Goal: Task Accomplishment & Management: Use online tool/utility

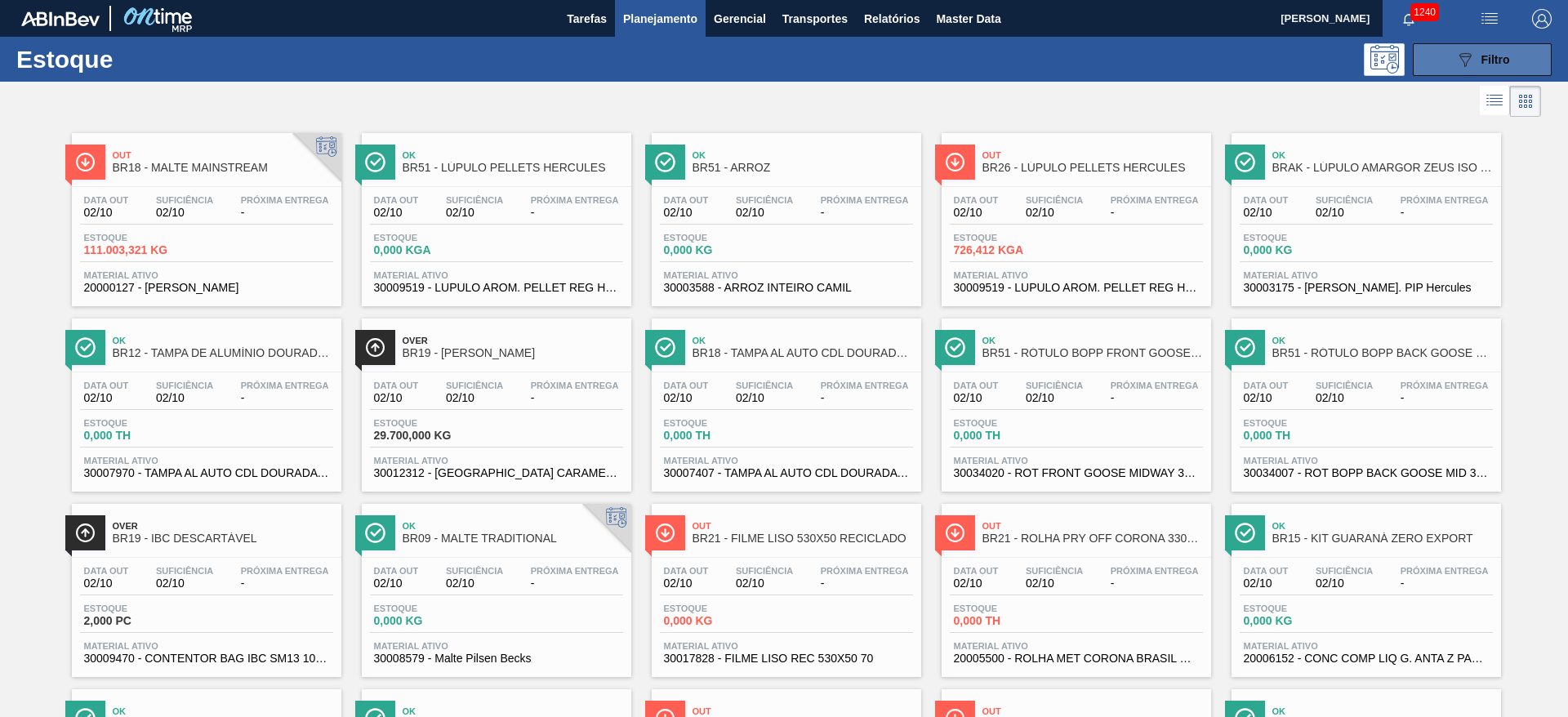
click at [1489, 67] on div "089F7B8B-B2A5-4AFE-B5C0-19BA573D28AC Filtro" at bounding box center [1482, 60] width 54 height 20
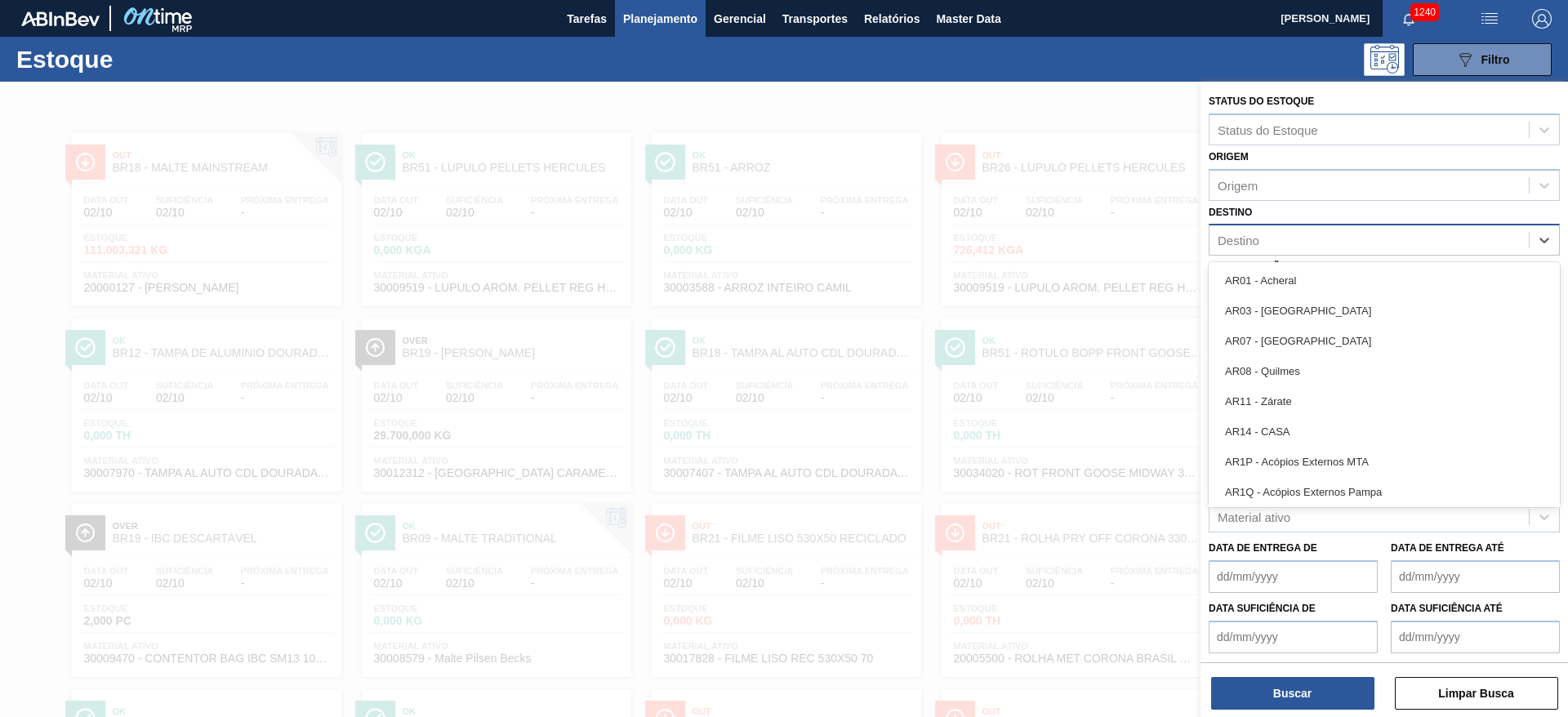
click at [1264, 241] on div "Destino" at bounding box center [1370, 240] width 319 height 23
type input "07"
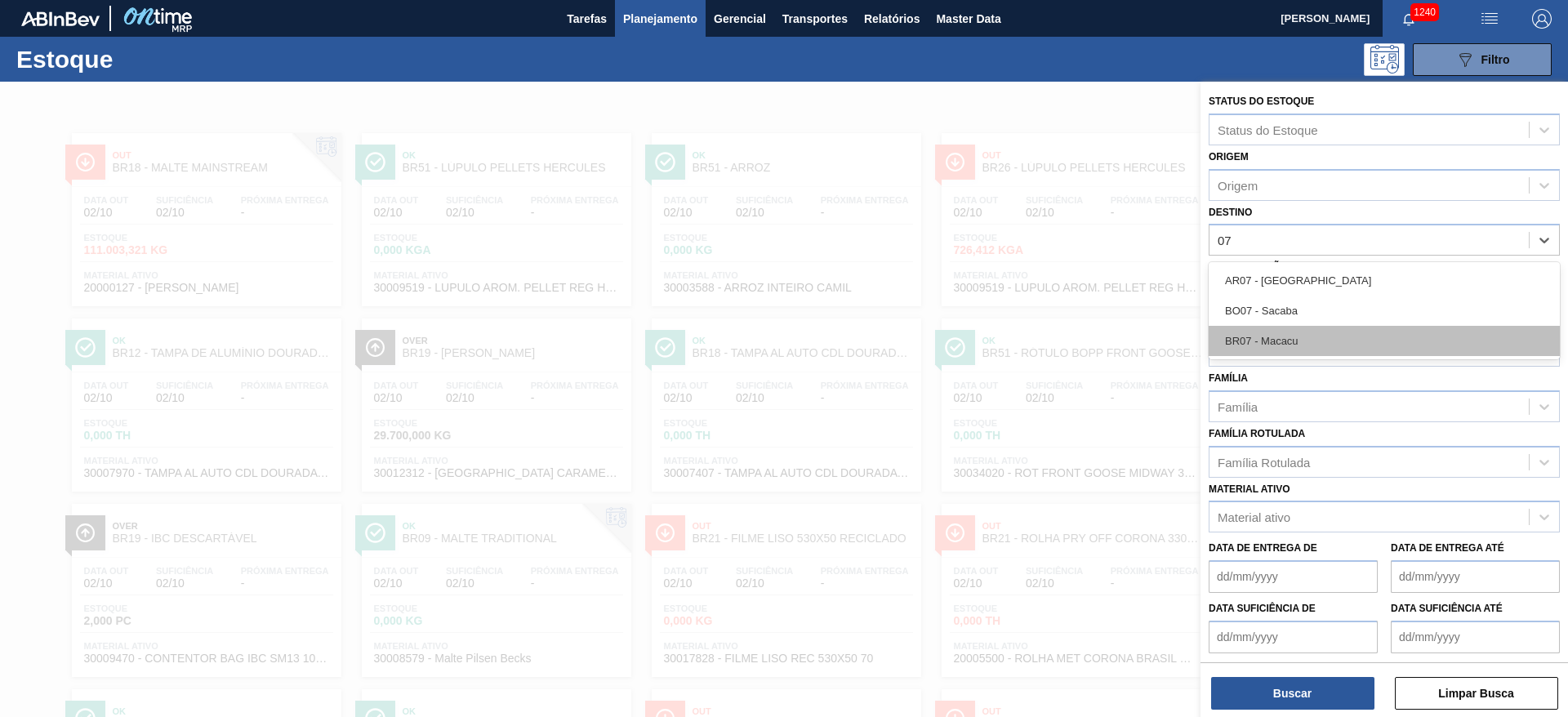
click at [1299, 346] on div "BR07 - Macacu" at bounding box center [1384, 341] width 351 height 30
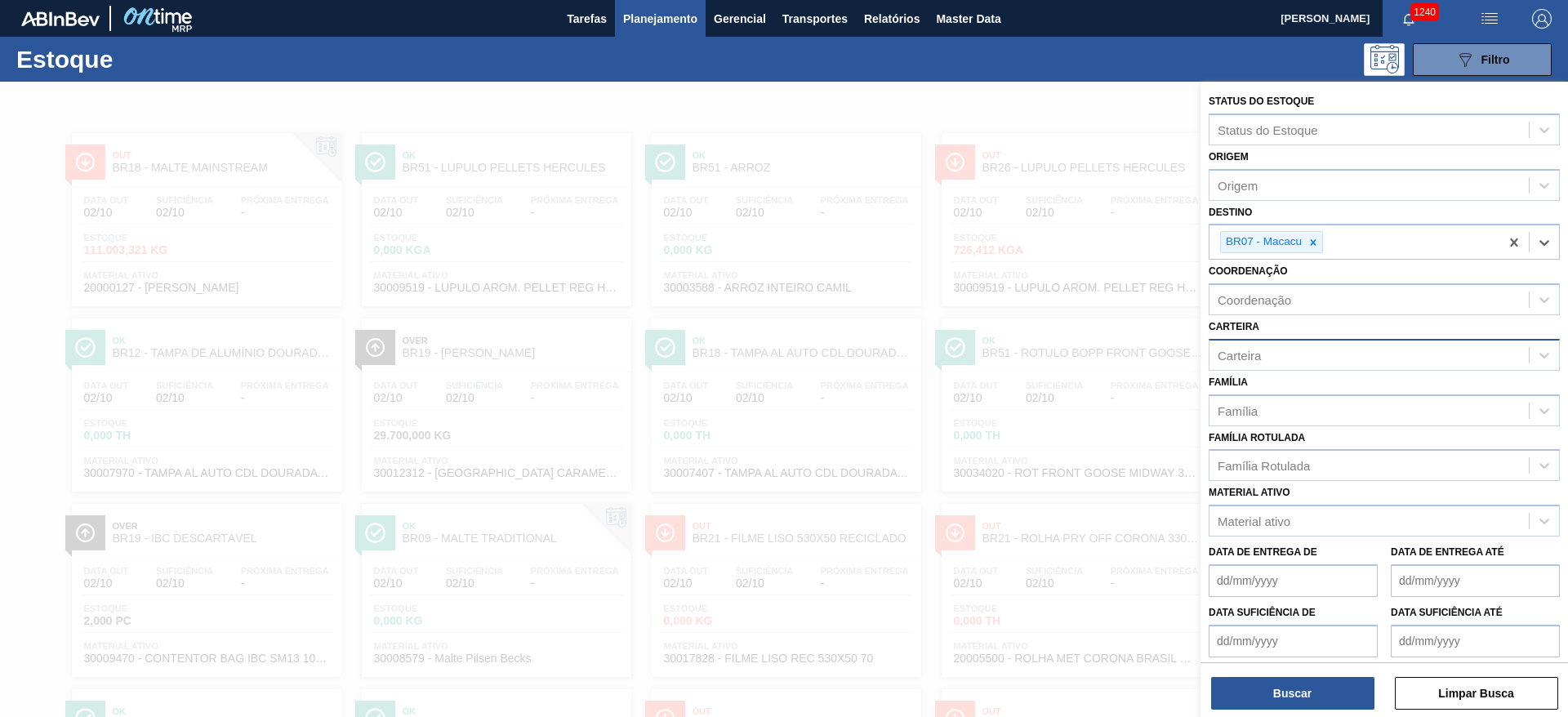
click at [1255, 358] on div "Carteira" at bounding box center [1239, 355] width 43 height 14
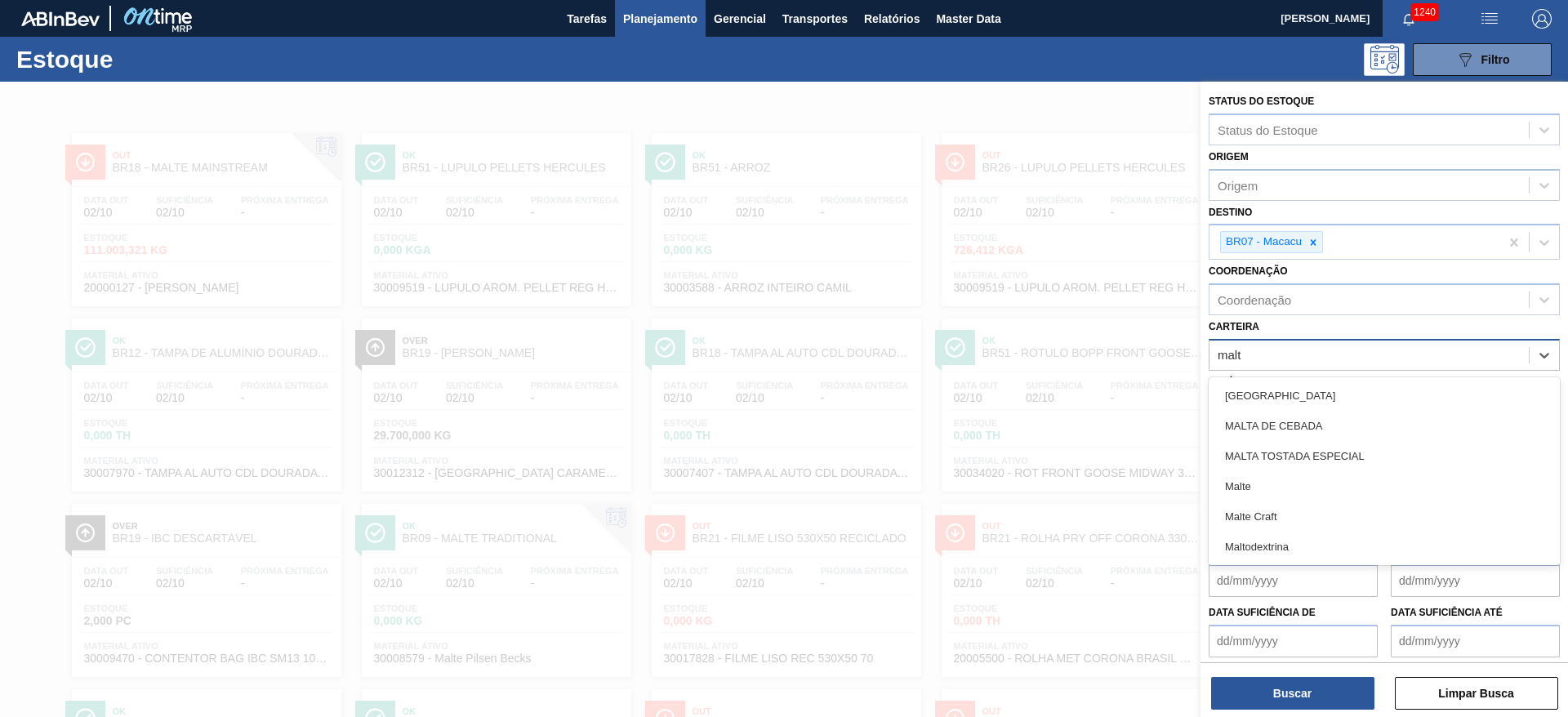
type input "malte"
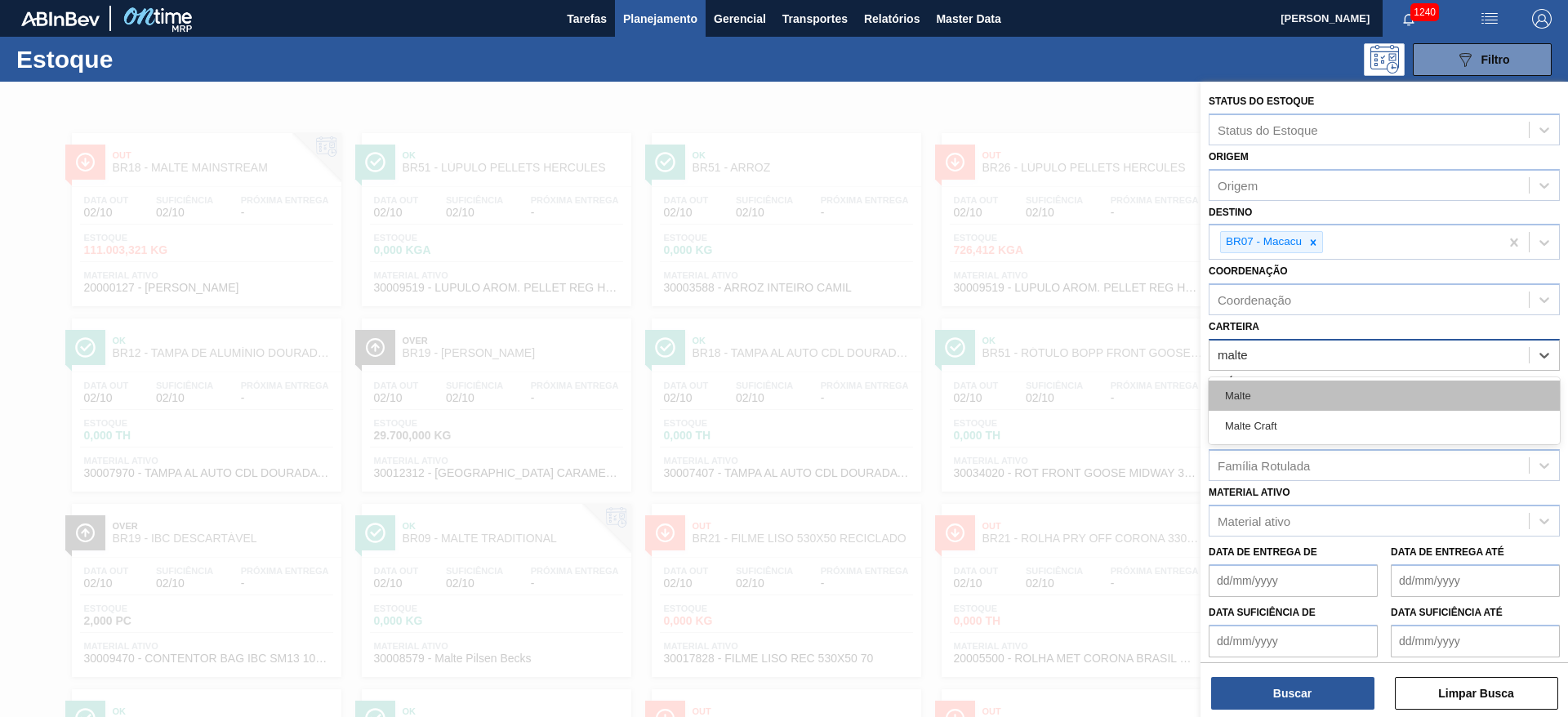
click at [1263, 394] on div "Malte" at bounding box center [1384, 395] width 351 height 30
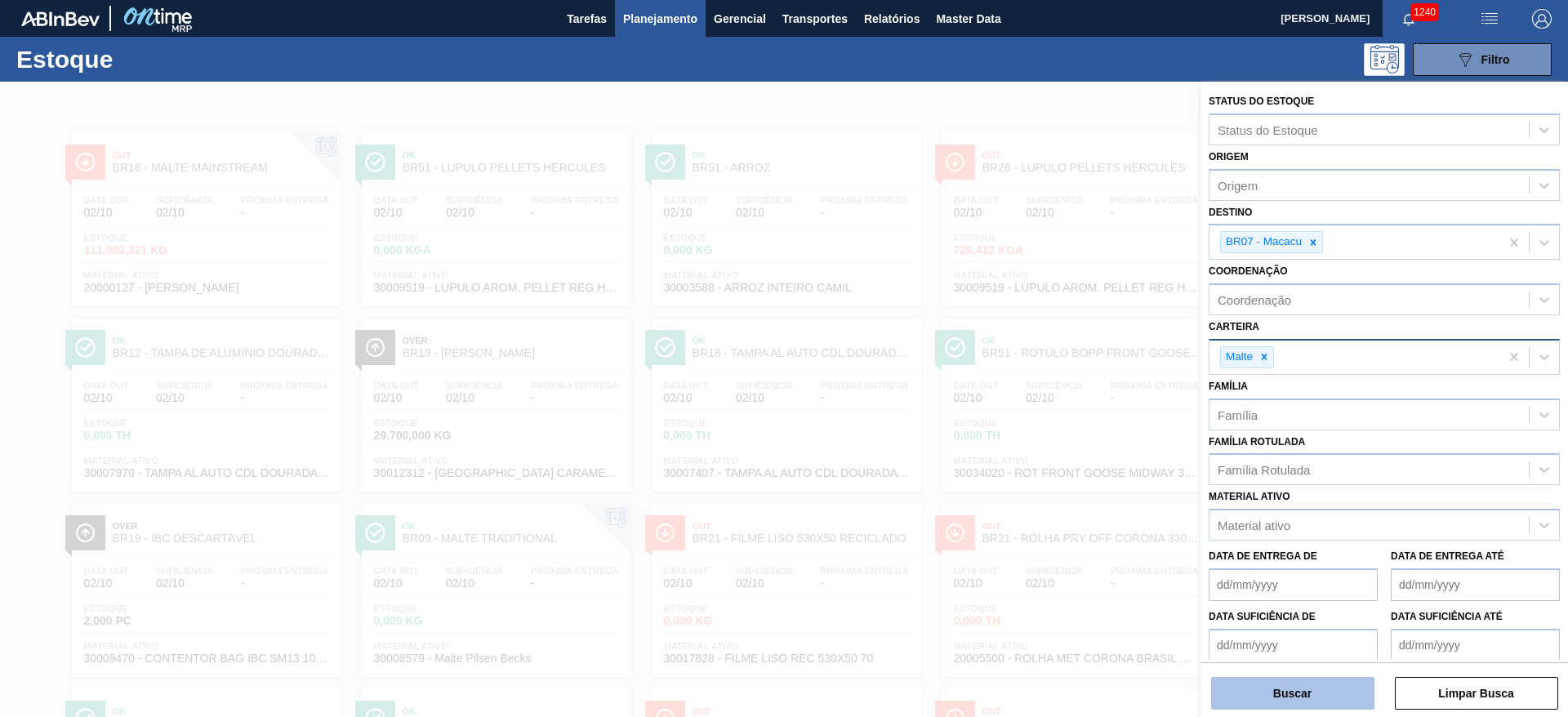
click at [1258, 697] on button "Buscar" at bounding box center [1292, 694] width 163 height 33
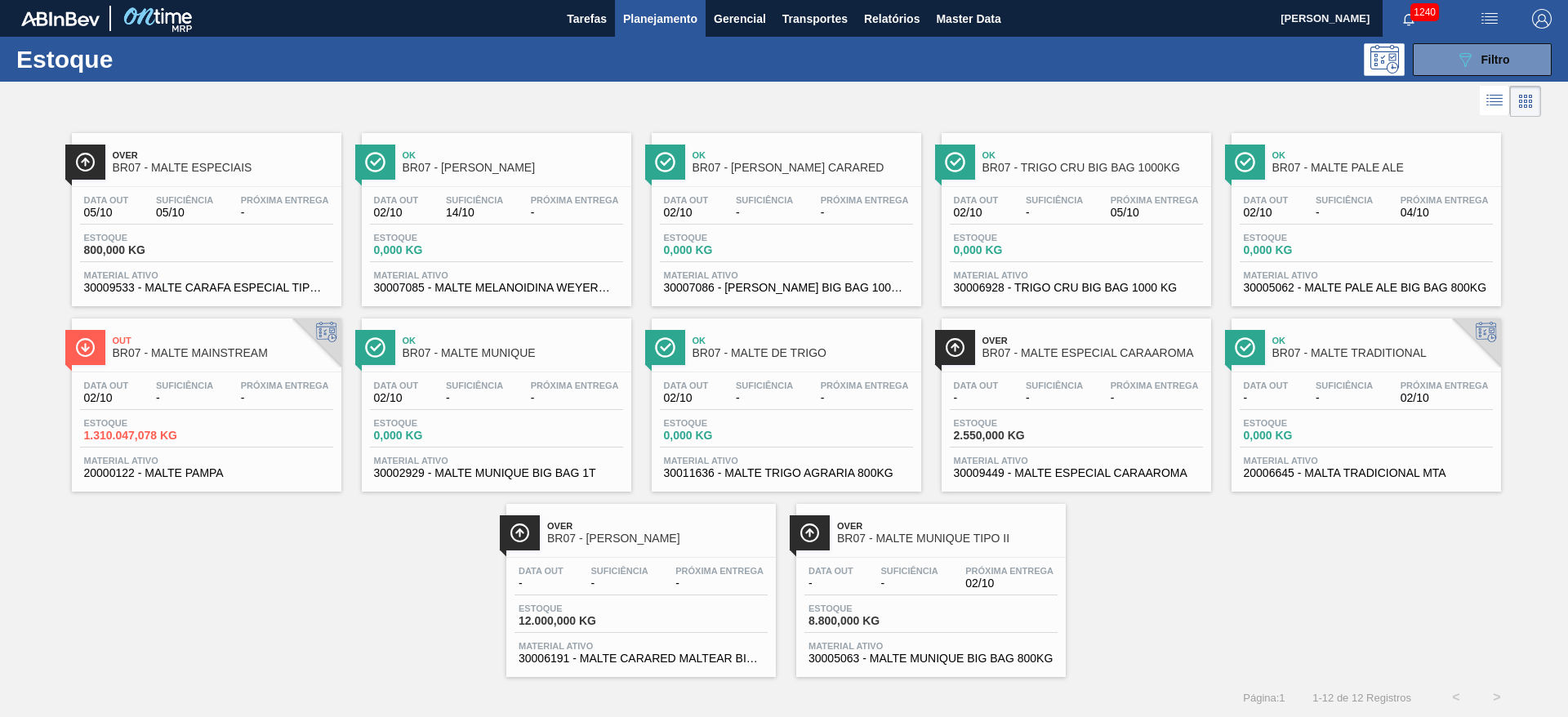
click at [909, 588] on span "-" at bounding box center [909, 583] width 57 height 12
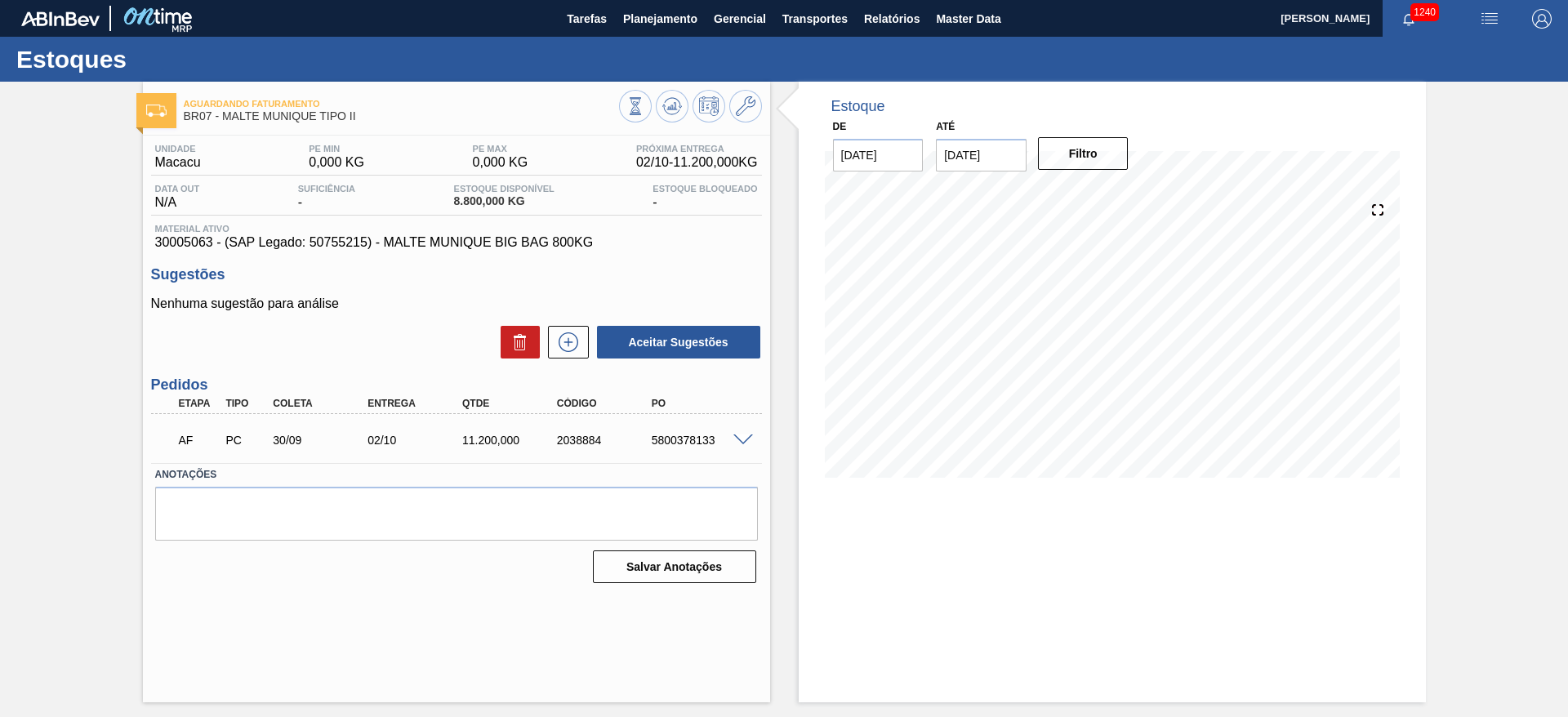
click at [746, 440] on span at bounding box center [743, 440] width 20 height 12
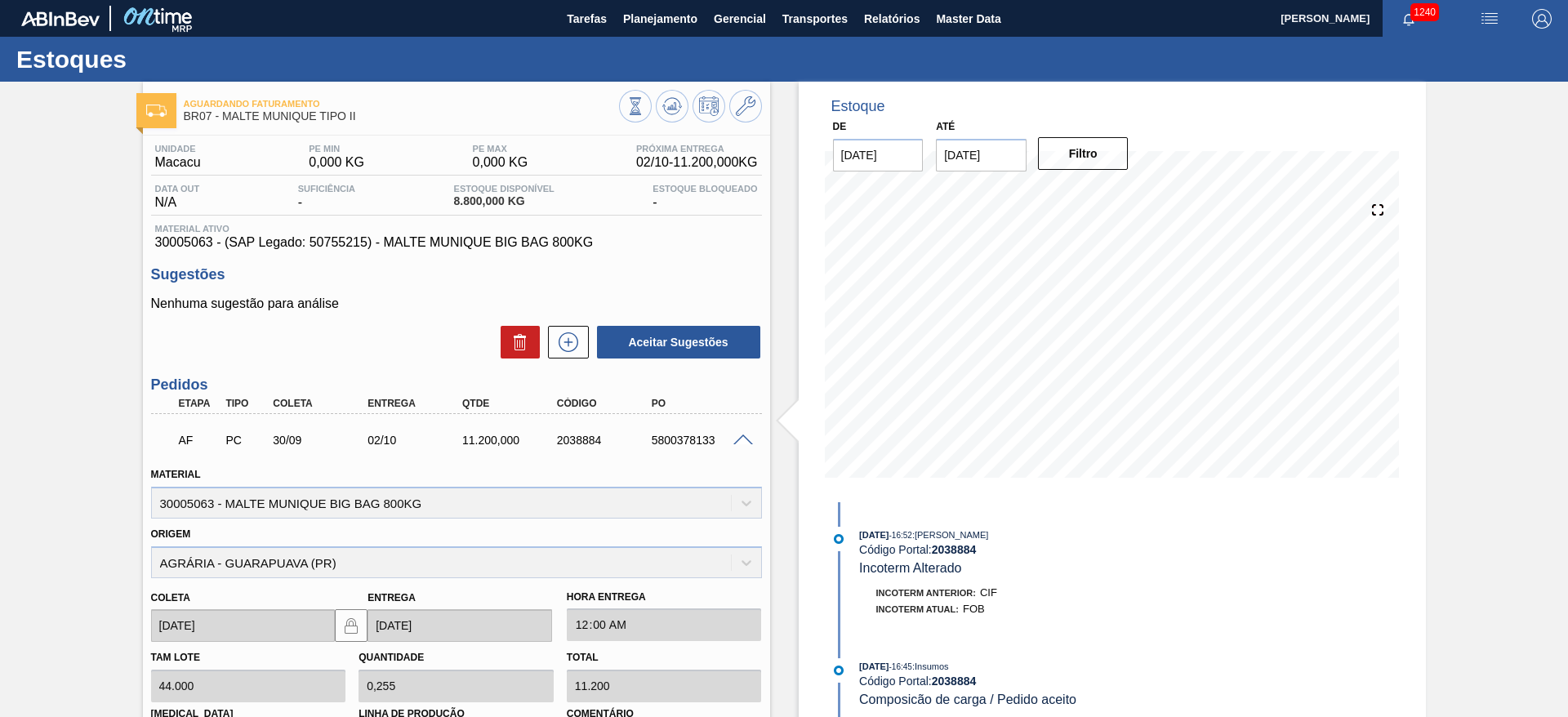
click at [739, 435] on span at bounding box center [743, 440] width 20 height 12
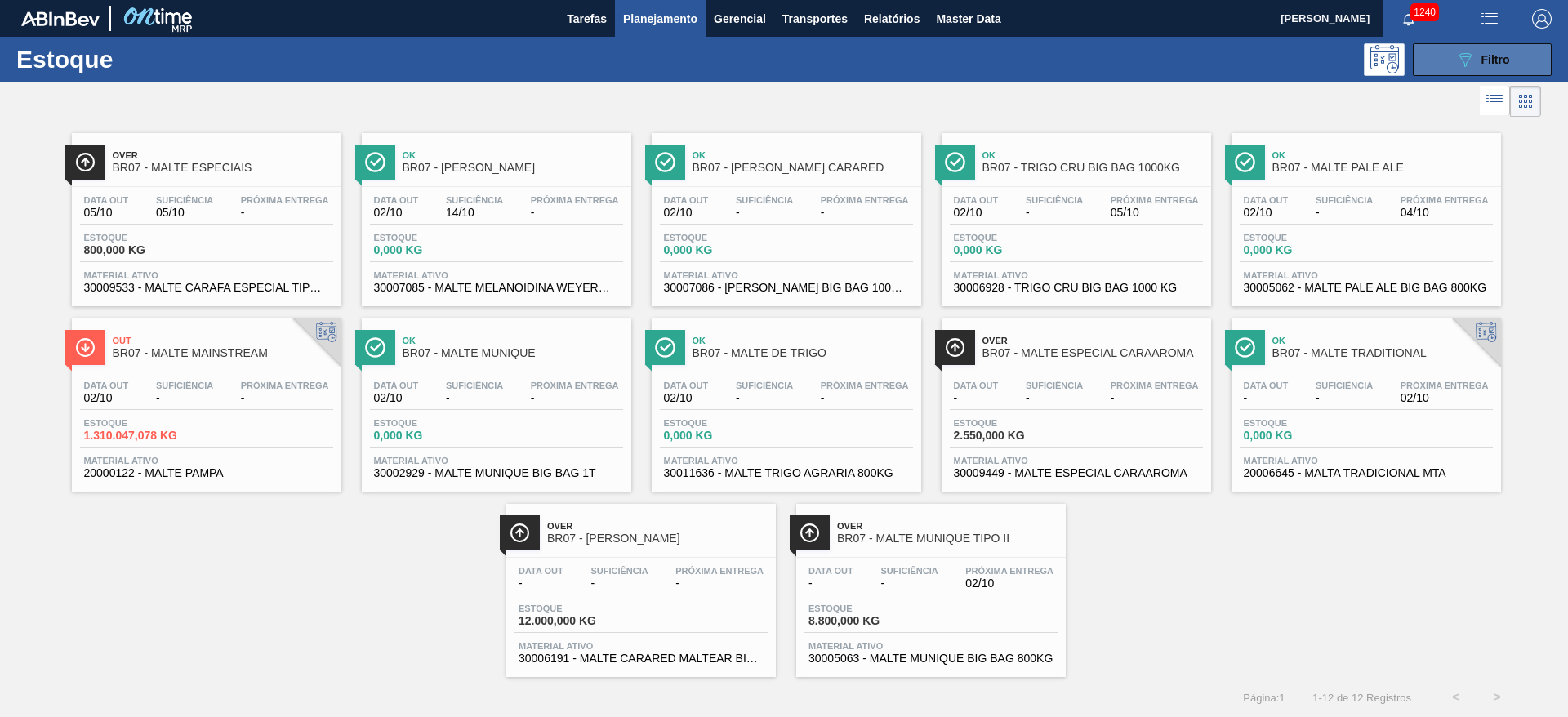
click at [1475, 56] on div "089F7B8B-B2A5-4AFE-B5C0-19BA573D28AC Filtro" at bounding box center [1482, 60] width 54 height 20
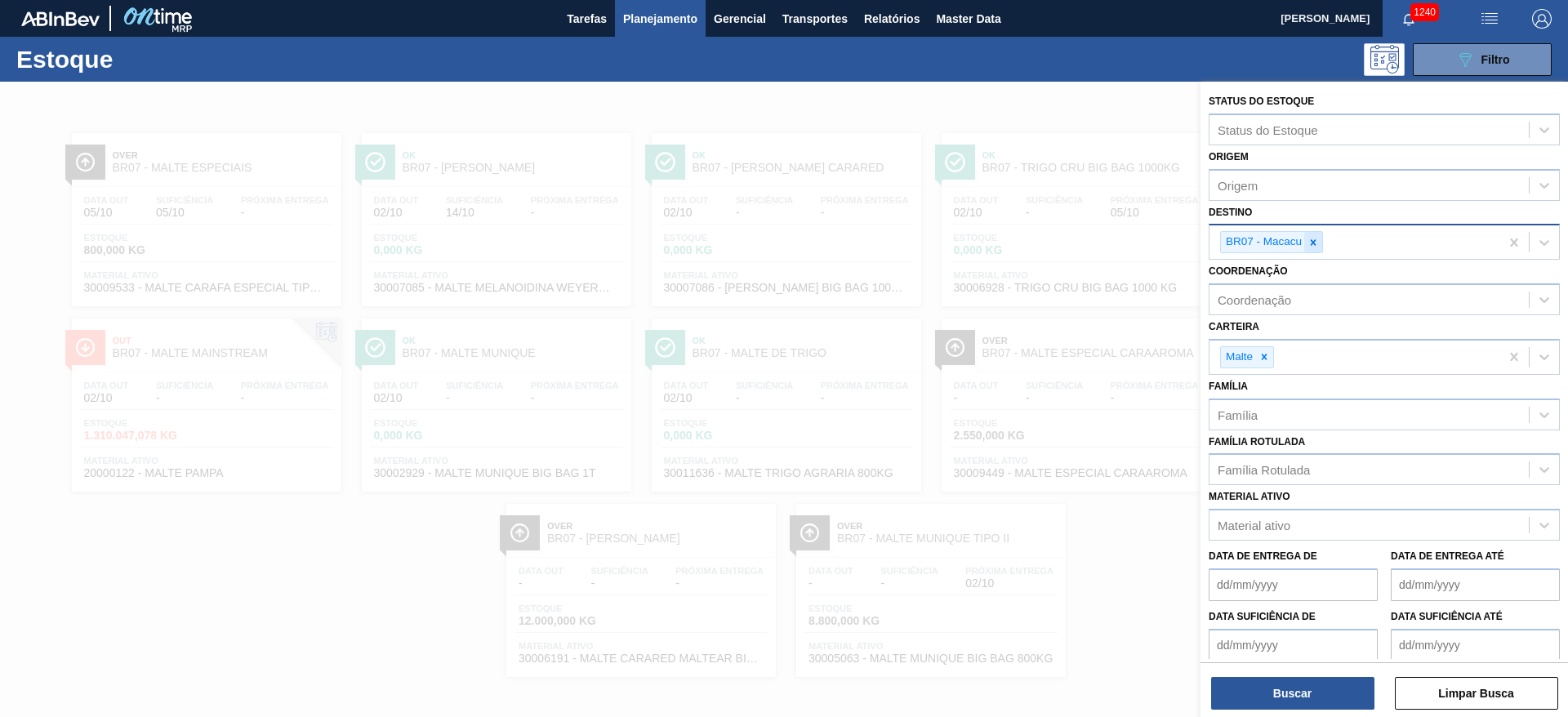
click at [1312, 243] on icon at bounding box center [1313, 242] width 6 height 6
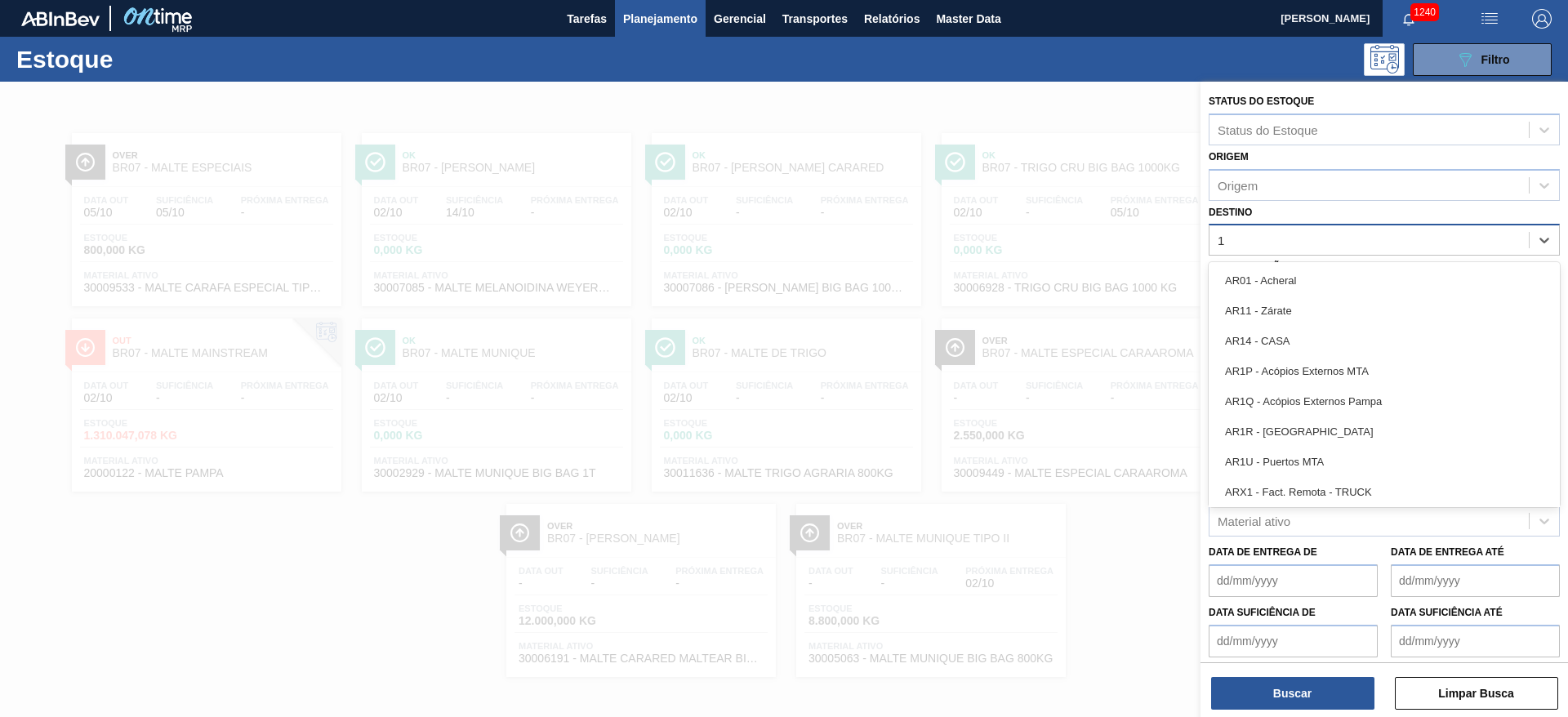
type input "17"
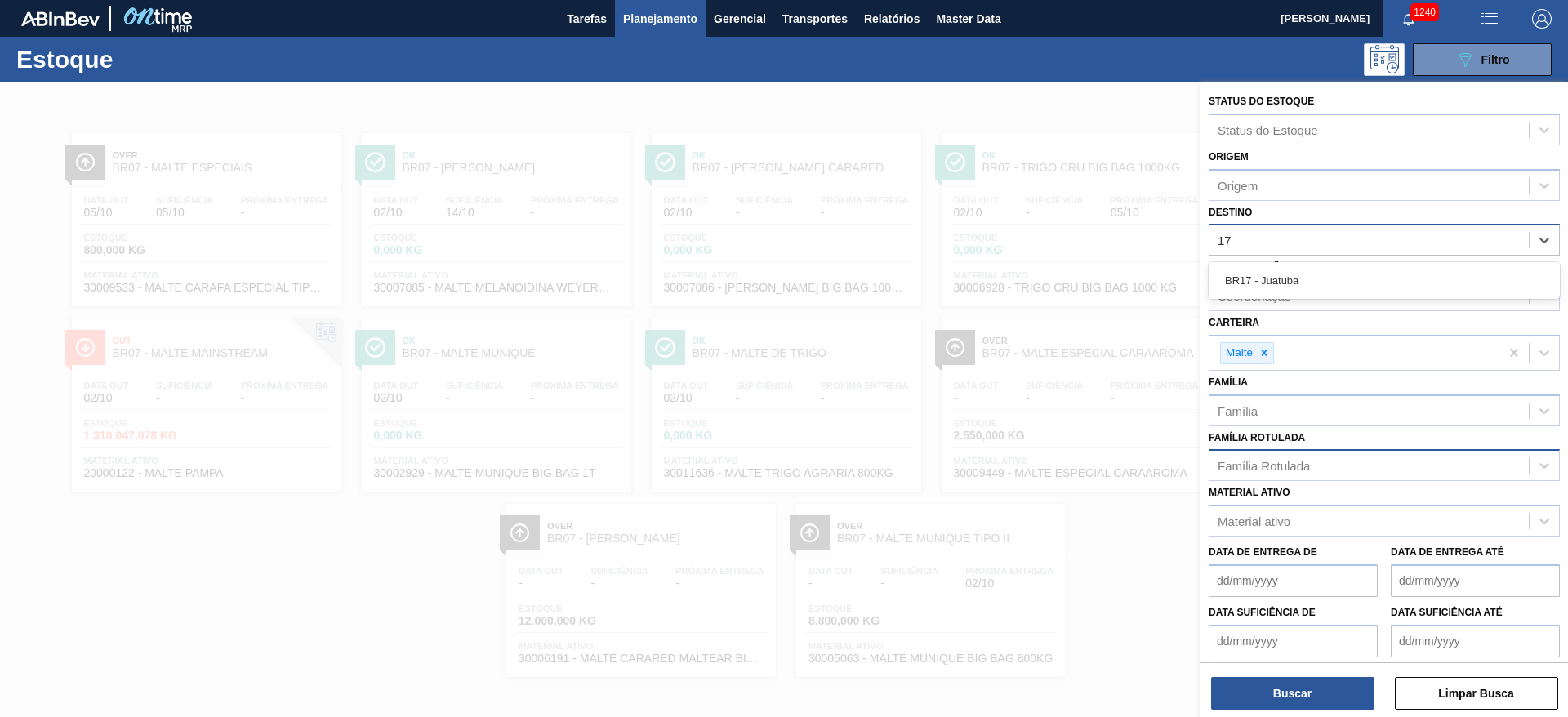
drag, startPoint x: 1287, startPoint y: 274, endPoint x: 1256, endPoint y: 475, distance: 203.4
click at [1287, 274] on div "BR17 - Juatuba" at bounding box center [1384, 280] width 351 height 30
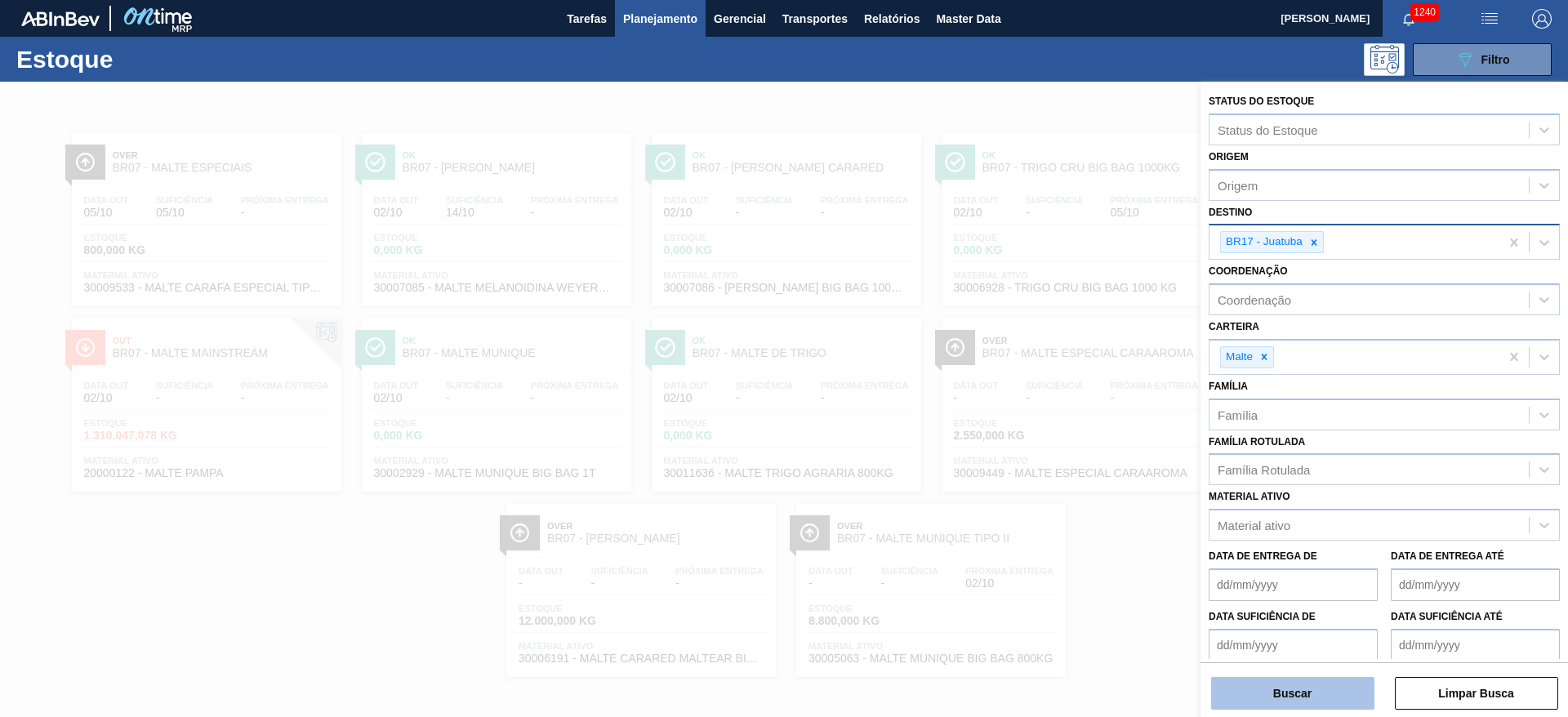
click at [1265, 697] on button "Buscar" at bounding box center [1292, 694] width 163 height 33
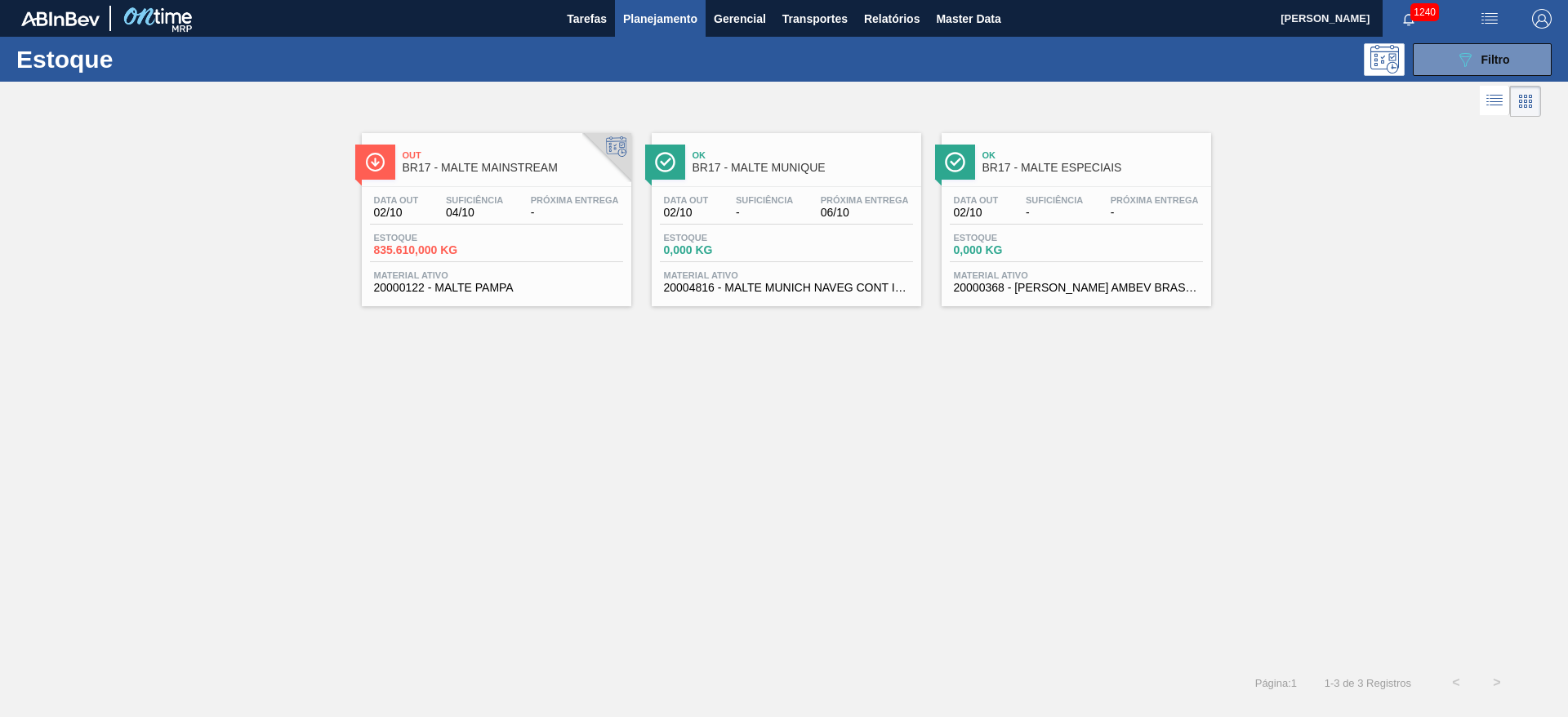
click at [816, 215] on div "Próxima Entrega 06/10" at bounding box center [865, 206] width 97 height 23
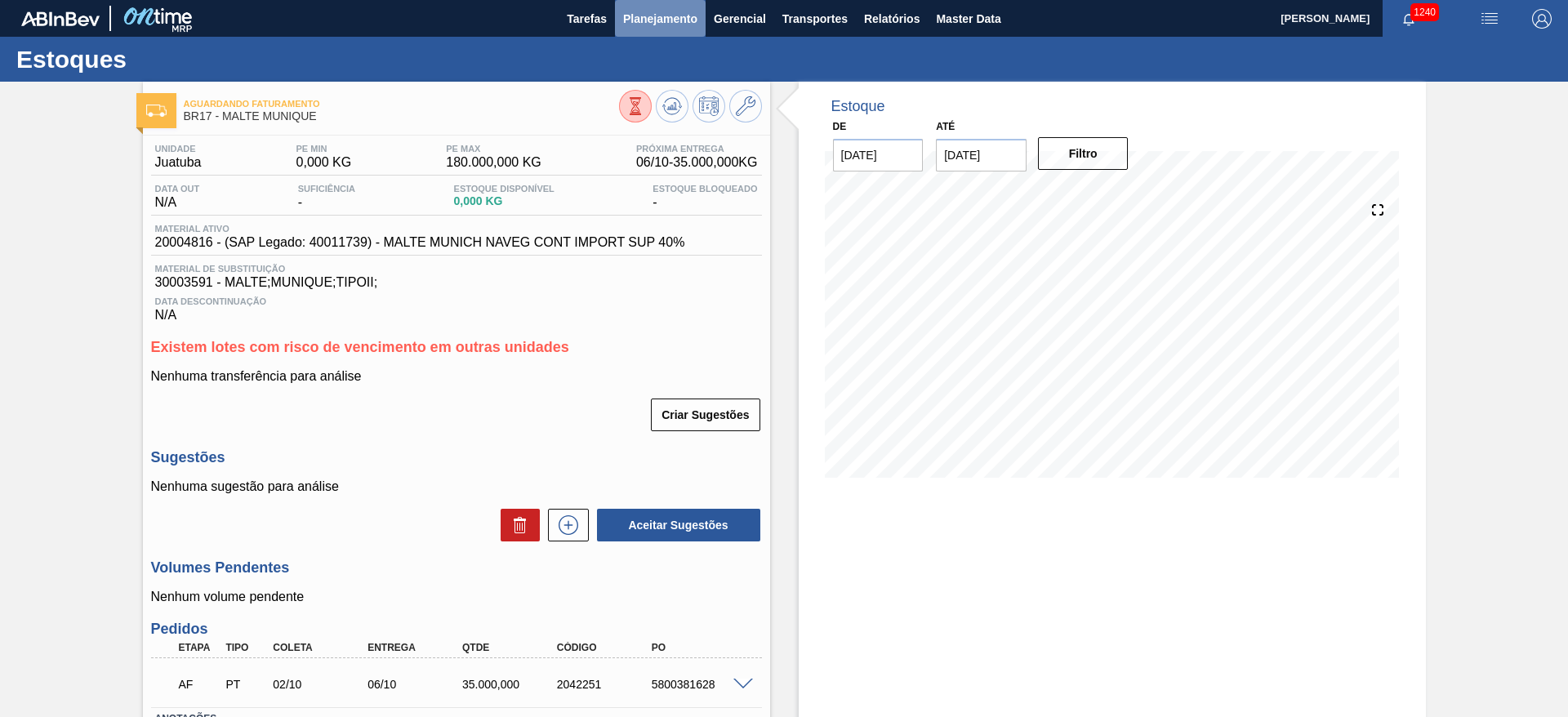
click at [645, 16] on span "Planejamento" at bounding box center [660, 18] width 74 height 20
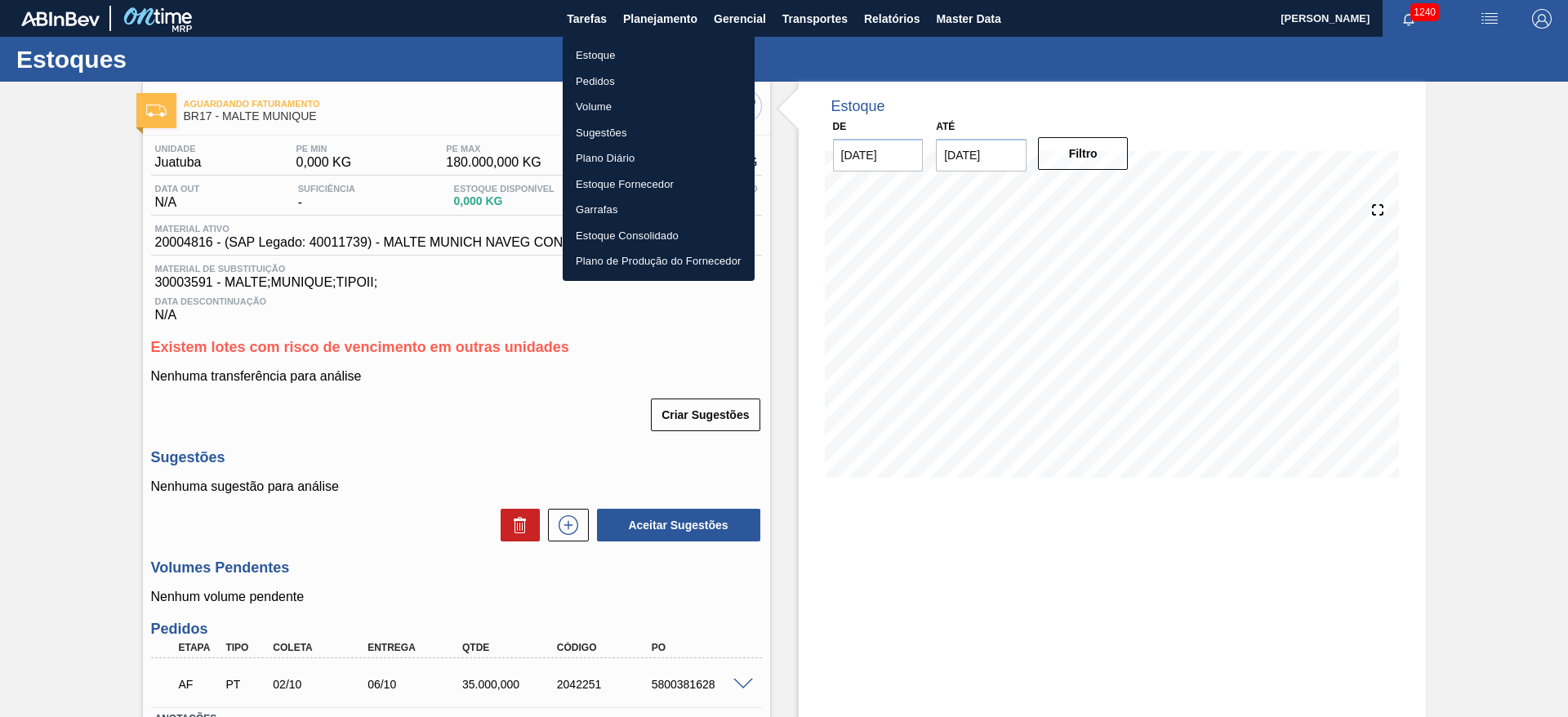
click at [612, 52] on li "Estoque" at bounding box center [658, 55] width 192 height 26
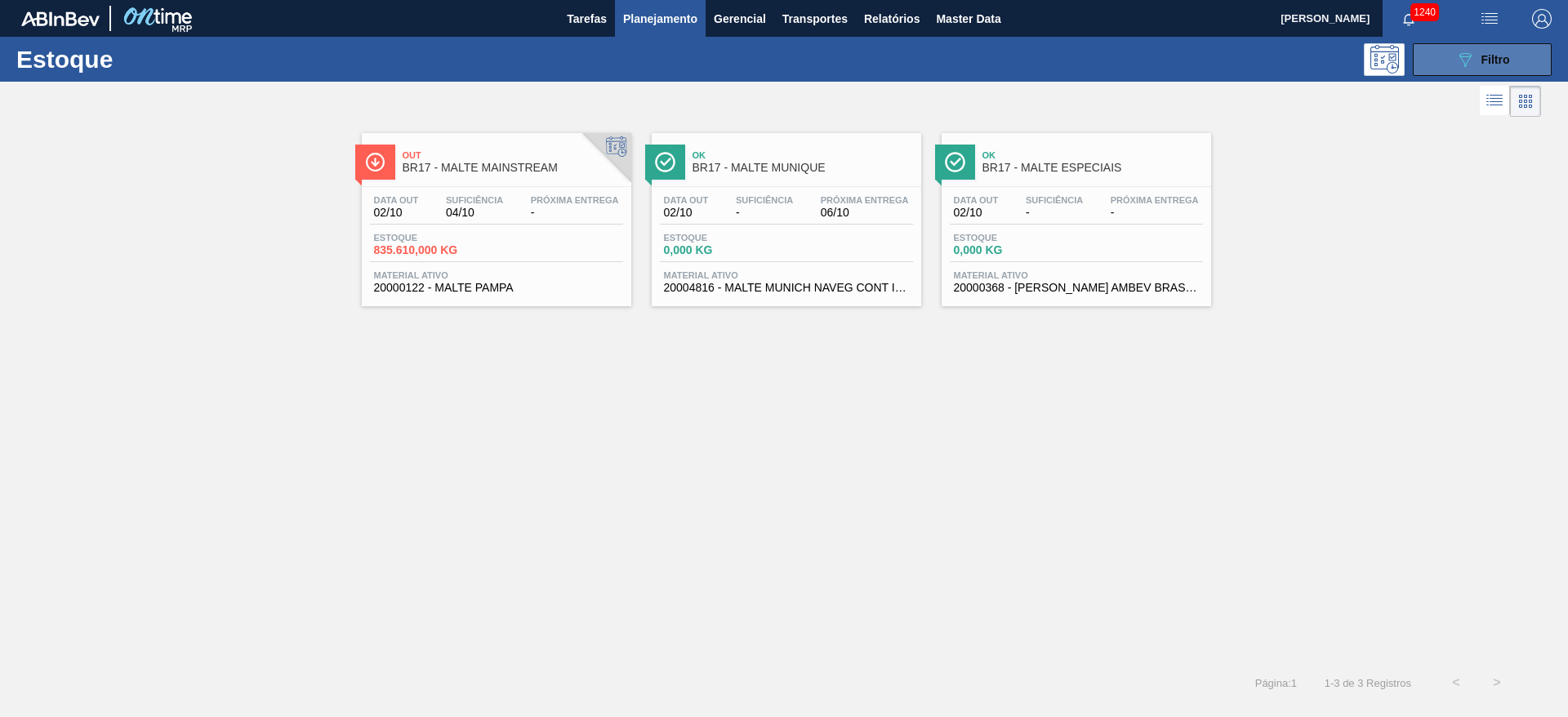
click at [1454, 60] on button "089F7B8B-B2A5-4AFE-B5C0-19BA573D28AC Filtro" at bounding box center [1482, 60] width 139 height 33
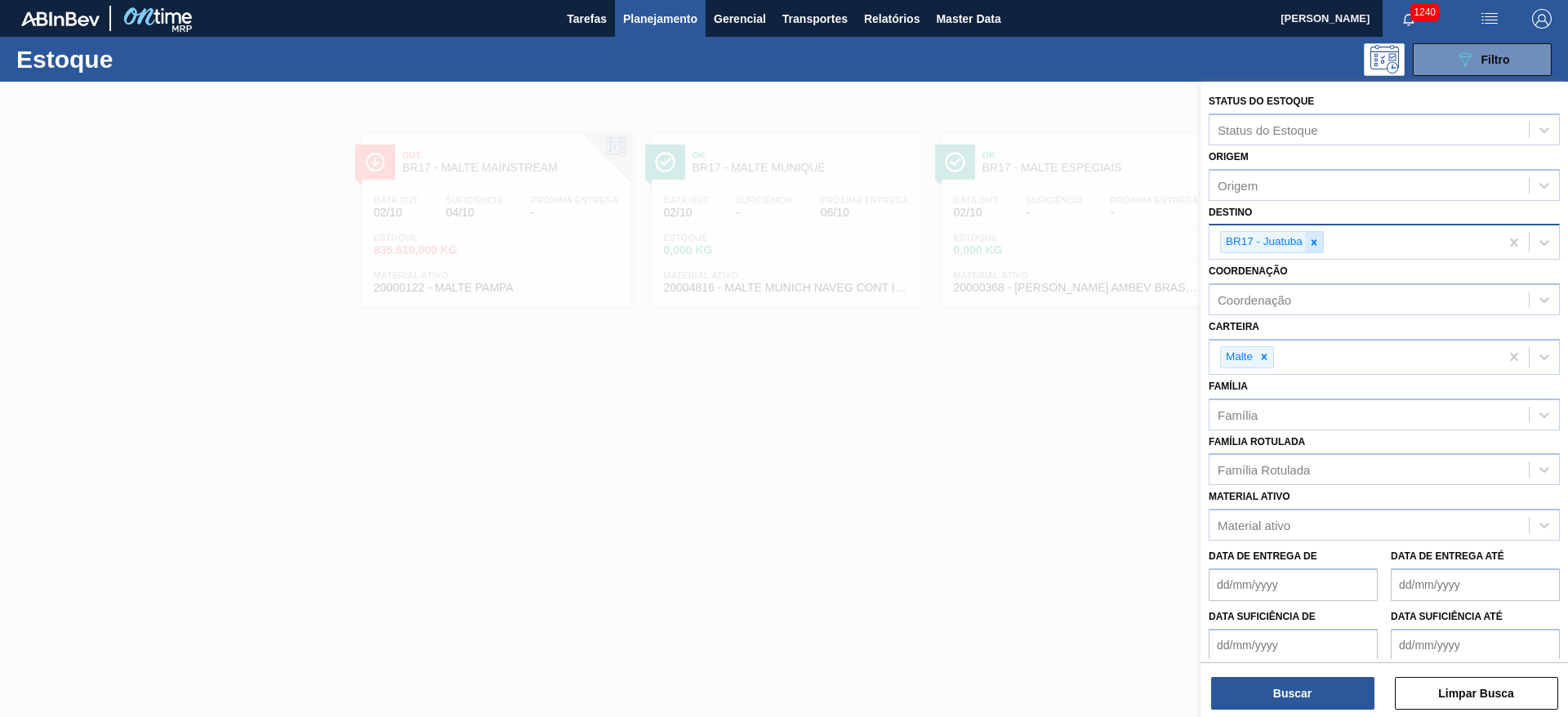
click at [1313, 245] on icon at bounding box center [1313, 242] width 11 height 11
type input "20"
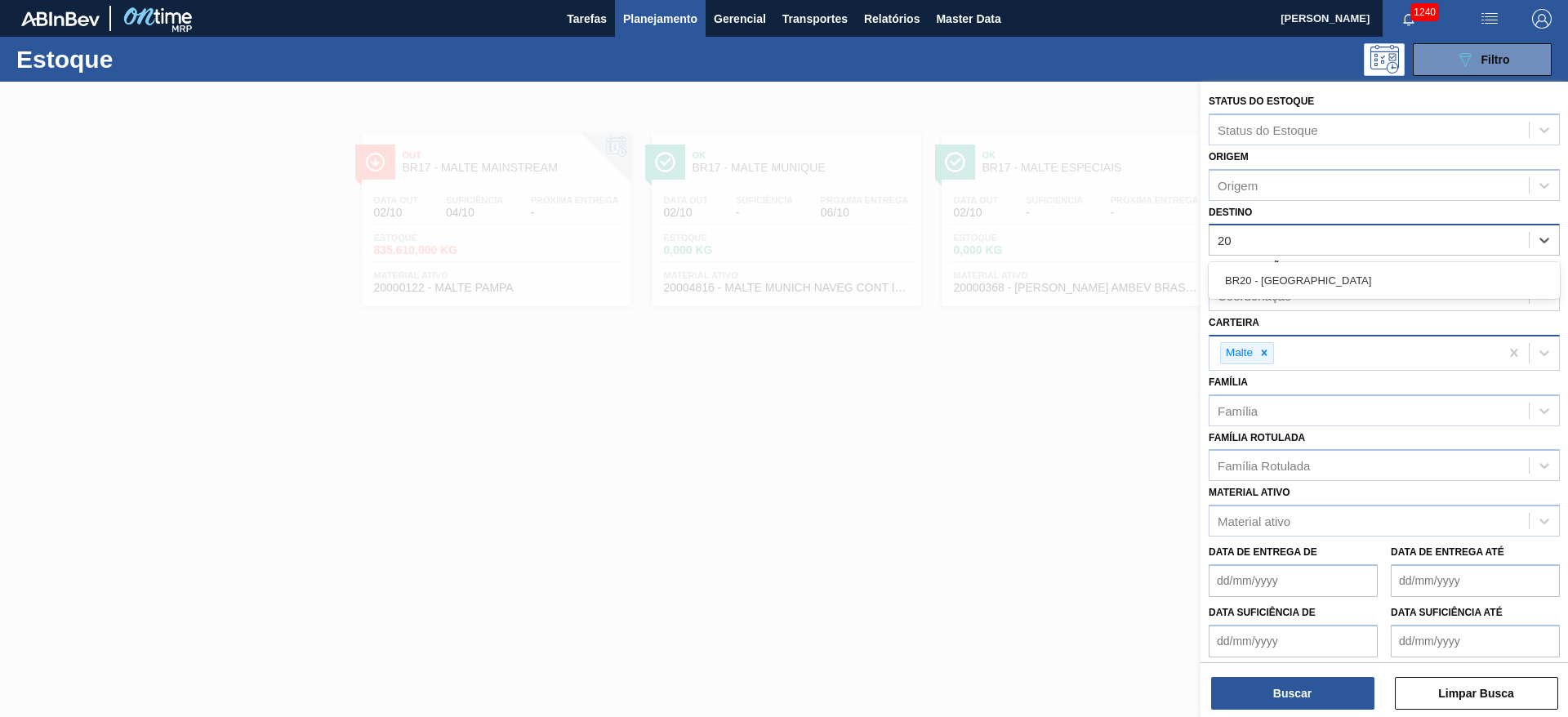
drag, startPoint x: 1290, startPoint y: 279, endPoint x: 1265, endPoint y: 342, distance: 67.8
click at [1290, 278] on div "BR20 - [GEOGRAPHIC_DATA]" at bounding box center [1384, 280] width 351 height 30
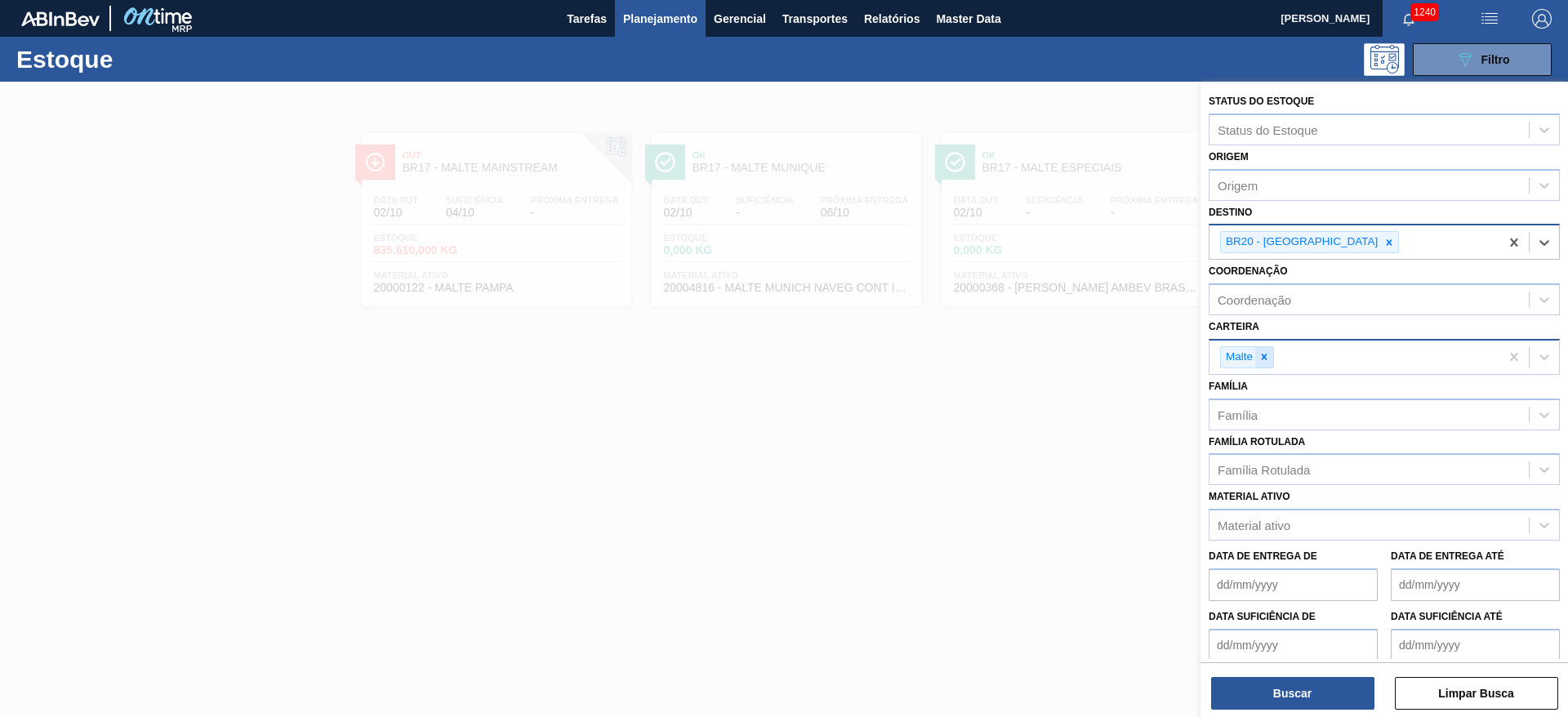
click at [1269, 354] on icon at bounding box center [1263, 356] width 11 height 11
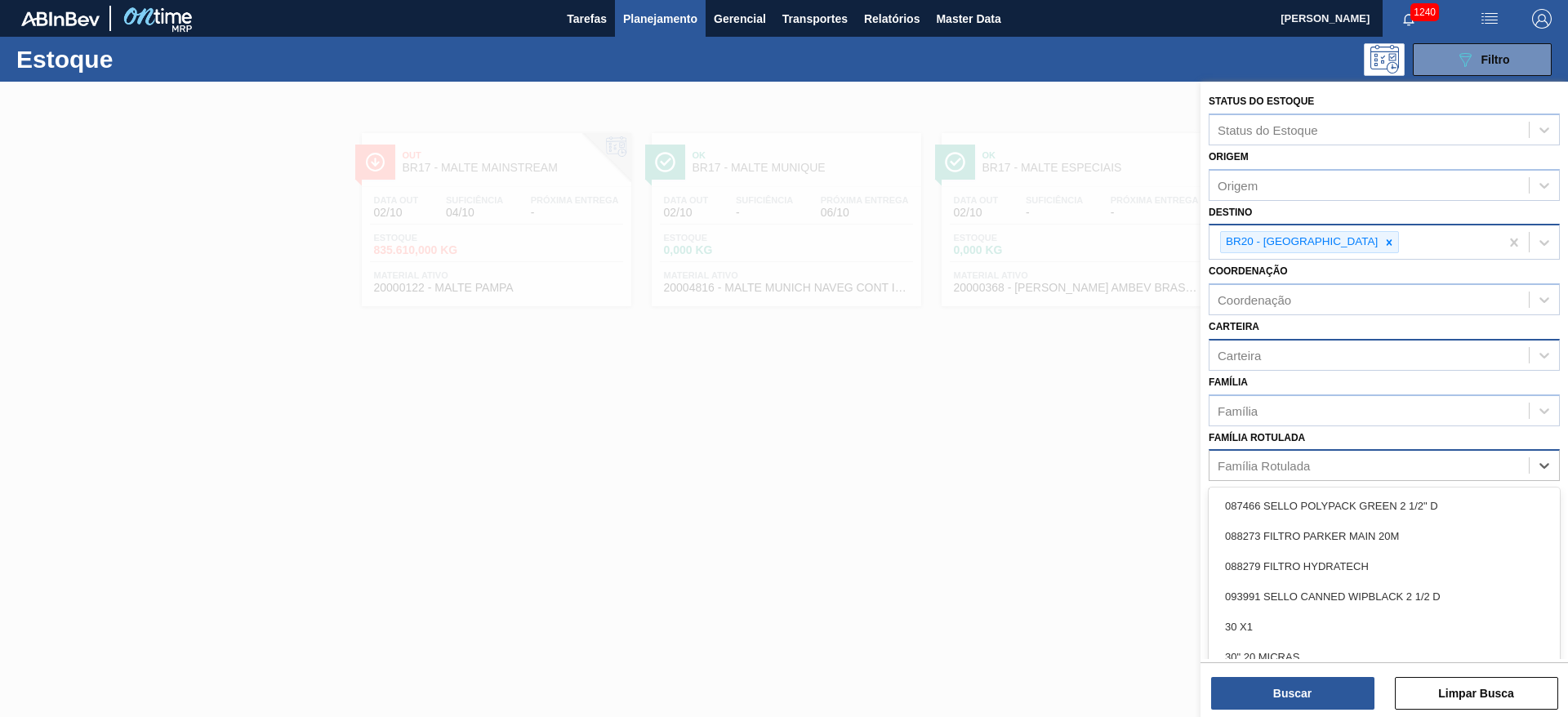
click at [1275, 460] on div "Família Rotulada" at bounding box center [1263, 466] width 92 height 14
type Rotulada "3"
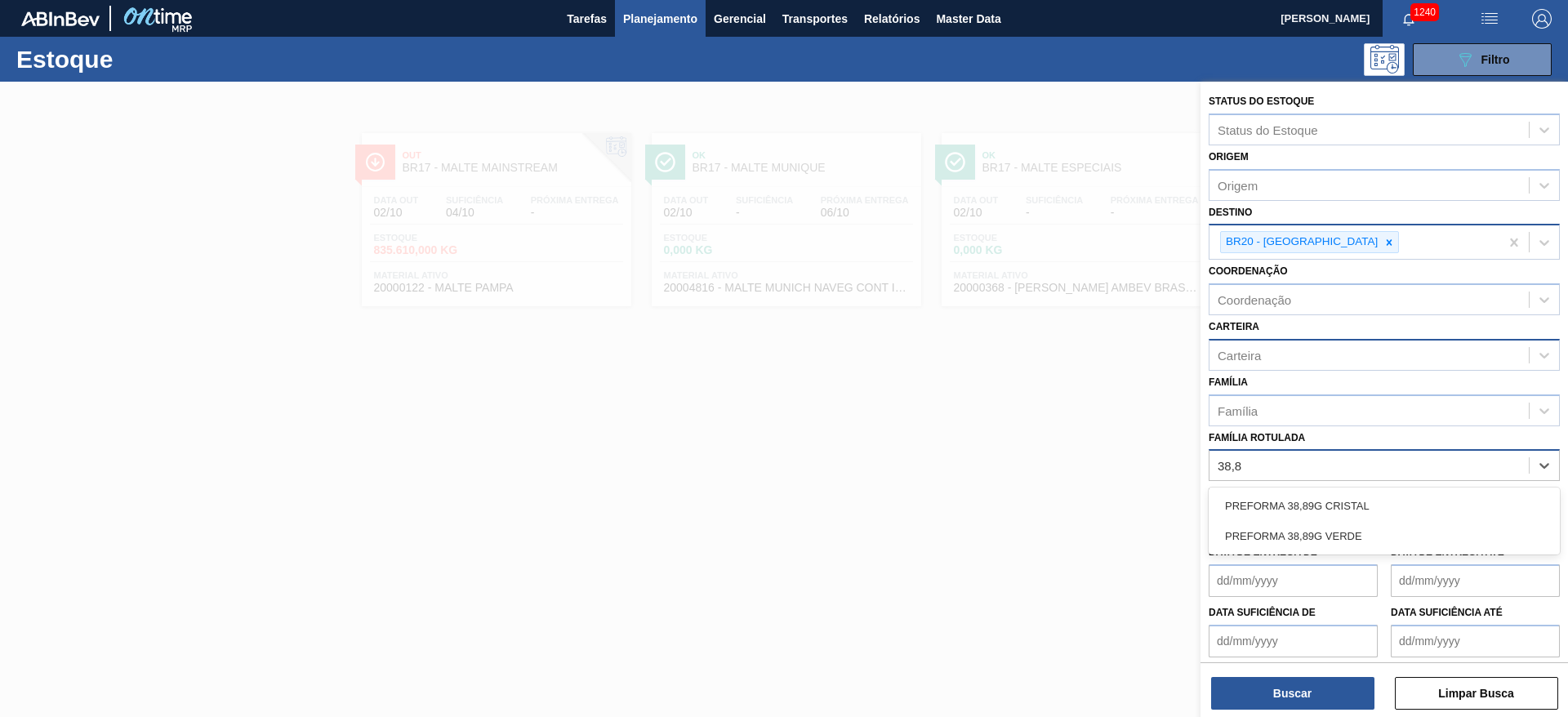
type Rotulada "38,89"
click at [1291, 506] on div "PREFORMA 38,89G CRISTAL" at bounding box center [1384, 506] width 351 height 30
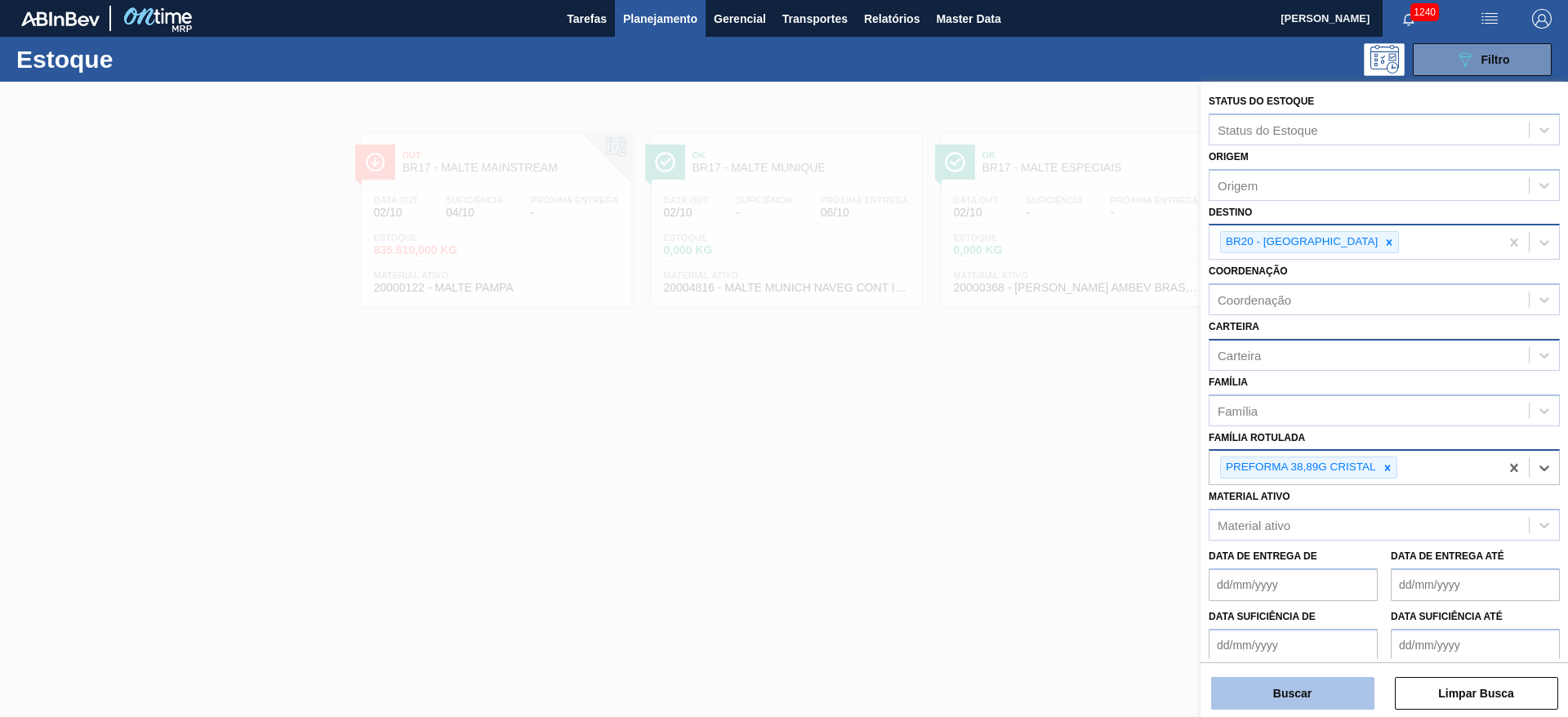
click at [1247, 688] on button "Buscar" at bounding box center [1292, 694] width 163 height 33
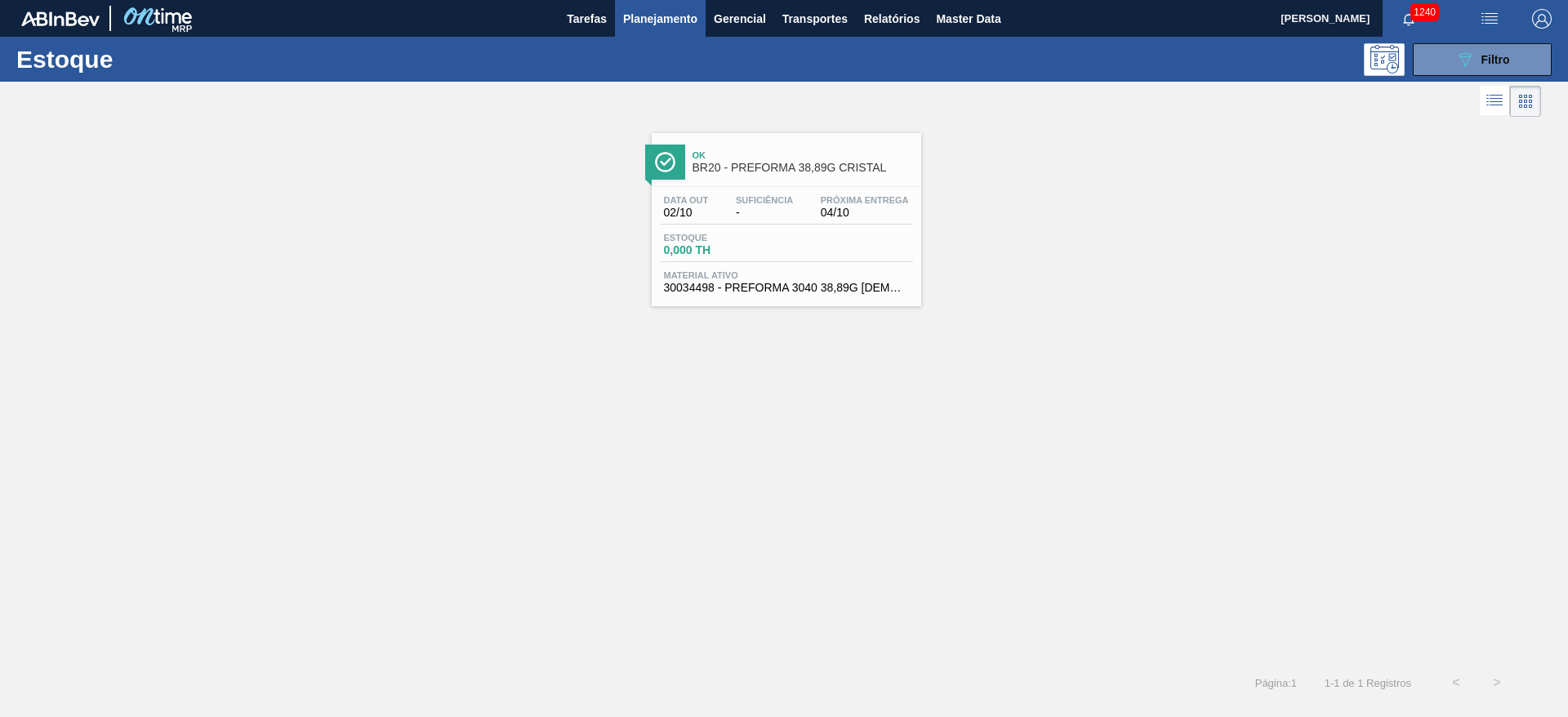
click at [756, 200] on span "Suficiência" at bounding box center [765, 199] width 57 height 9
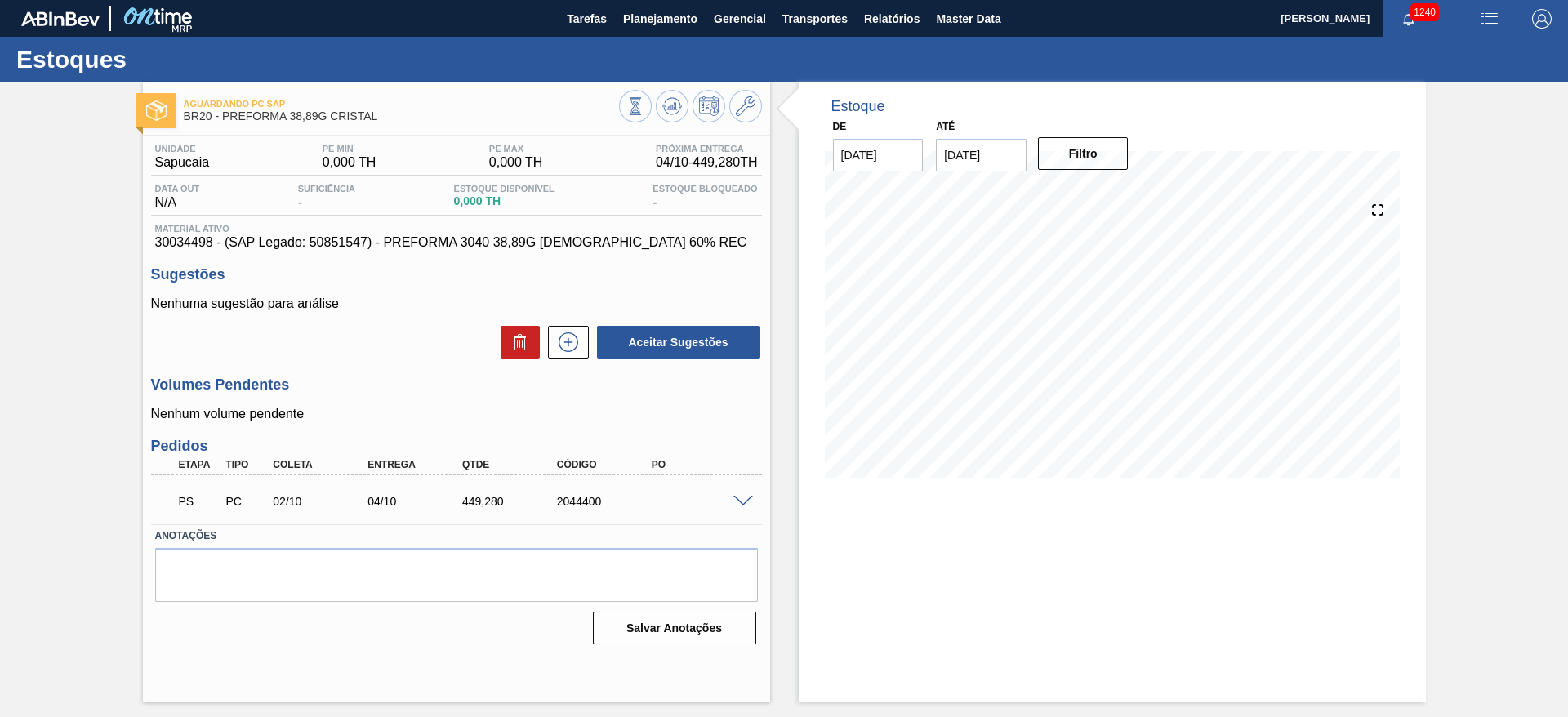
click at [746, 504] on span at bounding box center [743, 501] width 20 height 12
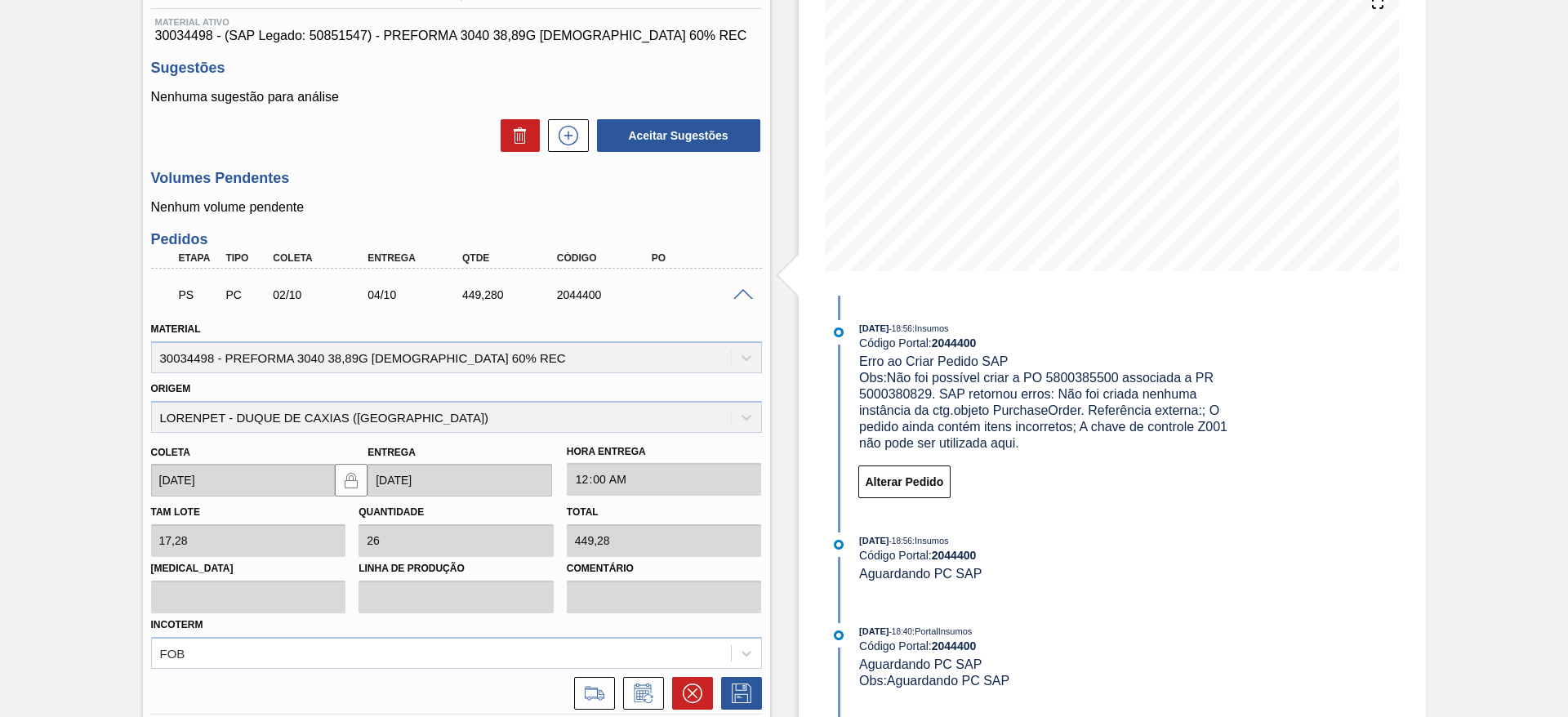
scroll to position [245, 0]
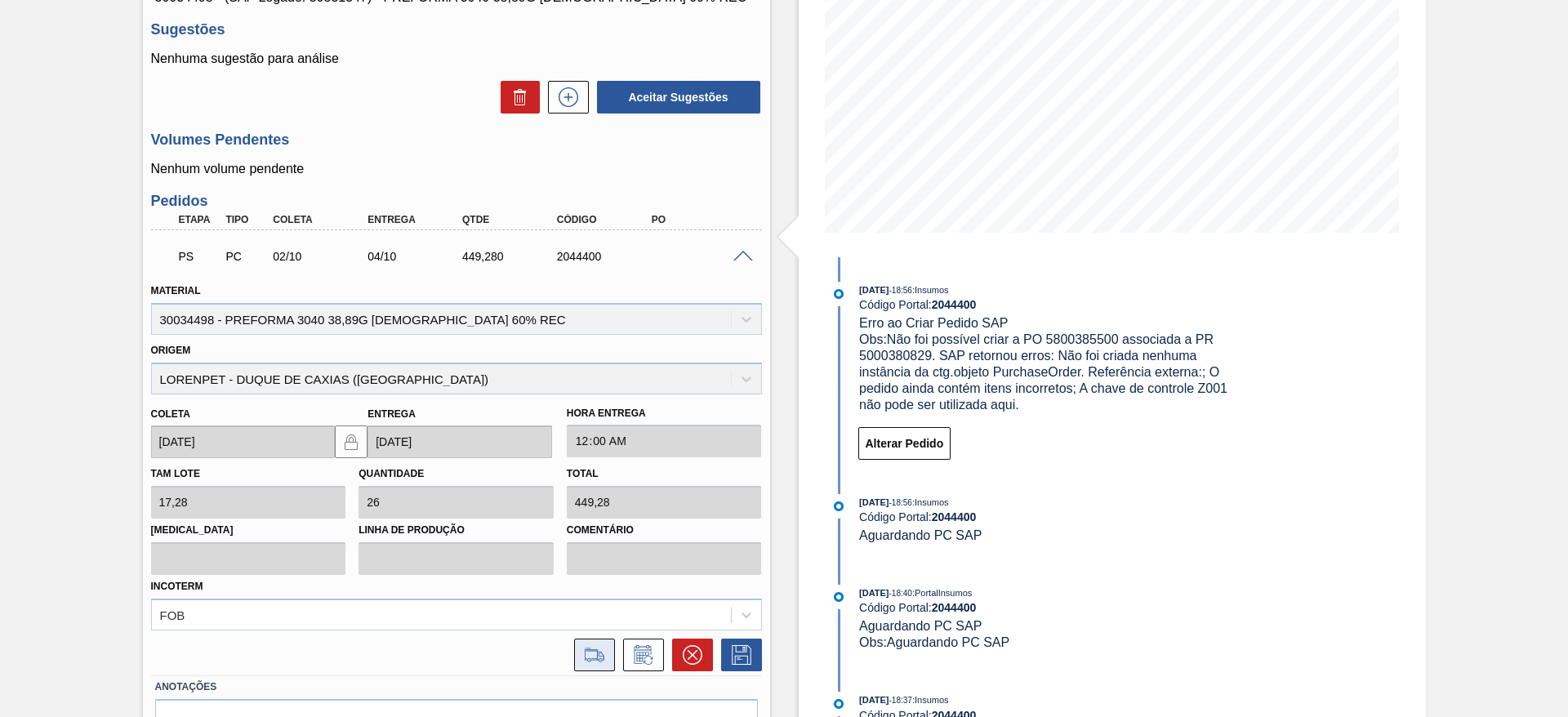
click at [600, 644] on button at bounding box center [594, 655] width 41 height 33
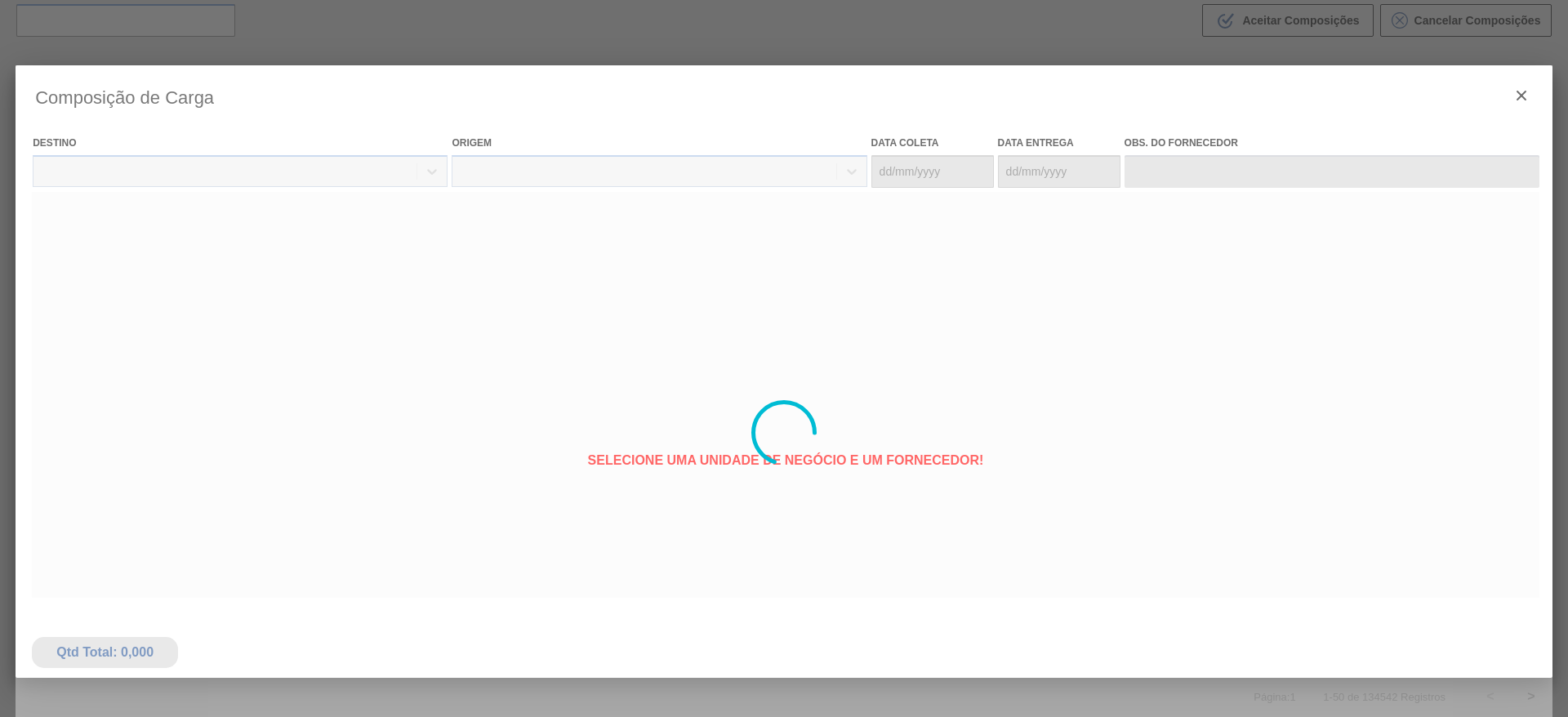
type coleta "[DATE]"
type entrega "[DATE]"
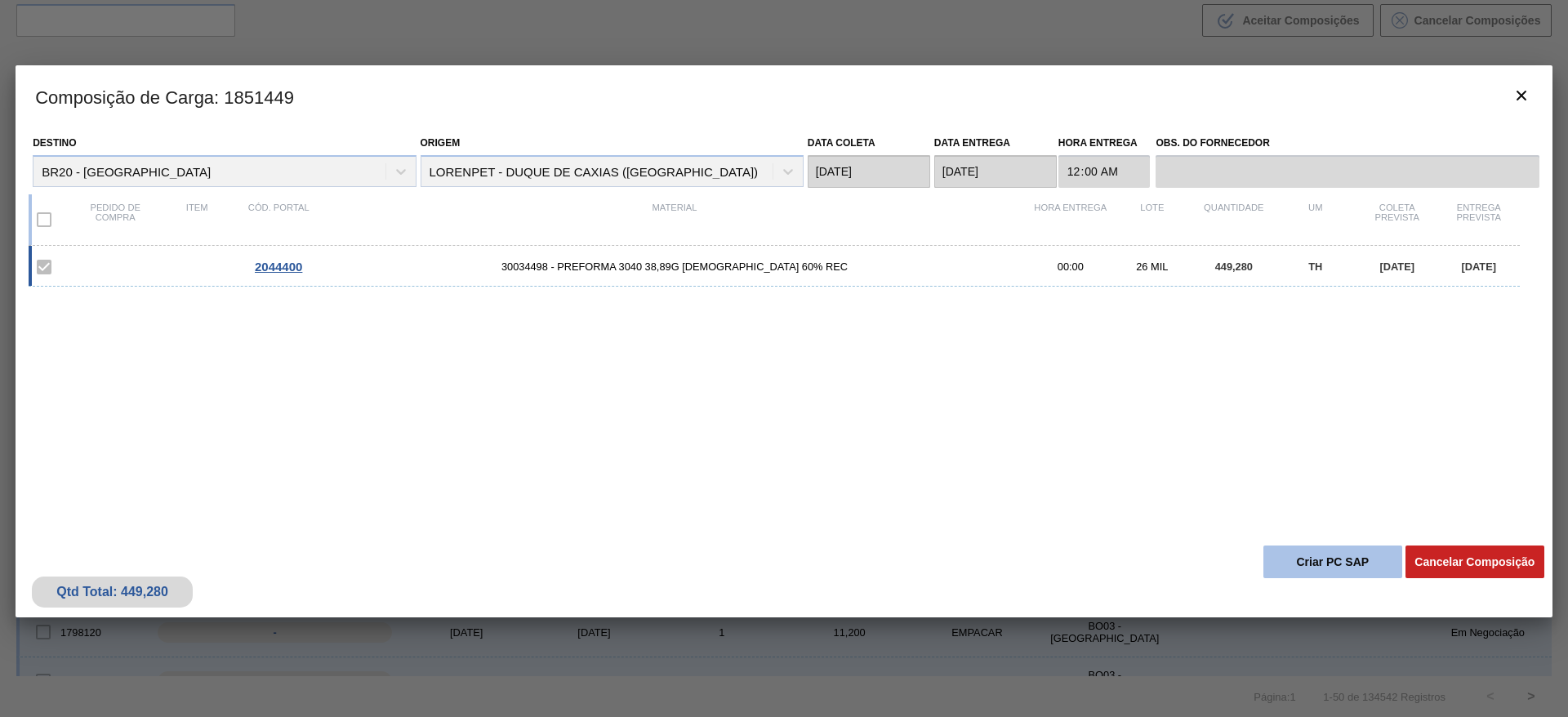
click at [1300, 560] on button "Criar PC SAP" at bounding box center [1332, 562] width 139 height 33
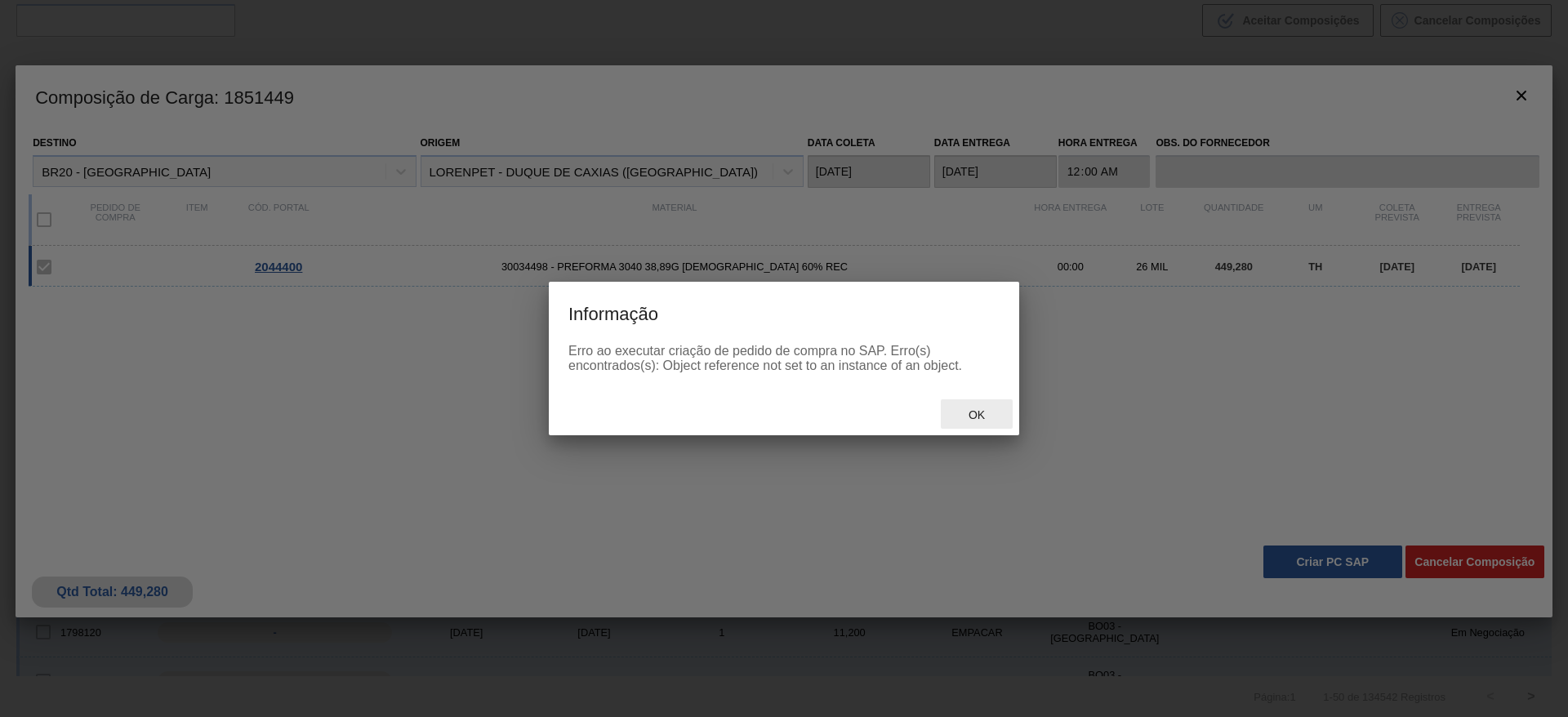
click at [995, 414] on span "Ok" at bounding box center [976, 414] width 42 height 13
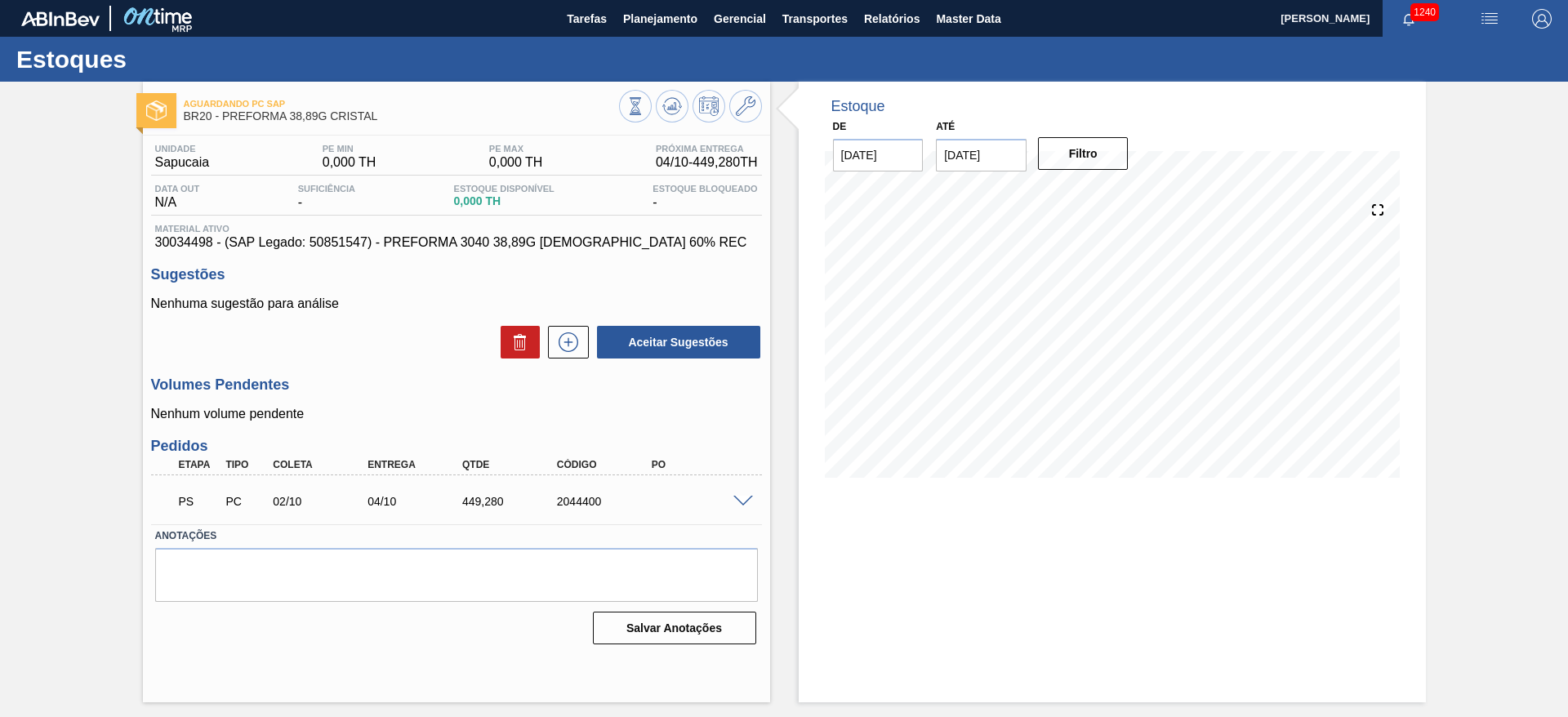
click at [744, 506] on div "PS PC 02/10 04/10 449,280 2044400" at bounding box center [457, 500] width 611 height 41
click at [742, 505] on span at bounding box center [743, 501] width 20 height 12
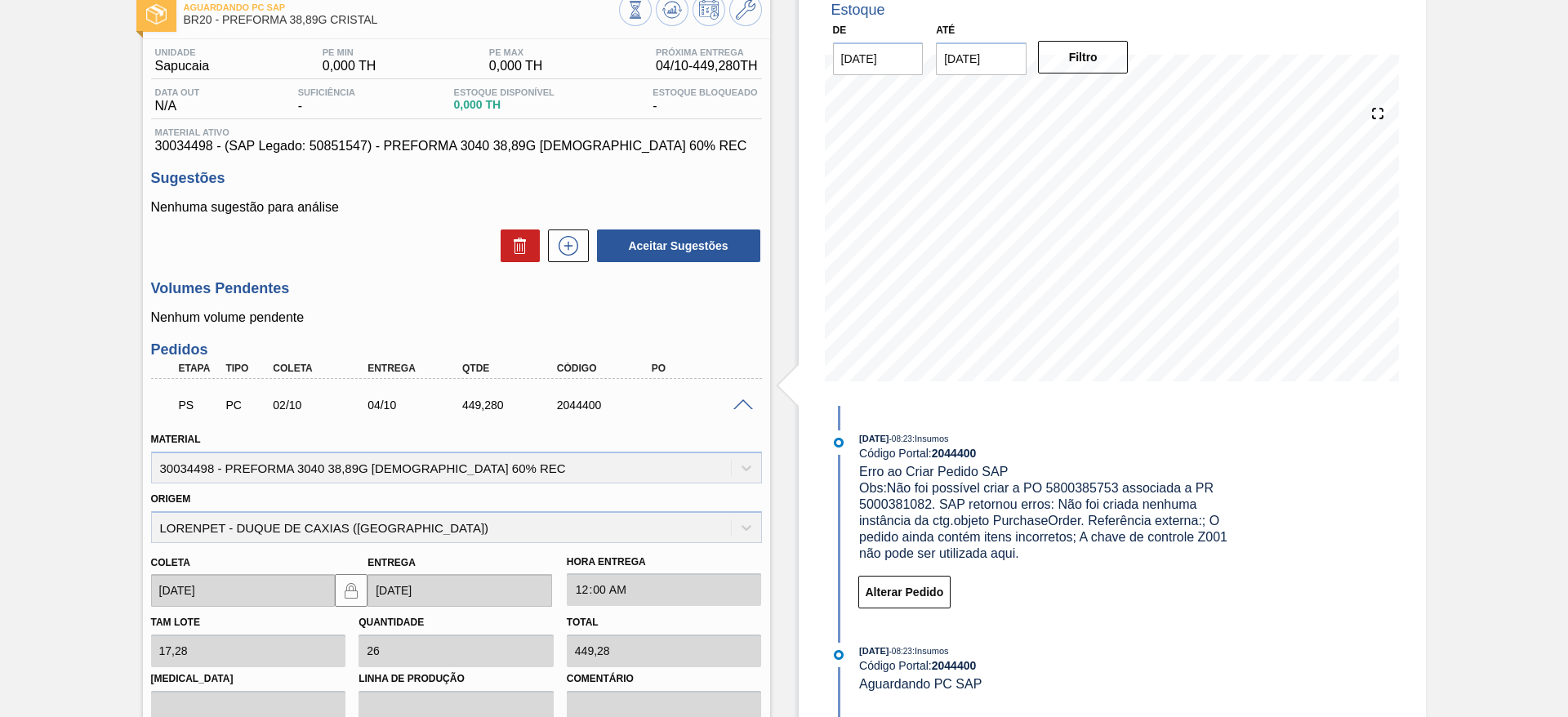
scroll to position [245, 0]
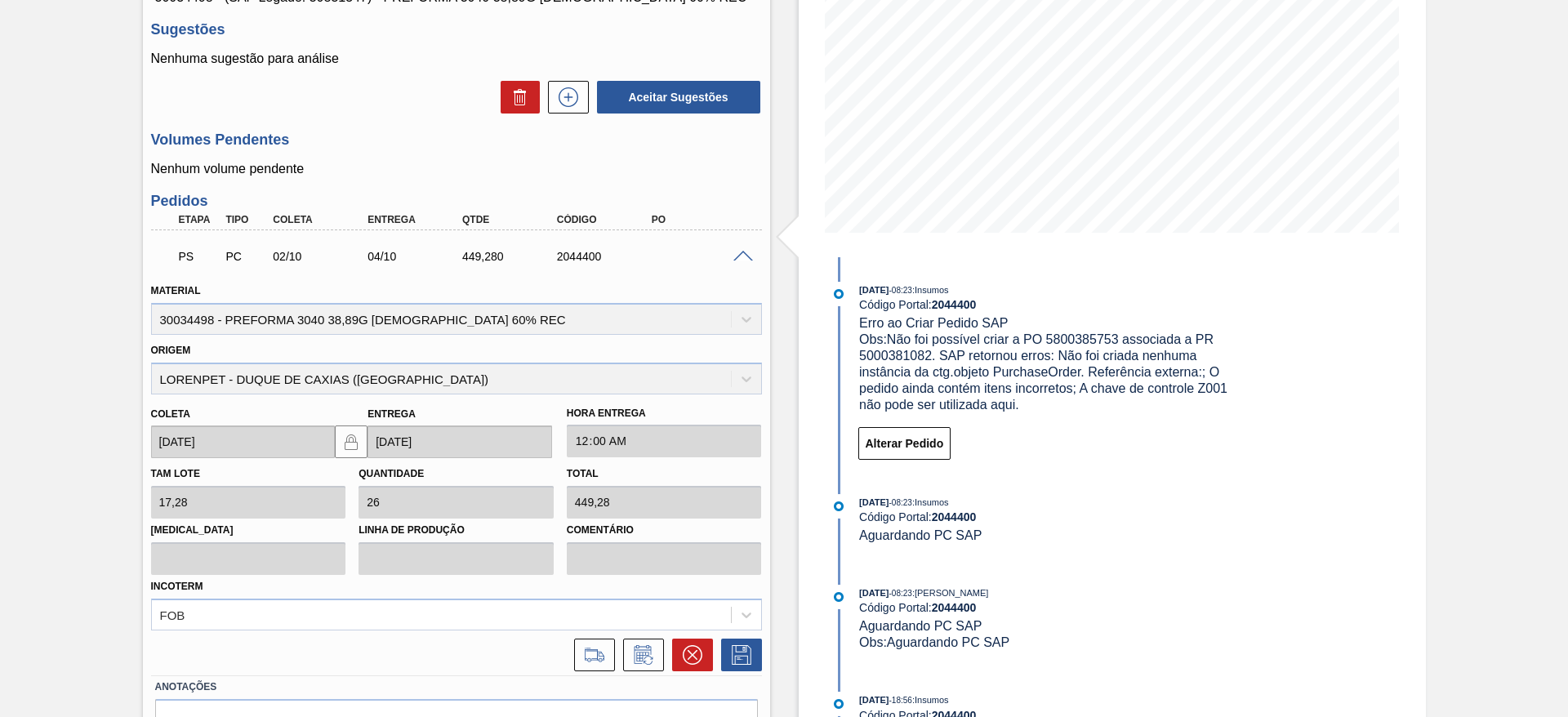
drag, startPoint x: 744, startPoint y: 256, endPoint x: 717, endPoint y: 242, distance: 30.4
click at [744, 254] on span at bounding box center [743, 257] width 20 height 12
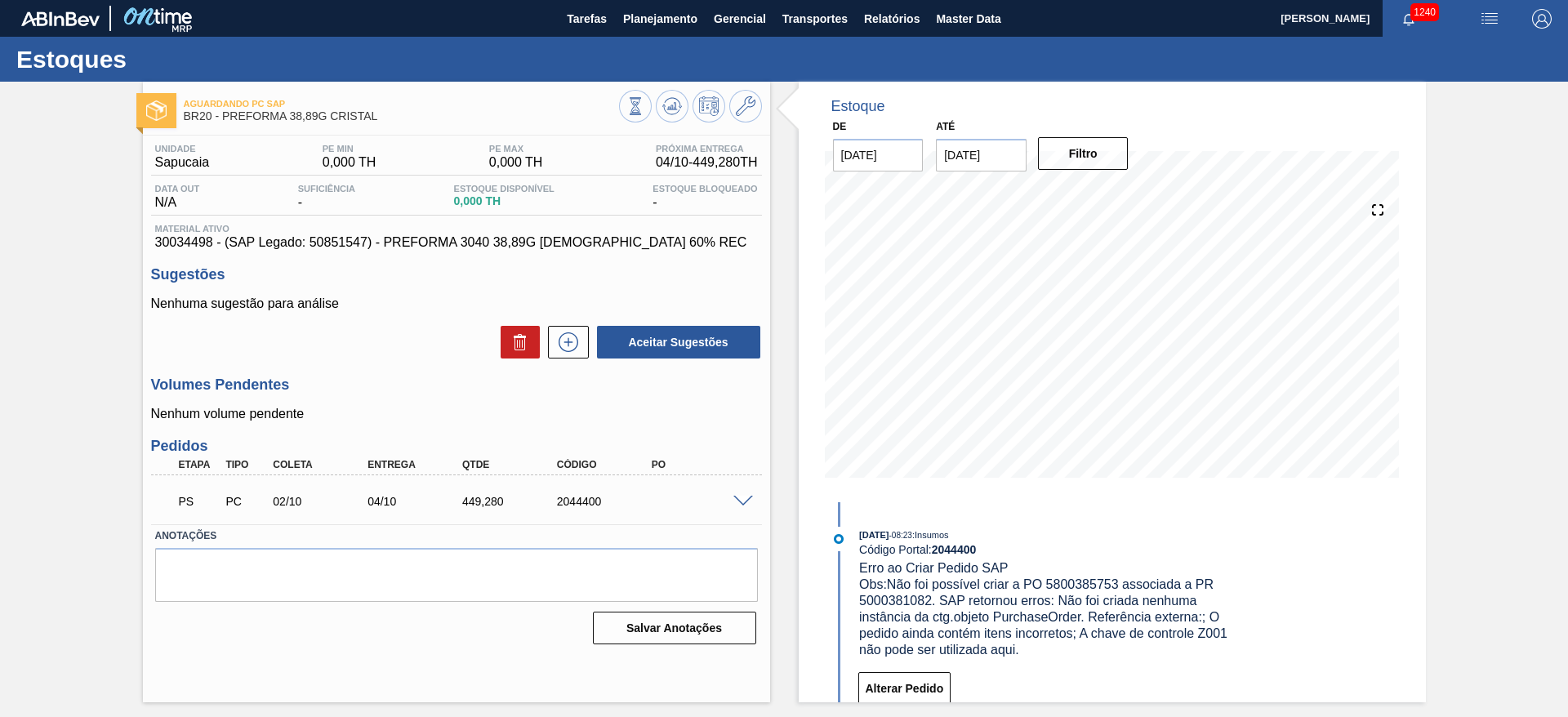
scroll to position [0, 0]
drag, startPoint x: 689, startPoint y: 14, endPoint x: 680, endPoint y: 12, distance: 9.2
click at [680, 12] on span "Planejamento" at bounding box center [660, 18] width 74 height 20
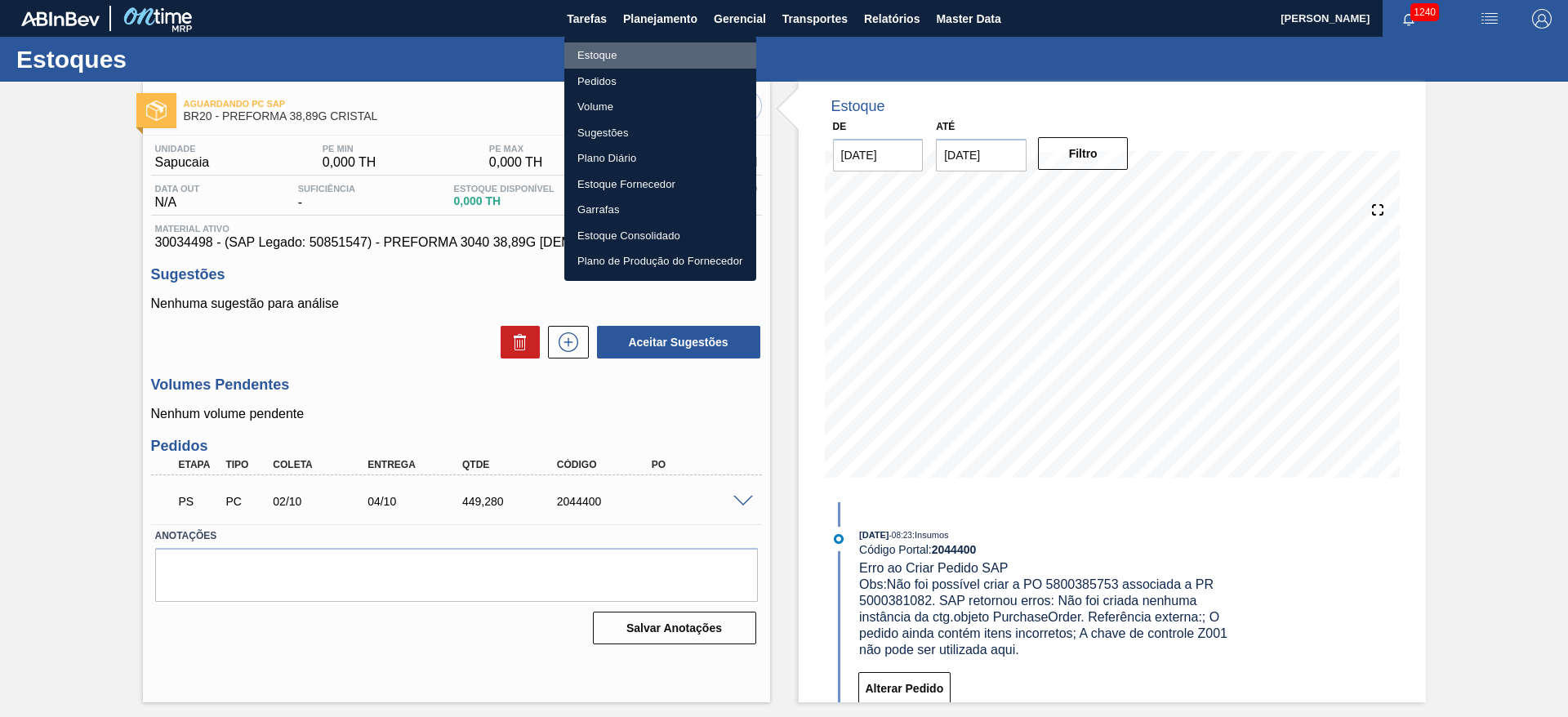
click at [600, 51] on li "Estoque" at bounding box center [660, 55] width 192 height 26
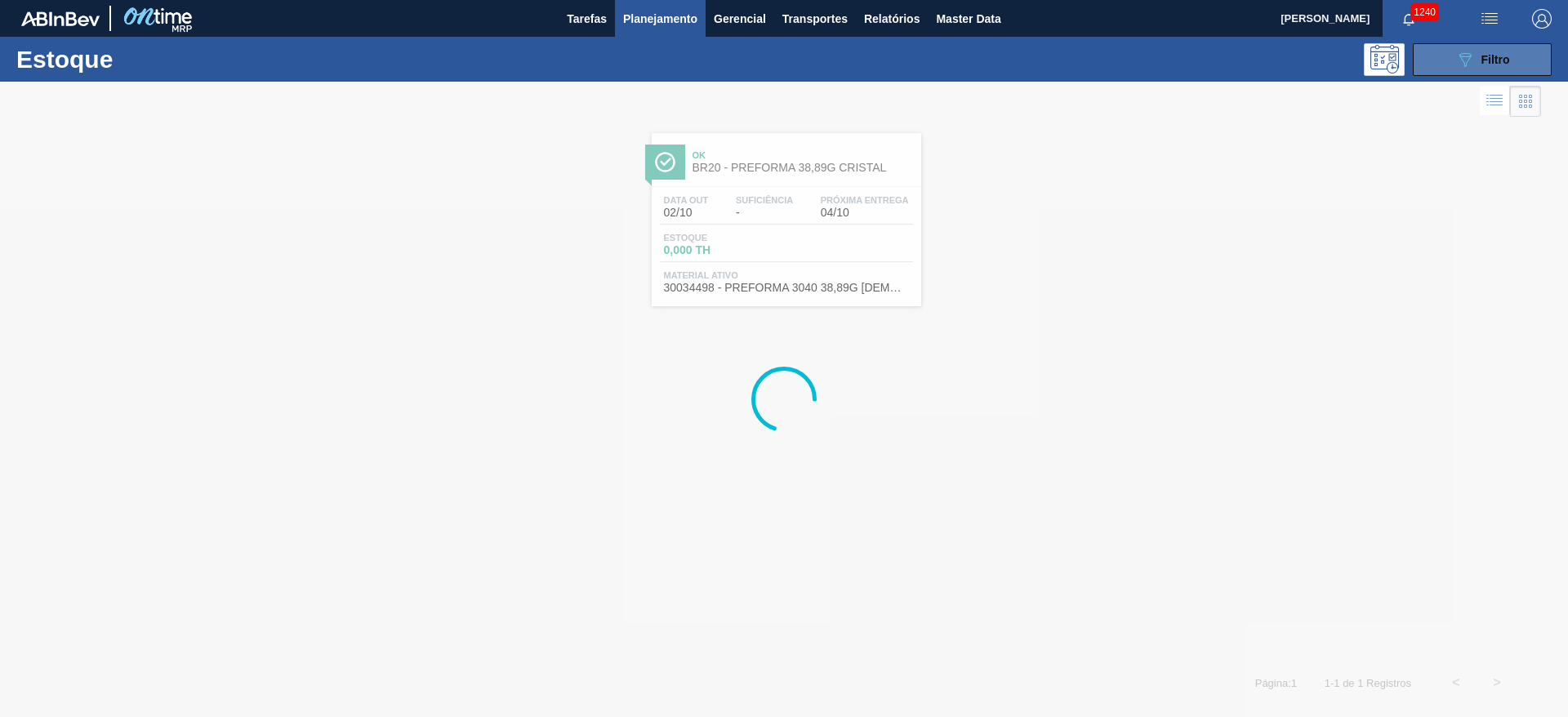
click at [1466, 60] on icon "089F7B8B-B2A5-4AFE-B5C0-19BA573D28AC" at bounding box center [1464, 60] width 20 height 20
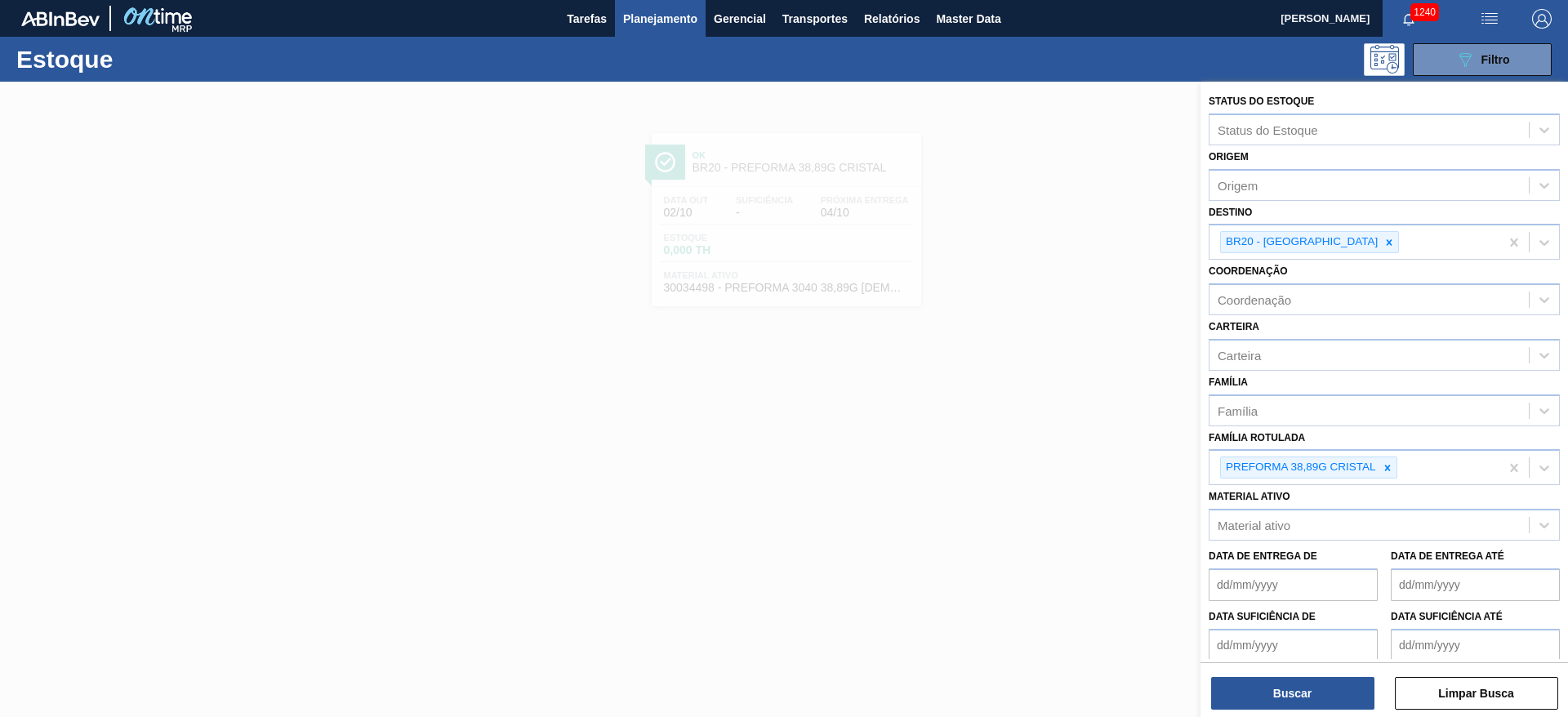
click at [1380, 245] on div at bounding box center [1389, 242] width 18 height 21
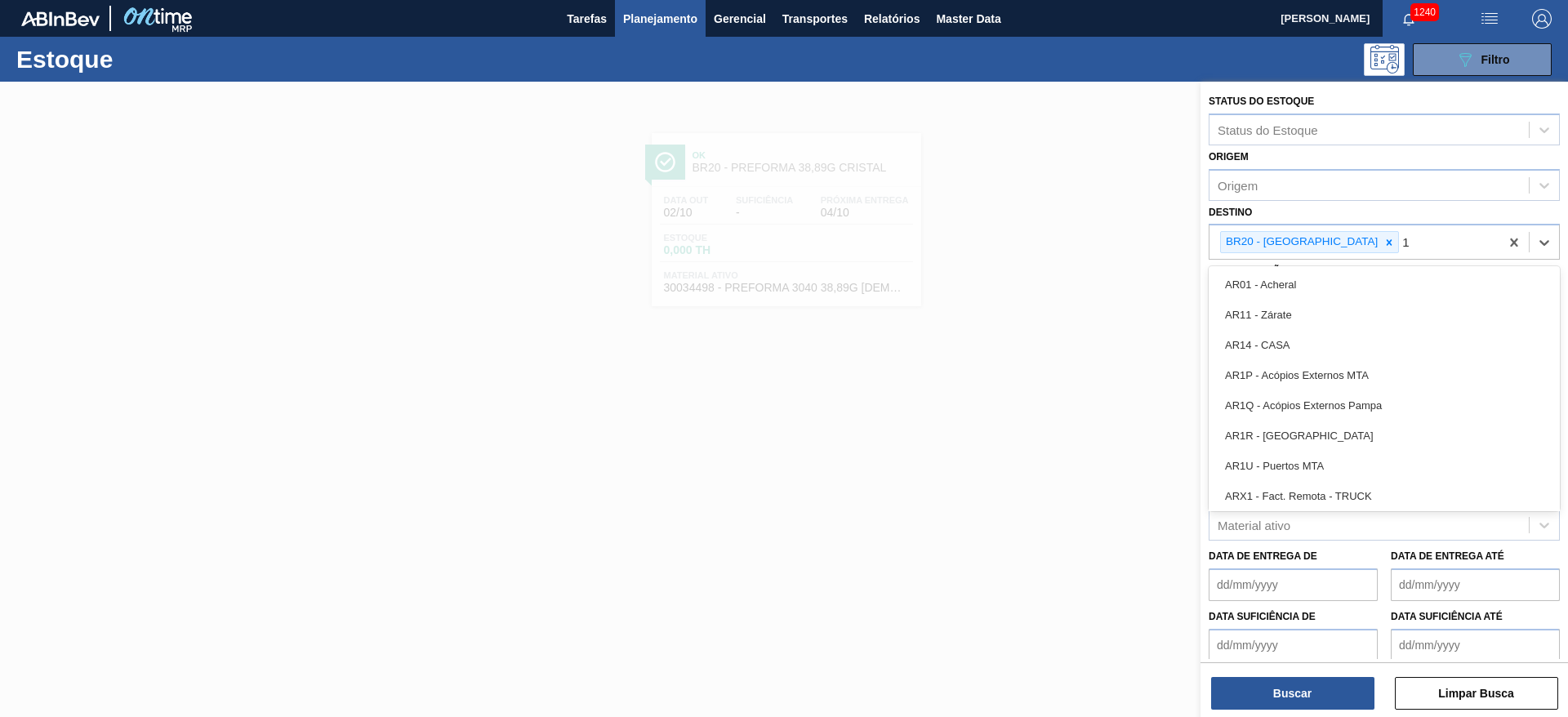
type input "12"
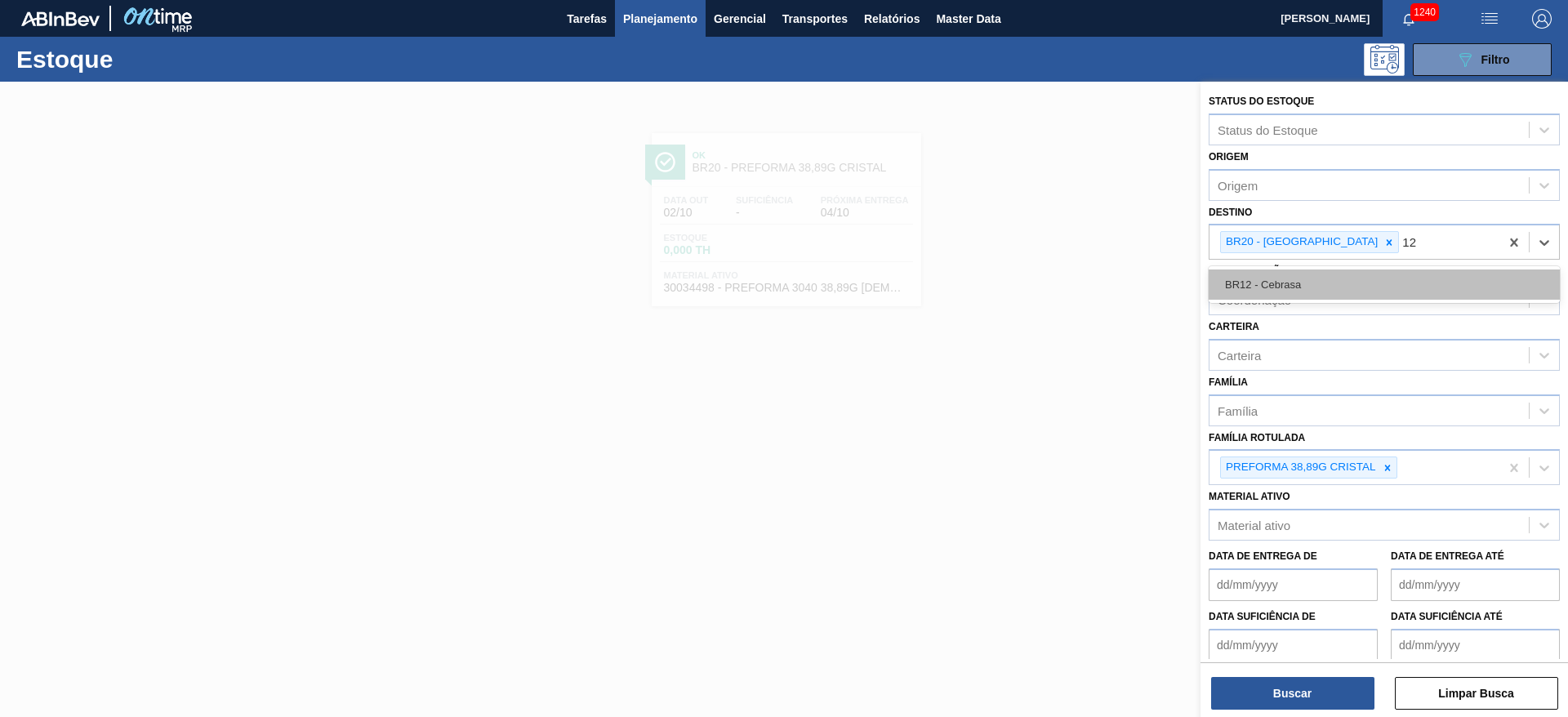
click at [1304, 271] on div "BR12 - Cebrasa" at bounding box center [1384, 284] width 351 height 30
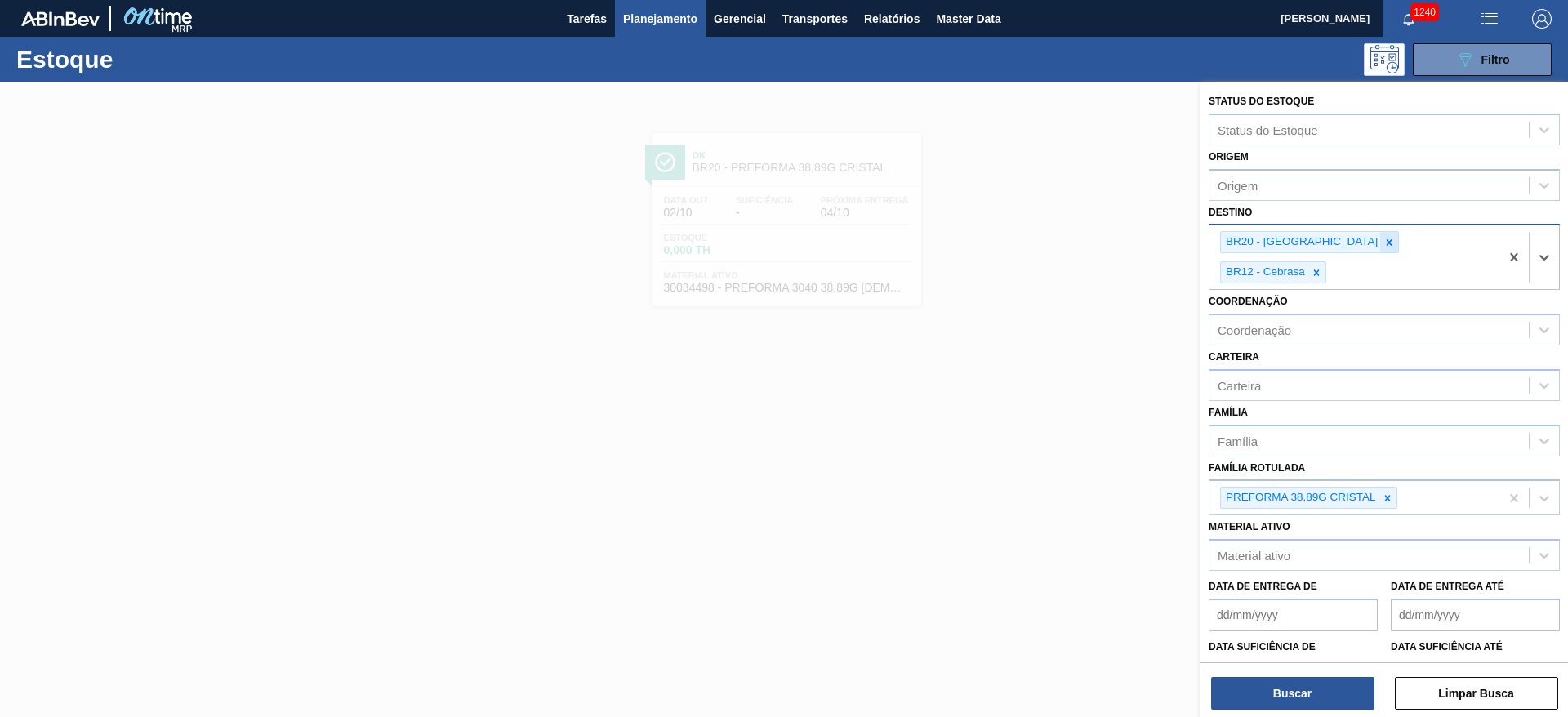
click at [1383, 243] on icon at bounding box center [1389, 242] width 11 height 11
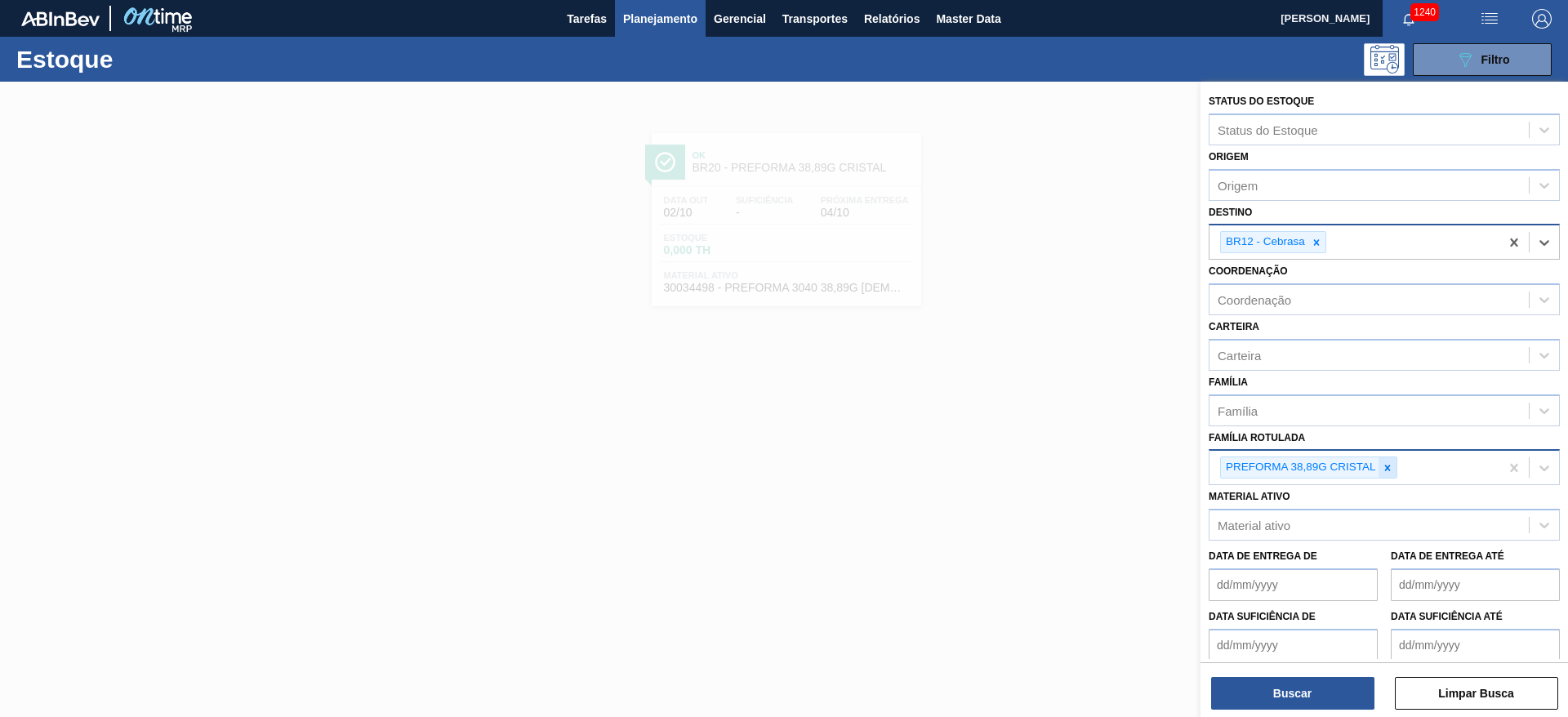
click at [1394, 466] on div at bounding box center [1387, 468] width 18 height 21
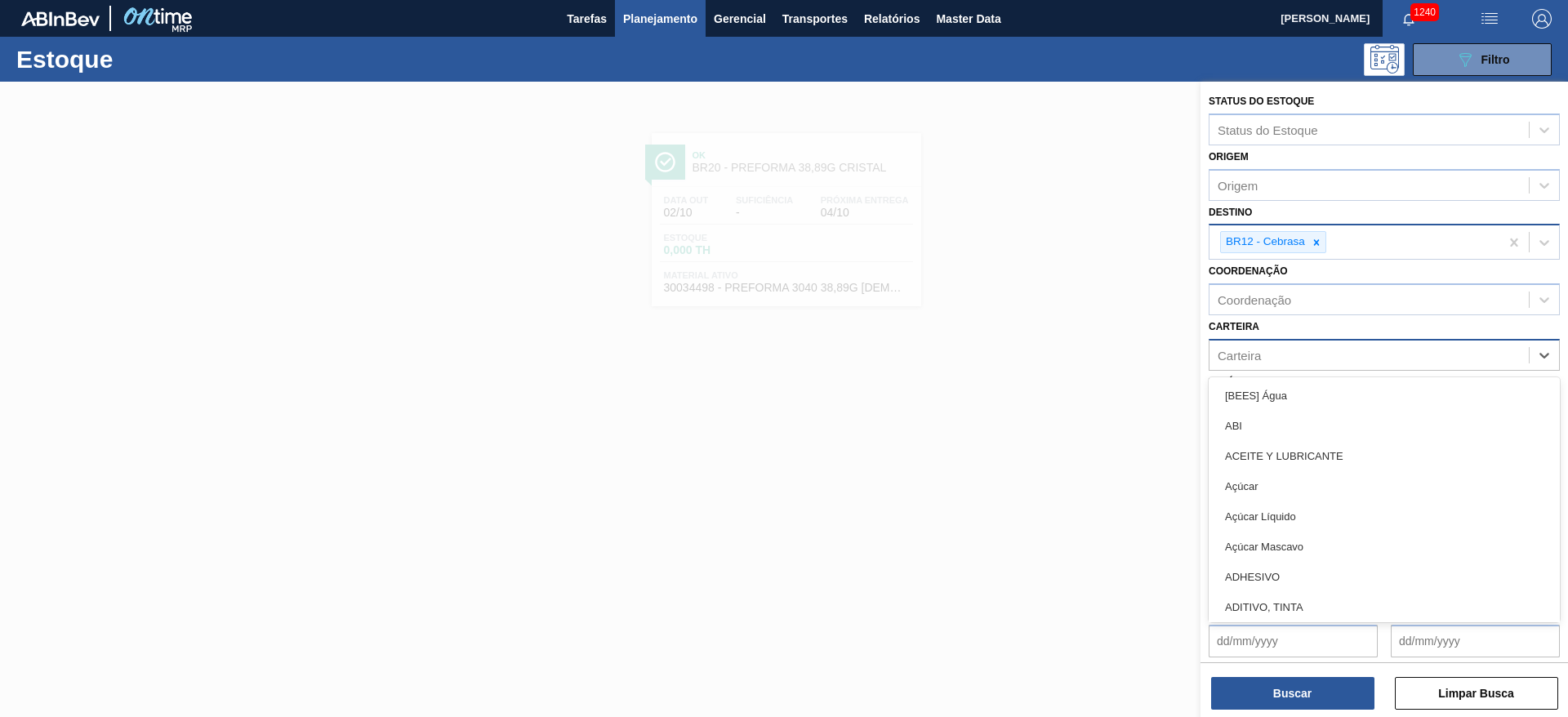
click at [1262, 358] on div "Carteira" at bounding box center [1370, 354] width 319 height 23
type input "malte"
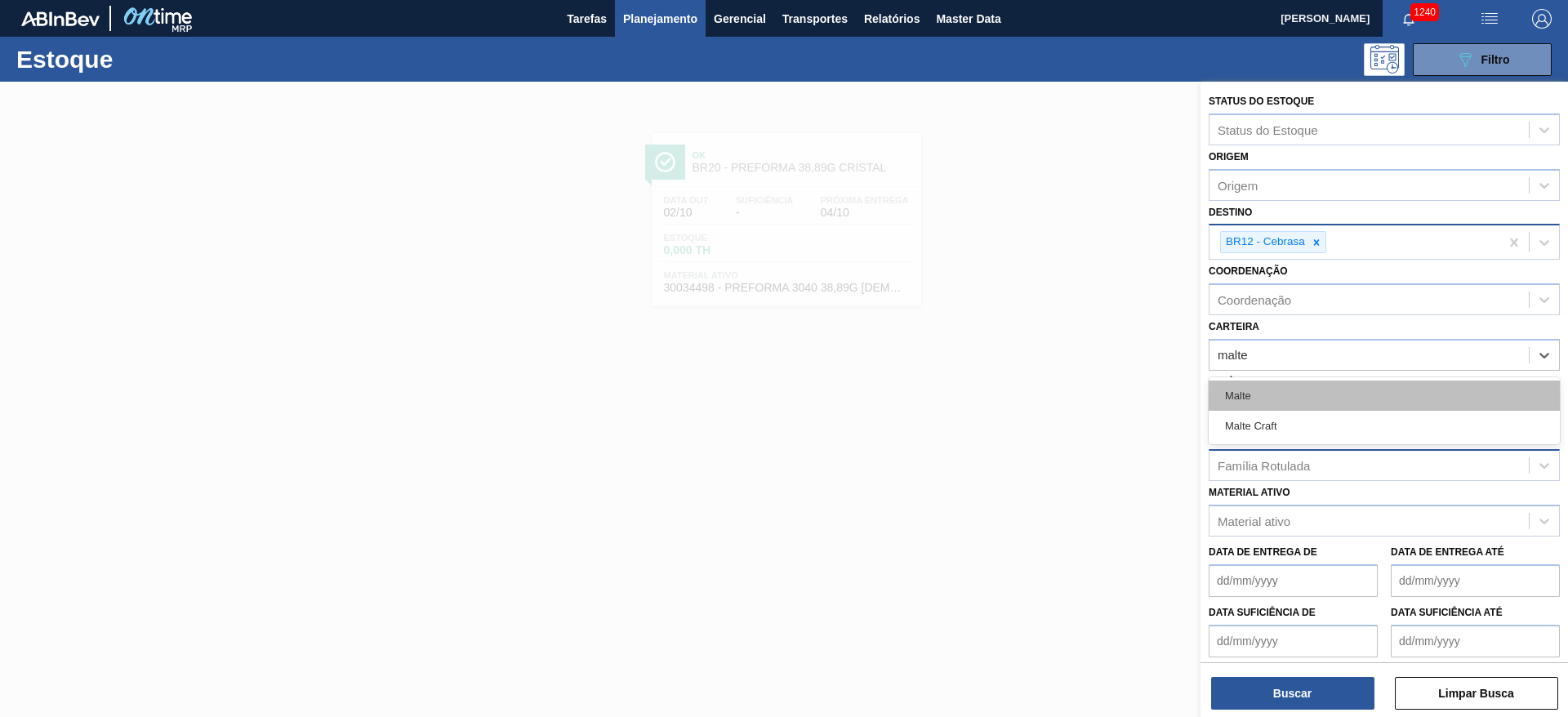
click at [1255, 387] on div "Malte" at bounding box center [1384, 395] width 351 height 30
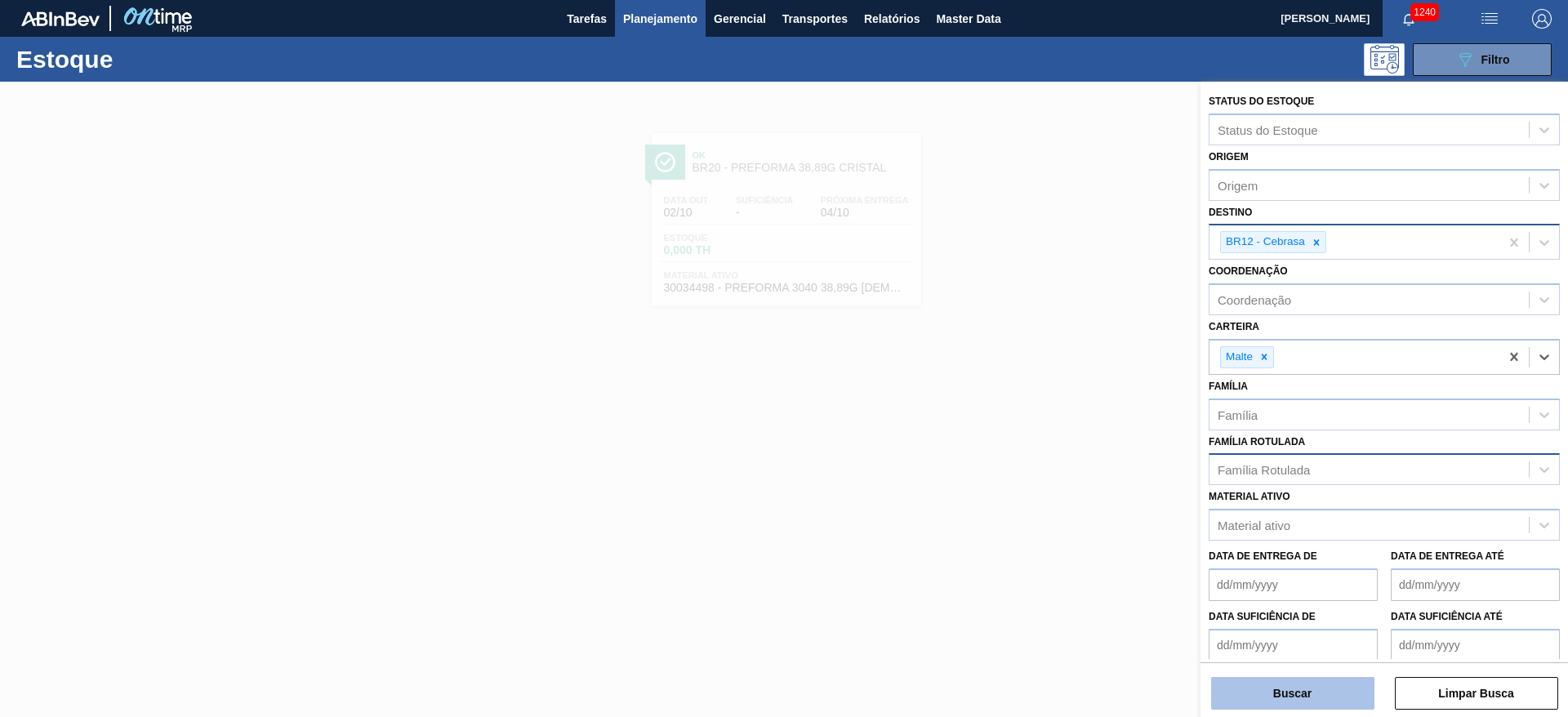
click at [1280, 693] on button "Buscar" at bounding box center [1292, 694] width 163 height 33
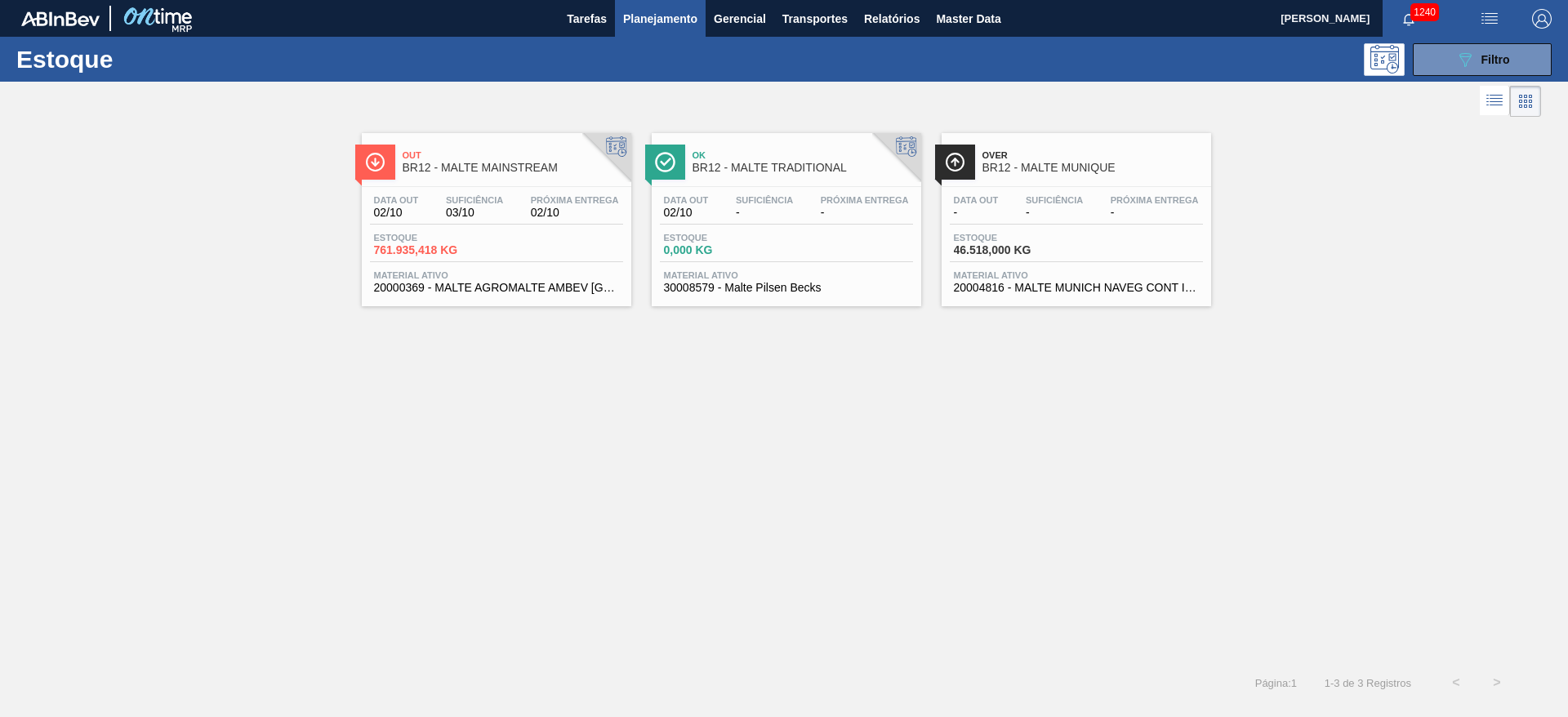
click at [463, 221] on div "Data out 02/10 Suficiência 03/10 Próxima Entrega 02/10" at bounding box center [496, 210] width 253 height 29
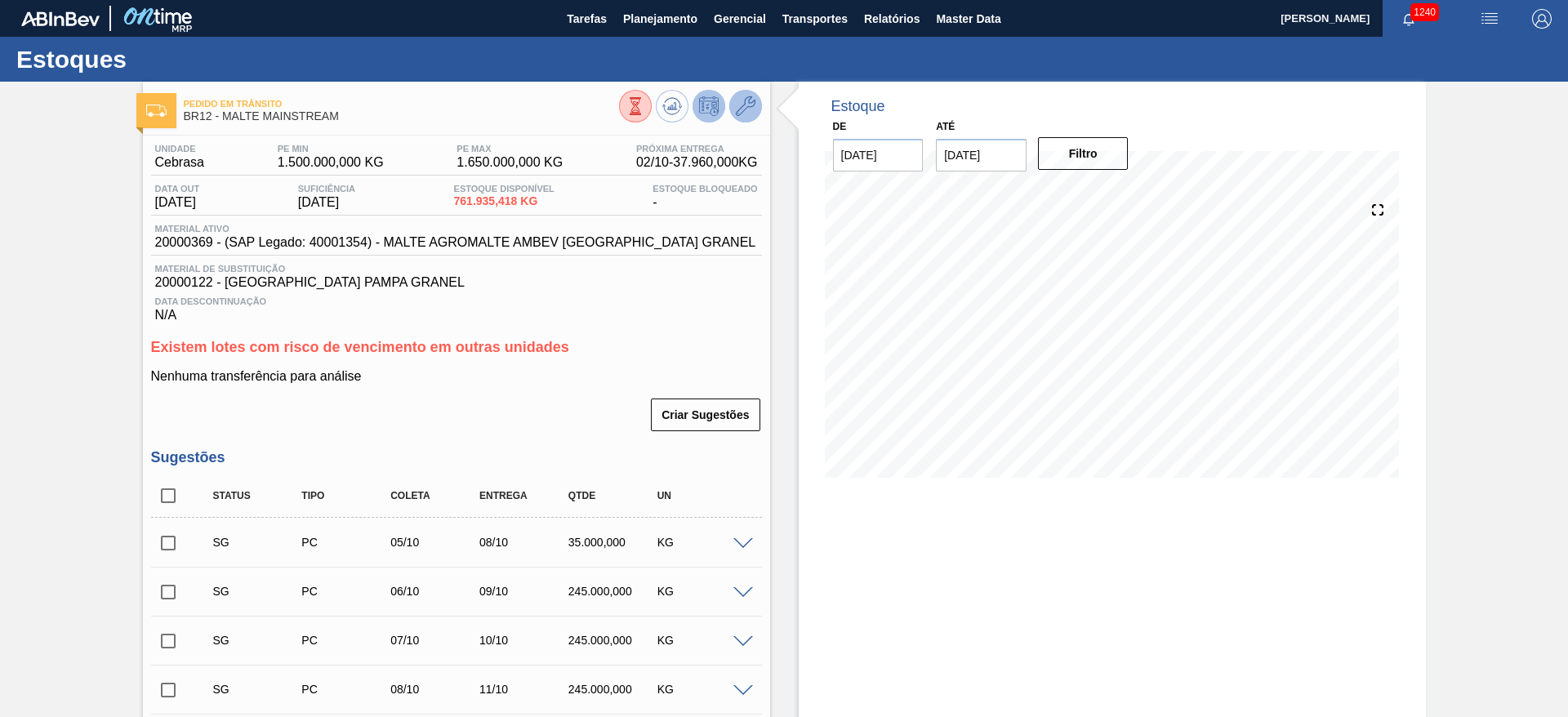
click at [757, 106] on button at bounding box center [746, 106] width 33 height 33
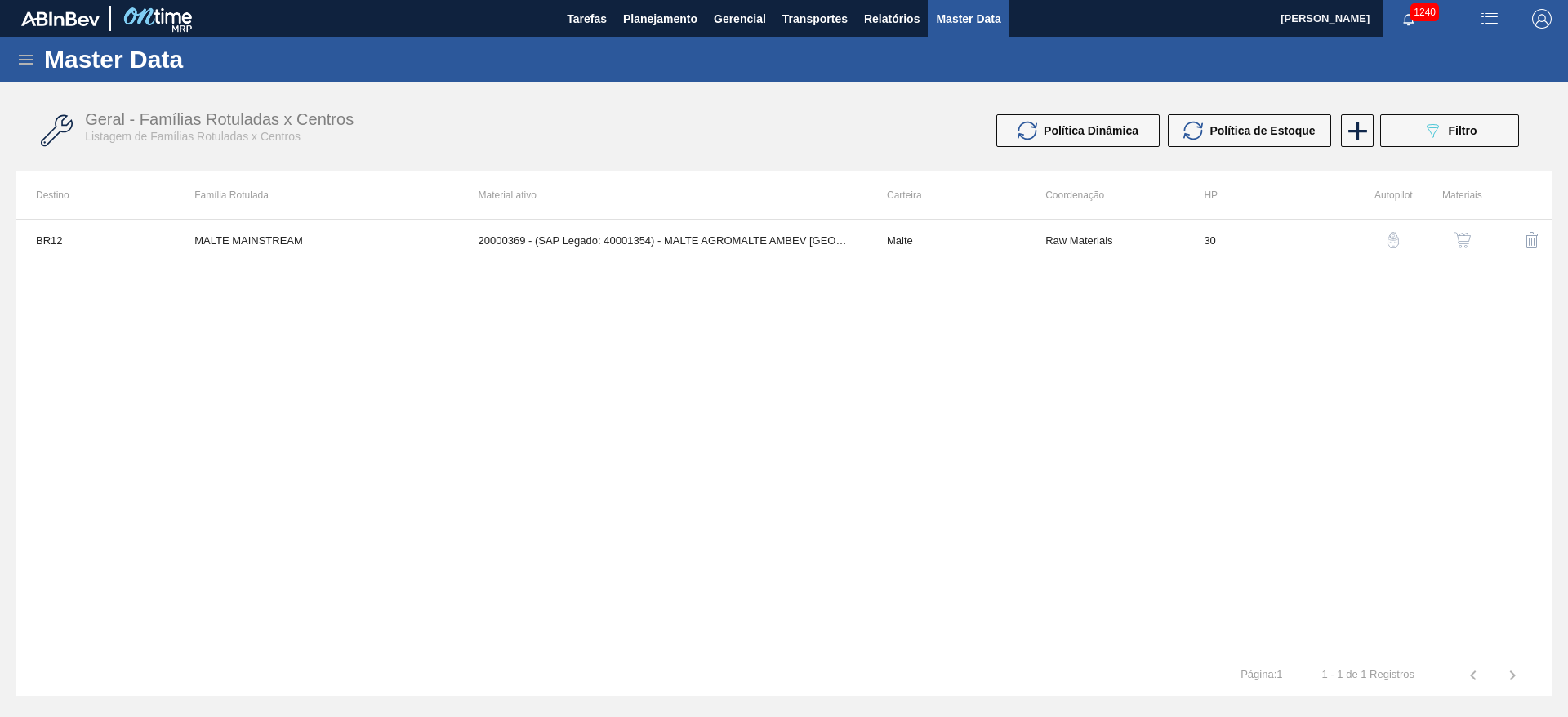
click at [28, 58] on icon at bounding box center [26, 59] width 15 height 9
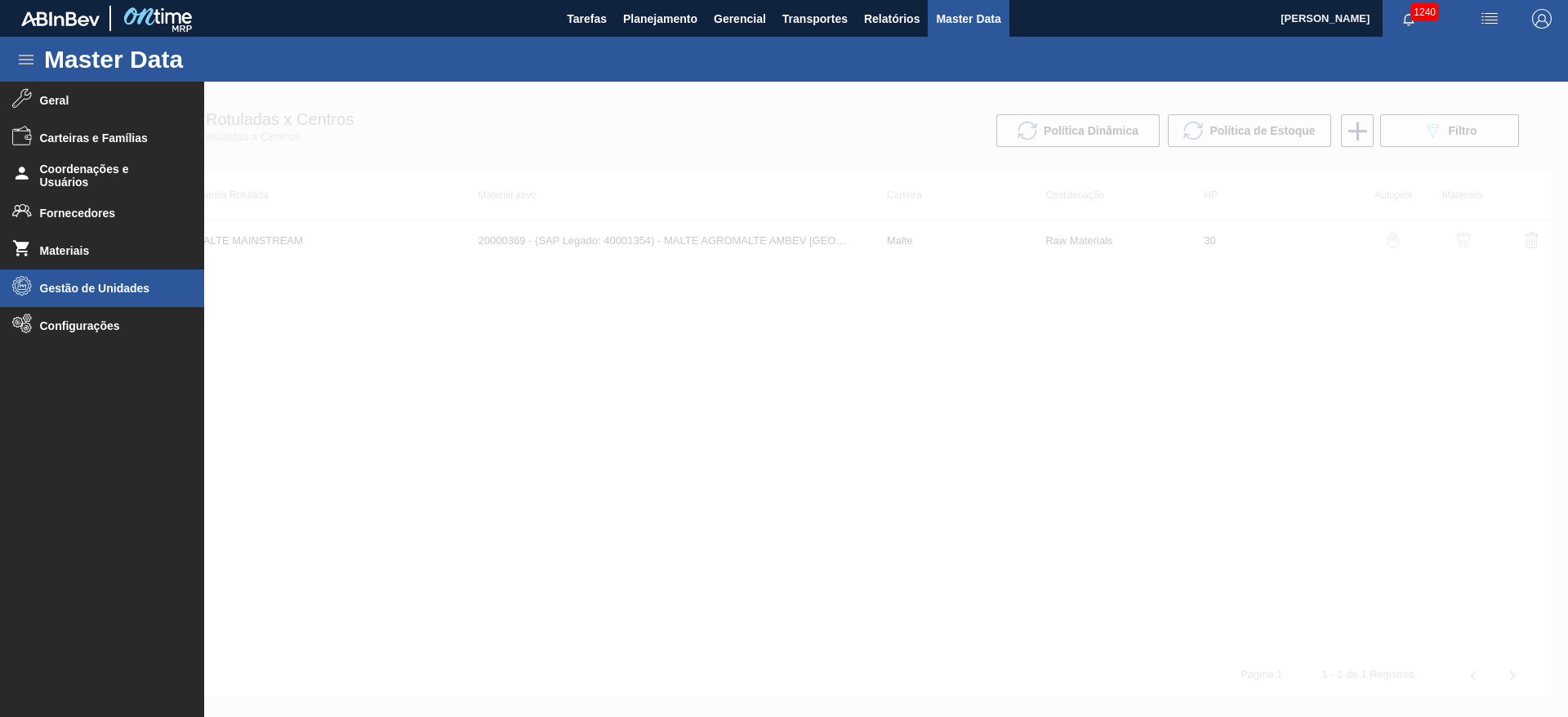
click at [68, 285] on span "Gestão de Unidades" at bounding box center [107, 287] width 135 height 13
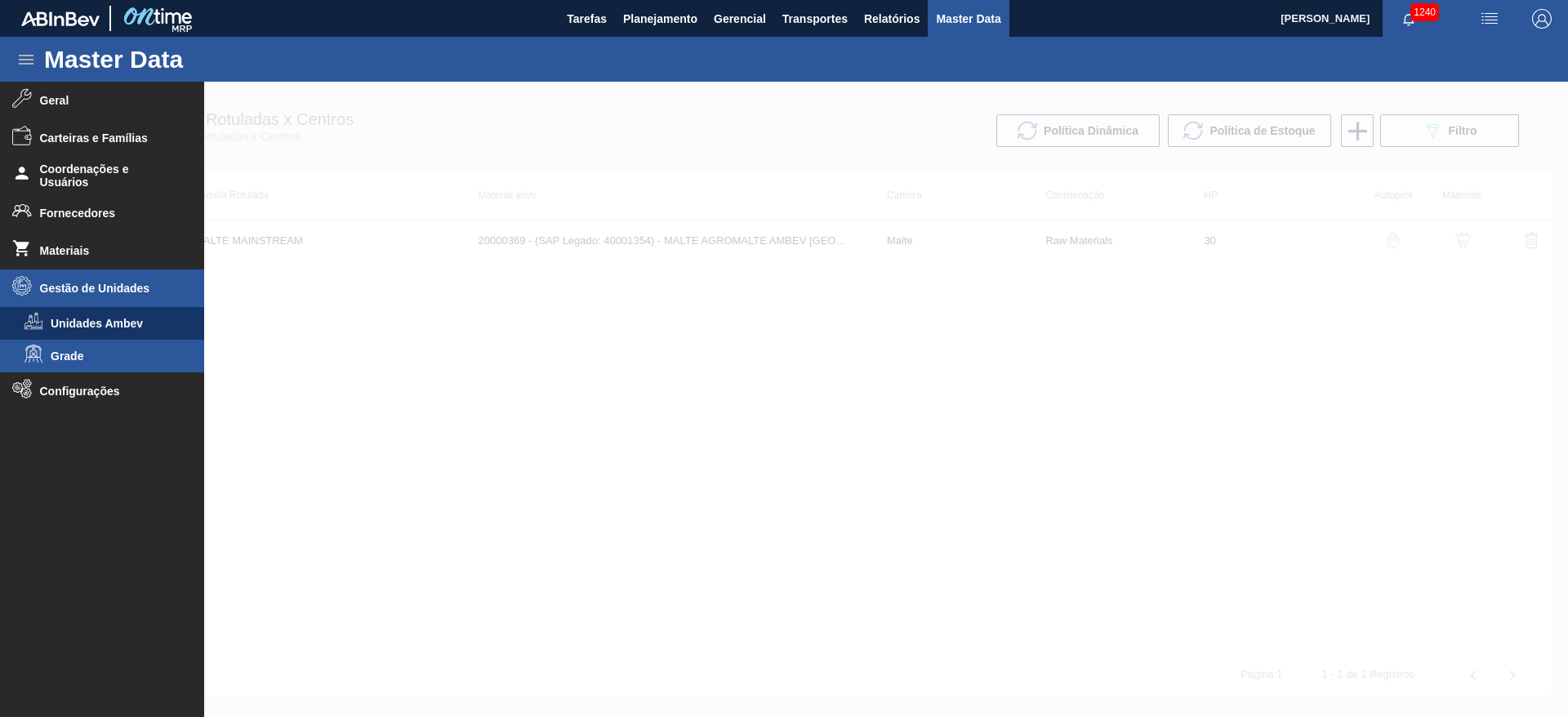
click at [67, 348] on li "Grade" at bounding box center [102, 356] width 205 height 33
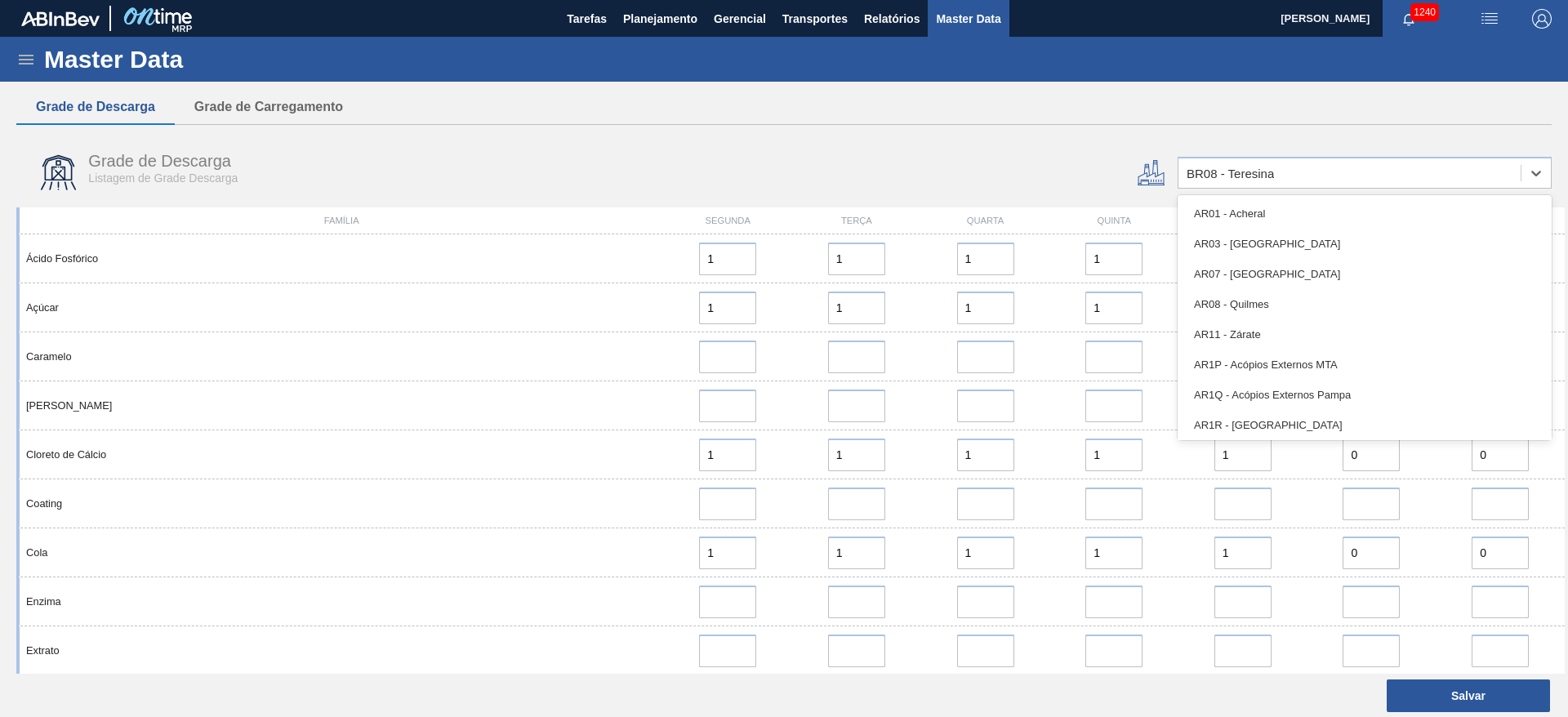
click at [1223, 178] on div "BR08 - Teresina" at bounding box center [1230, 173] width 87 height 14
type input "12"
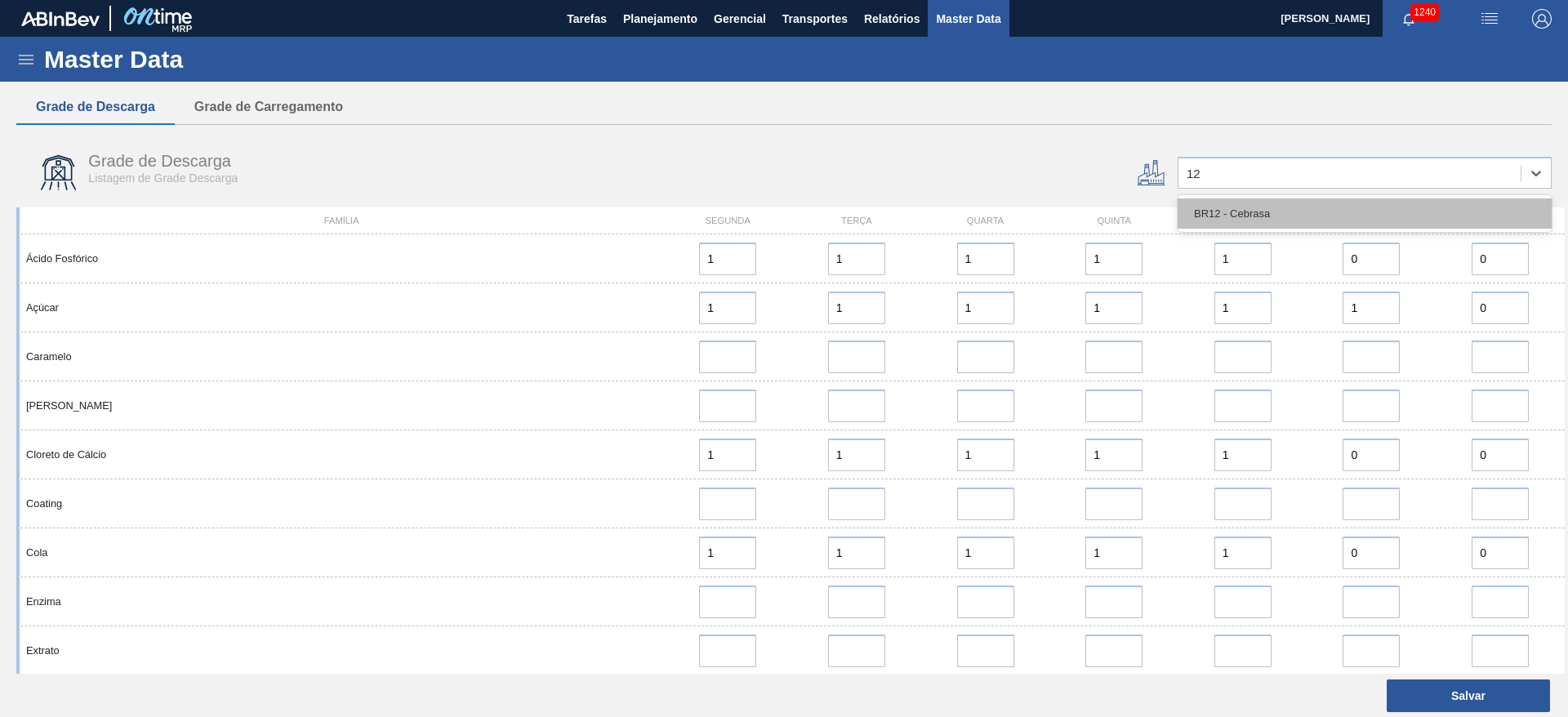
click at [1187, 208] on div "BR12 - Cebrasa" at bounding box center [1364, 213] width 374 height 30
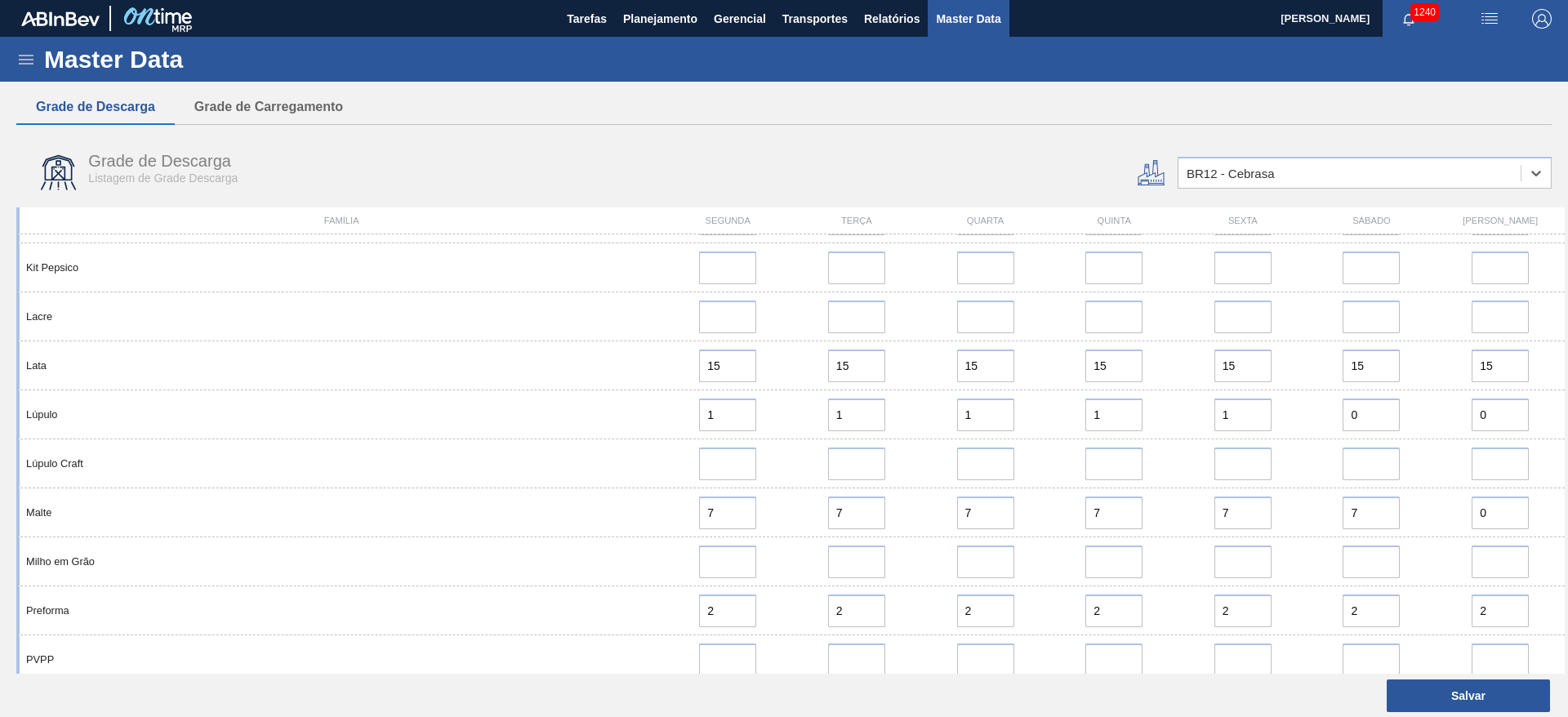
scroll to position [1347, 0]
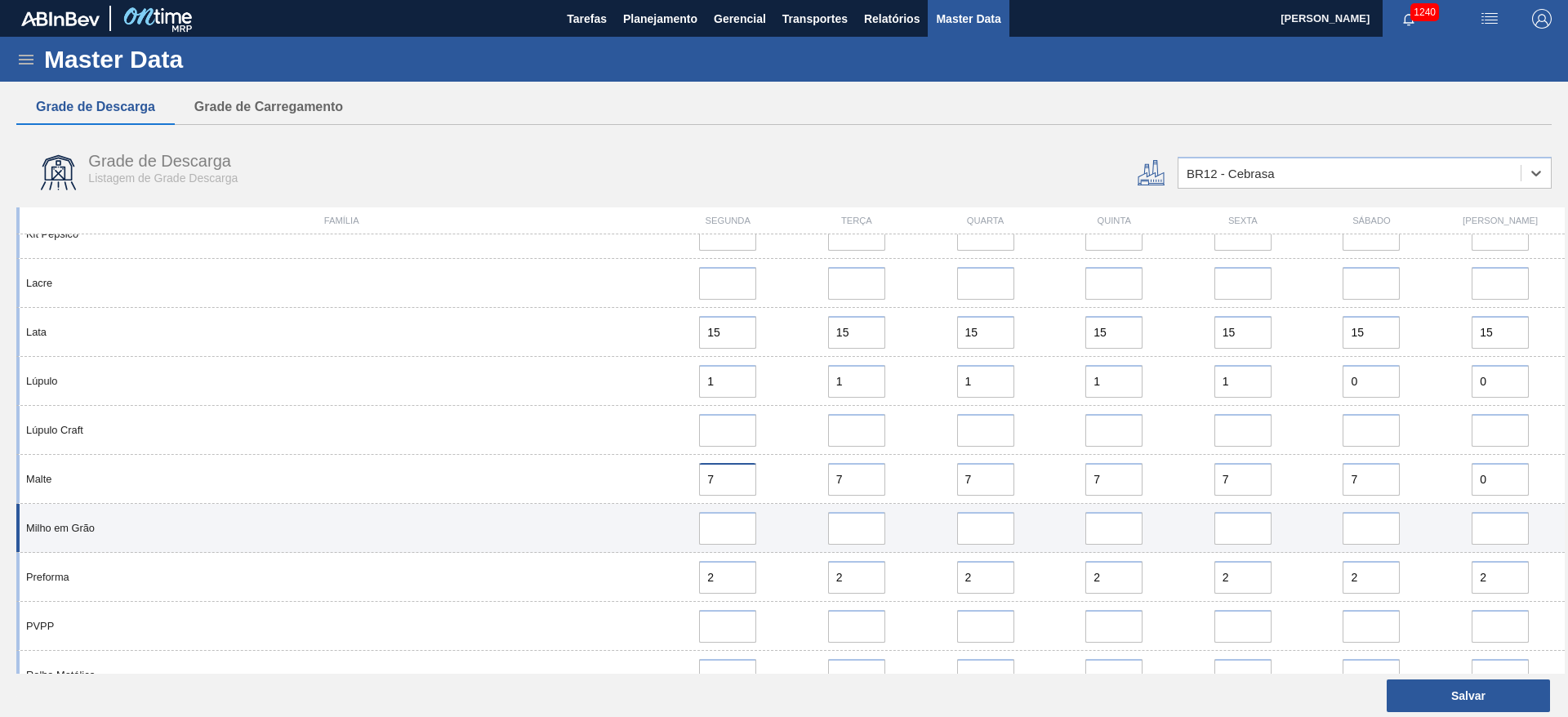
drag, startPoint x: 734, startPoint y: 470, endPoint x: 653, endPoint y: 518, distance: 94.2
click at [666, 490] on div "7" at bounding box center [727, 480] width 129 height 33
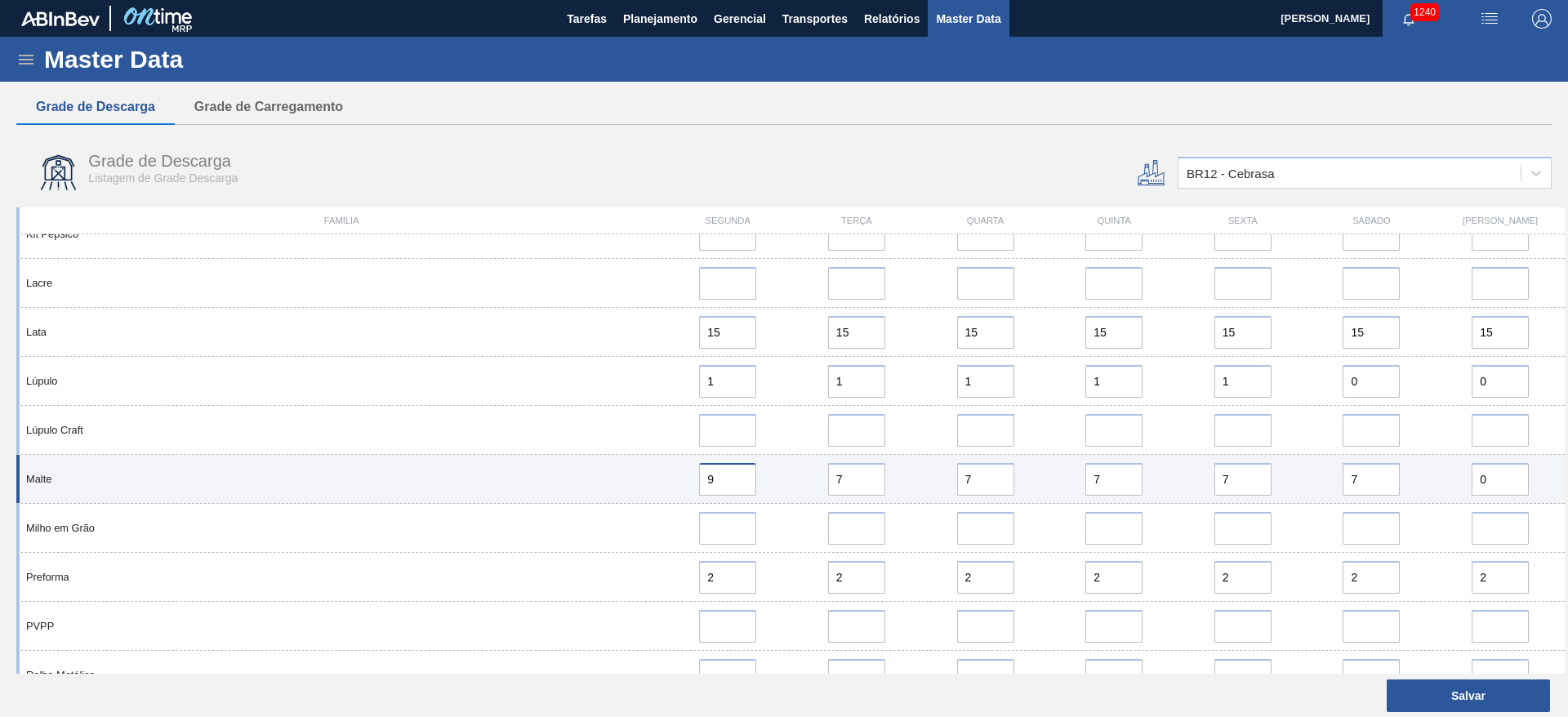
type input "9"
drag, startPoint x: 800, startPoint y: 481, endPoint x: 731, endPoint y: 487, distance: 69.3
click at [731, 487] on div "Malte 9 7 7 7 7 7 0" at bounding box center [790, 479] width 1548 height 49
paste input "9"
type input "9"
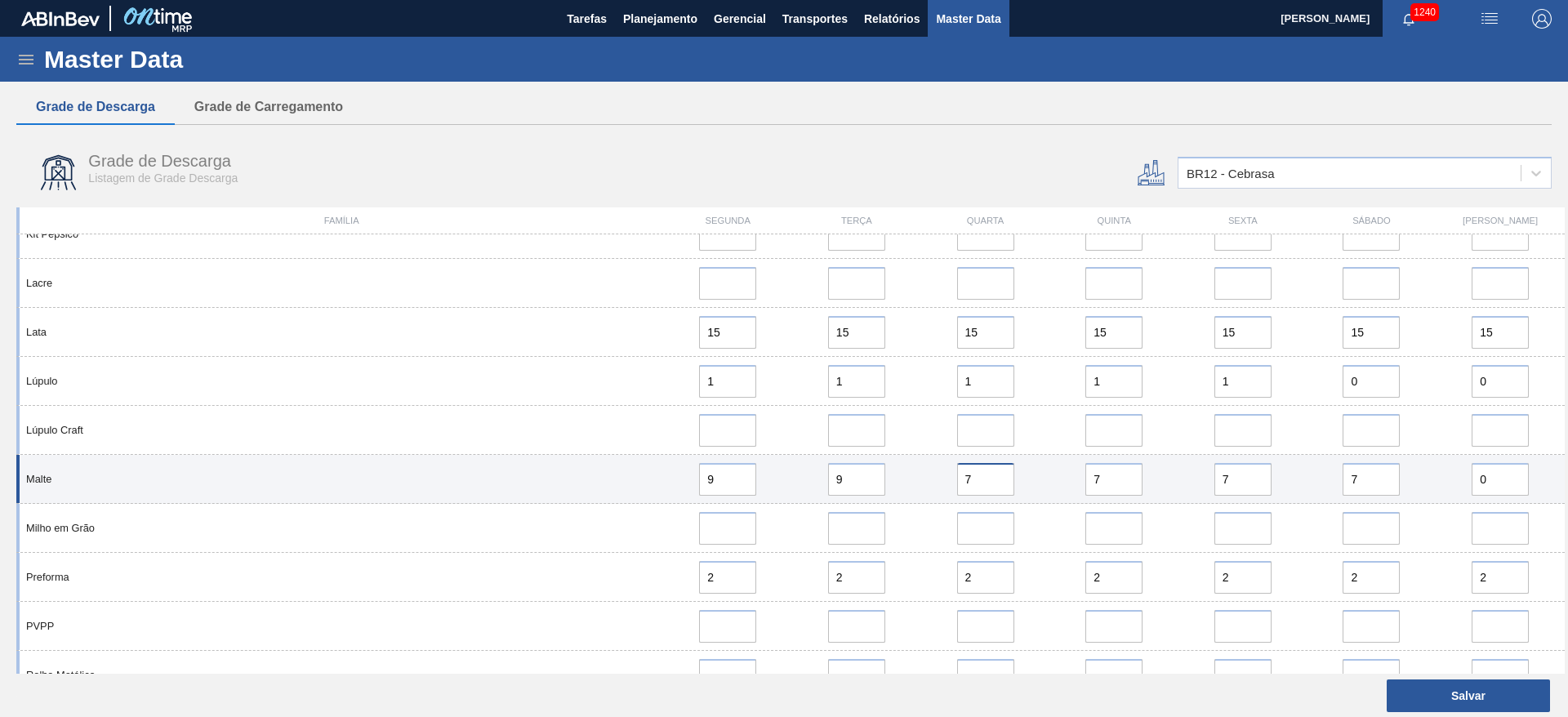
drag, startPoint x: 929, startPoint y: 484, endPoint x: 848, endPoint y: 498, distance: 82.2
click at [850, 497] on div "Malte 9 9 7 7 7 7 0" at bounding box center [790, 479] width 1548 height 49
paste input "9"
type input "9"
click at [983, 495] on div "Malte 9 9 9 7 7 7 0" at bounding box center [790, 479] width 1548 height 49
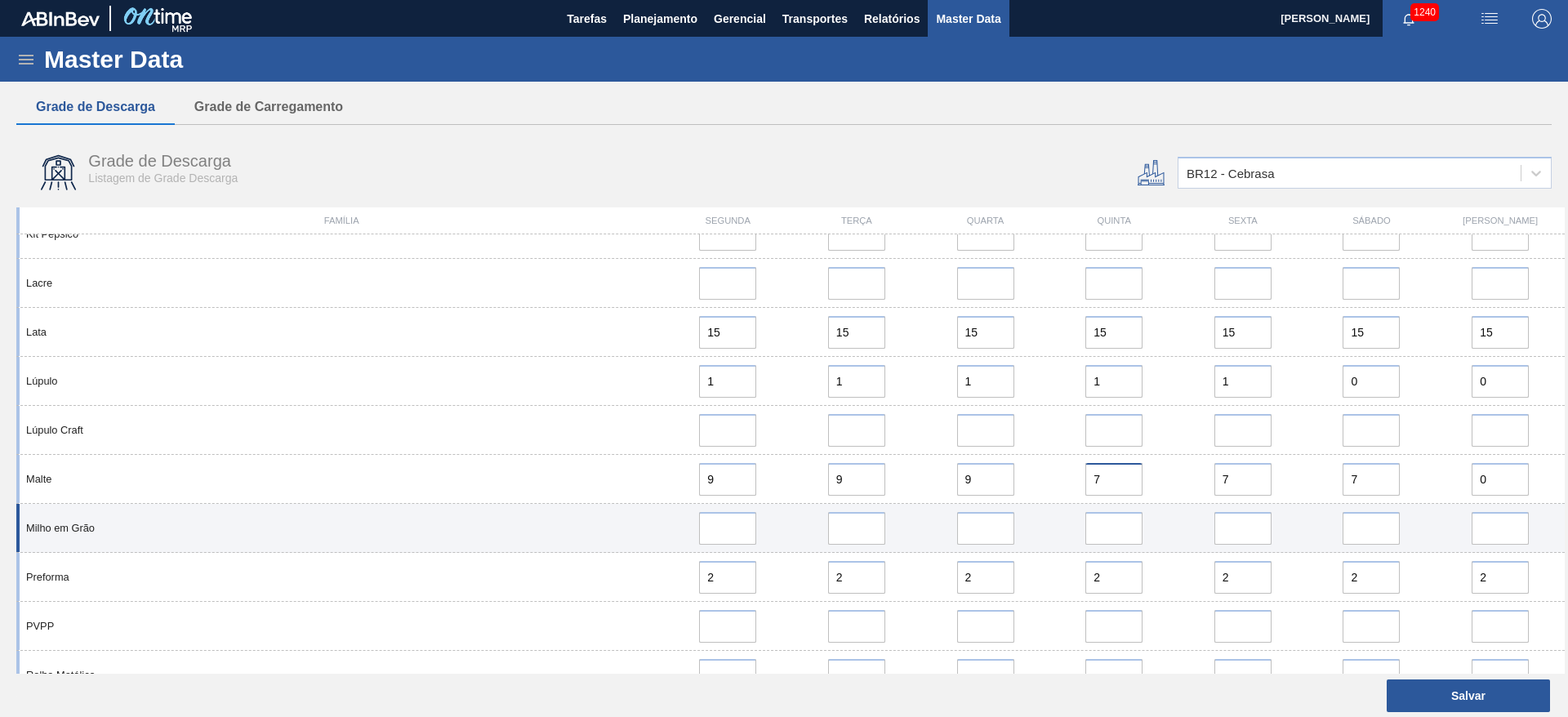
paste input "9"
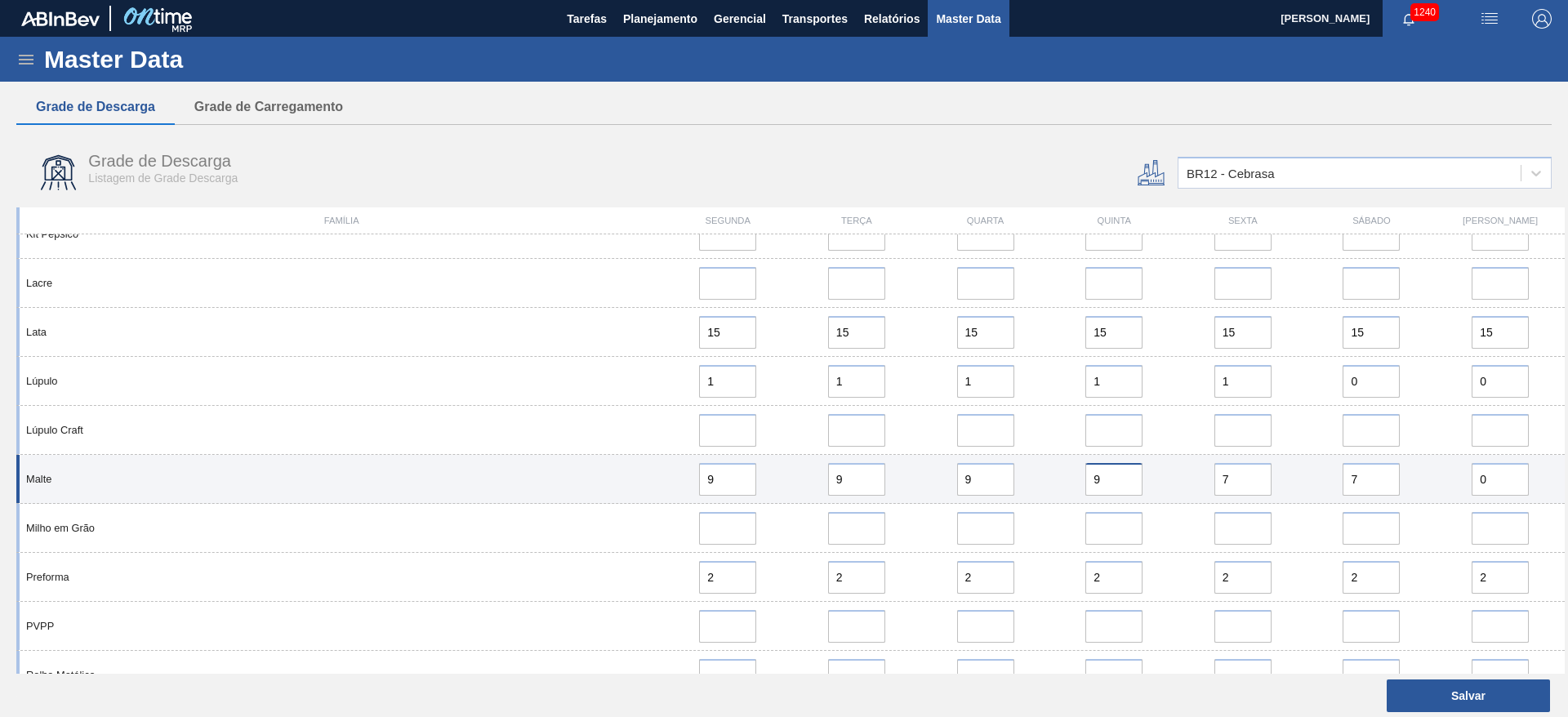
type input "9"
drag, startPoint x: 1231, startPoint y: 475, endPoint x: 1086, endPoint y: 494, distance: 146.2
click at [1093, 494] on div "Malte 9 9 9 9 7 7 0" at bounding box center [790, 479] width 1548 height 49
paste input "9"
type input "9"
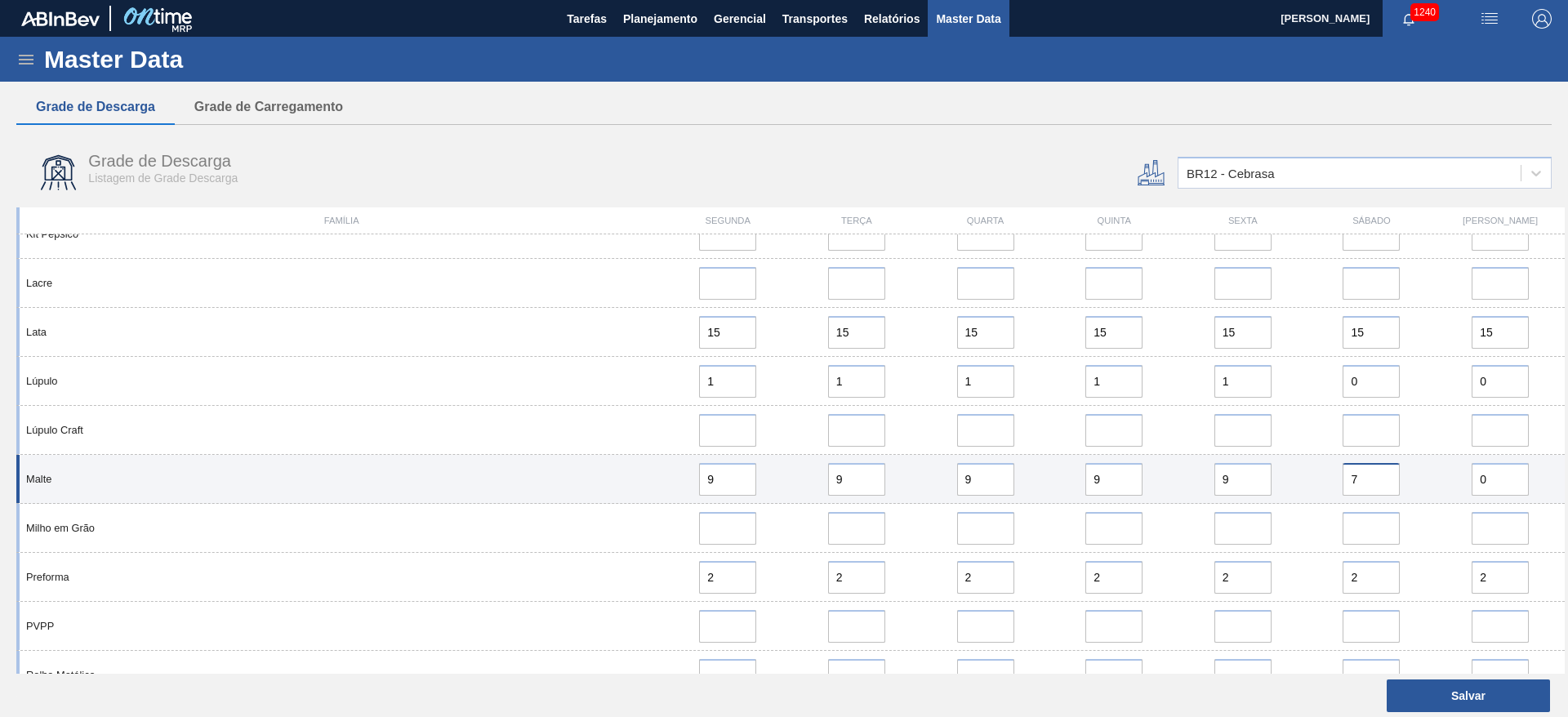
drag, startPoint x: 1364, startPoint y: 480, endPoint x: 1241, endPoint y: 478, distance: 123.0
click at [1256, 478] on div "Malte 9 9 9 9 9 7 0" at bounding box center [790, 479] width 1548 height 49
paste input "9"
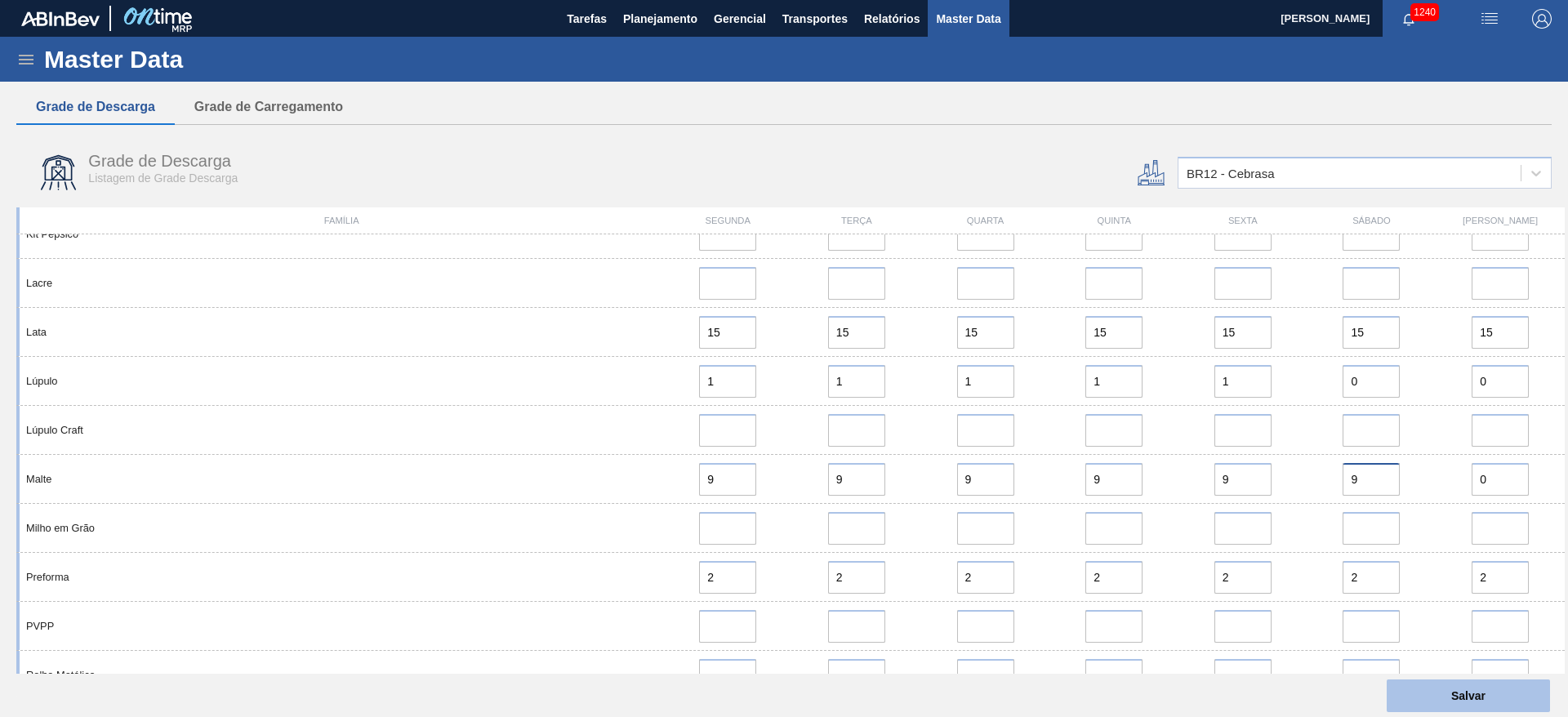
type input "9"
click at [1446, 689] on button "Salvar" at bounding box center [1468, 695] width 163 height 33
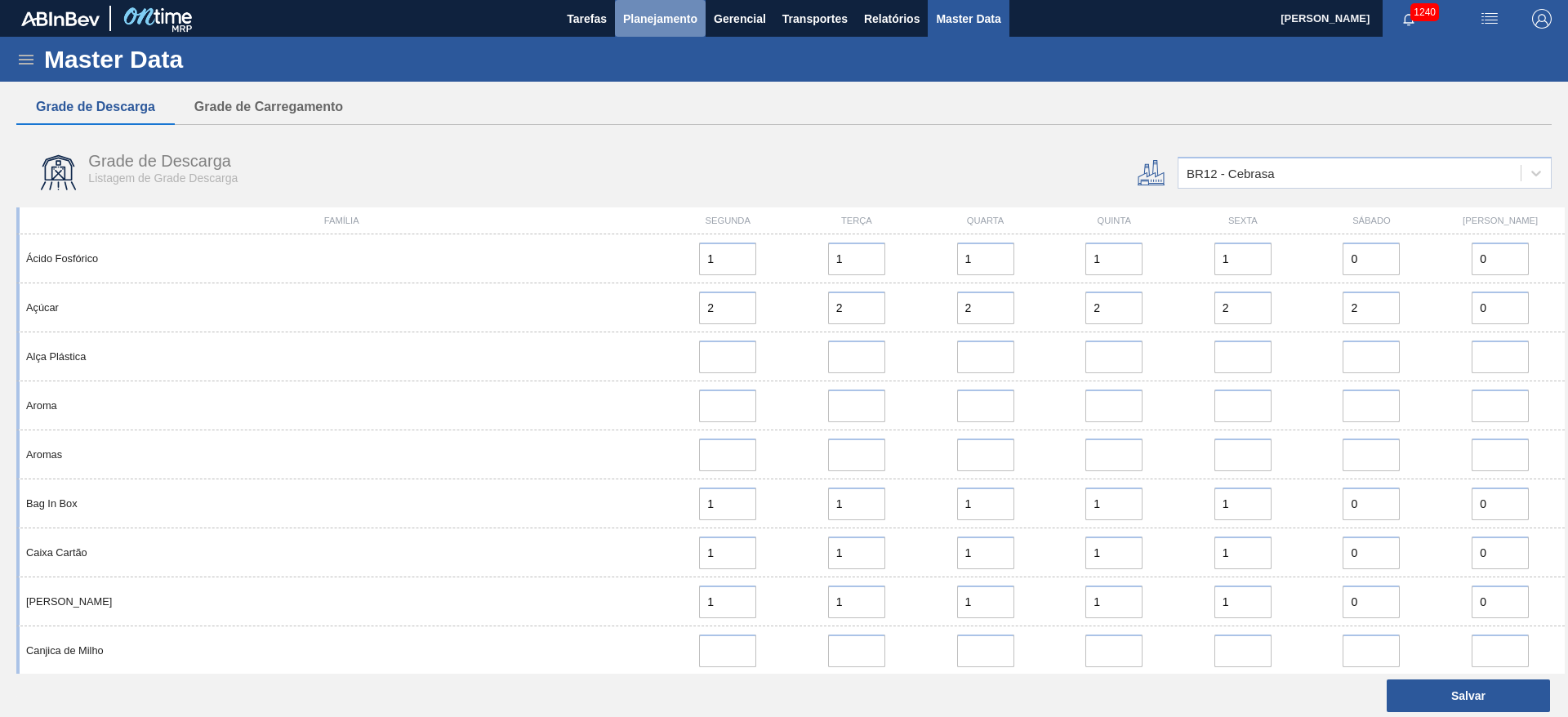
click at [655, 22] on span "Planejamento" at bounding box center [660, 18] width 74 height 20
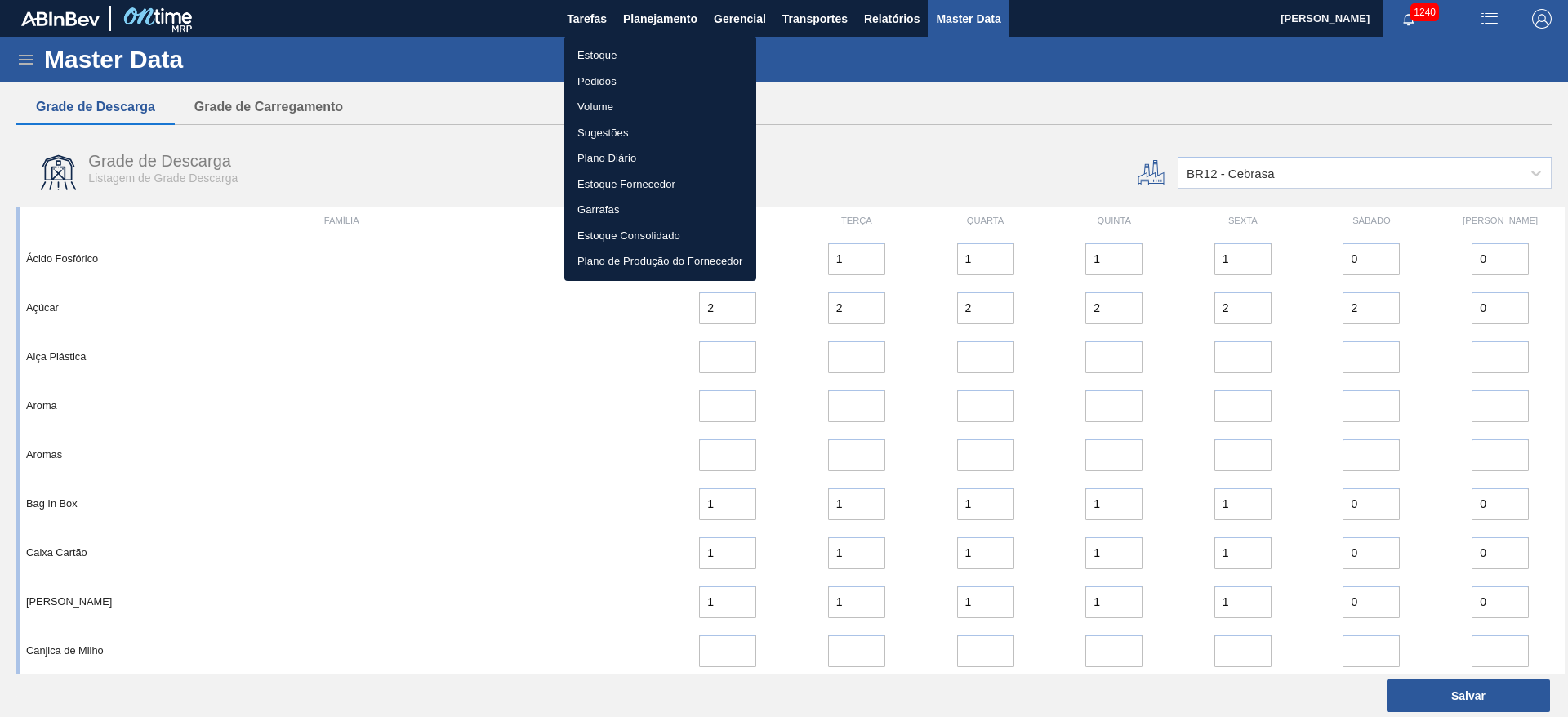
click at [581, 55] on li "Estoque" at bounding box center [660, 55] width 192 height 26
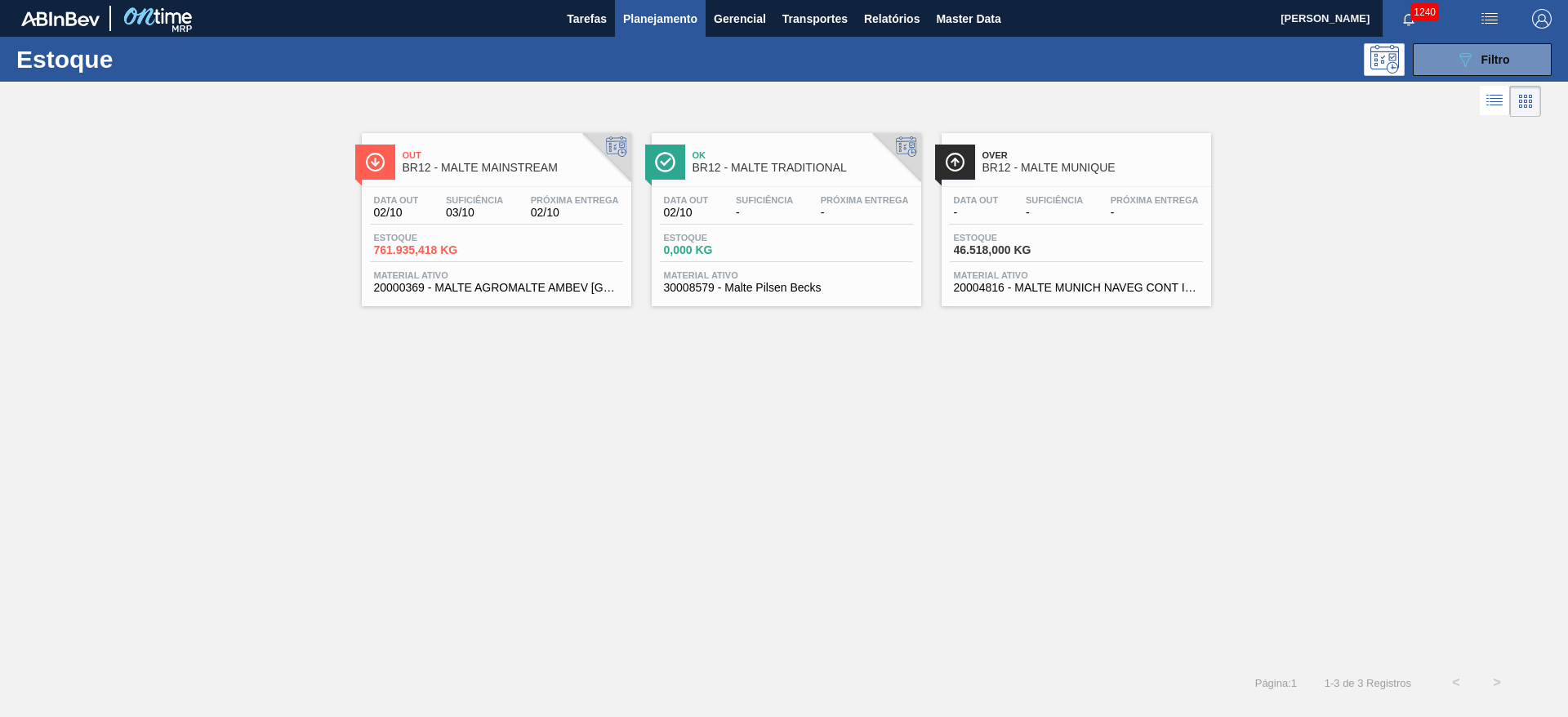
click at [448, 230] on div "Data out 02/10 Suficiência 03/10 Próxima Entrega 02/10 Estoque 761.935,418 KG M…" at bounding box center [496, 242] width 269 height 111
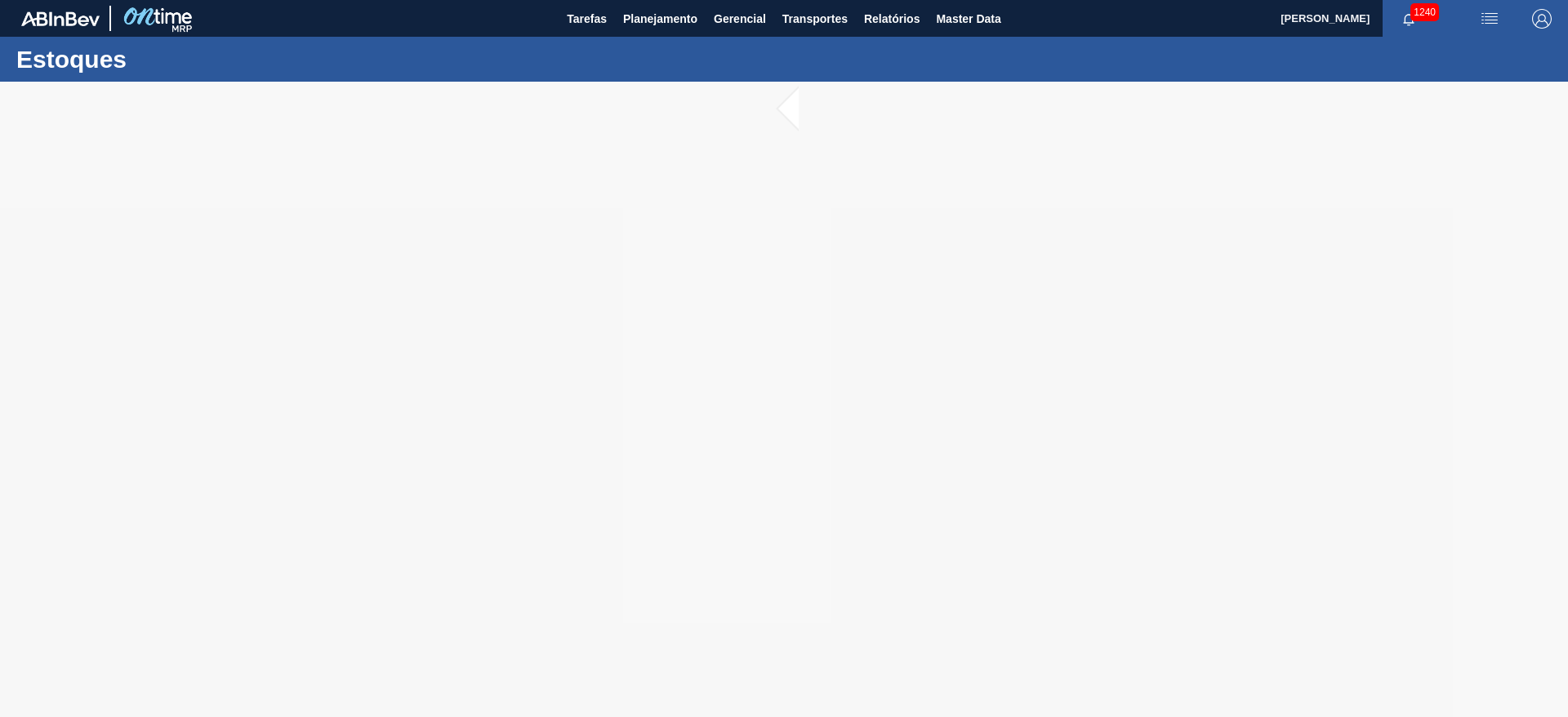
click at [728, 206] on div at bounding box center [784, 399] width 1568 height 635
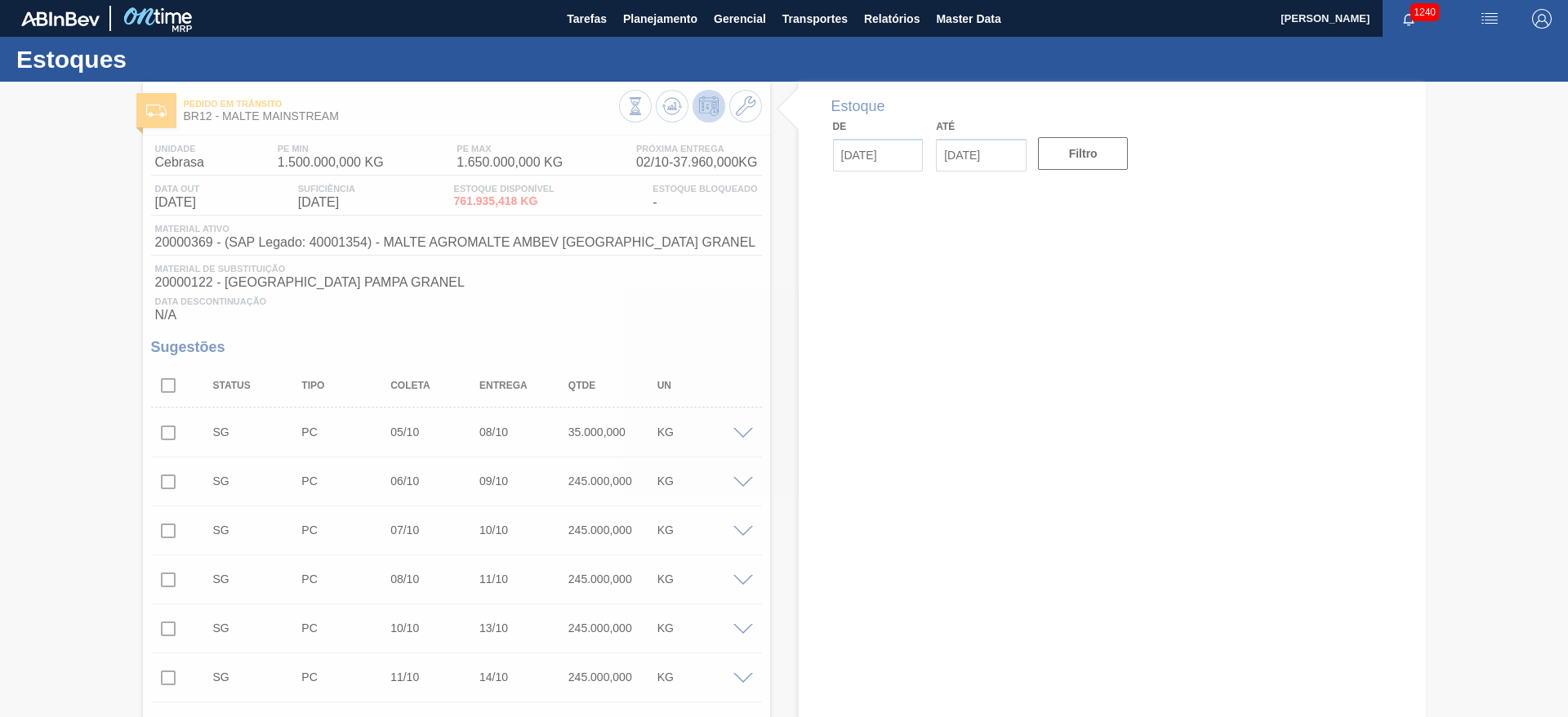
type input "[DATE]"
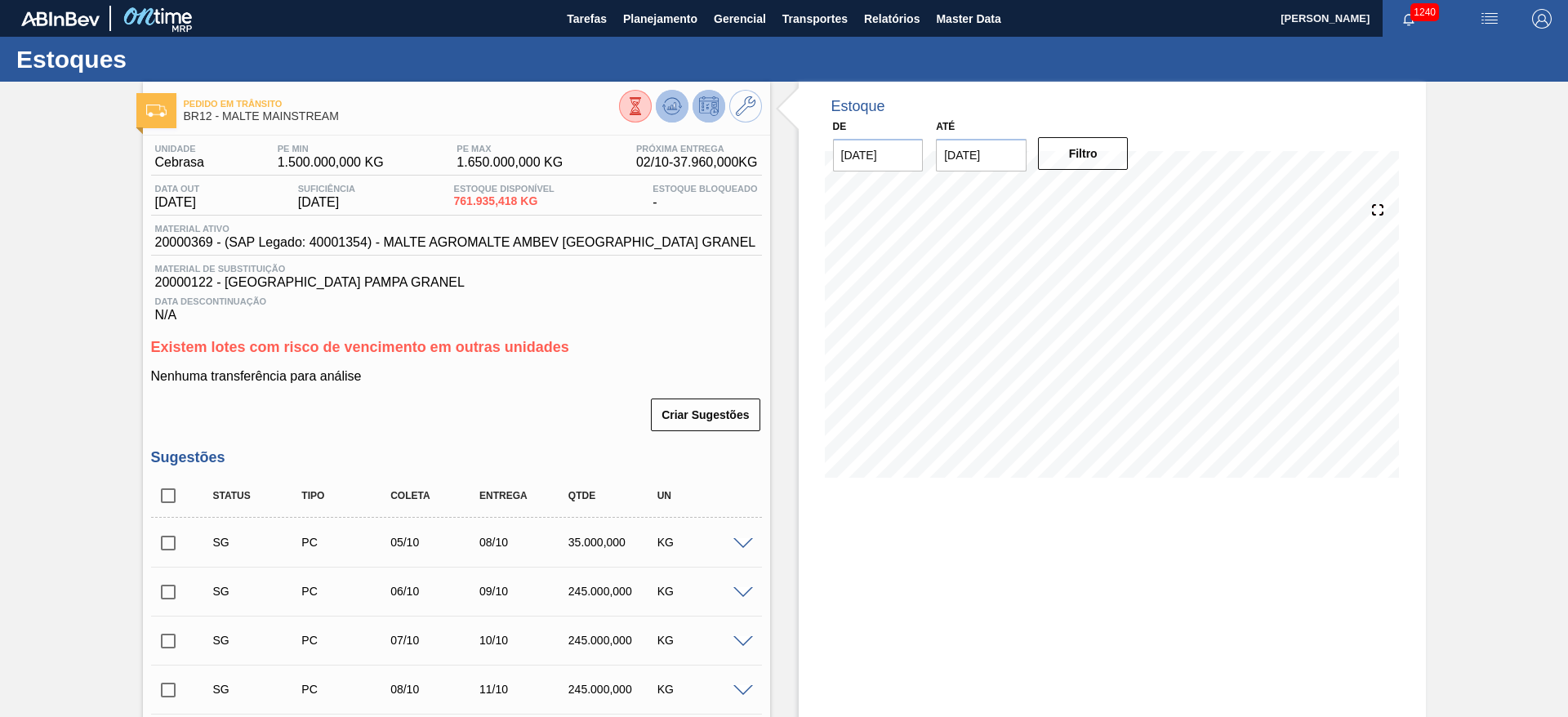
click at [666, 108] on icon at bounding box center [671, 105] width 10 height 8
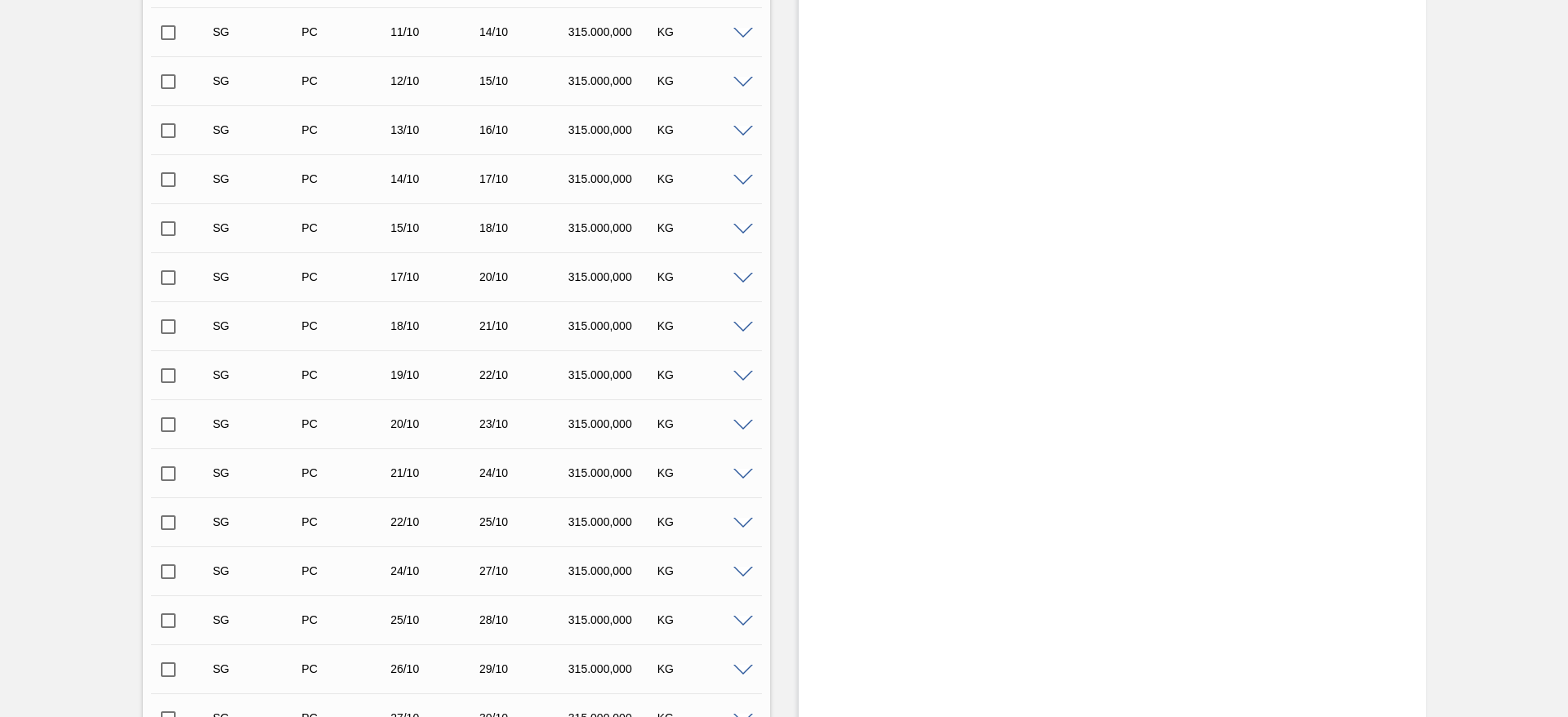
scroll to position [266, 0]
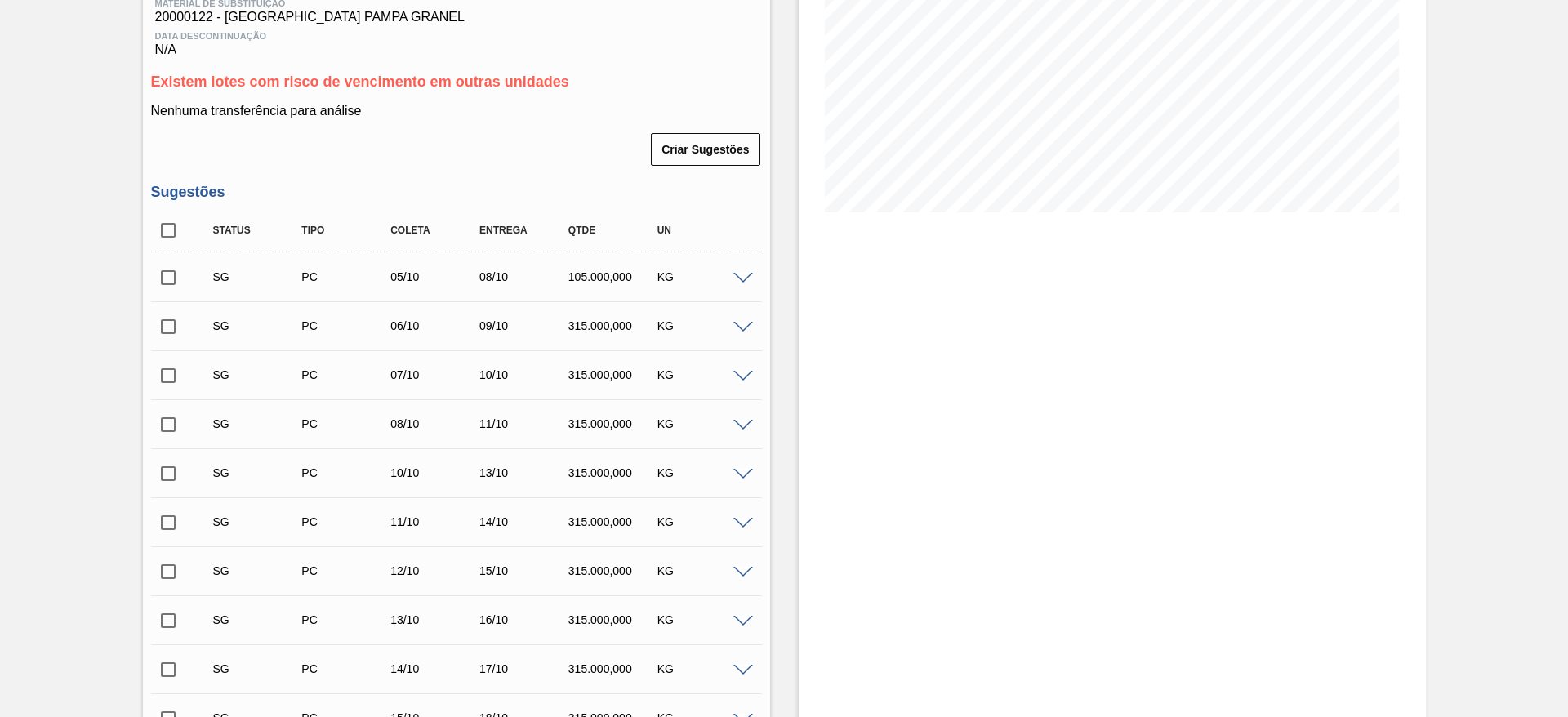
click at [741, 275] on span at bounding box center [743, 279] width 20 height 12
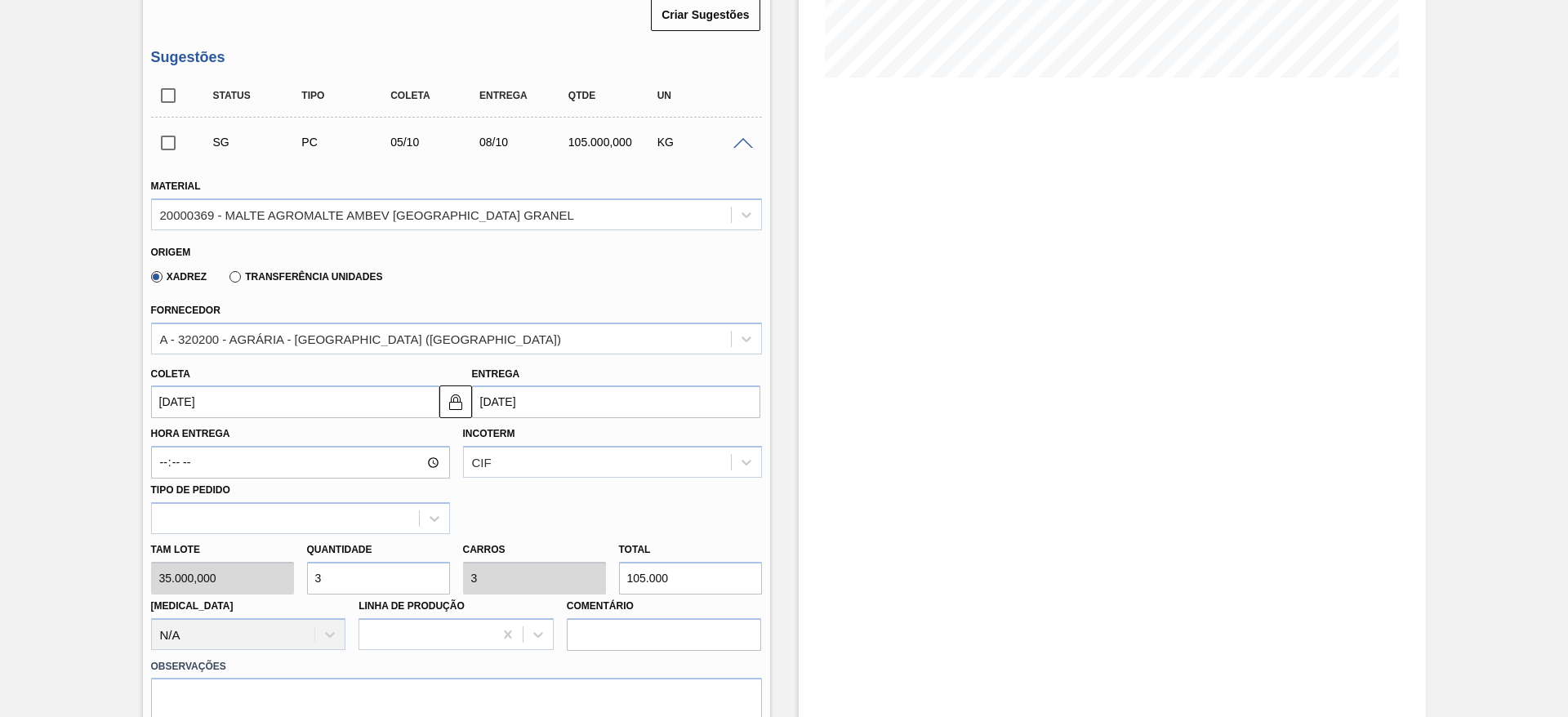
scroll to position [510, 0]
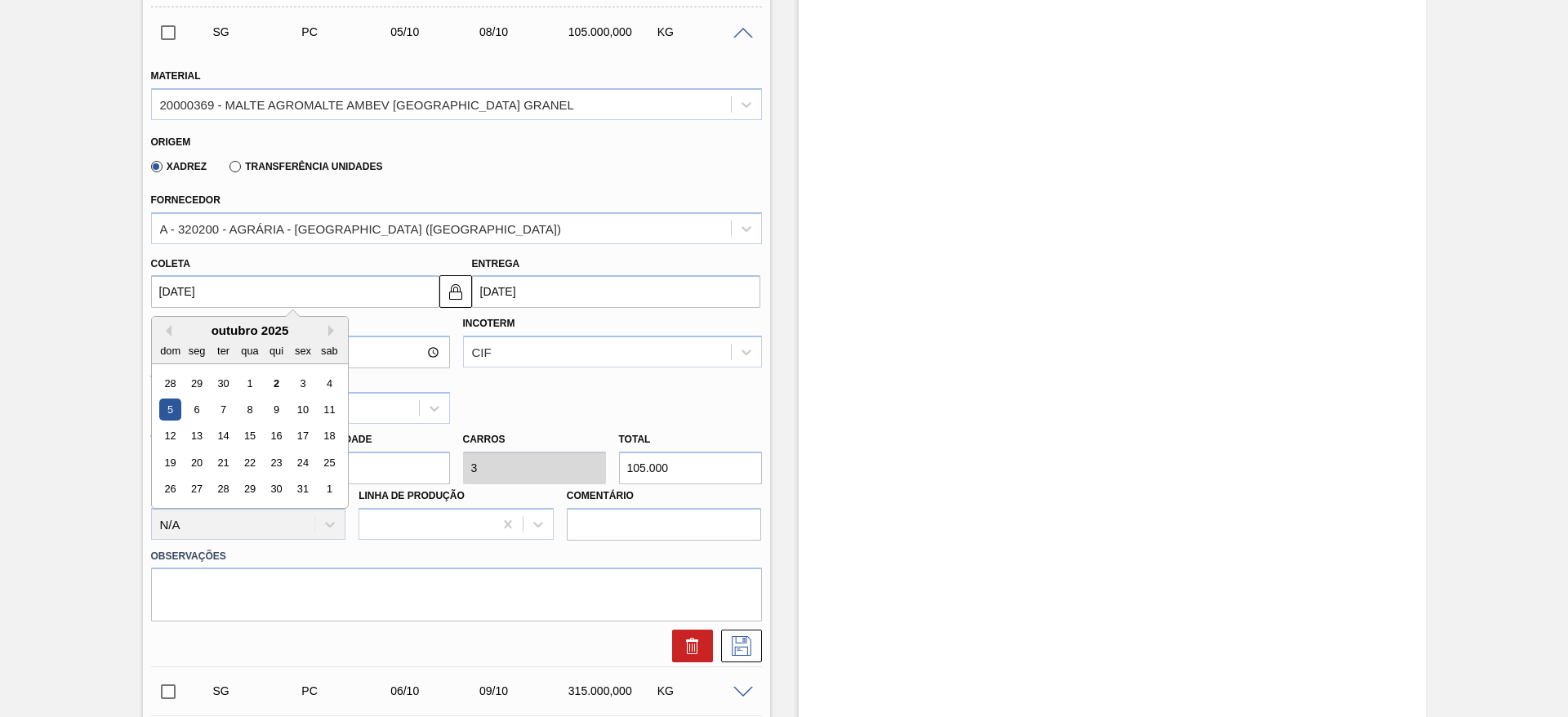
click at [167, 287] on input "[DATE]" at bounding box center [295, 292] width 288 height 33
click at [304, 377] on div "3" at bounding box center [303, 384] width 22 height 22
type input "[DATE]"
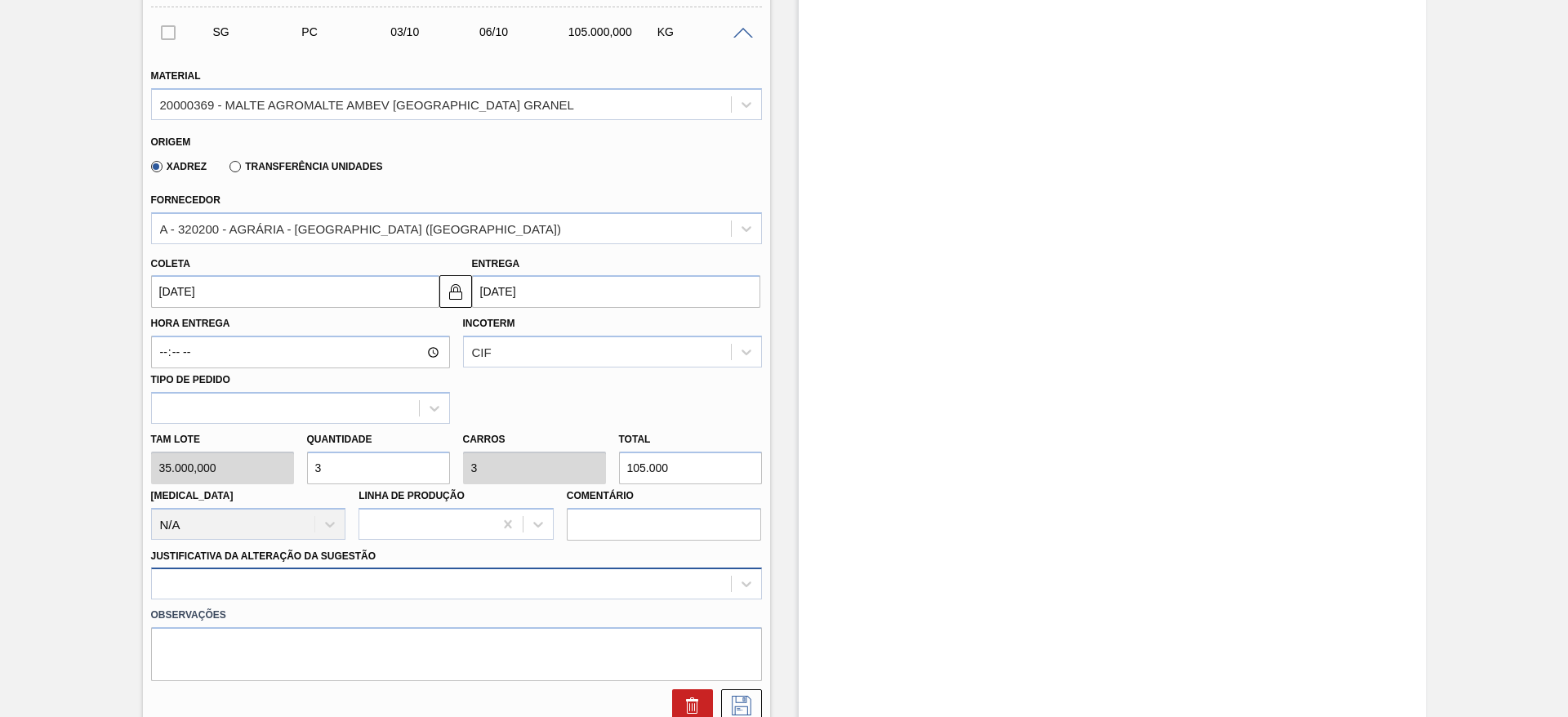
scroll to position [755, 0]
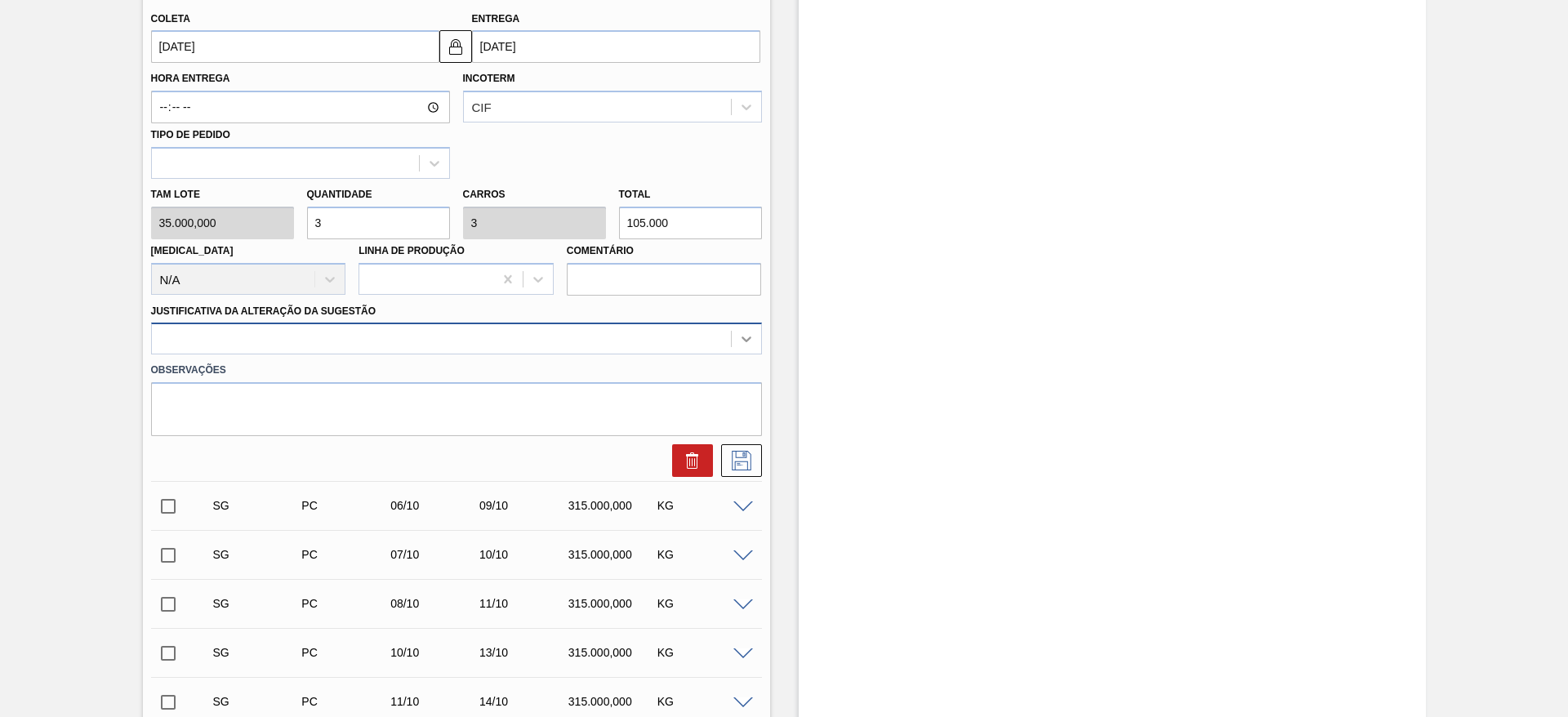
click at [749, 333] on icon at bounding box center [746, 338] width 16 height 16
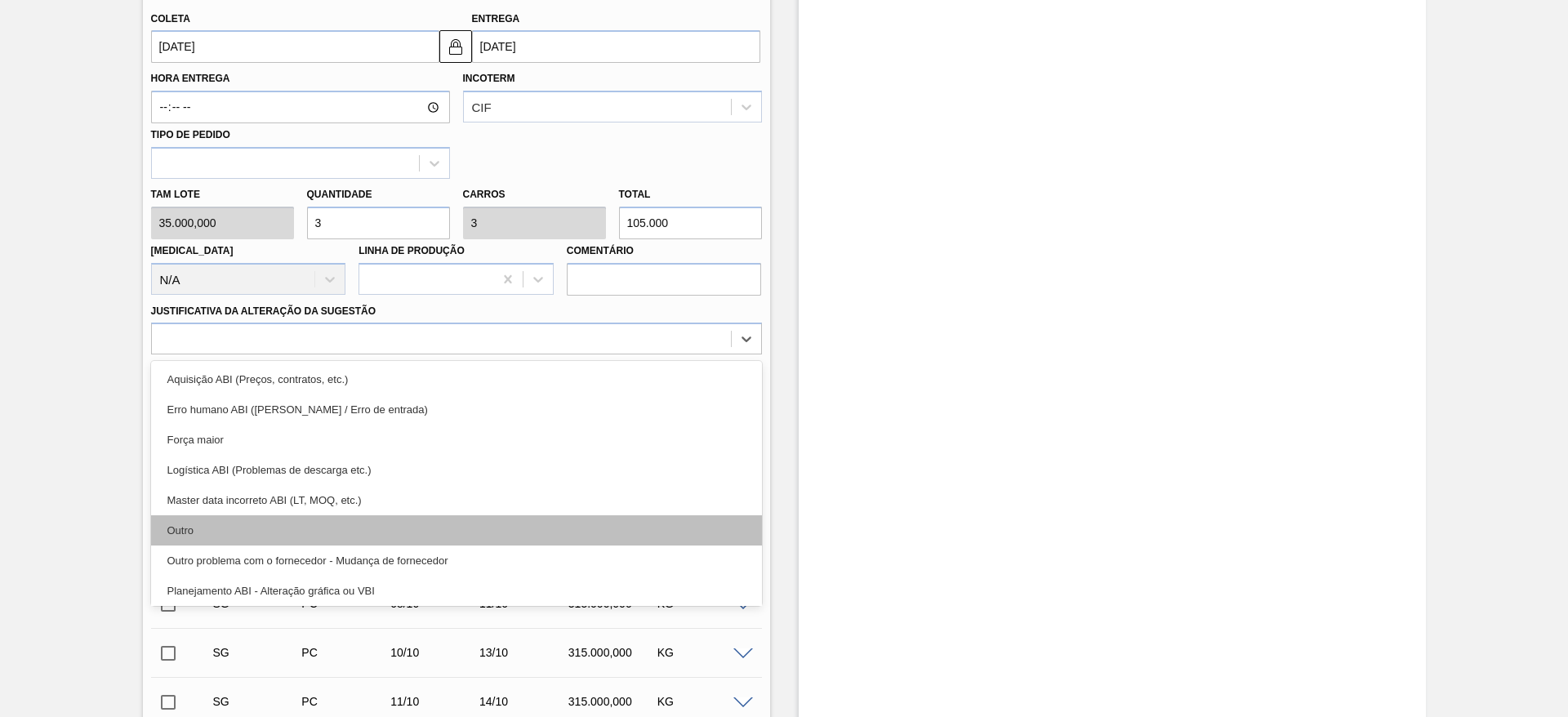
click at [239, 525] on div "Outro" at bounding box center [457, 530] width 611 height 30
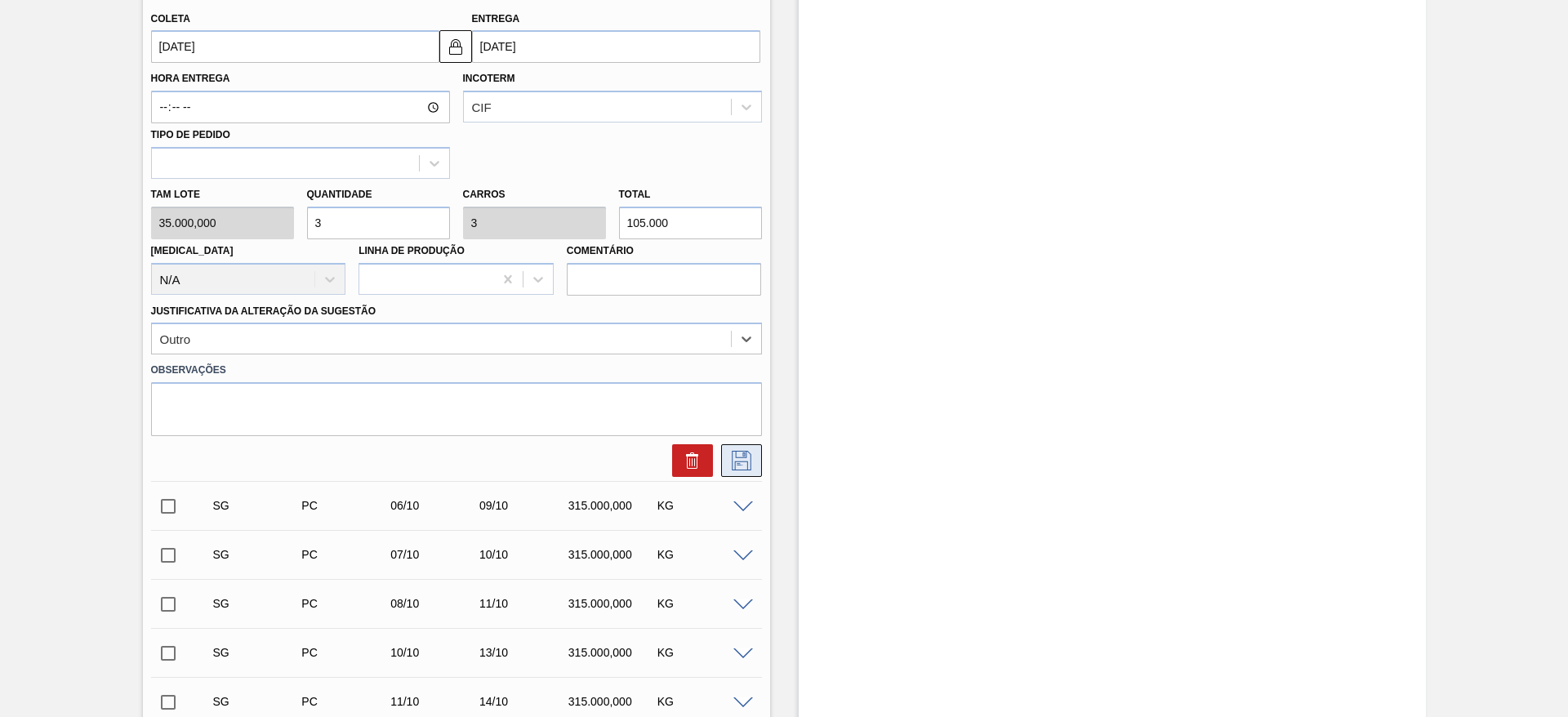
click at [744, 459] on icon at bounding box center [741, 460] width 26 height 20
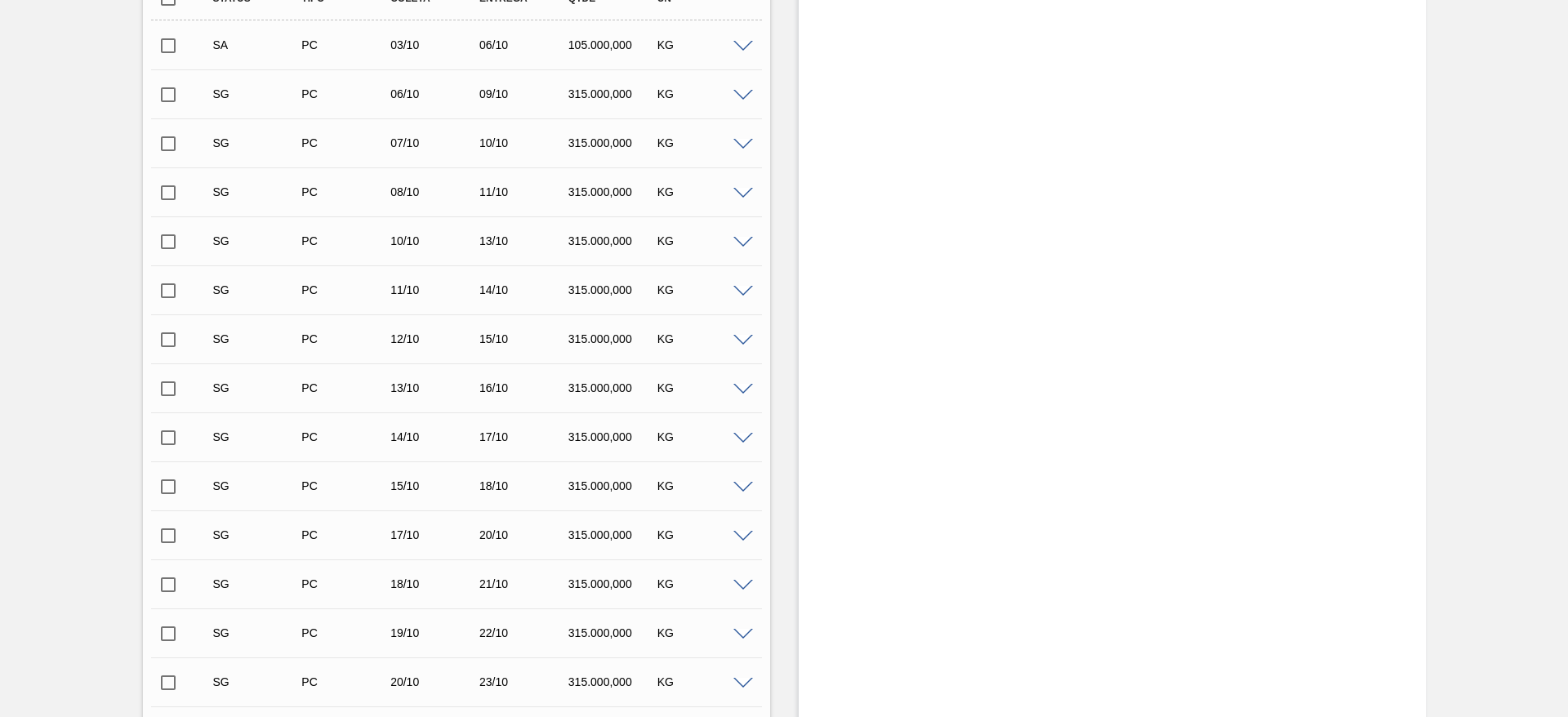
scroll to position [388, 0]
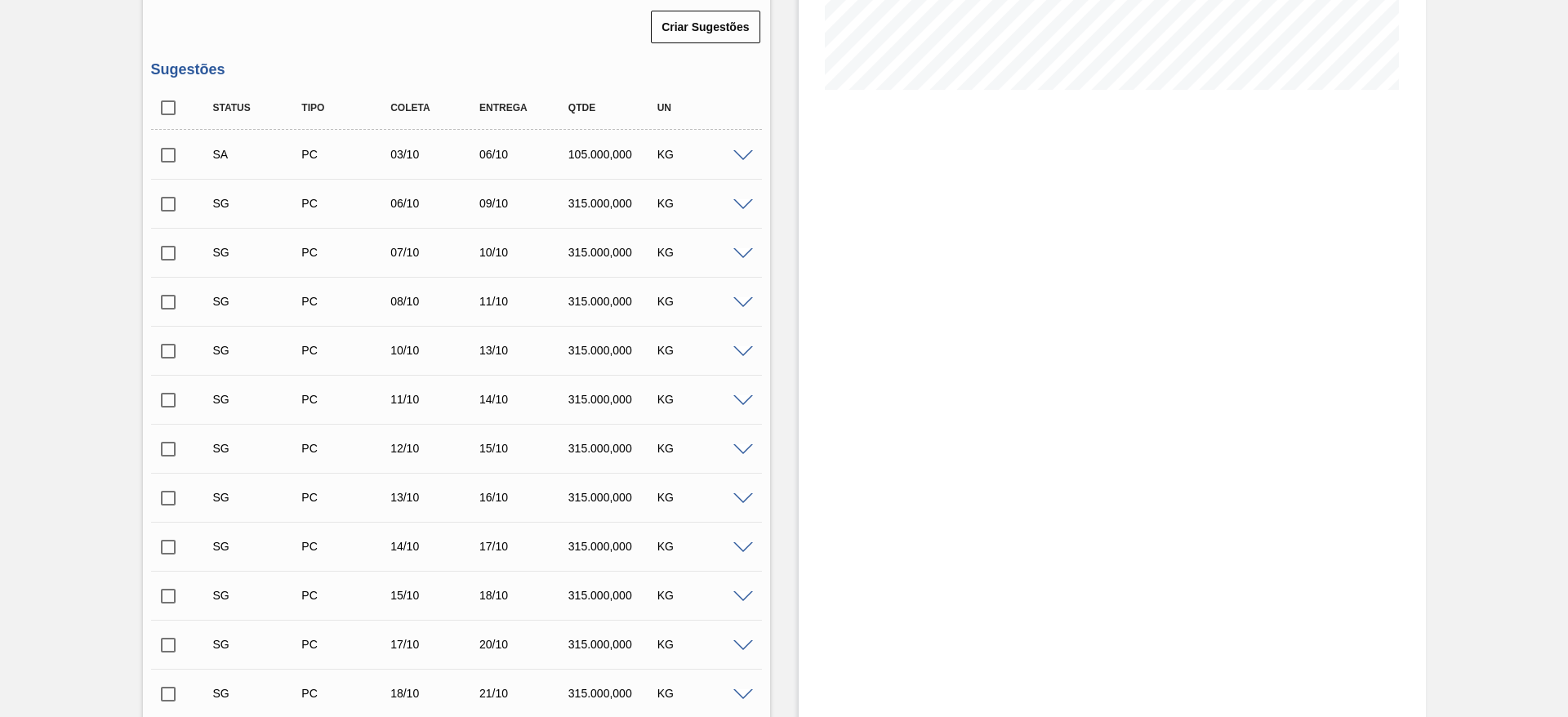
click at [739, 204] on span at bounding box center [743, 205] width 20 height 12
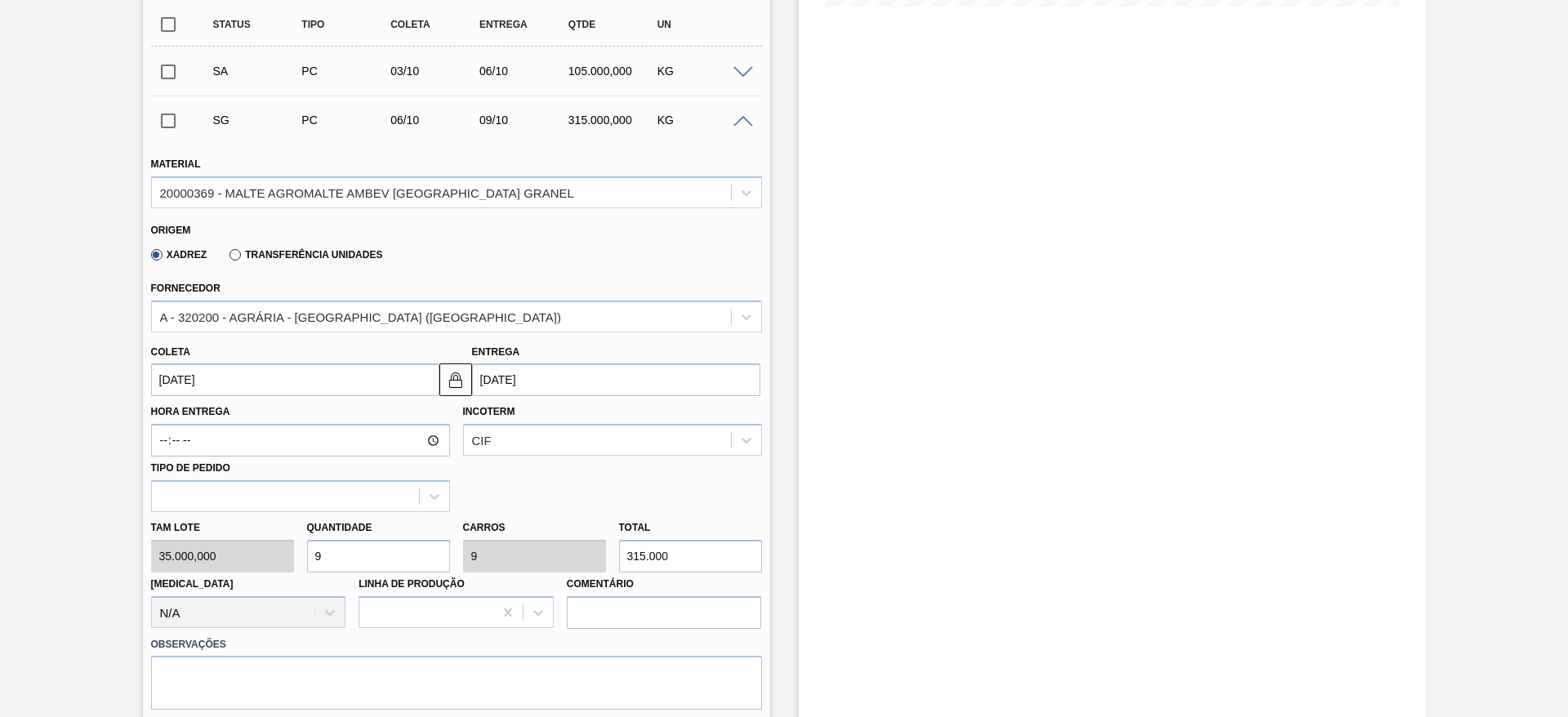
scroll to position [510, 0]
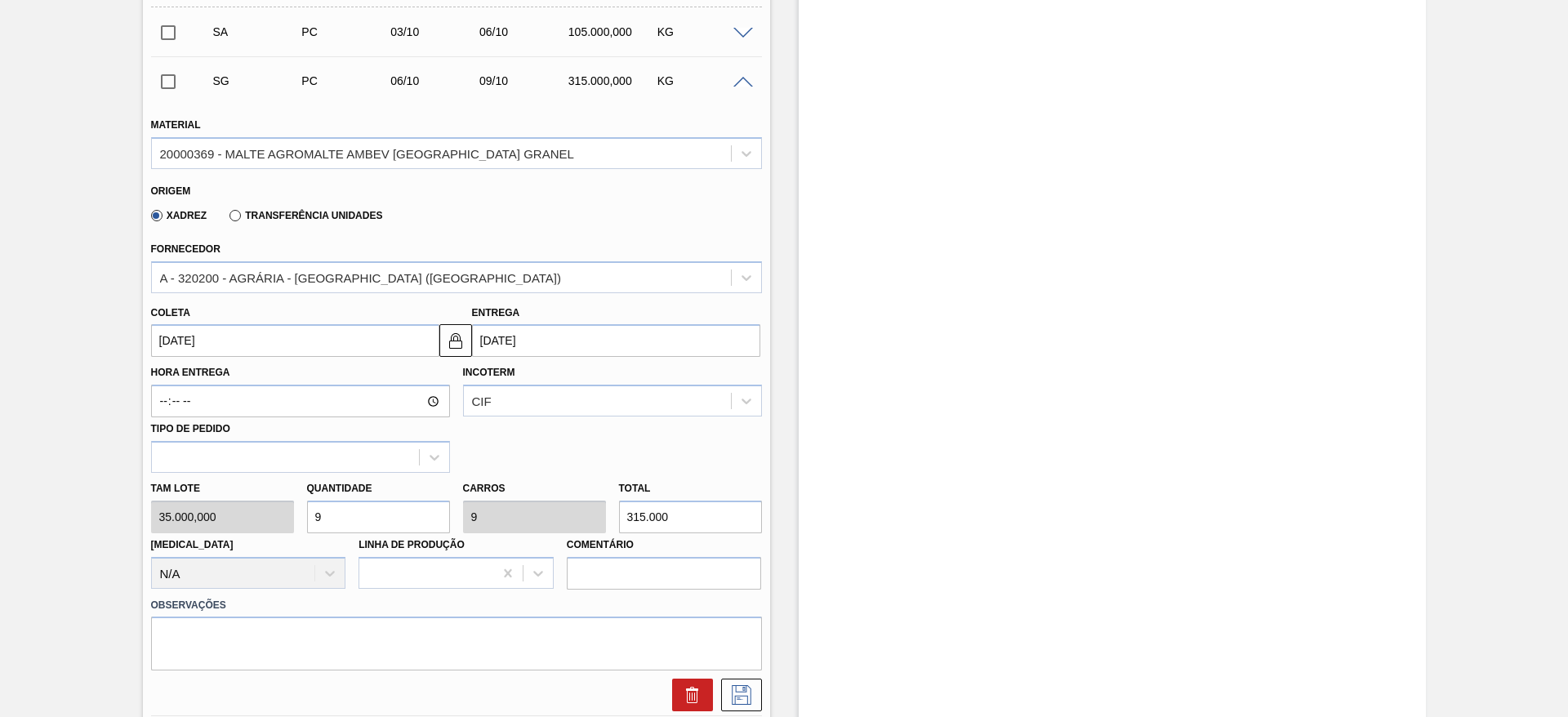
click at [210, 507] on div "Tam lote 35.000,000 Quantidade 9 Carros 9 Total 315.000 Doca N/A Linha de Produ…" at bounding box center [457, 531] width 624 height 116
type input "2"
type input "70.000"
type input "2"
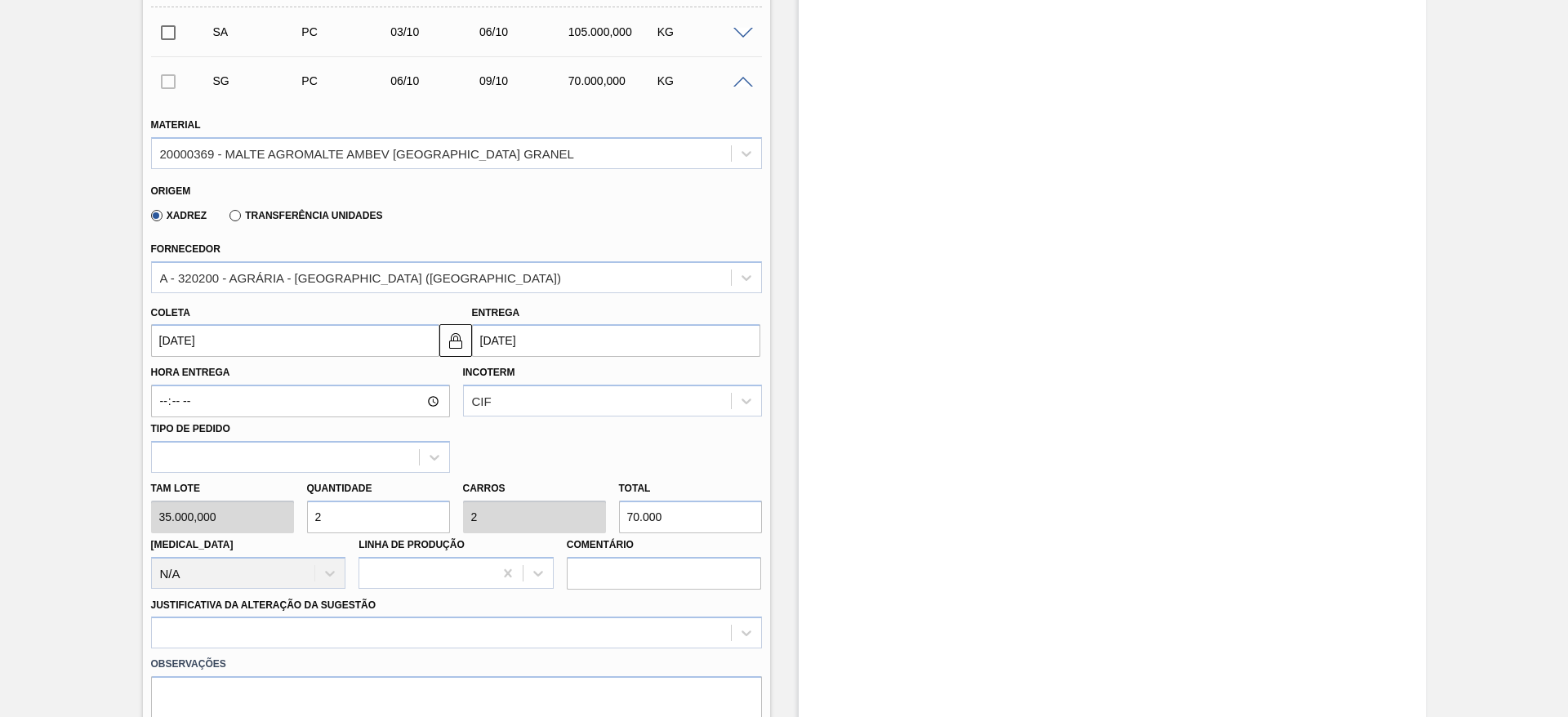
click at [161, 344] on input "[DATE]" at bounding box center [295, 341] width 288 height 33
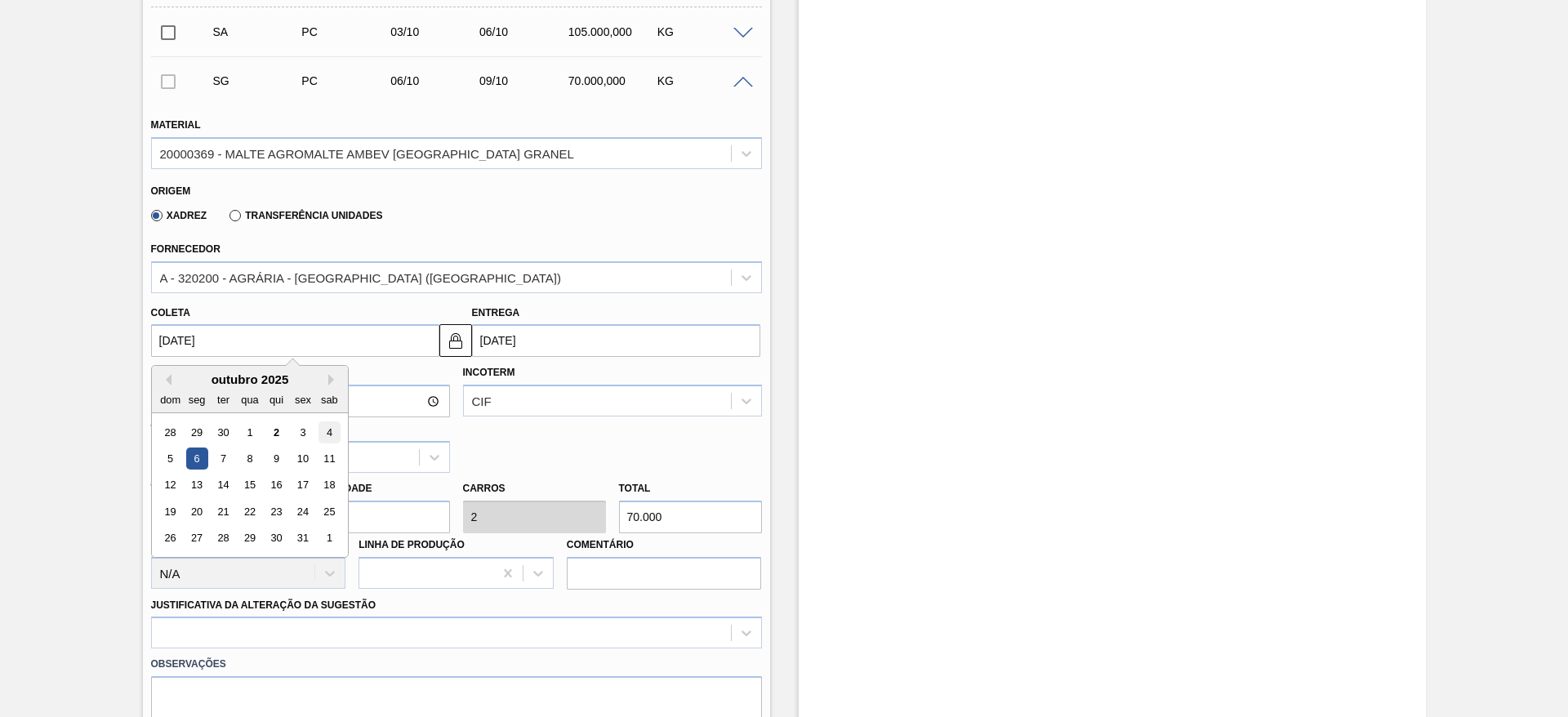
click at [331, 431] on div "4" at bounding box center [329, 432] width 22 height 22
type input "[DATE]"
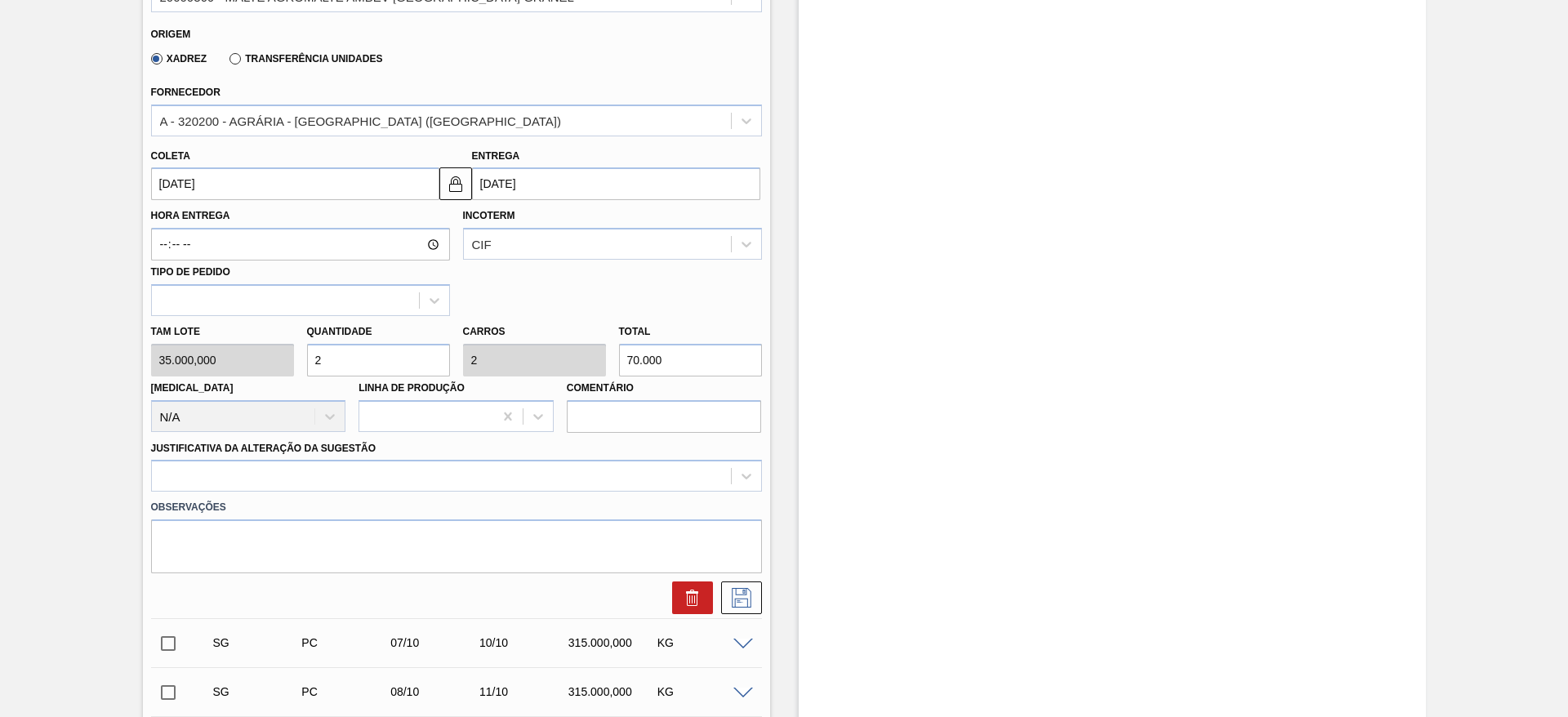
scroll to position [755, 0]
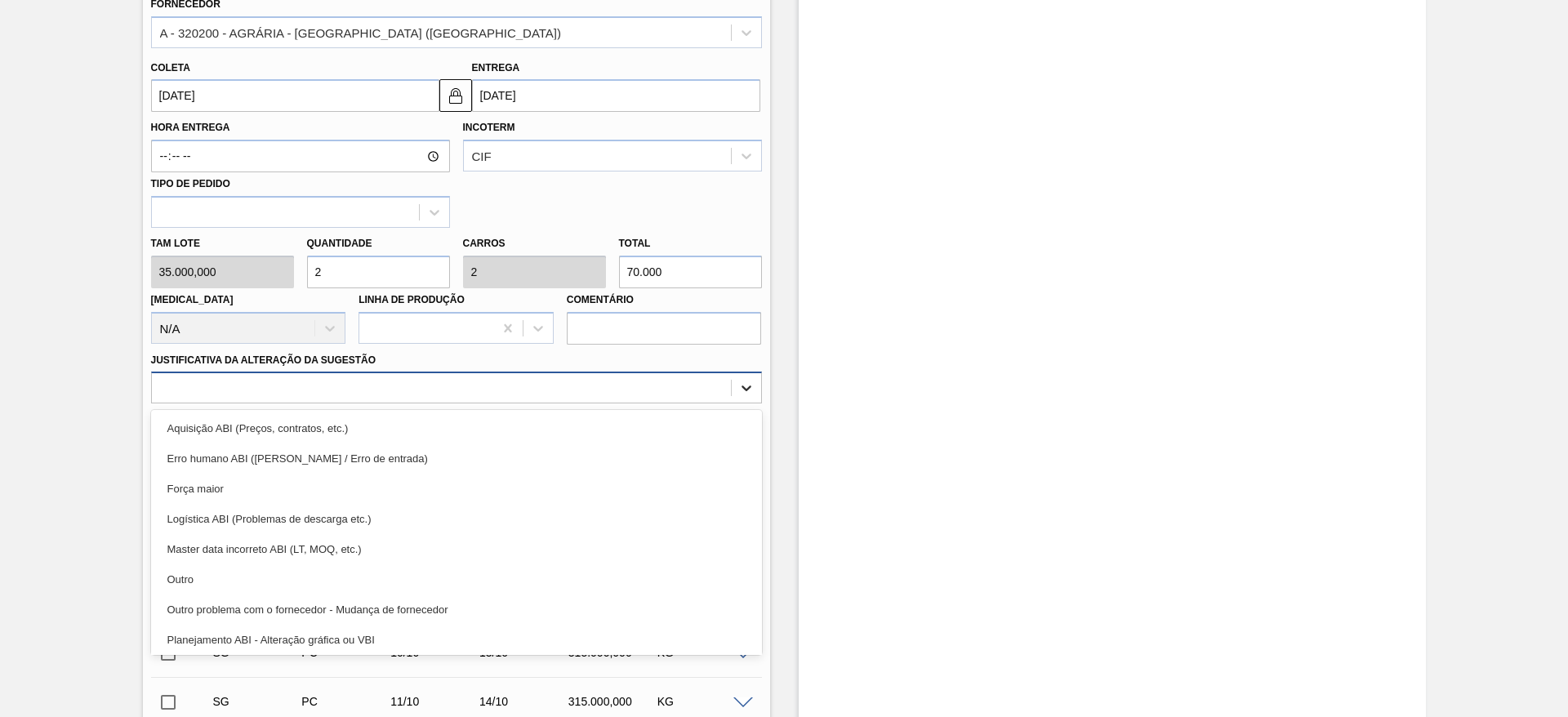
click at [746, 384] on icon at bounding box center [746, 387] width 16 height 16
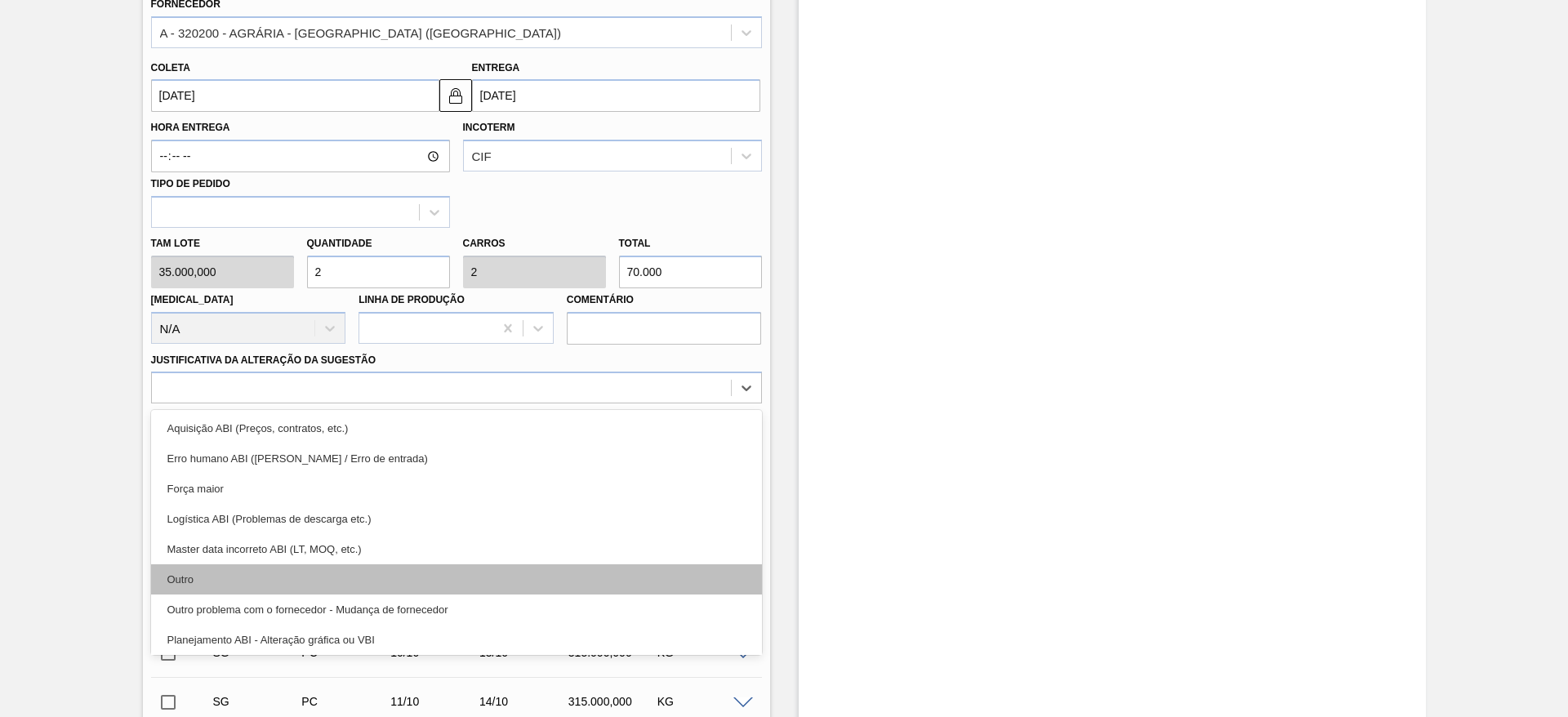
click at [212, 583] on div "Outro" at bounding box center [457, 579] width 611 height 30
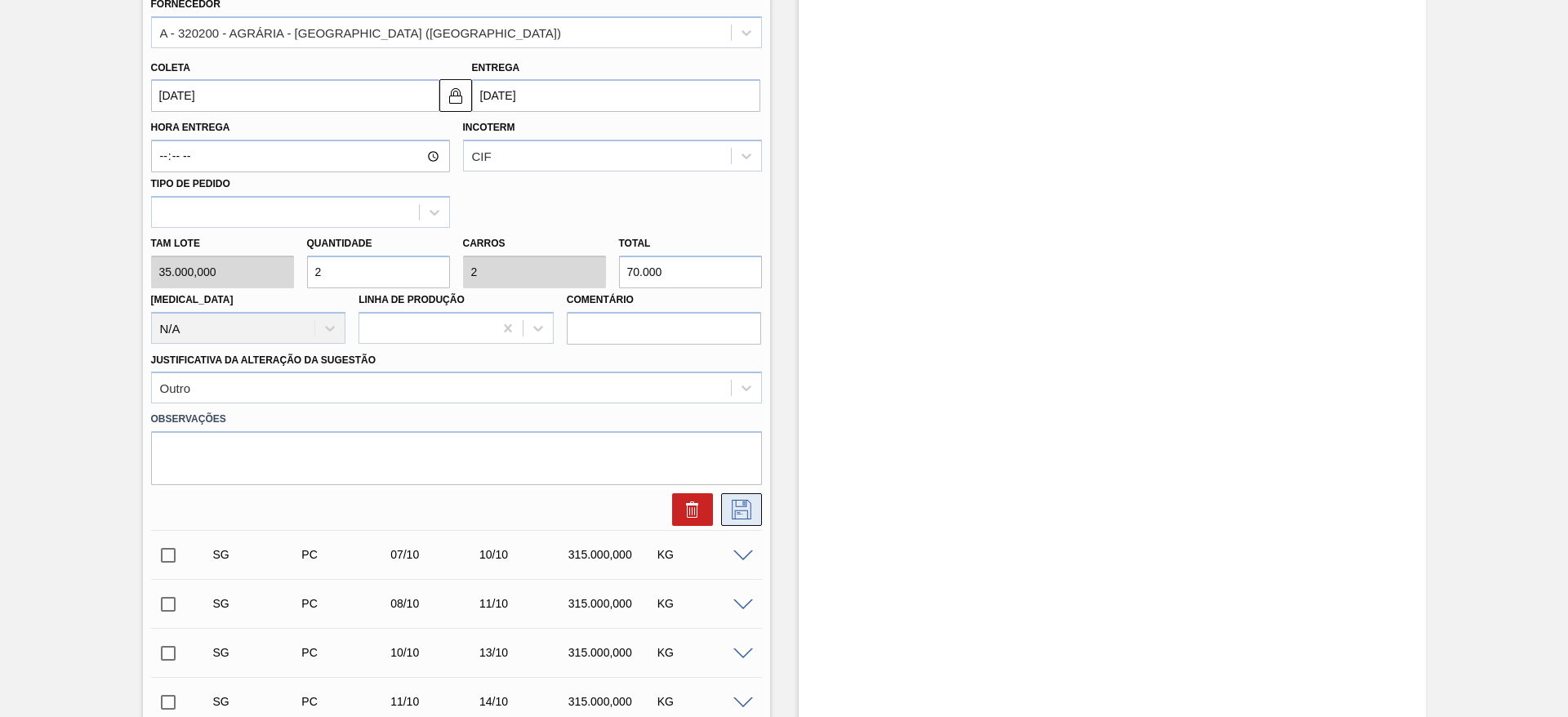
click at [749, 509] on icon at bounding box center [741, 509] width 20 height 20
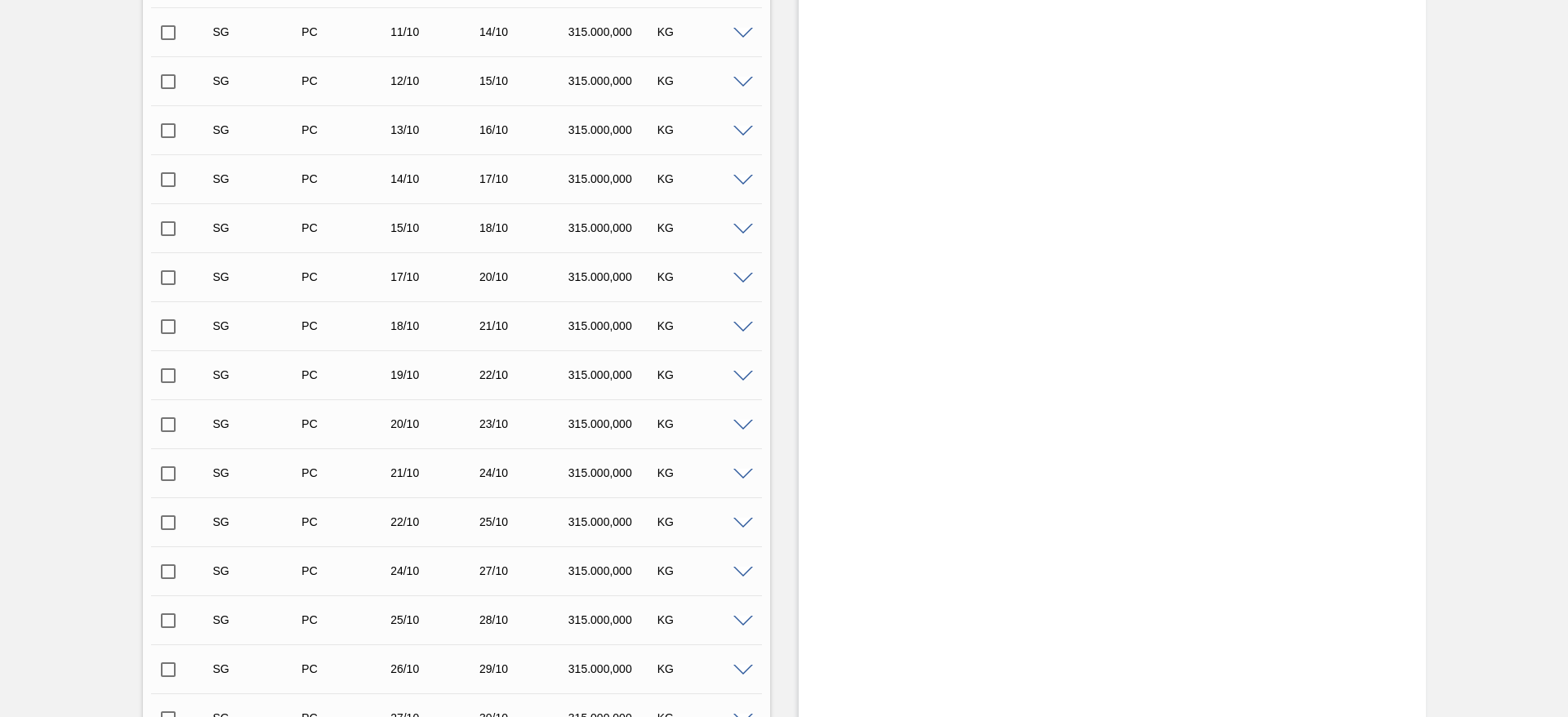
scroll to position [266, 0]
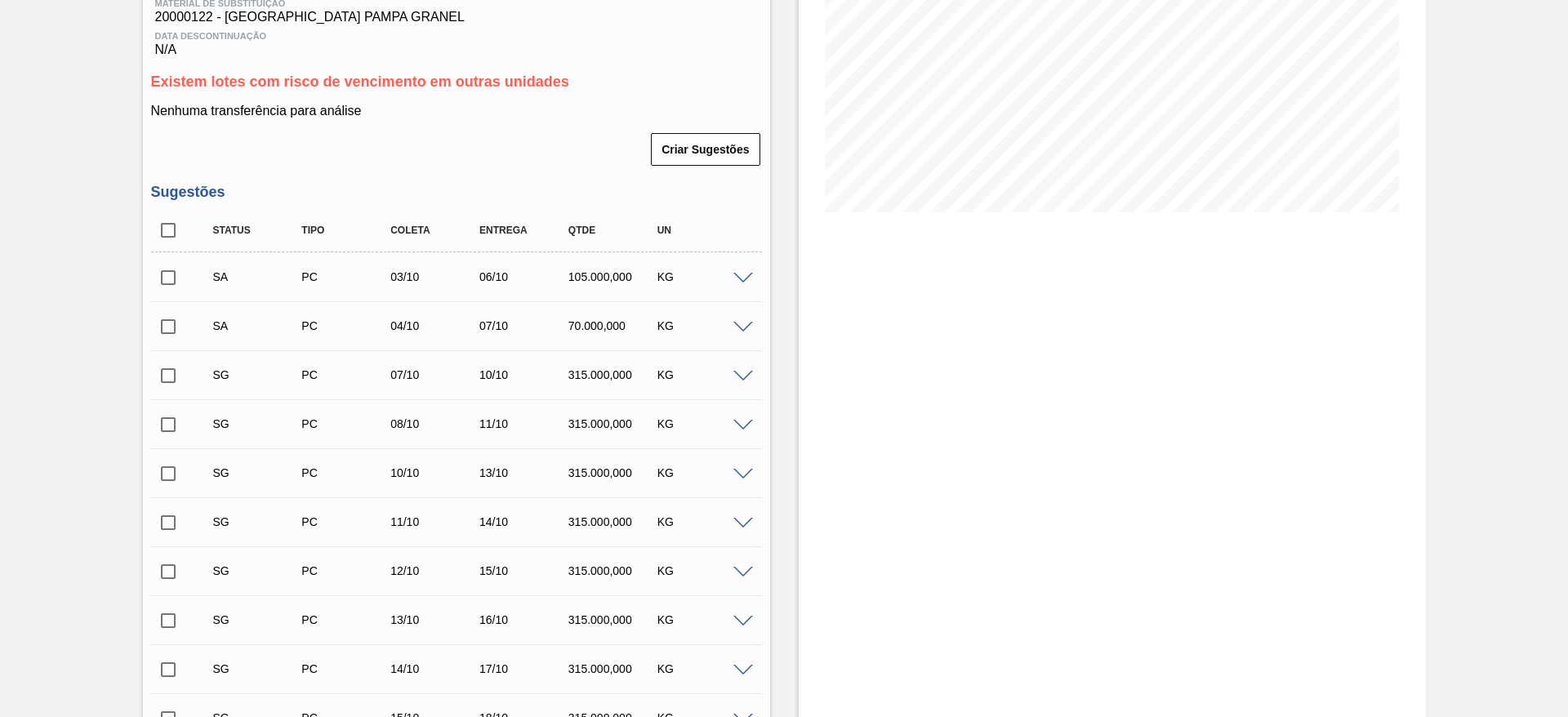
drag, startPoint x: 173, startPoint y: 271, endPoint x: 166, endPoint y: 280, distance: 11.4
click at [173, 270] on input "checkbox" at bounding box center [168, 278] width 35 height 35
checkbox input "true"
click at [163, 324] on input "checkbox" at bounding box center [168, 327] width 35 height 35
checkbox input "true"
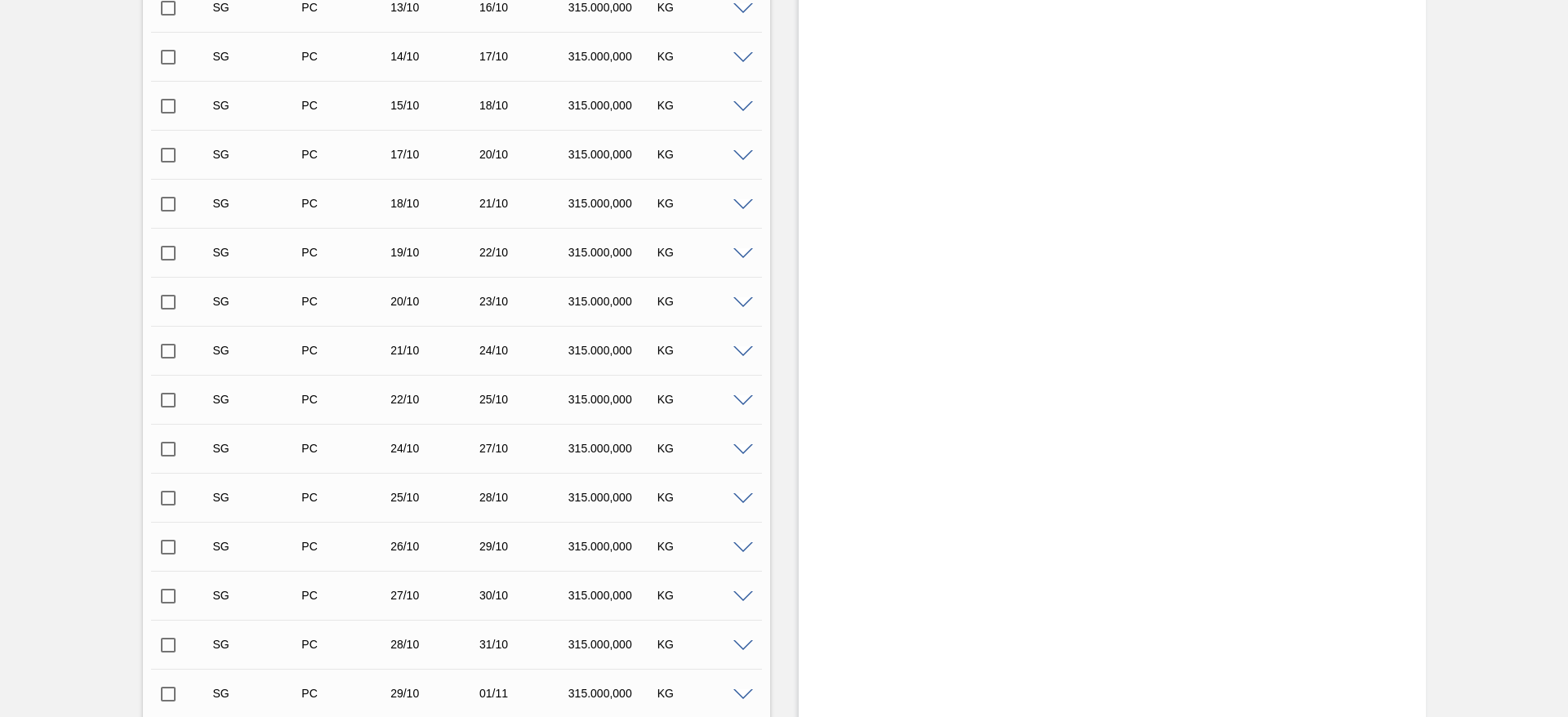
scroll to position [1368, 0]
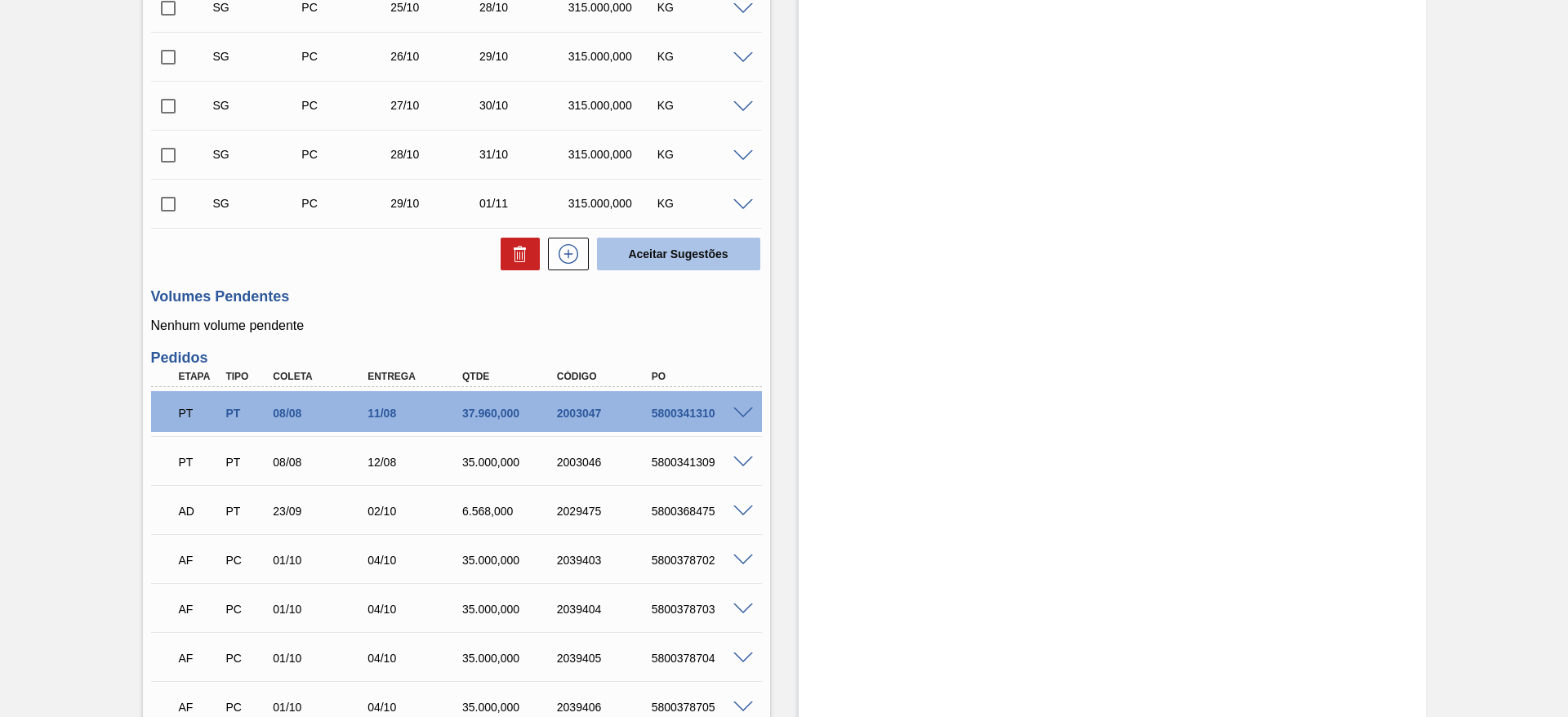
click at [677, 261] on button "Aceitar Sugestões" at bounding box center [678, 254] width 163 height 33
checkbox input "false"
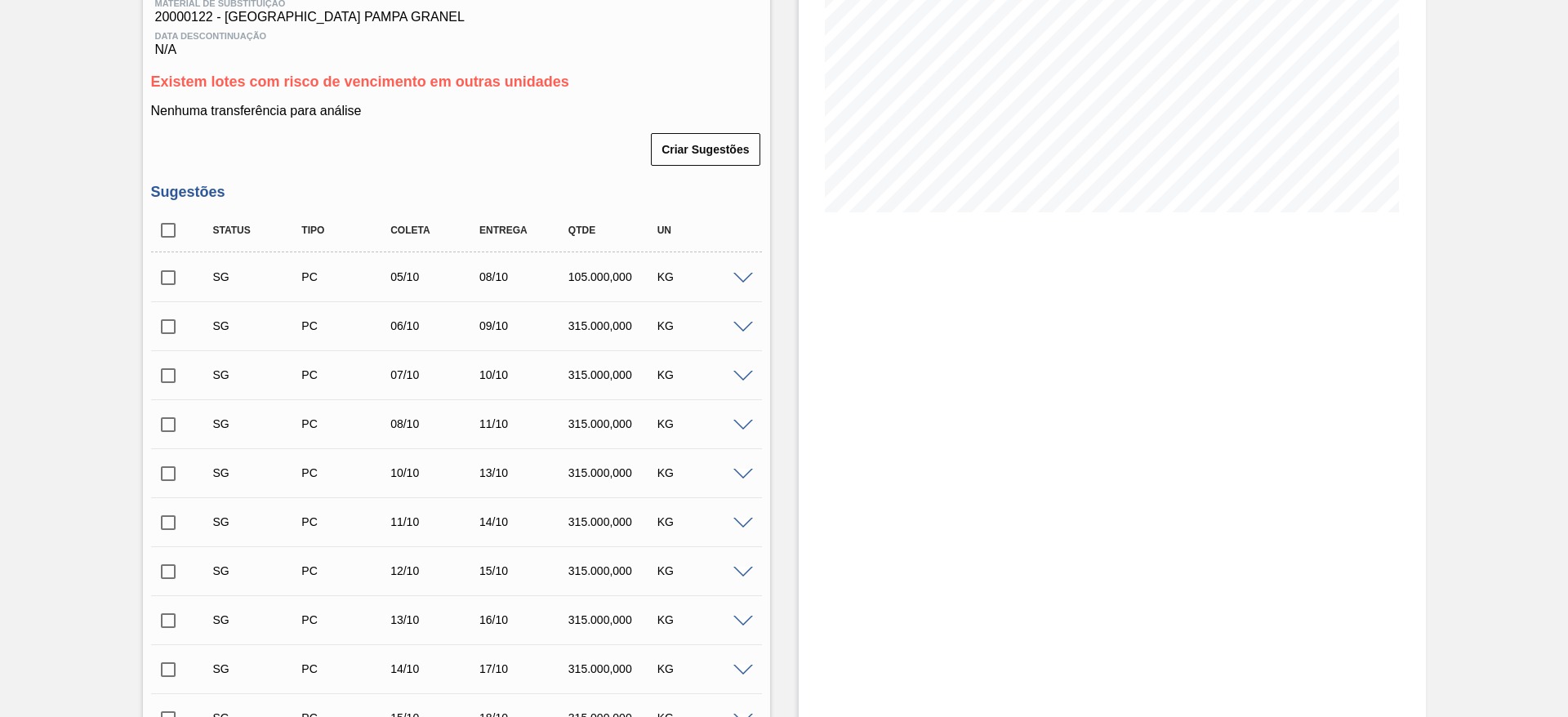
scroll to position [0, 0]
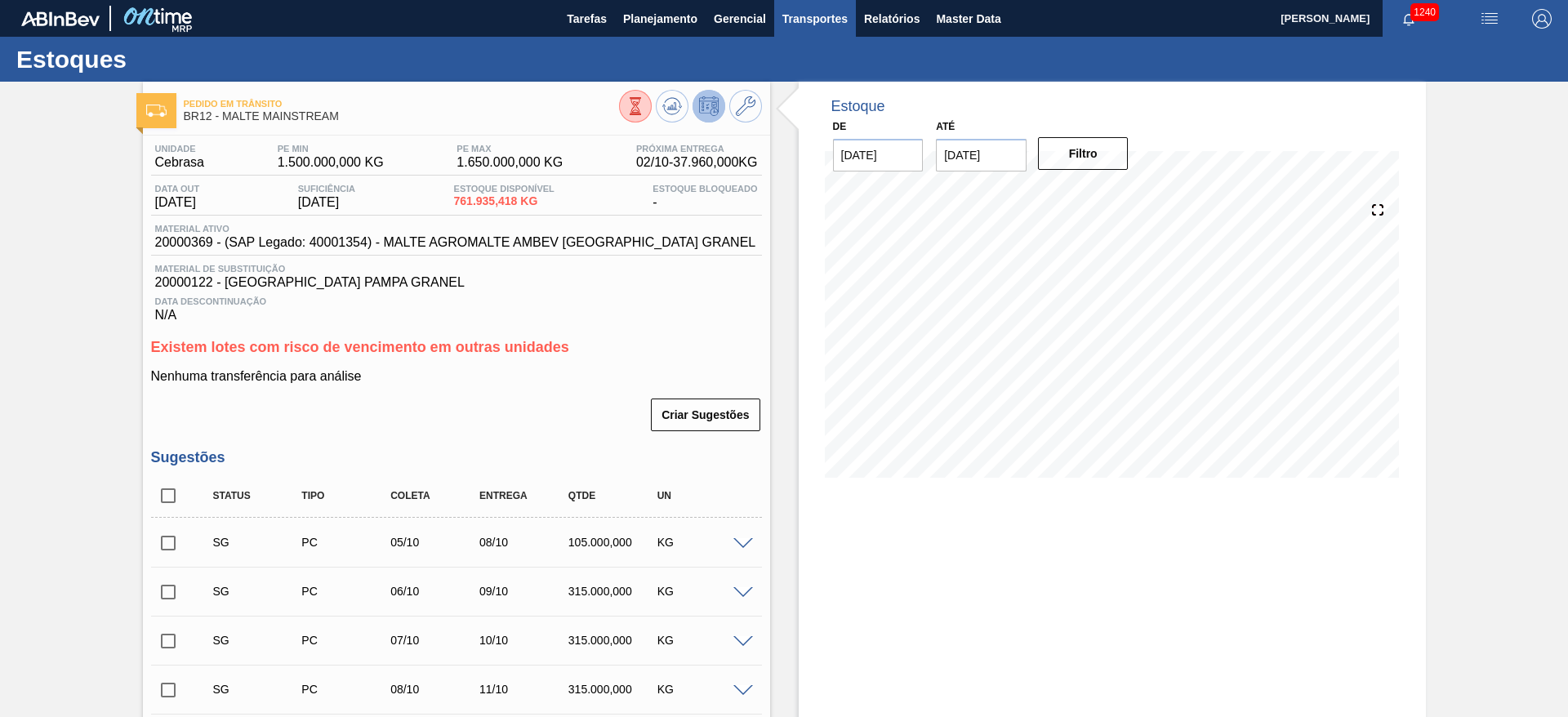
click at [819, 26] on span "Transportes" at bounding box center [815, 18] width 66 height 20
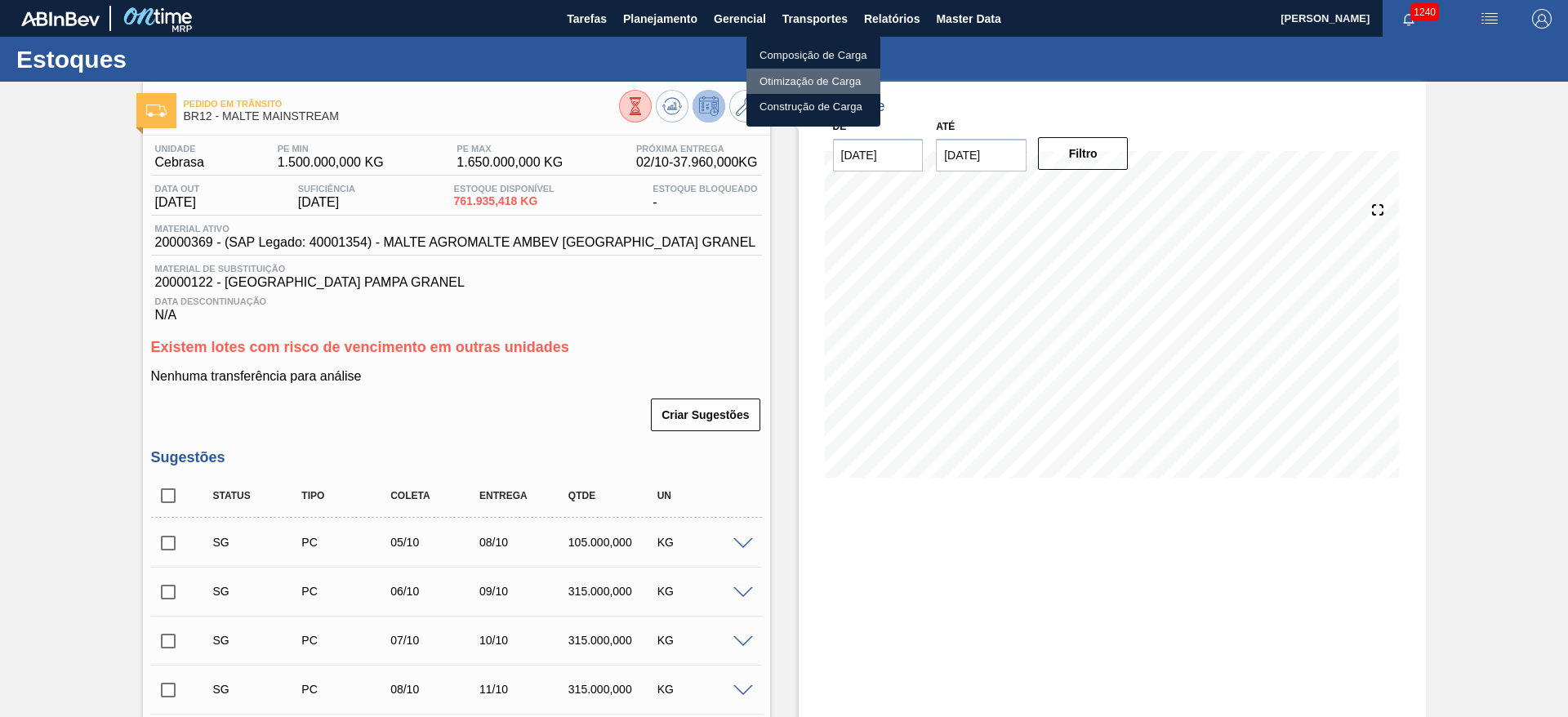
click at [788, 85] on li "Otimização de Carga" at bounding box center [813, 81] width 134 height 26
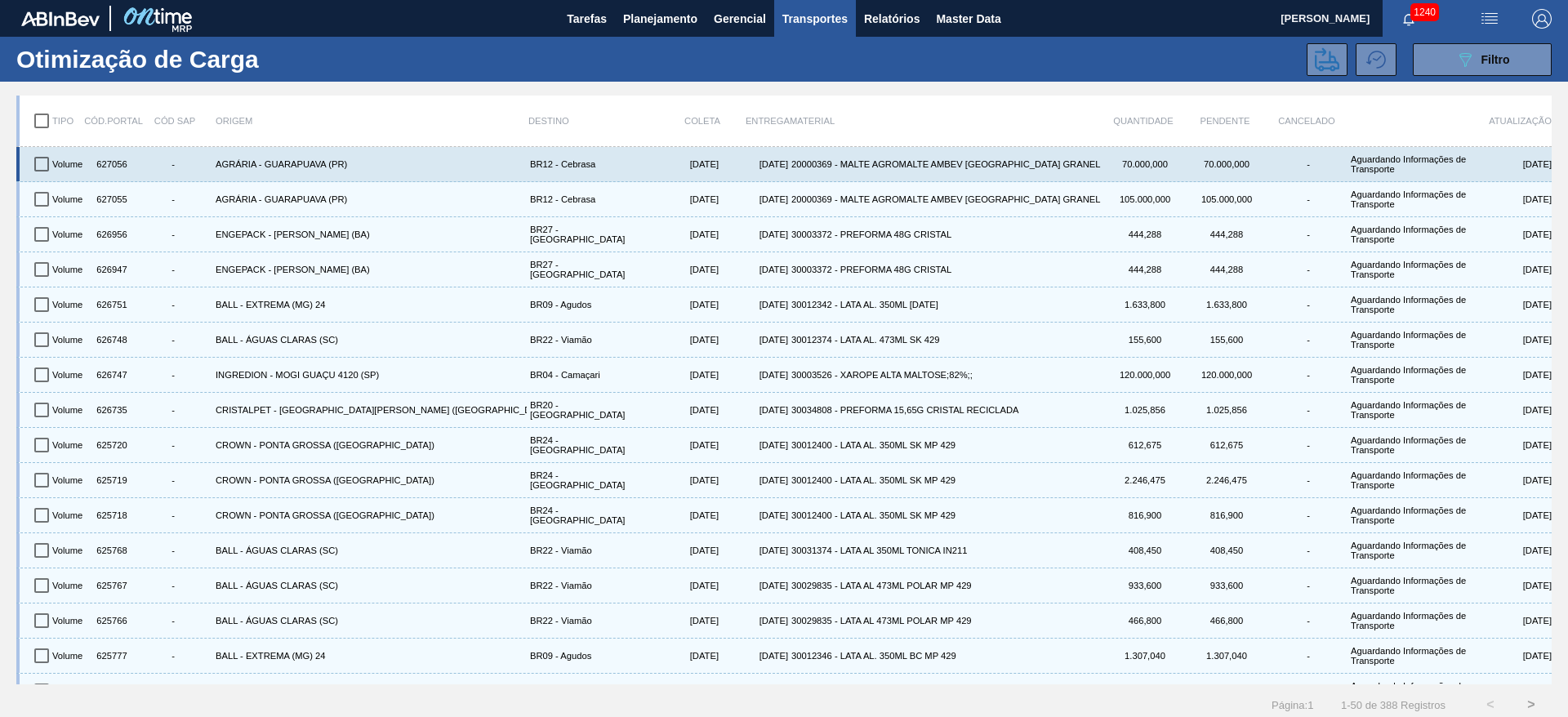
click at [35, 164] on input "checkbox" at bounding box center [41, 164] width 35 height 35
checkbox input "true"
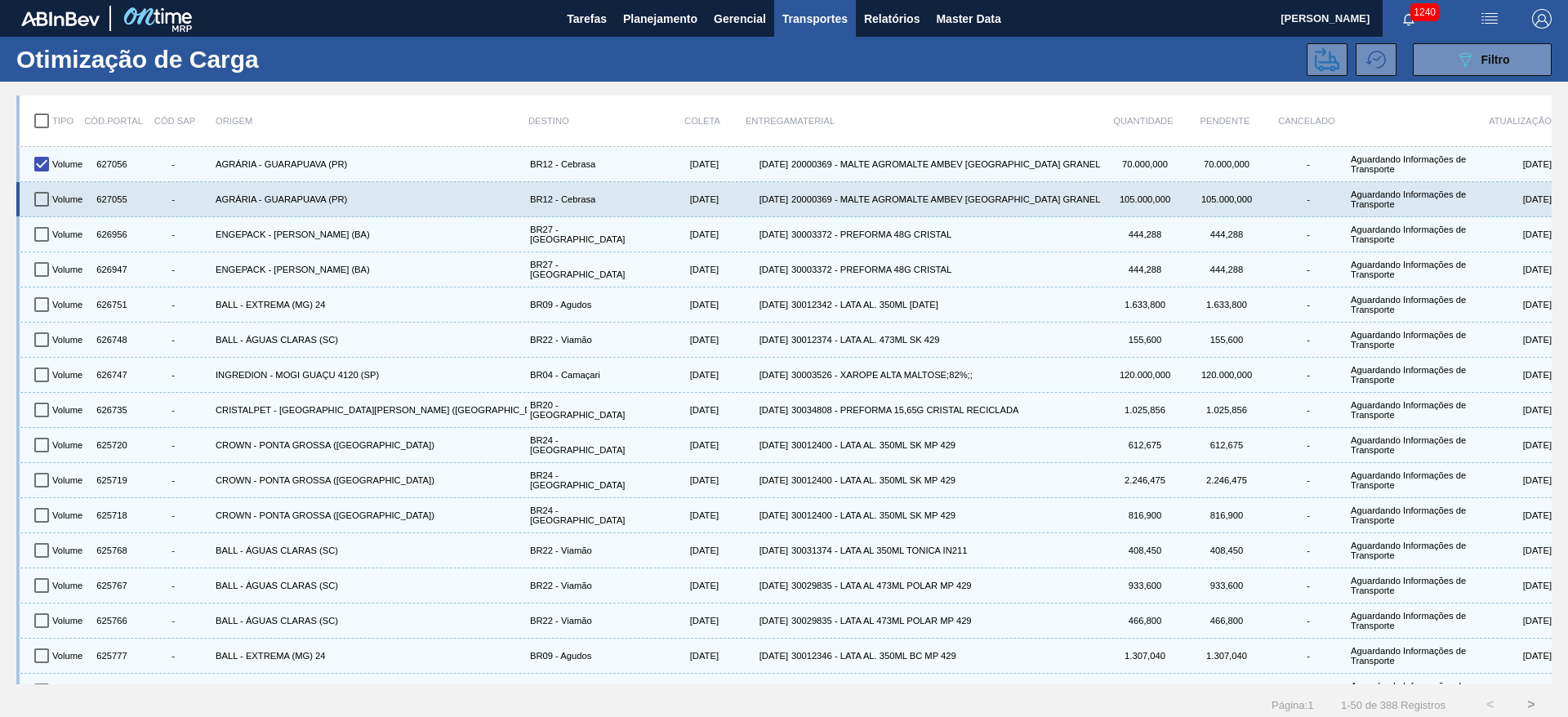
click at [38, 195] on input "checkbox" at bounding box center [41, 199] width 35 height 35
checkbox input "true"
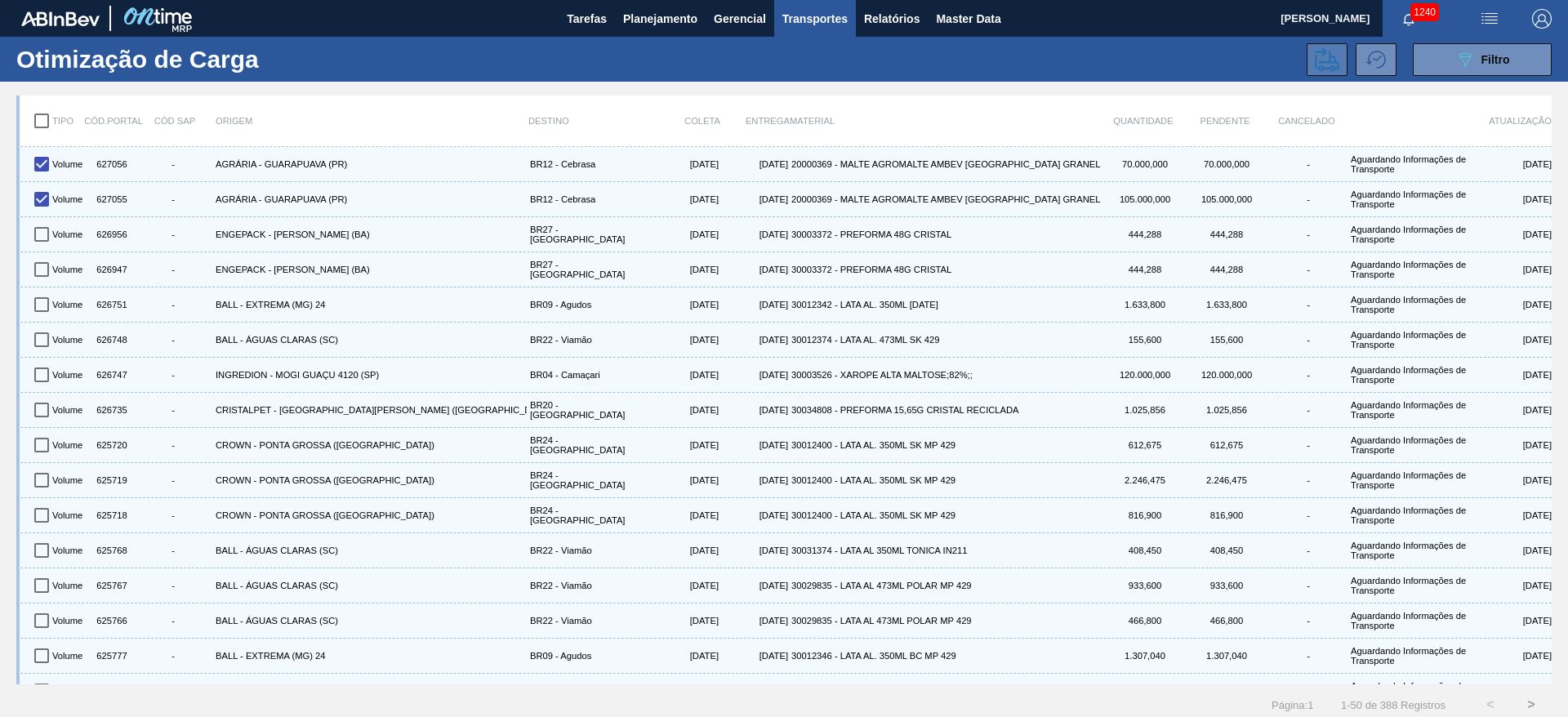
click at [1326, 53] on icon at bounding box center [1327, 60] width 24 height 24
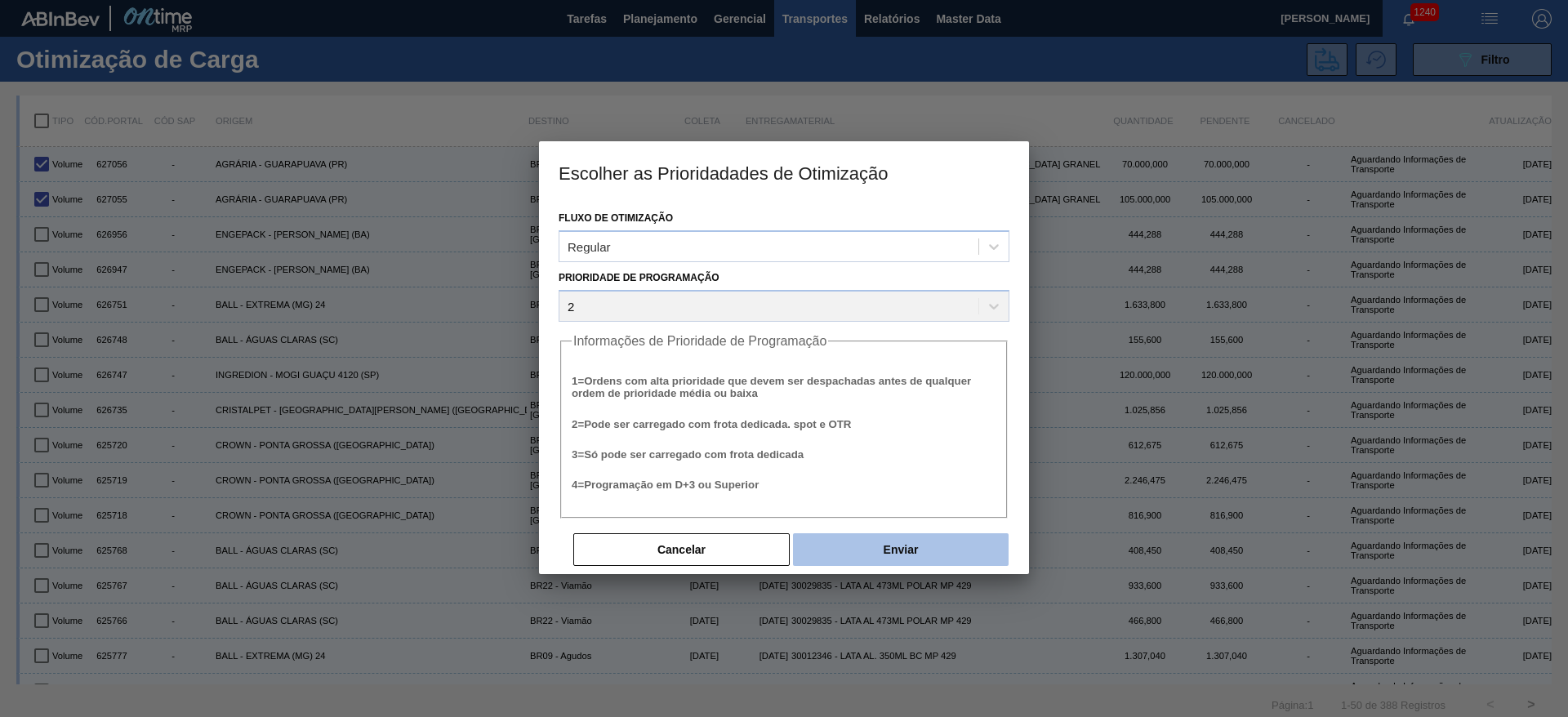
click at [960, 550] on button "Enviar" at bounding box center [901, 550] width 216 height 33
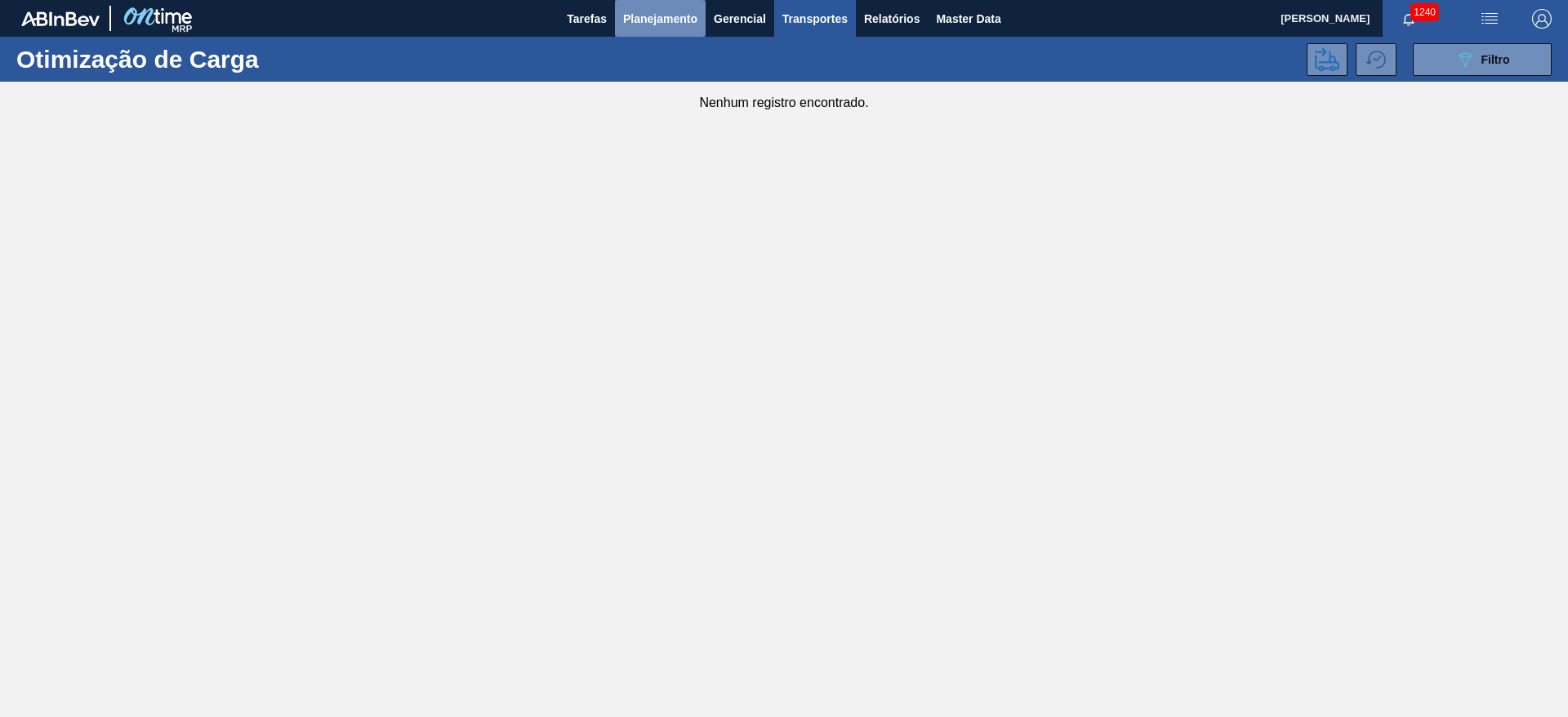
click at [647, 16] on span "Planejamento" at bounding box center [660, 18] width 74 height 20
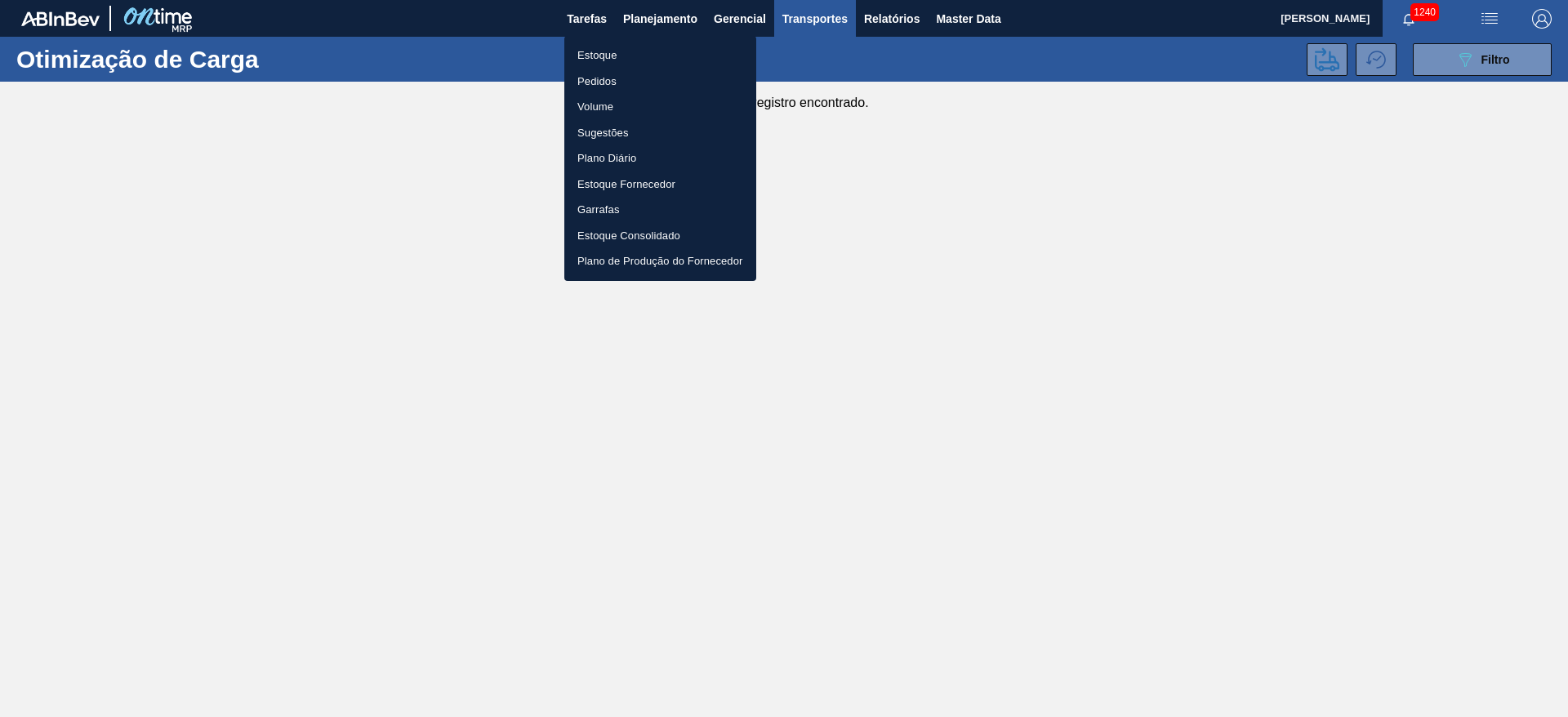
click at [601, 56] on li "Estoque" at bounding box center [660, 55] width 192 height 26
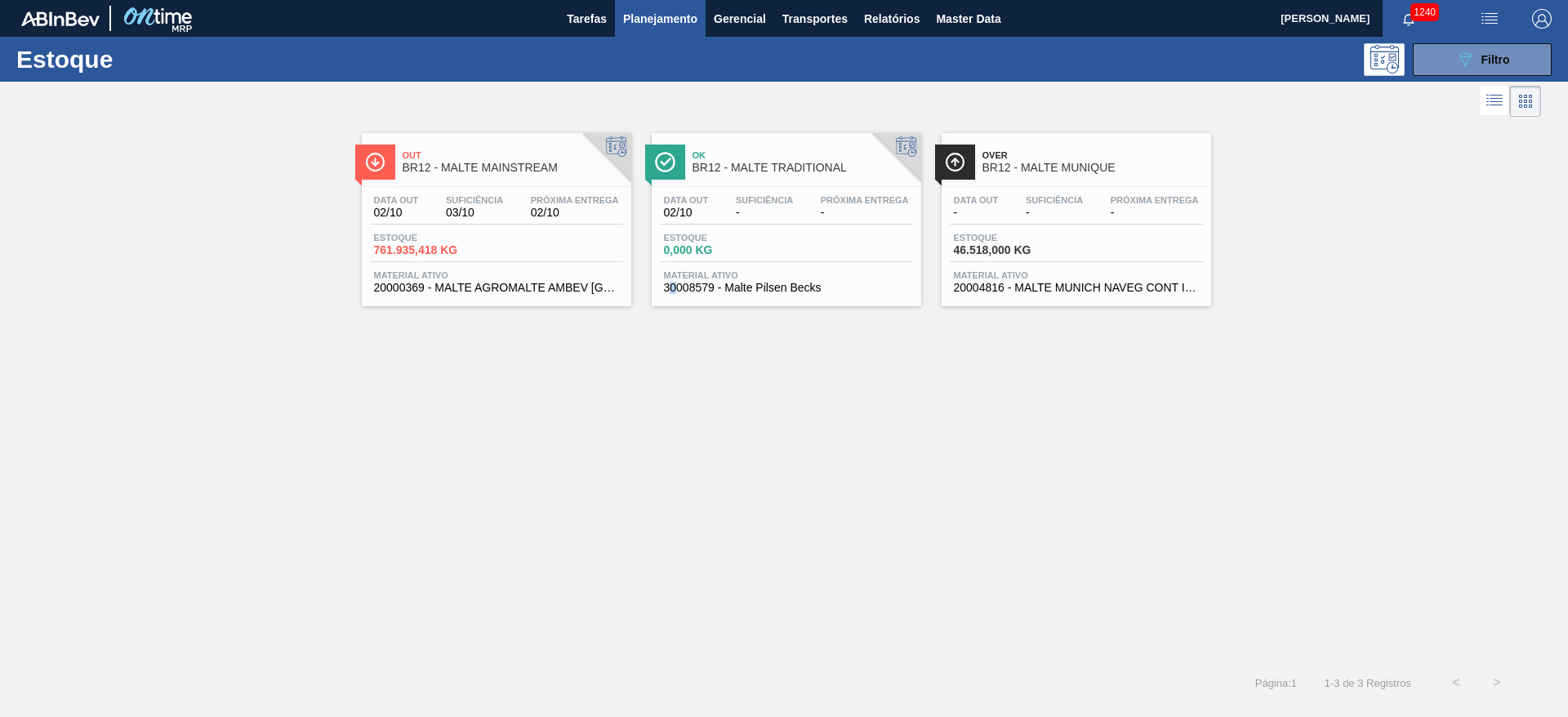
drag, startPoint x: 678, startPoint y: 525, endPoint x: 1019, endPoint y: 702, distance: 384.2
click at [696, 525] on div "Out BR12 - MALTE MAINSTREAM Data out 02/10 Suficiência 03/10 Próxima Entrega 02…" at bounding box center [784, 391] width 1568 height 541
click at [1490, 59] on span "Filtro" at bounding box center [1496, 60] width 28 height 13
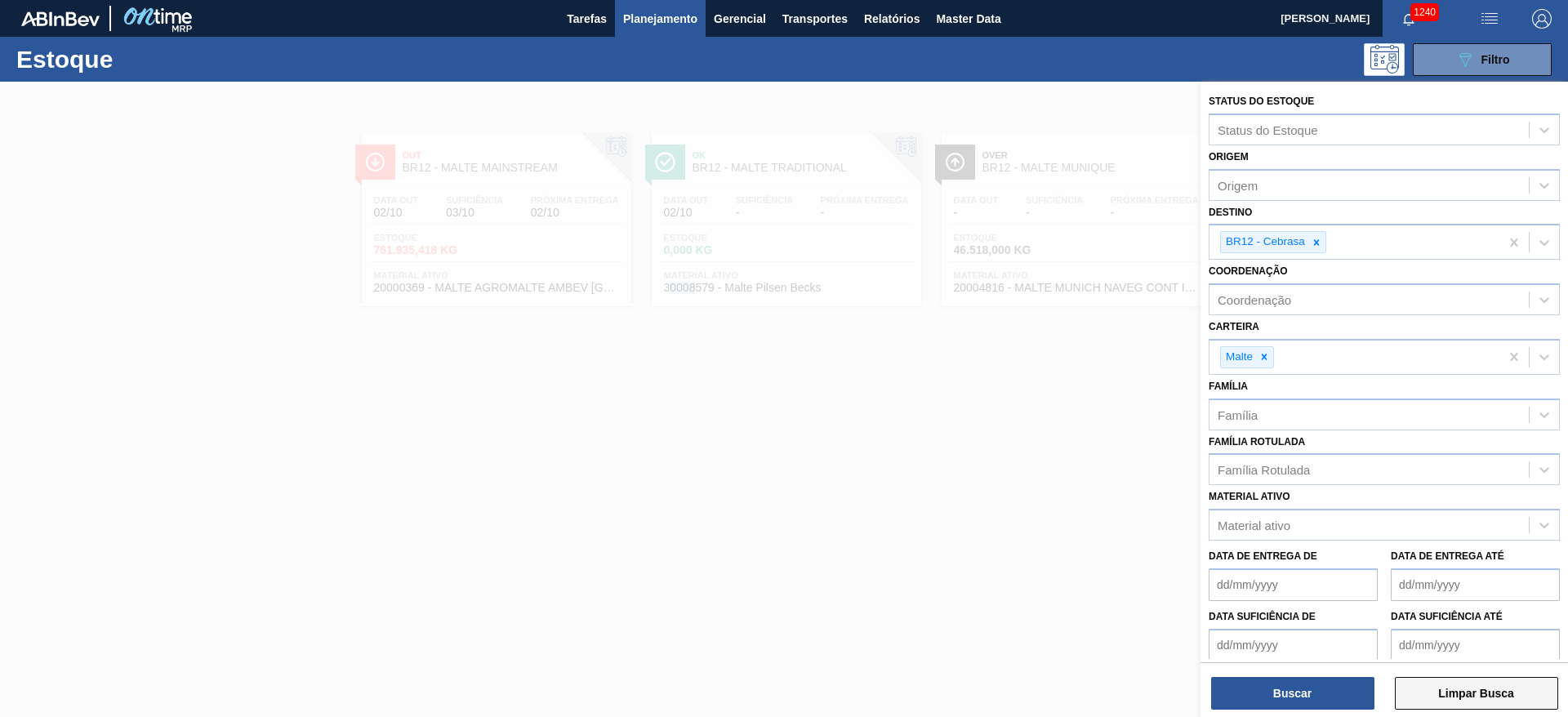
click at [1499, 697] on button "Limpar Busca" at bounding box center [1476, 694] width 163 height 33
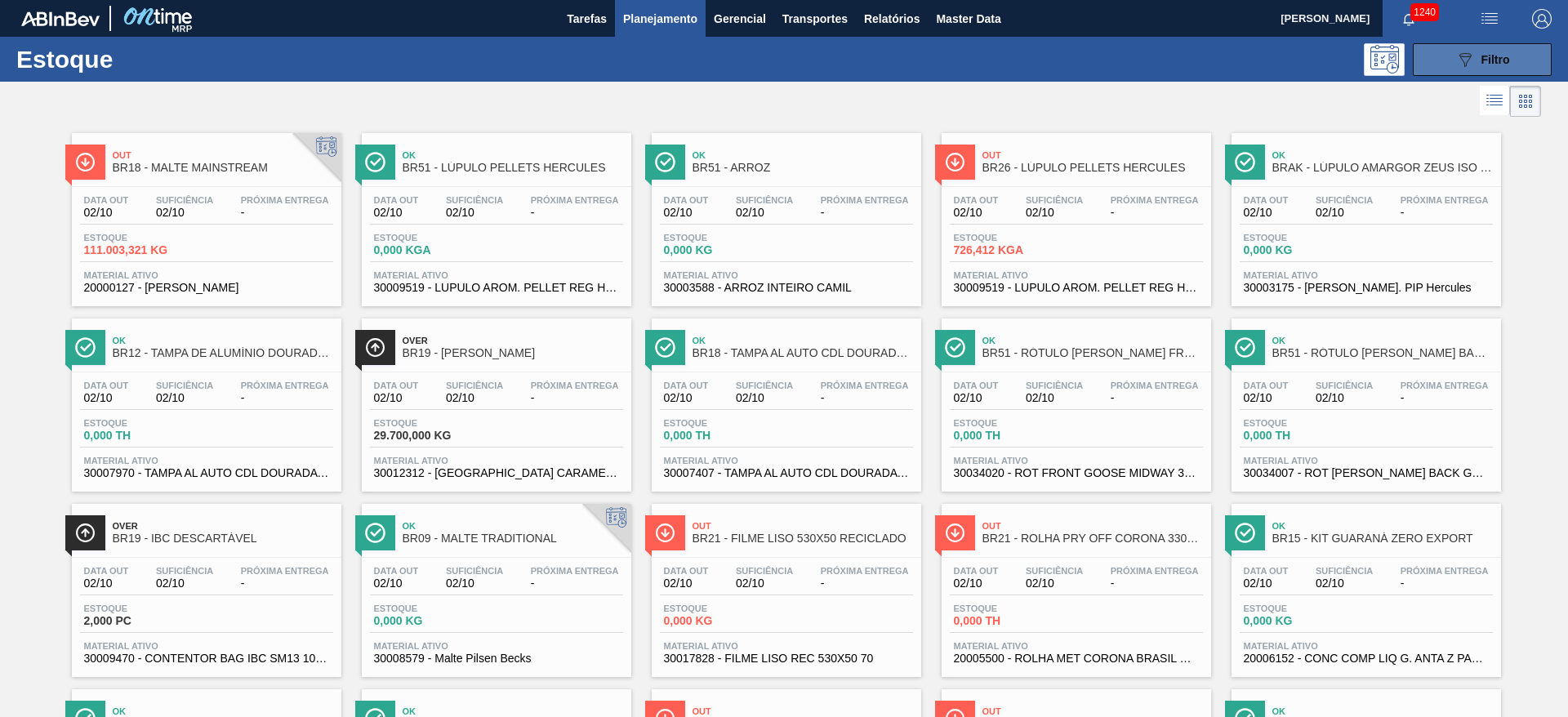
click at [1479, 66] on div "089F7B8B-B2A5-4AFE-B5C0-19BA573D28AC Filtro" at bounding box center [1482, 60] width 54 height 20
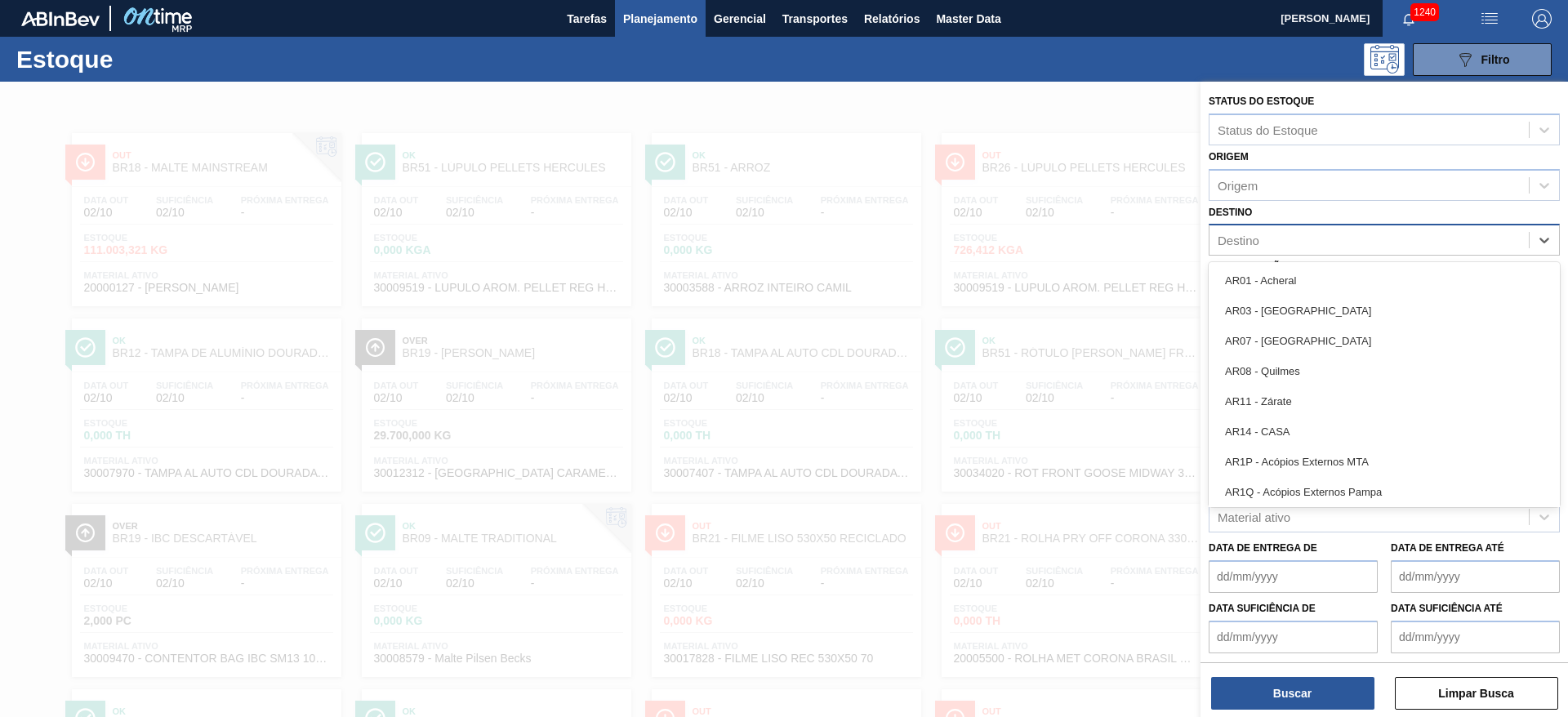
click at [1247, 248] on div "Destino" at bounding box center [1370, 240] width 319 height 23
type input "16"
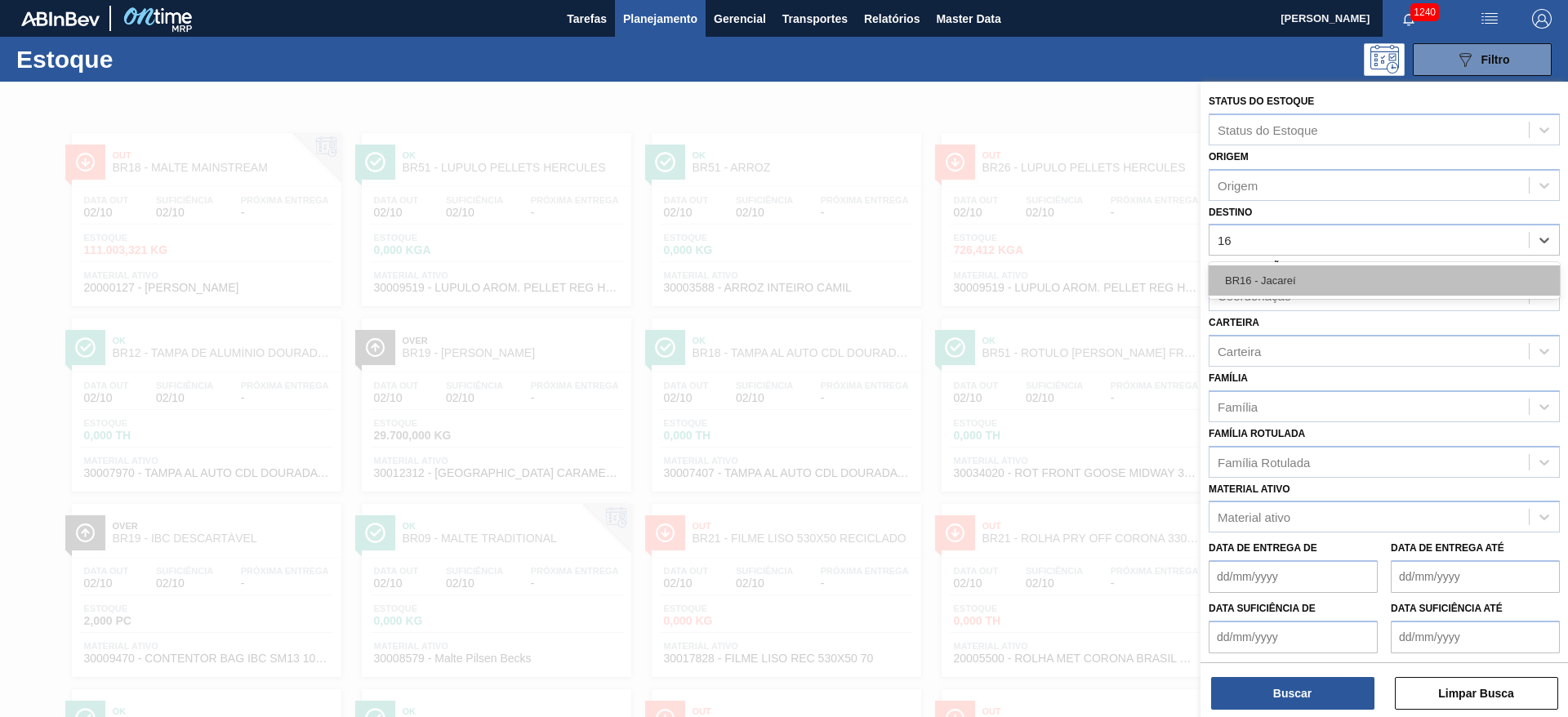
click at [1268, 282] on div "BR16 - Jacareí" at bounding box center [1384, 280] width 351 height 30
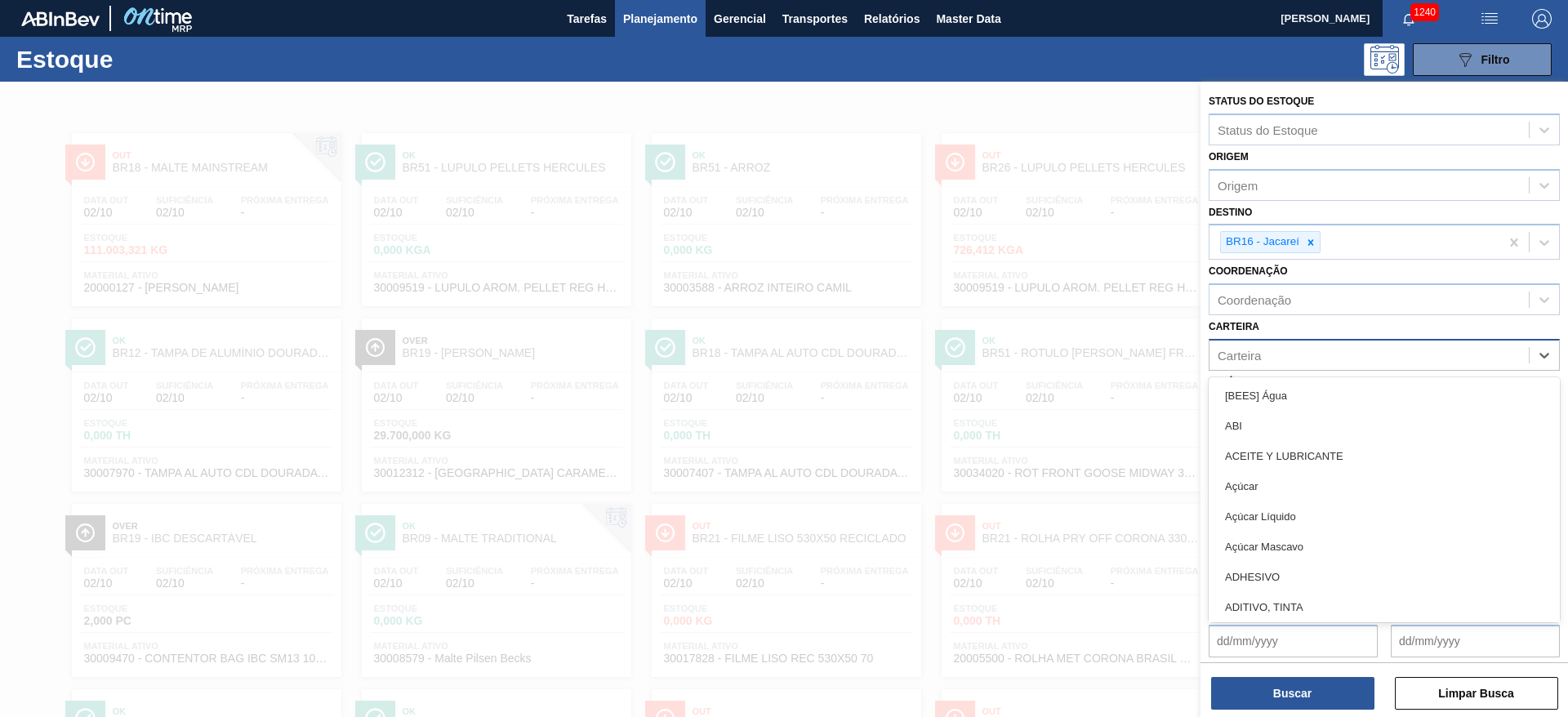
click at [1249, 351] on div "Carteira" at bounding box center [1239, 355] width 43 height 14
type input "malte"
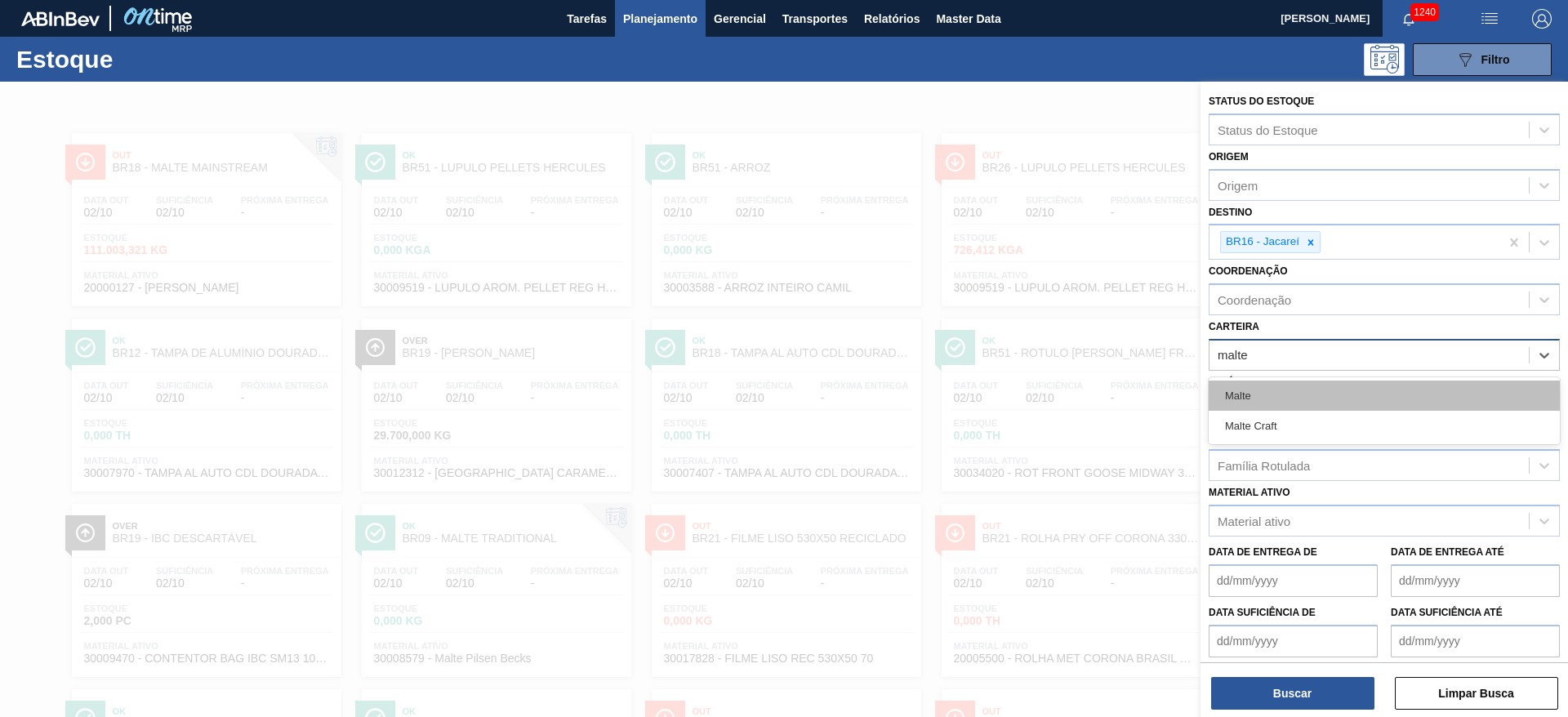
click at [1278, 408] on div "Malte" at bounding box center [1384, 395] width 351 height 30
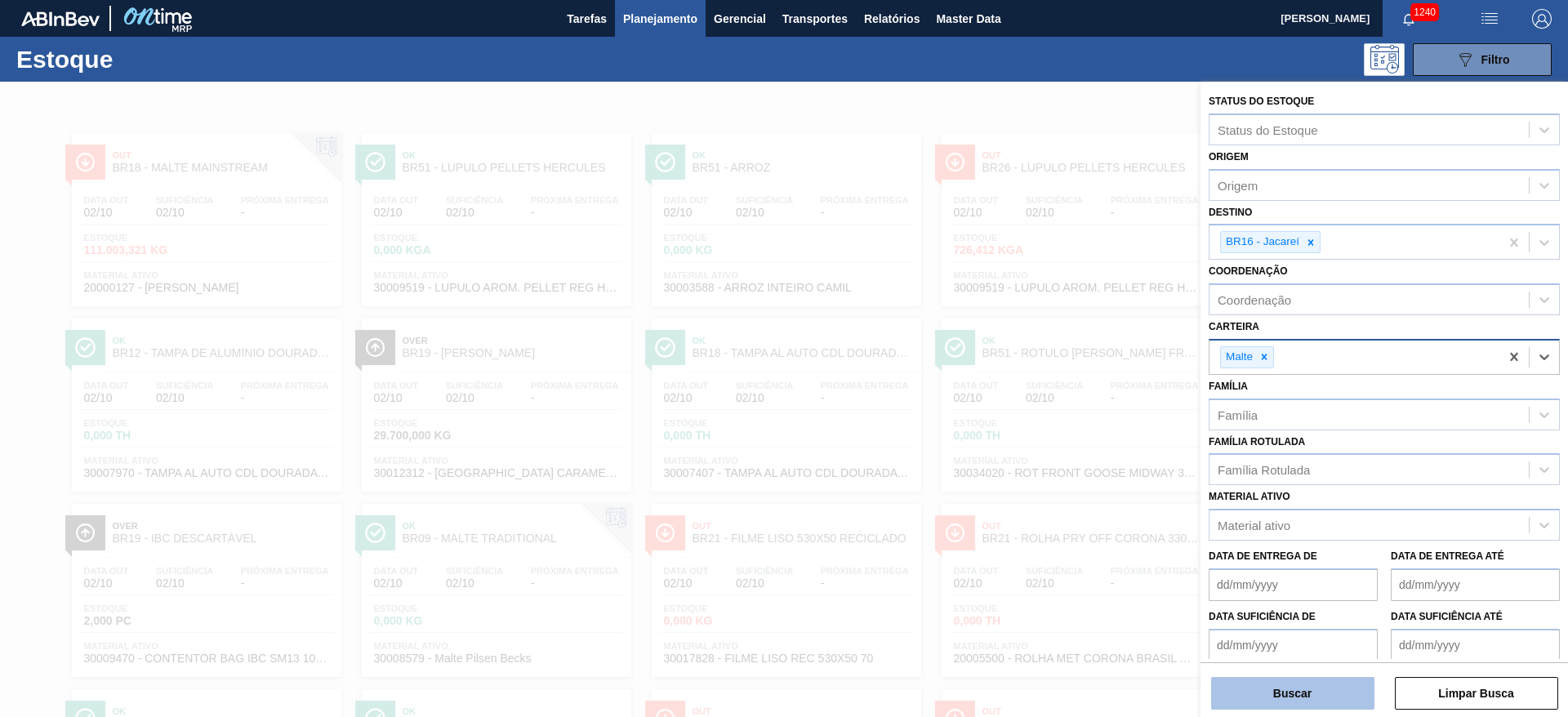
click at [1305, 695] on button "Buscar" at bounding box center [1292, 694] width 163 height 33
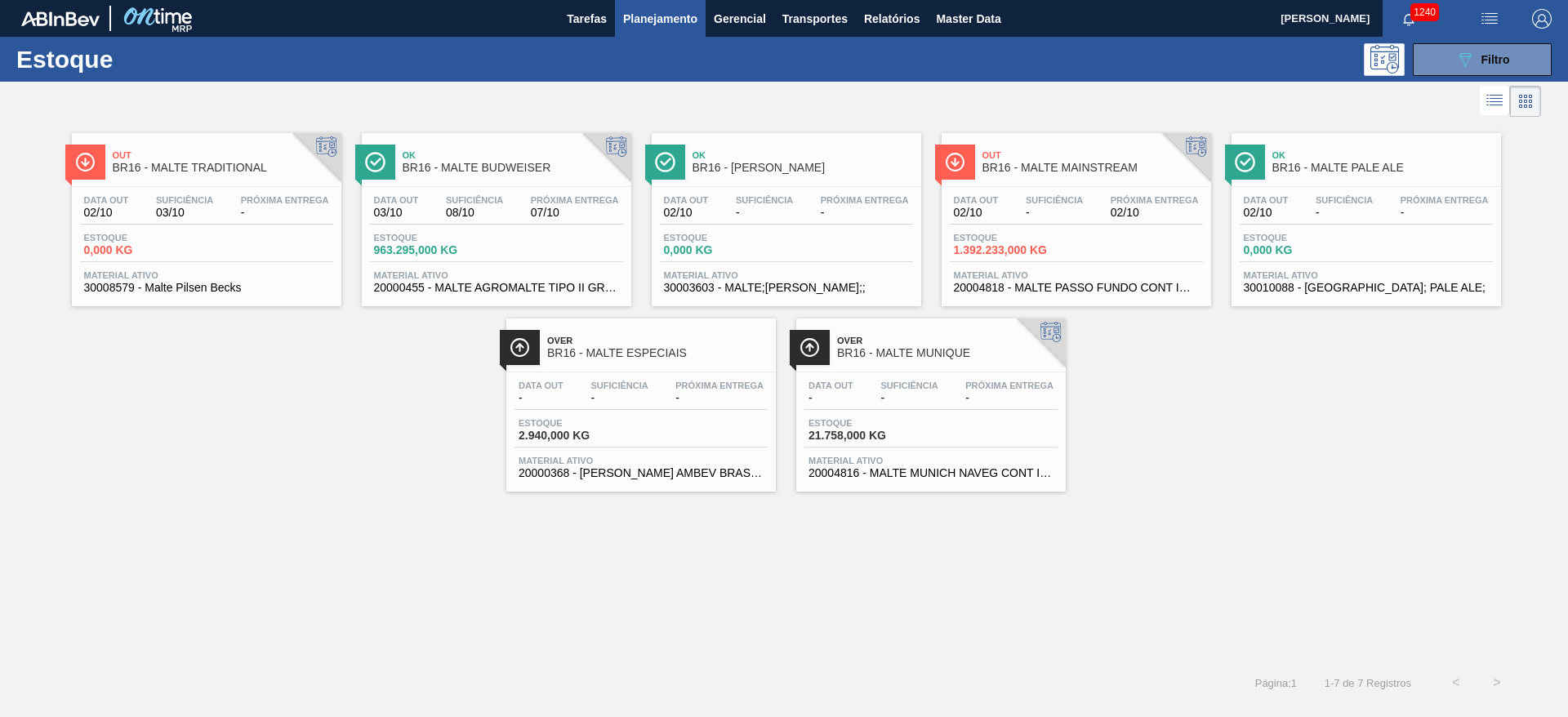
click at [1100, 219] on div "Data out 02/10 Suficiência - Próxima Entrega 02/10" at bounding box center [1076, 210] width 253 height 29
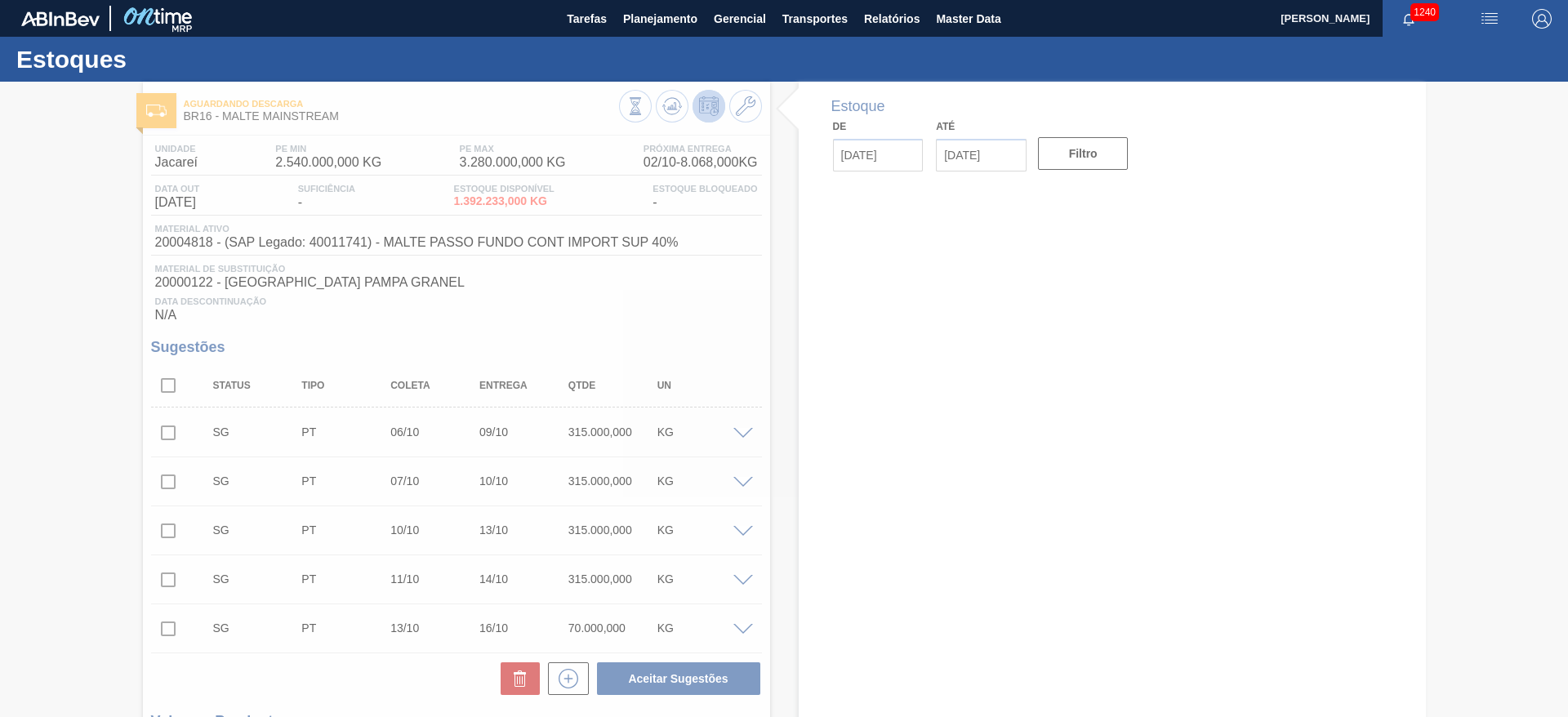
type input "[DATE]"
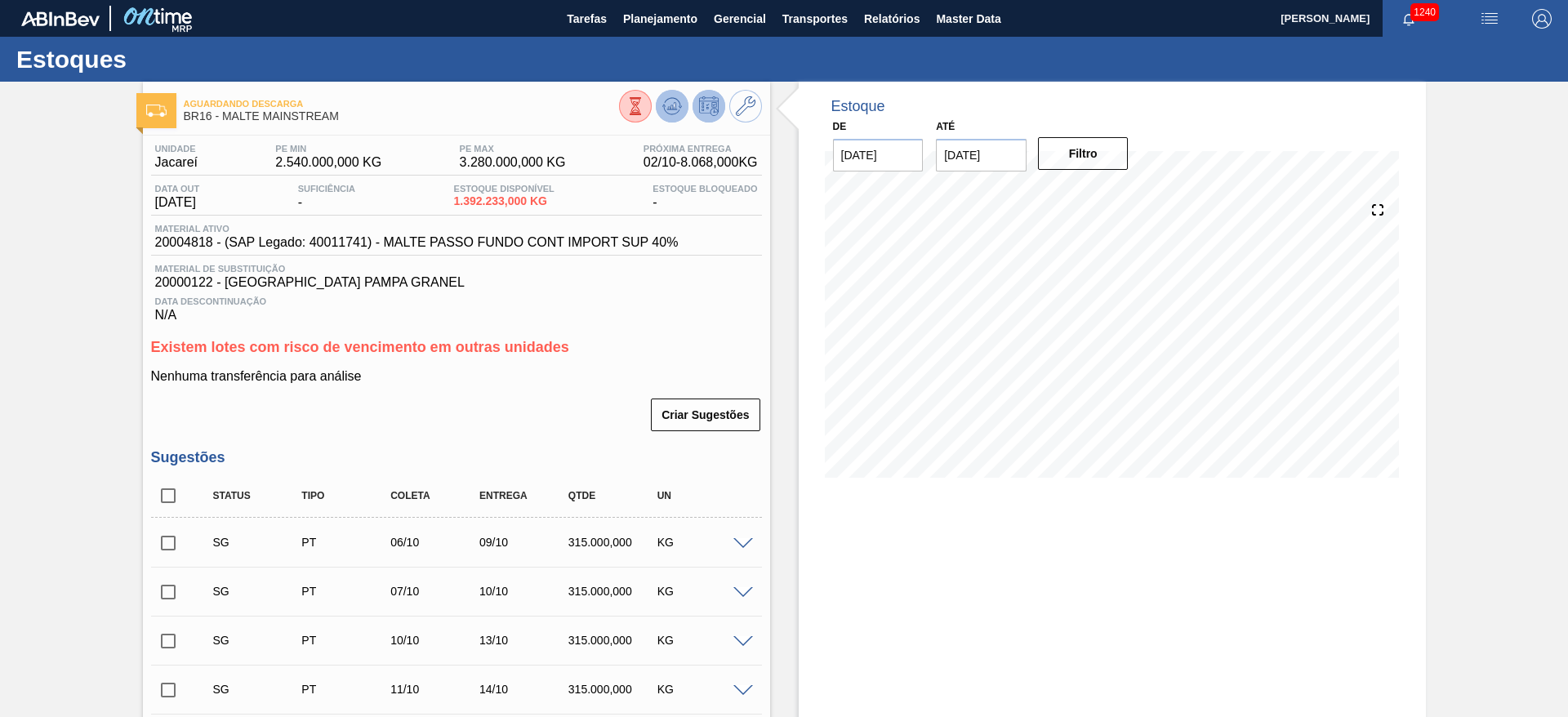
click at [679, 97] on icon at bounding box center [671, 106] width 20 height 20
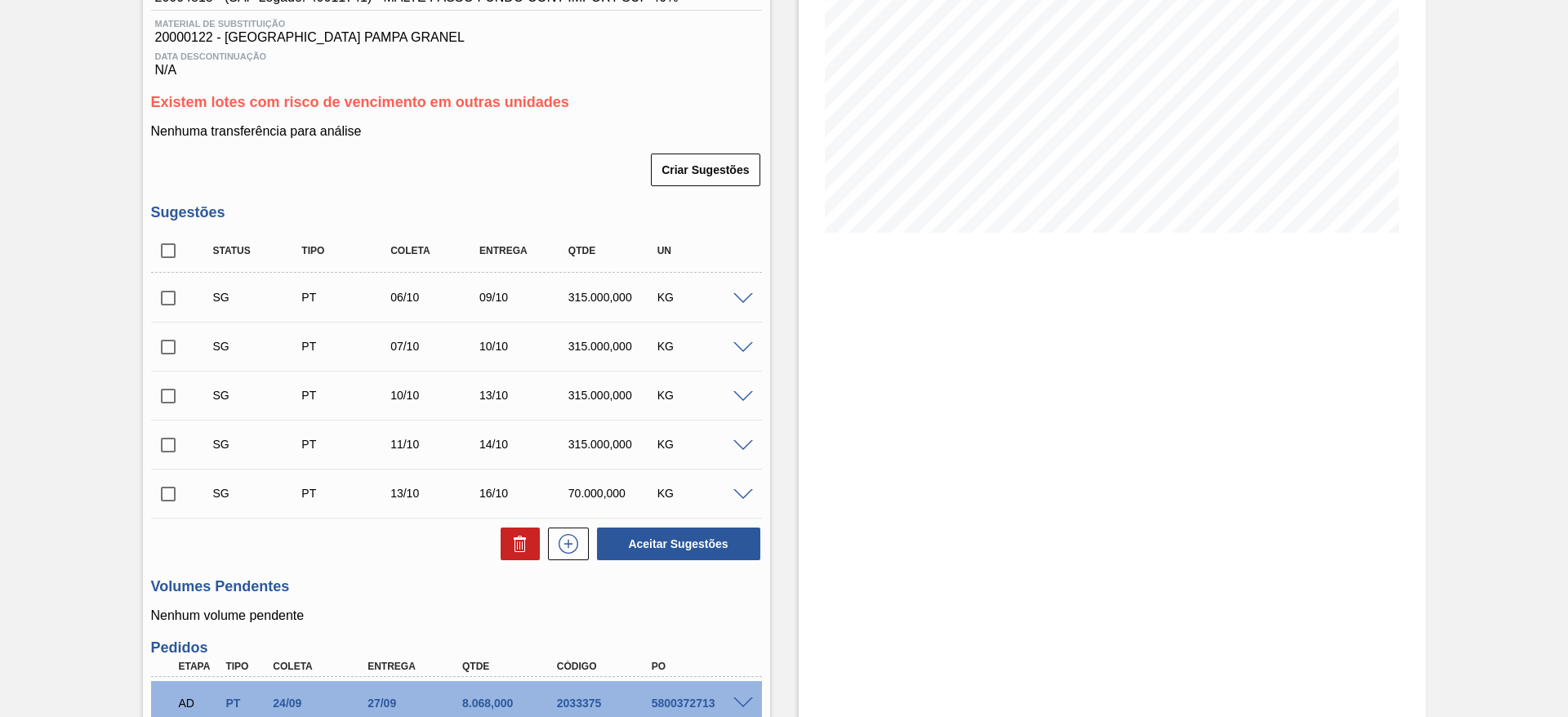
click at [743, 301] on span at bounding box center [743, 299] width 20 height 12
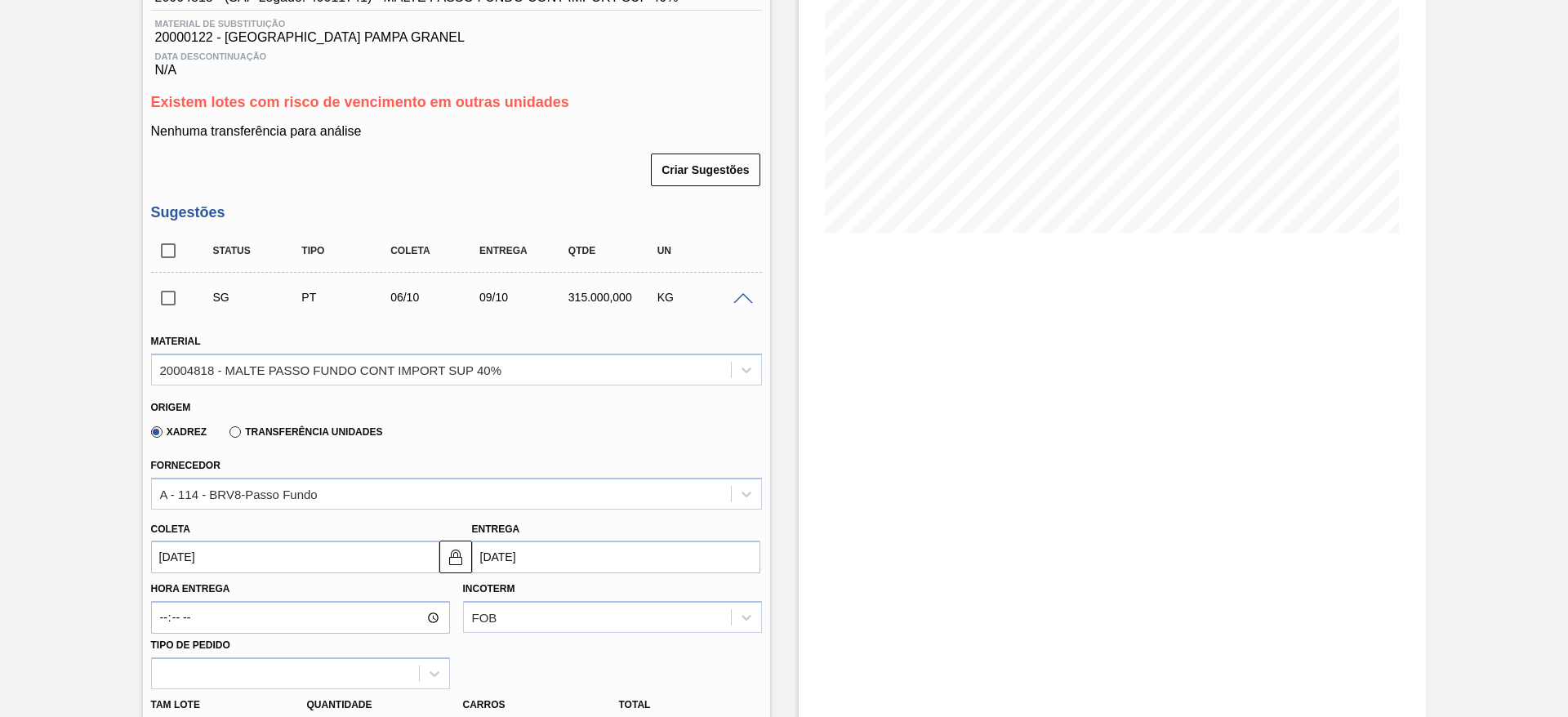
scroll to position [613, 0]
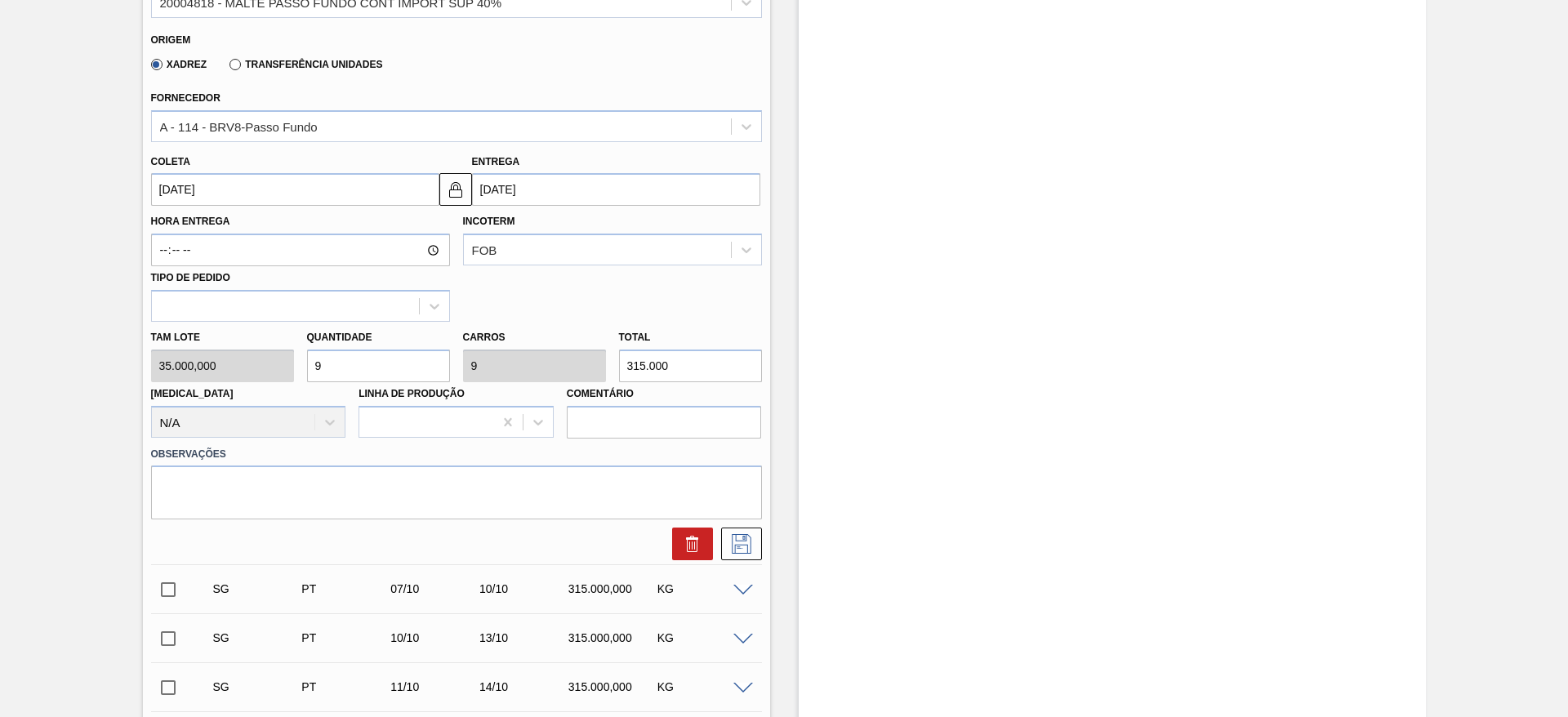
click at [232, 361] on div "Tam lote 35.000,000 Quantidade 9 Carros 9 Total 315.000 Doca N/A Linha de Produ…" at bounding box center [457, 380] width 624 height 116
type input "6"
type input "210.000"
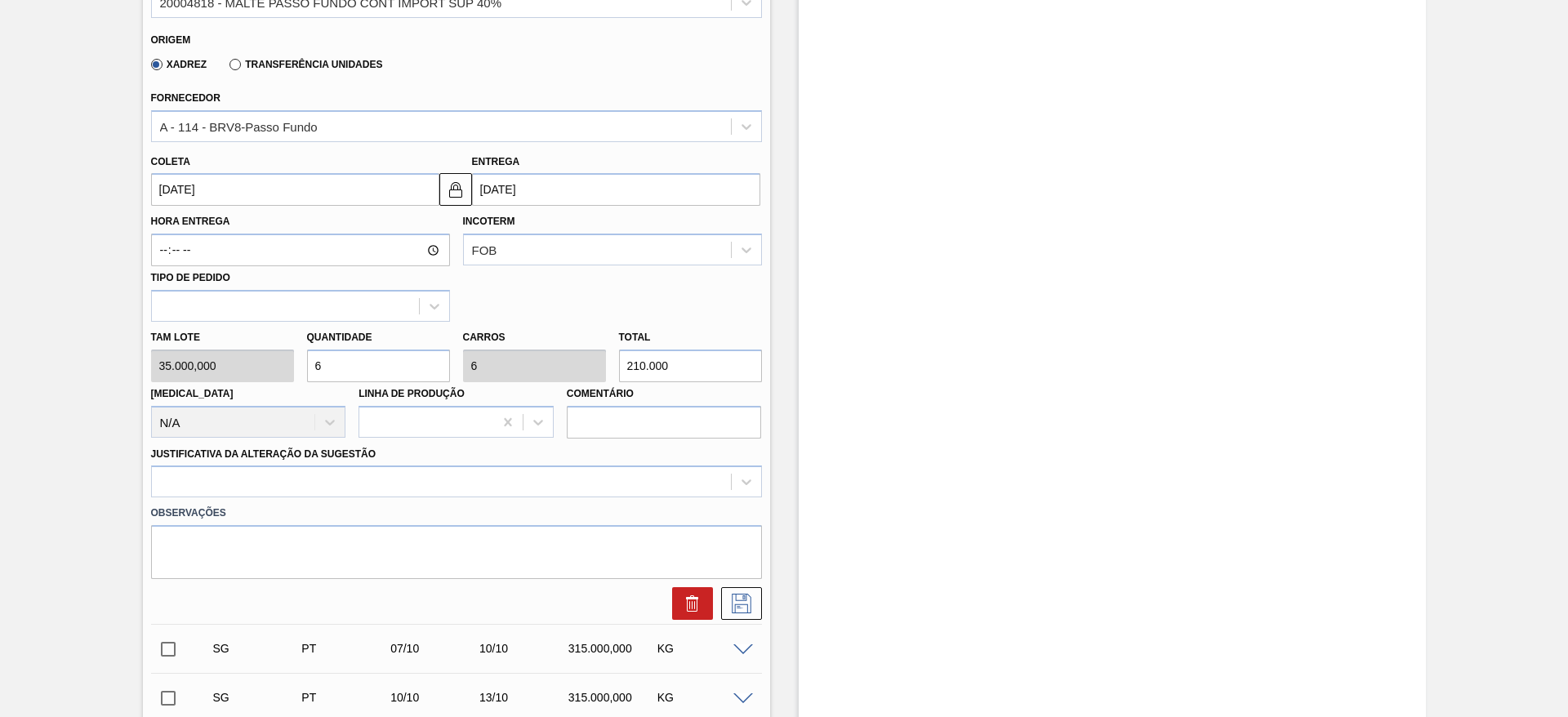
type input "6"
click at [161, 191] on input "[DATE]" at bounding box center [295, 190] width 288 height 33
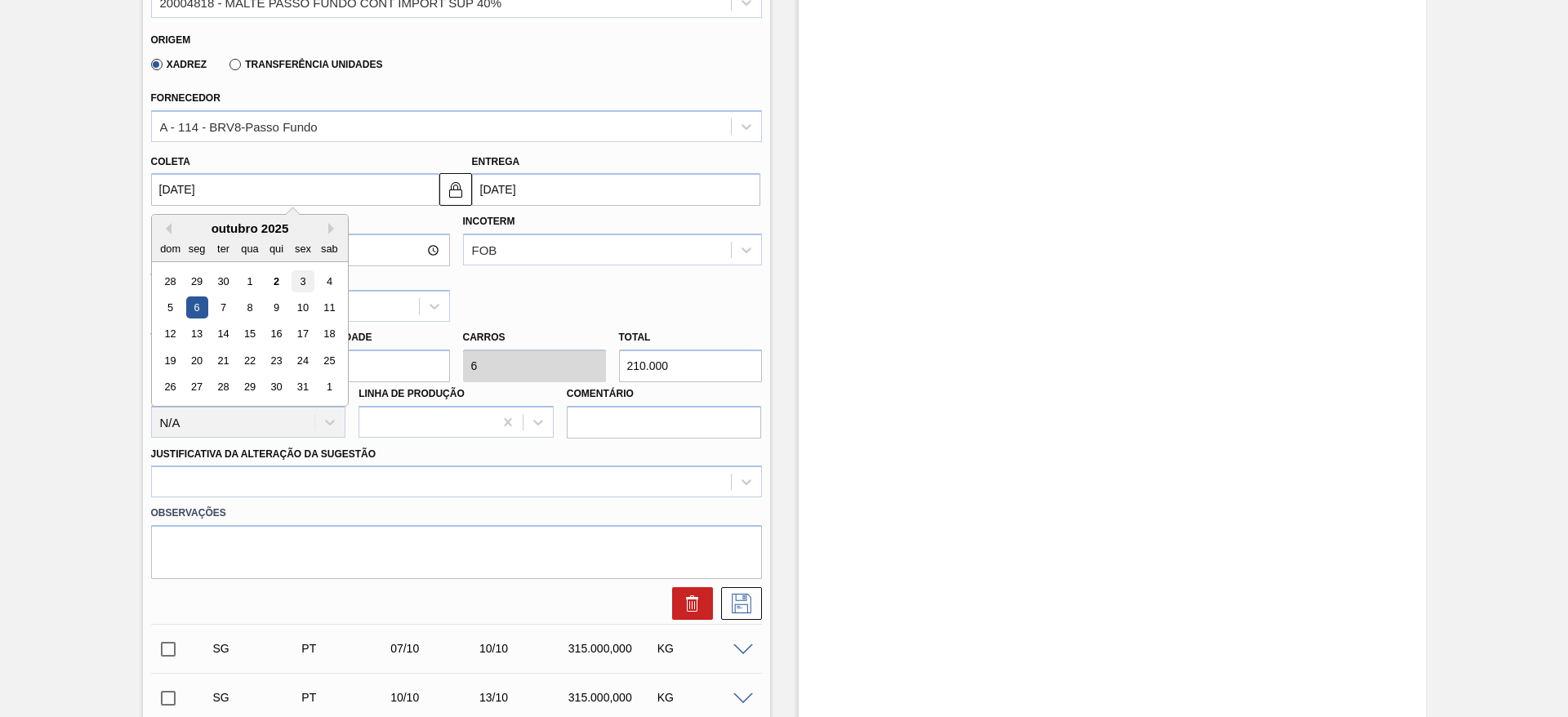
click at [298, 279] on div "3" at bounding box center [303, 281] width 22 height 22
type input "[DATE]"
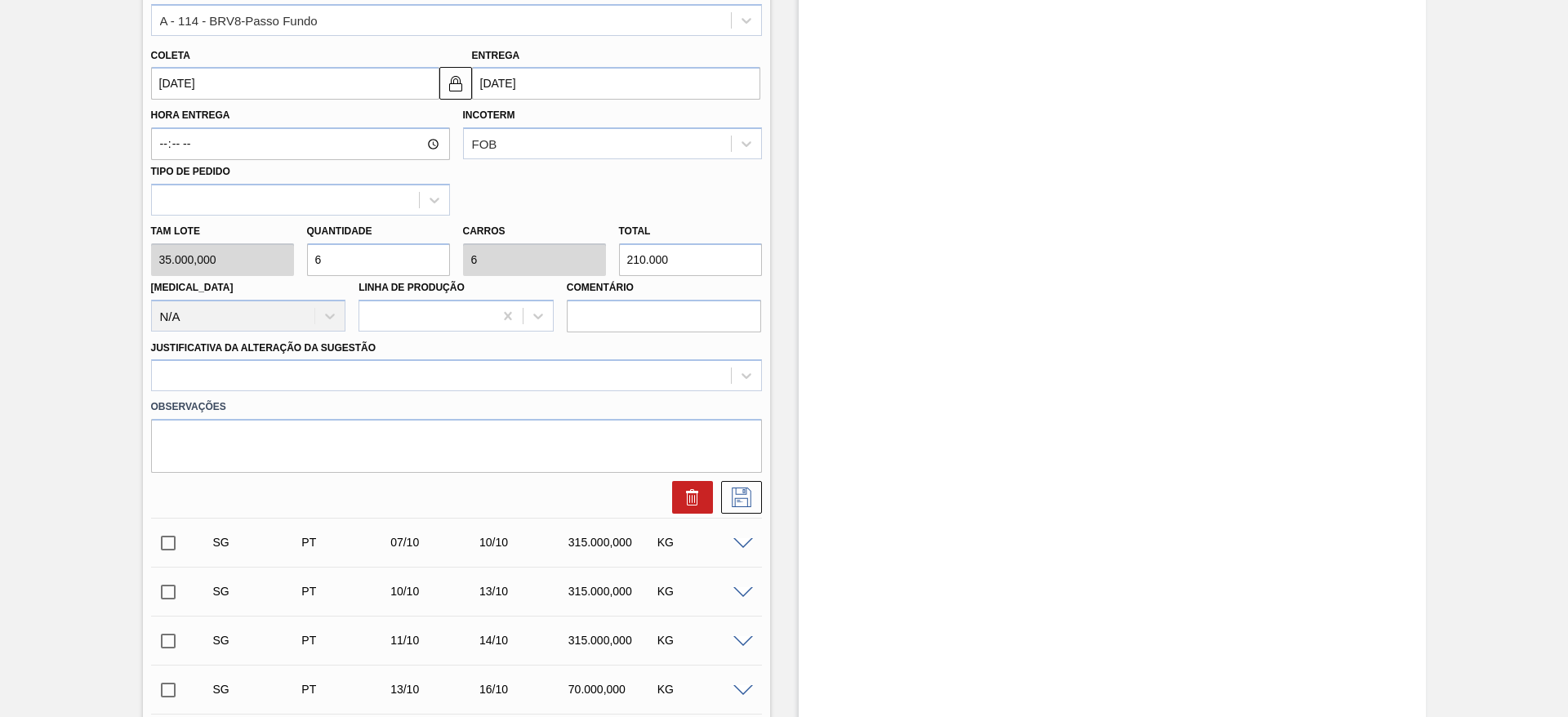
scroll to position [858, 0]
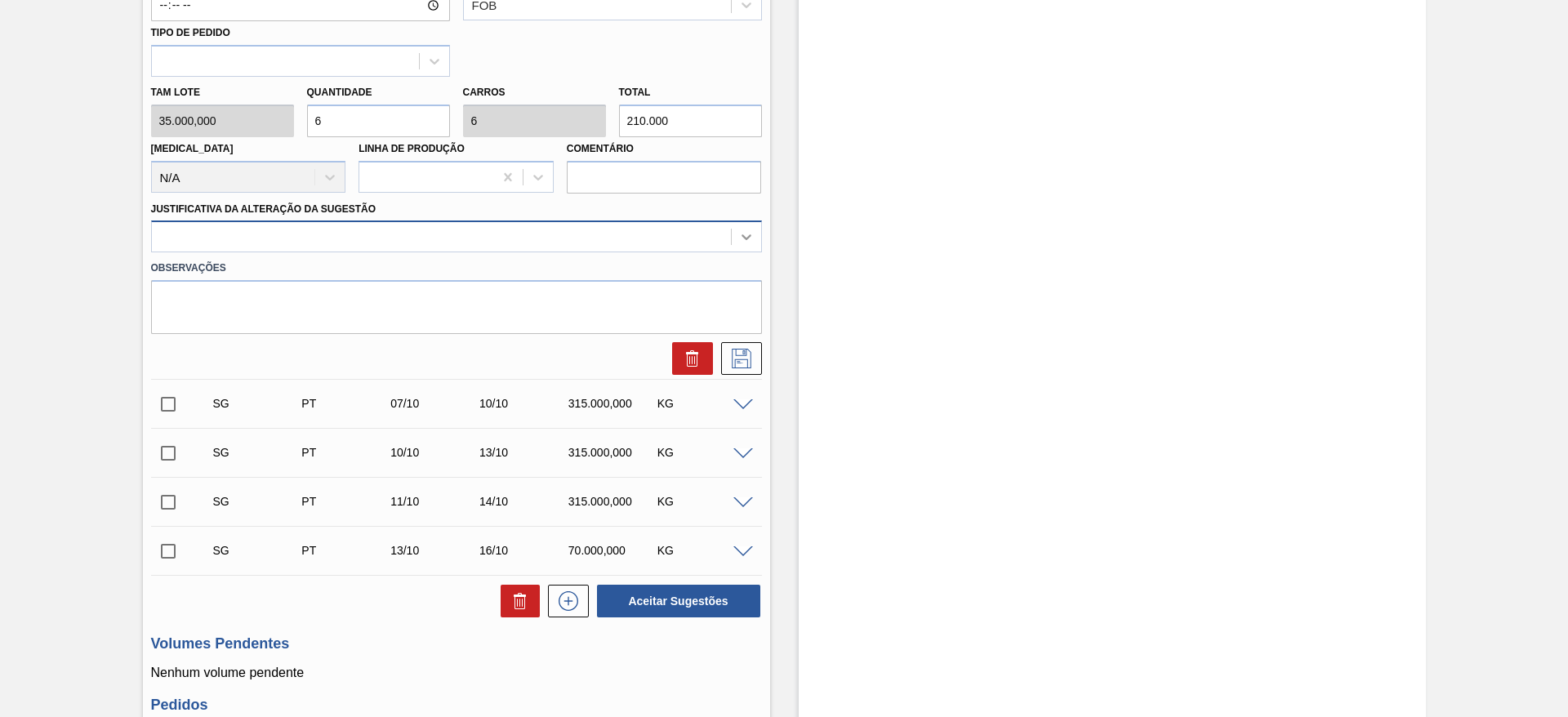
click at [740, 241] on icon at bounding box center [746, 236] width 16 height 16
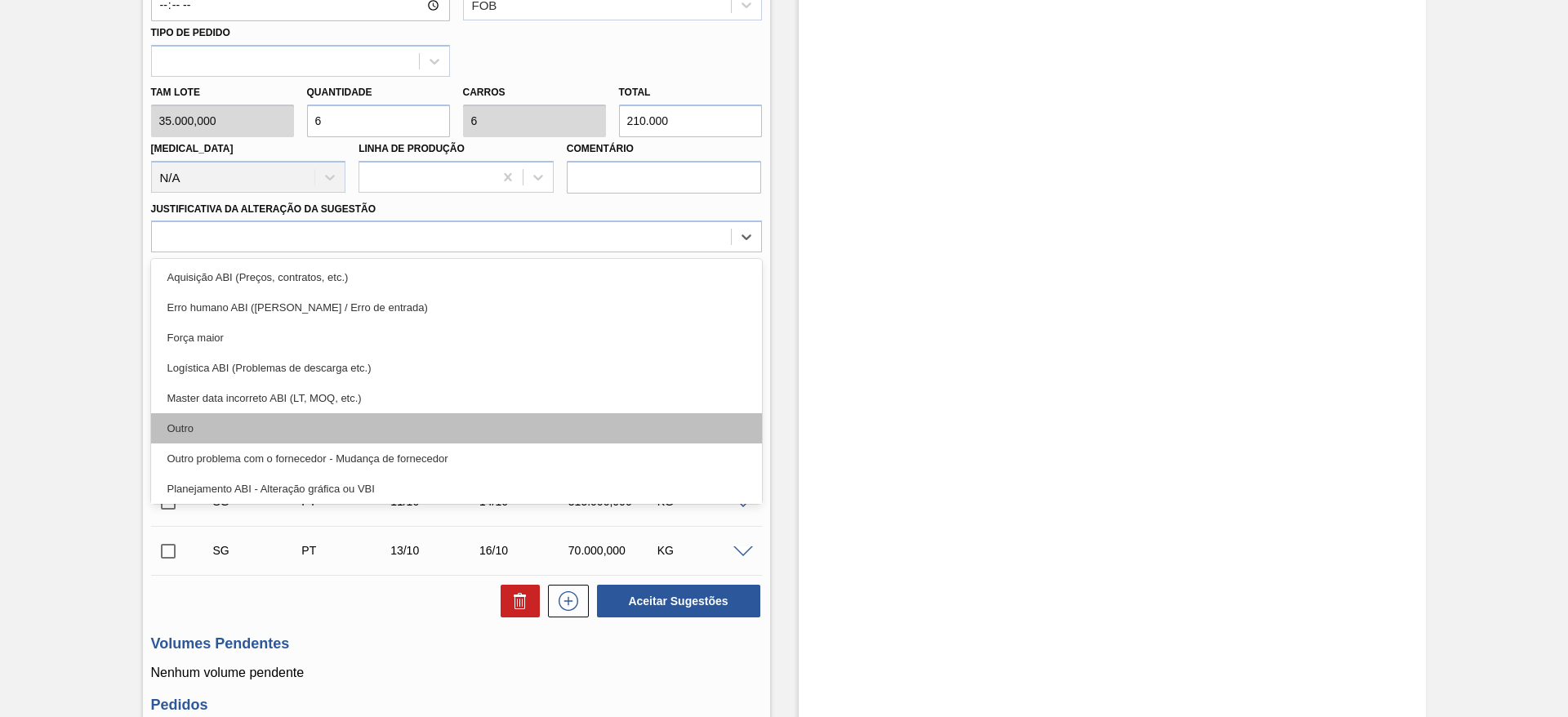
click at [241, 431] on div "Outro" at bounding box center [457, 428] width 611 height 30
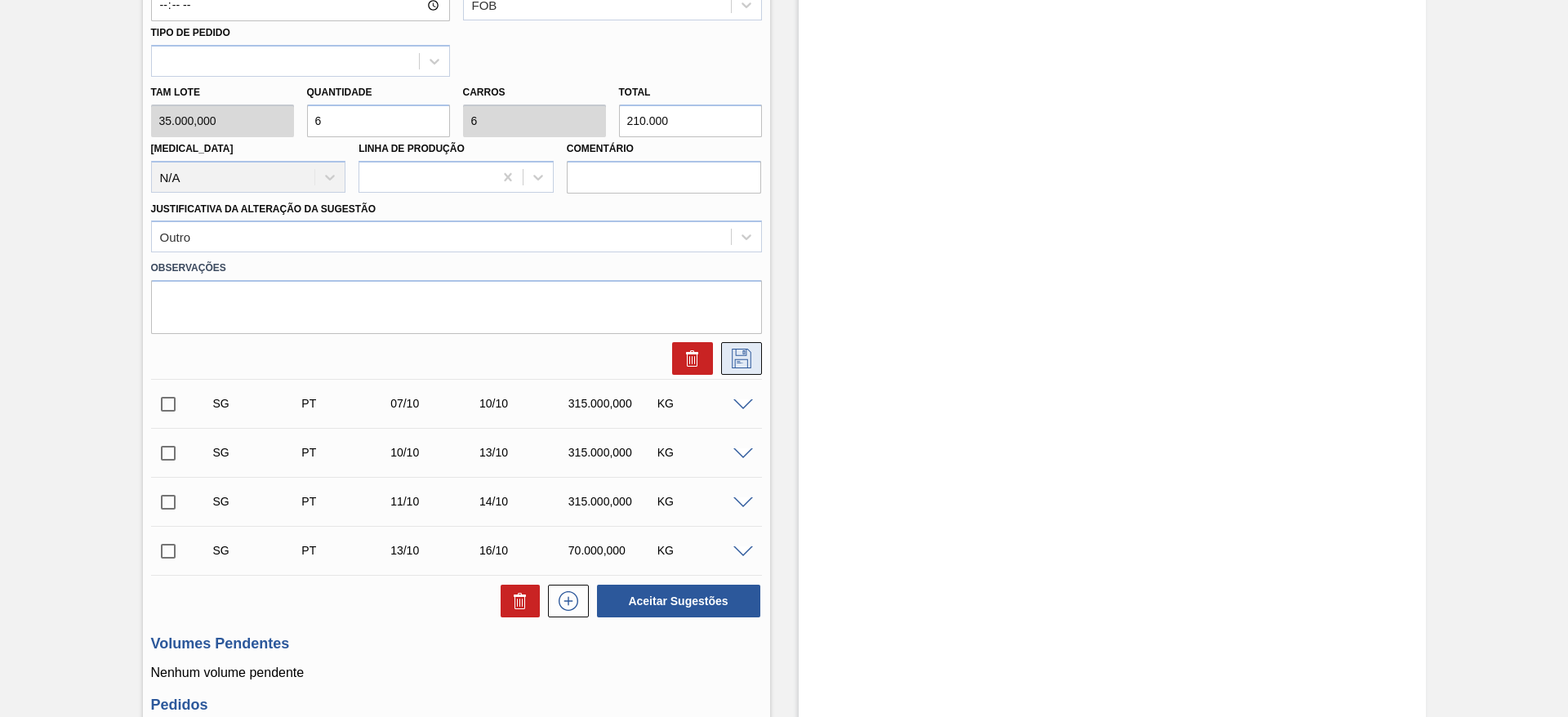
click at [730, 357] on icon at bounding box center [741, 358] width 26 height 20
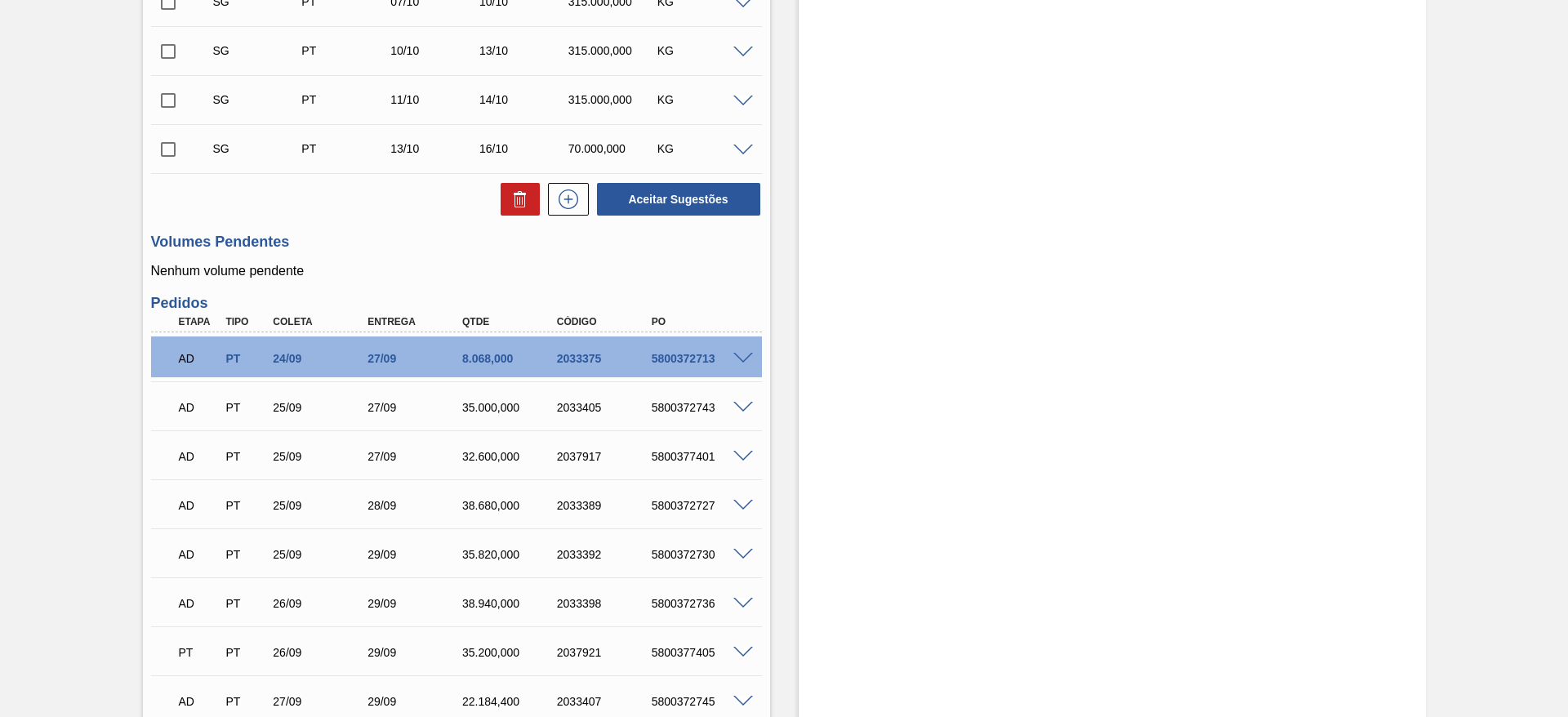
scroll to position [368, 0]
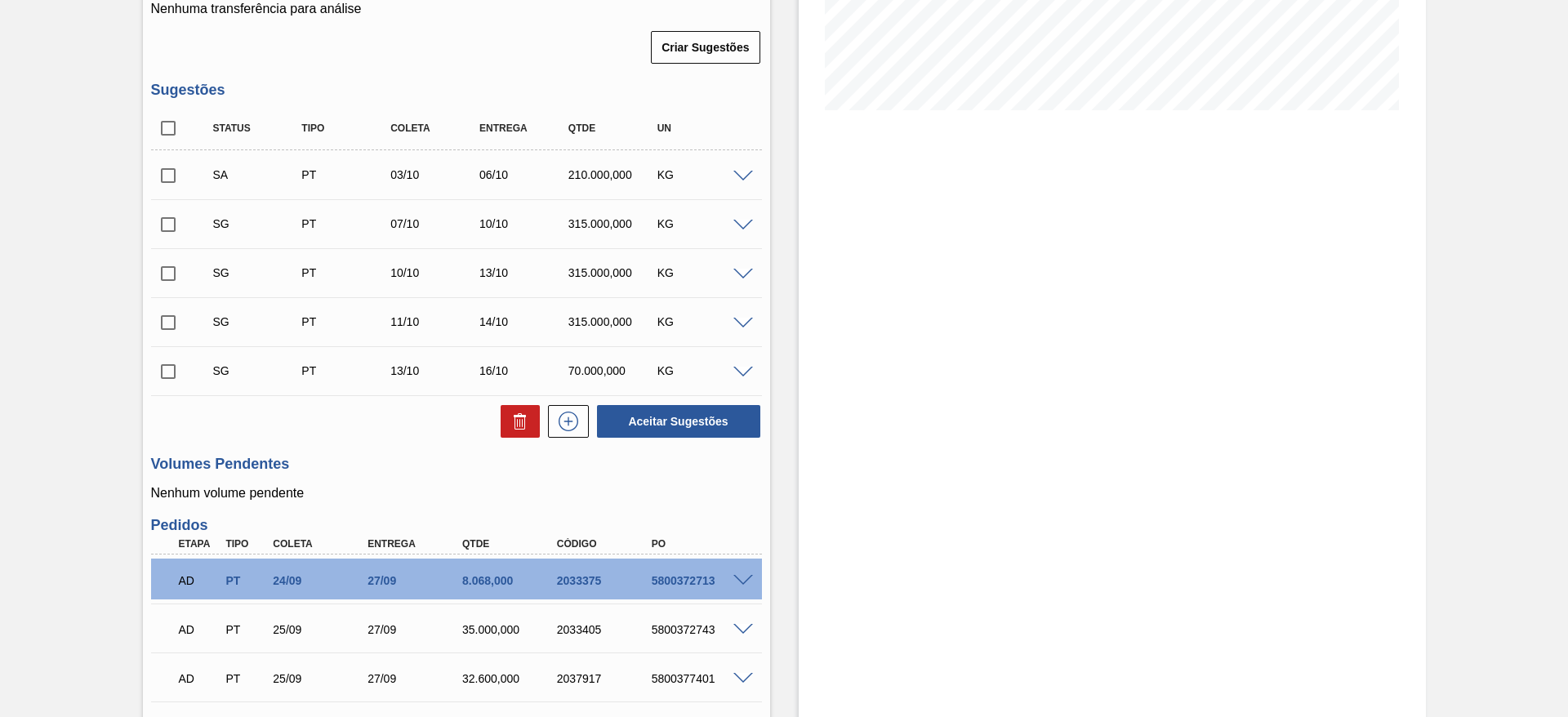
click at [155, 170] on input "checkbox" at bounding box center [168, 176] width 35 height 35
click at [667, 424] on button "Aceitar Sugestões" at bounding box center [678, 421] width 163 height 33
checkbox input "false"
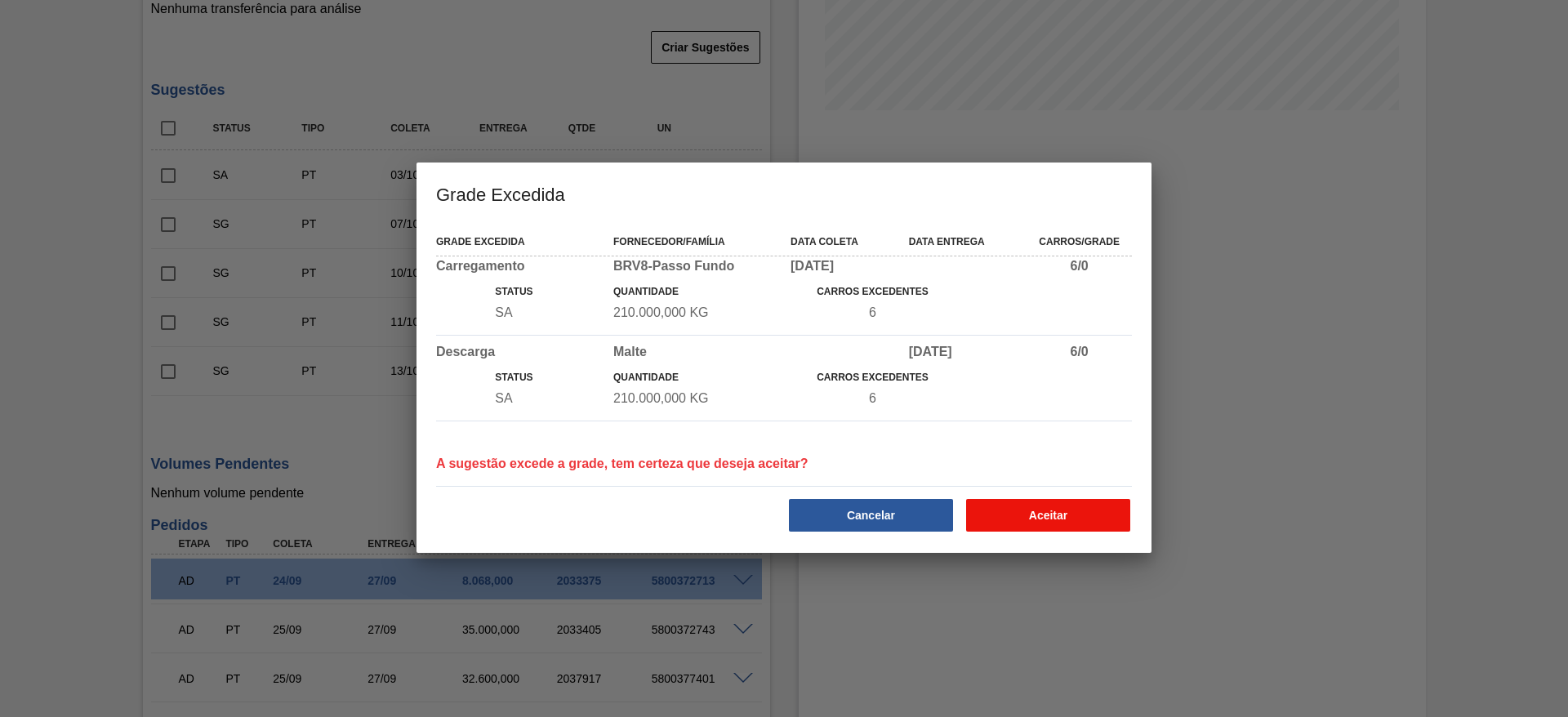
click at [1079, 514] on button "Aceitar" at bounding box center [1048, 515] width 164 height 33
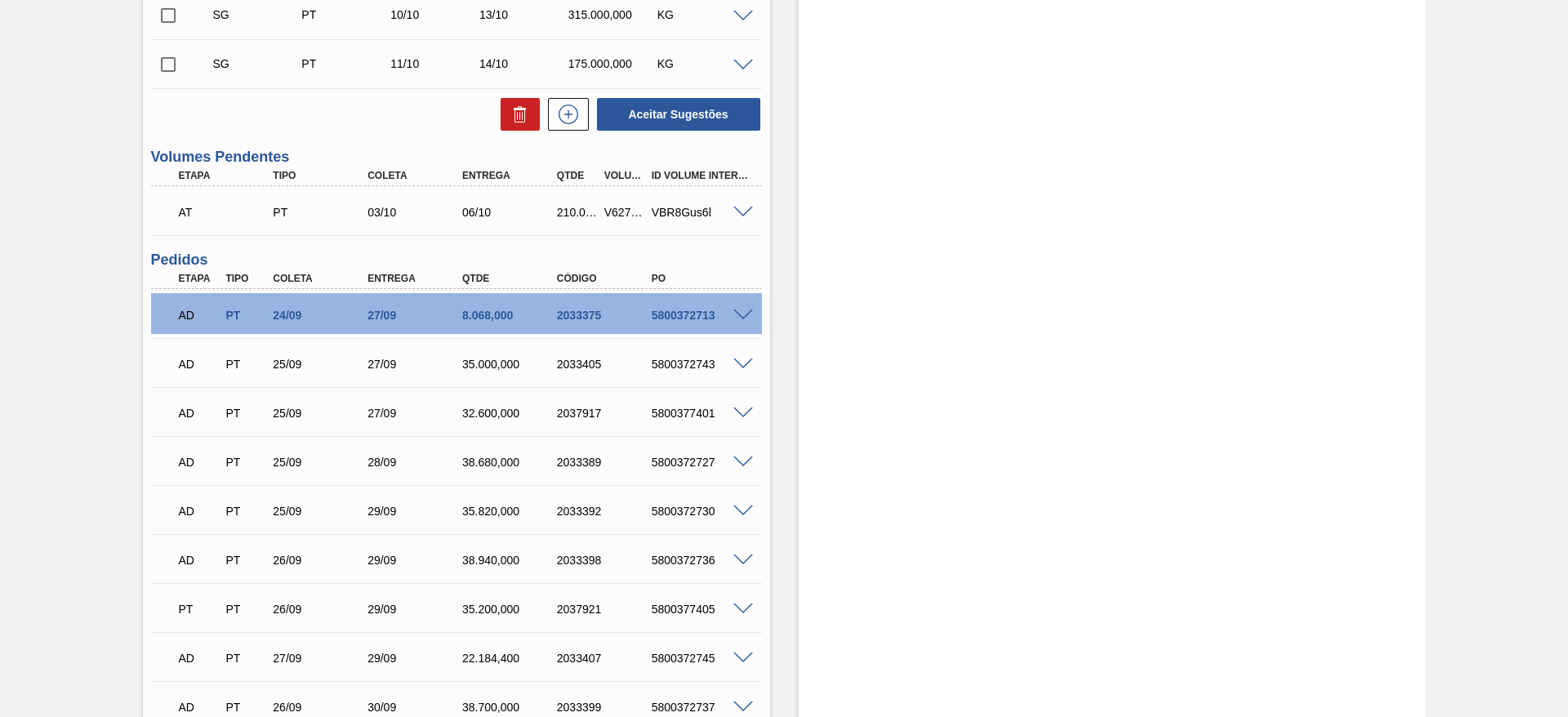
scroll to position [0, 0]
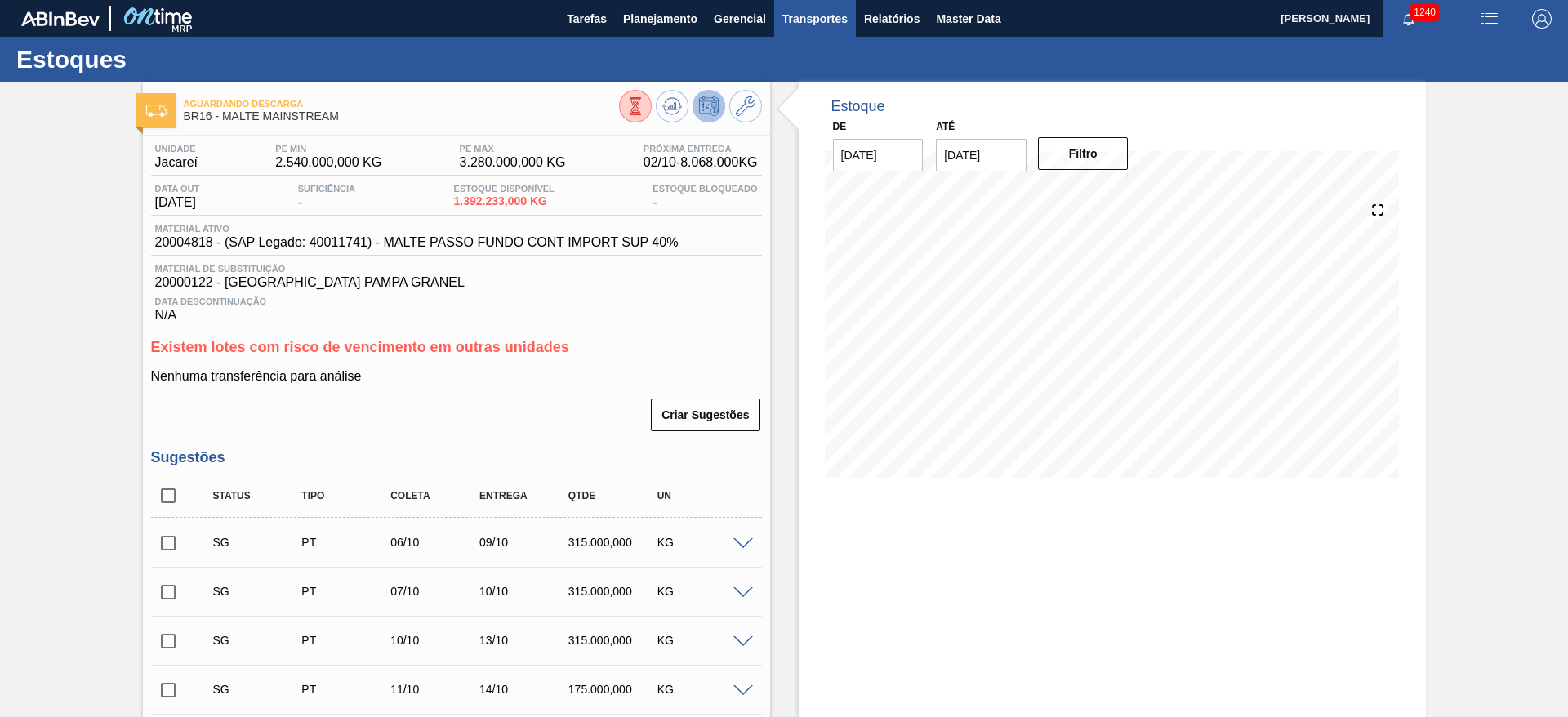
click at [791, 16] on span "Transportes" at bounding box center [815, 18] width 66 height 20
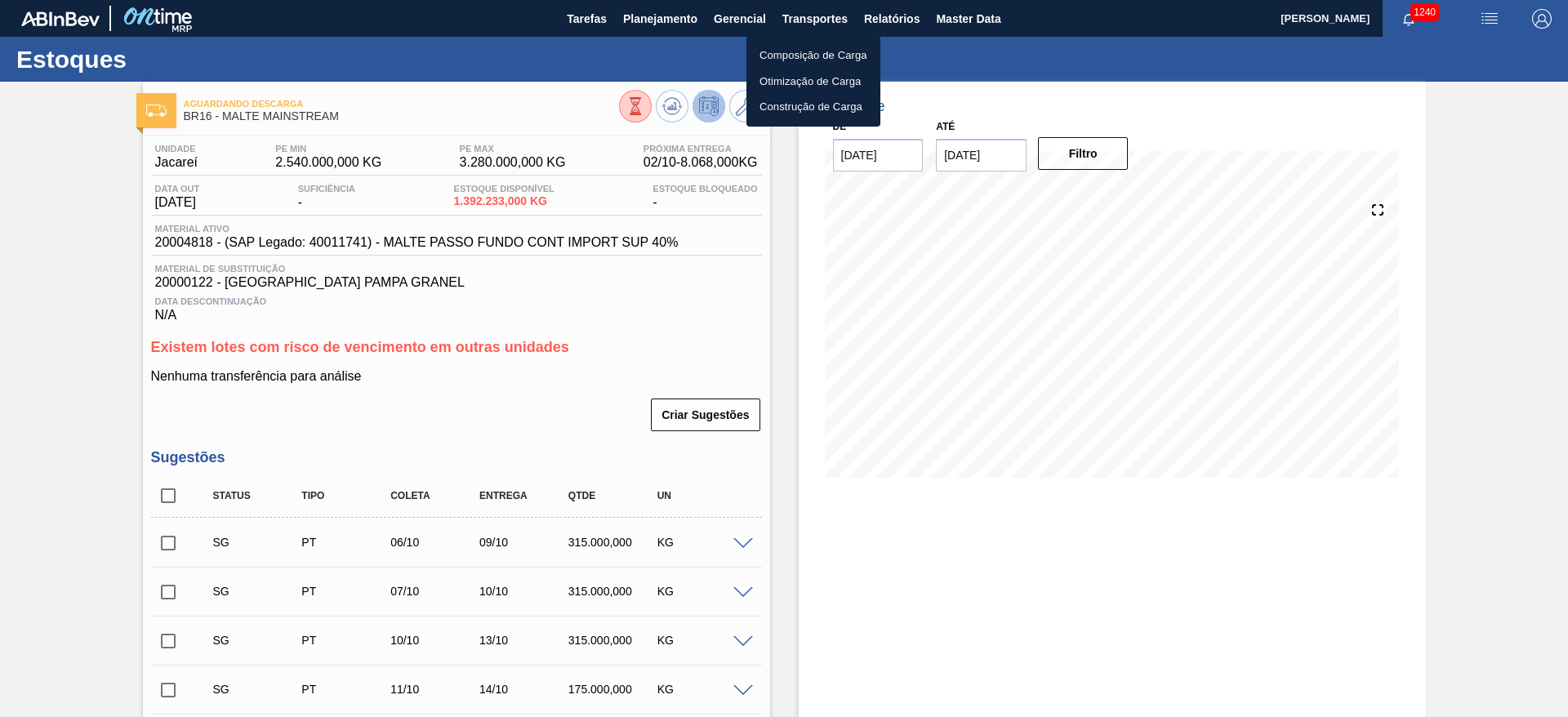
click at [775, 79] on li "Otimização de Carga" at bounding box center [813, 81] width 134 height 26
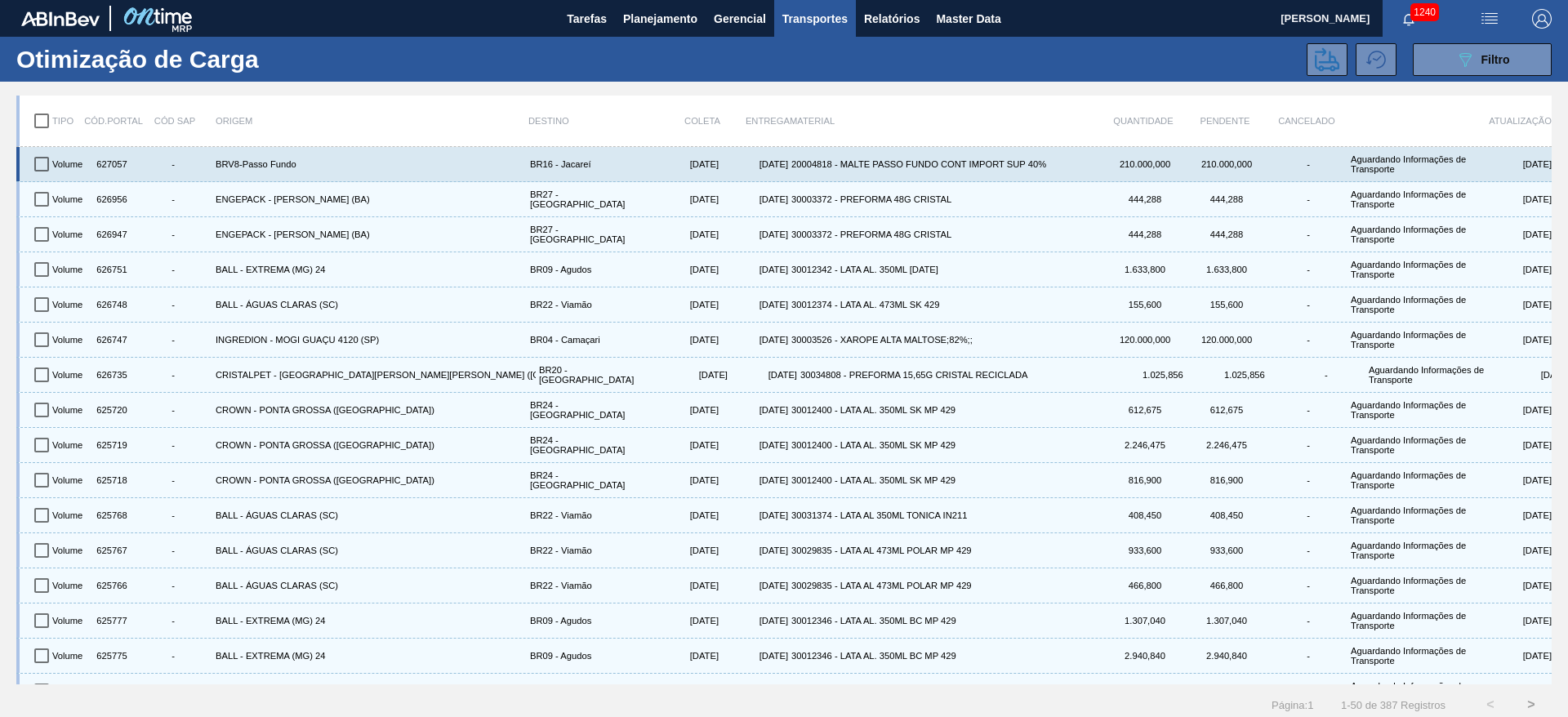
click at [44, 160] on input "checkbox" at bounding box center [41, 164] width 35 height 35
checkbox input "true"
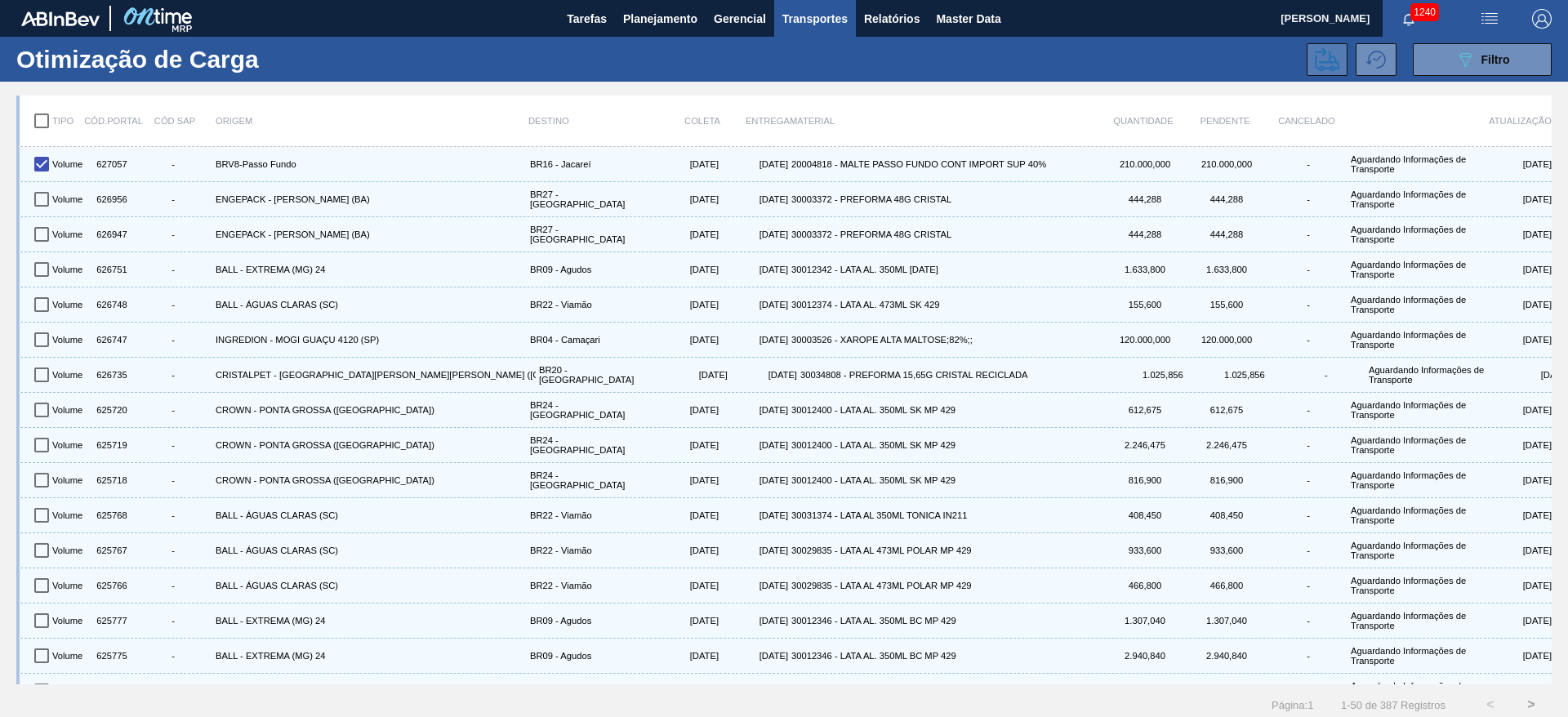
click at [1320, 61] on icon at bounding box center [1327, 59] width 24 height 23
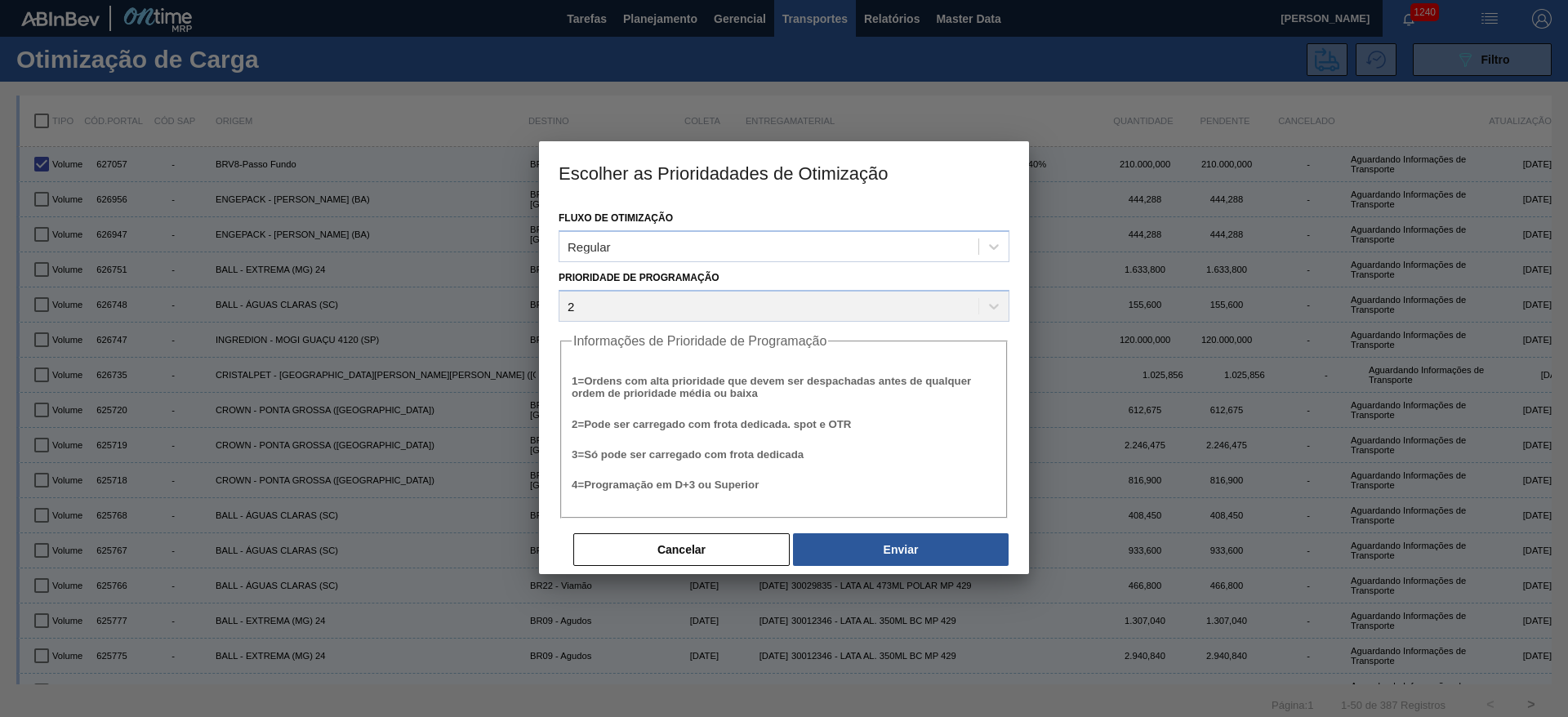
click at [900, 529] on div "Cancelar Enviar" at bounding box center [784, 537] width 450 height 36
click at [905, 551] on button "Enviar" at bounding box center [901, 550] width 216 height 33
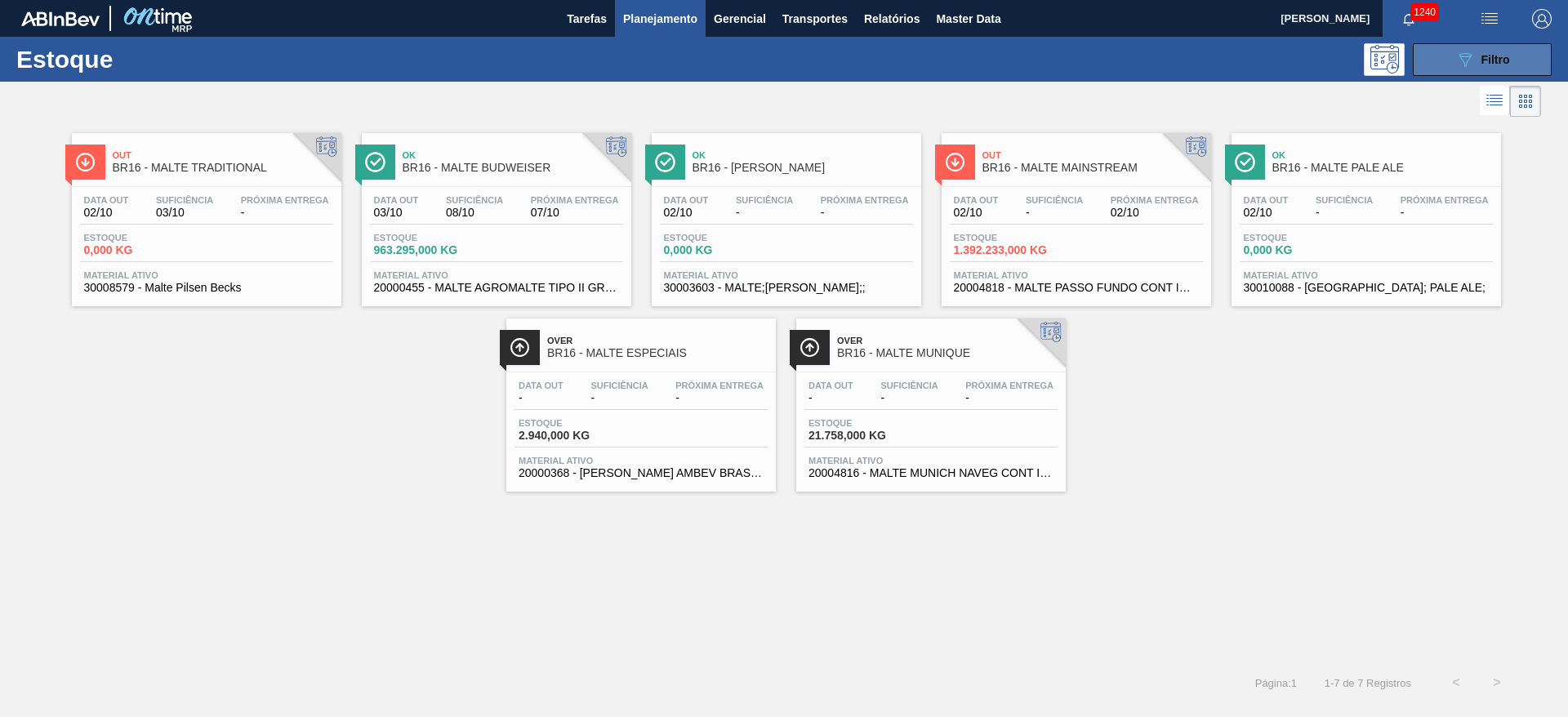
click at [1458, 57] on icon "089F7B8B-B2A5-4AFE-B5C0-19BA573D28AC" at bounding box center [1464, 60] width 20 height 20
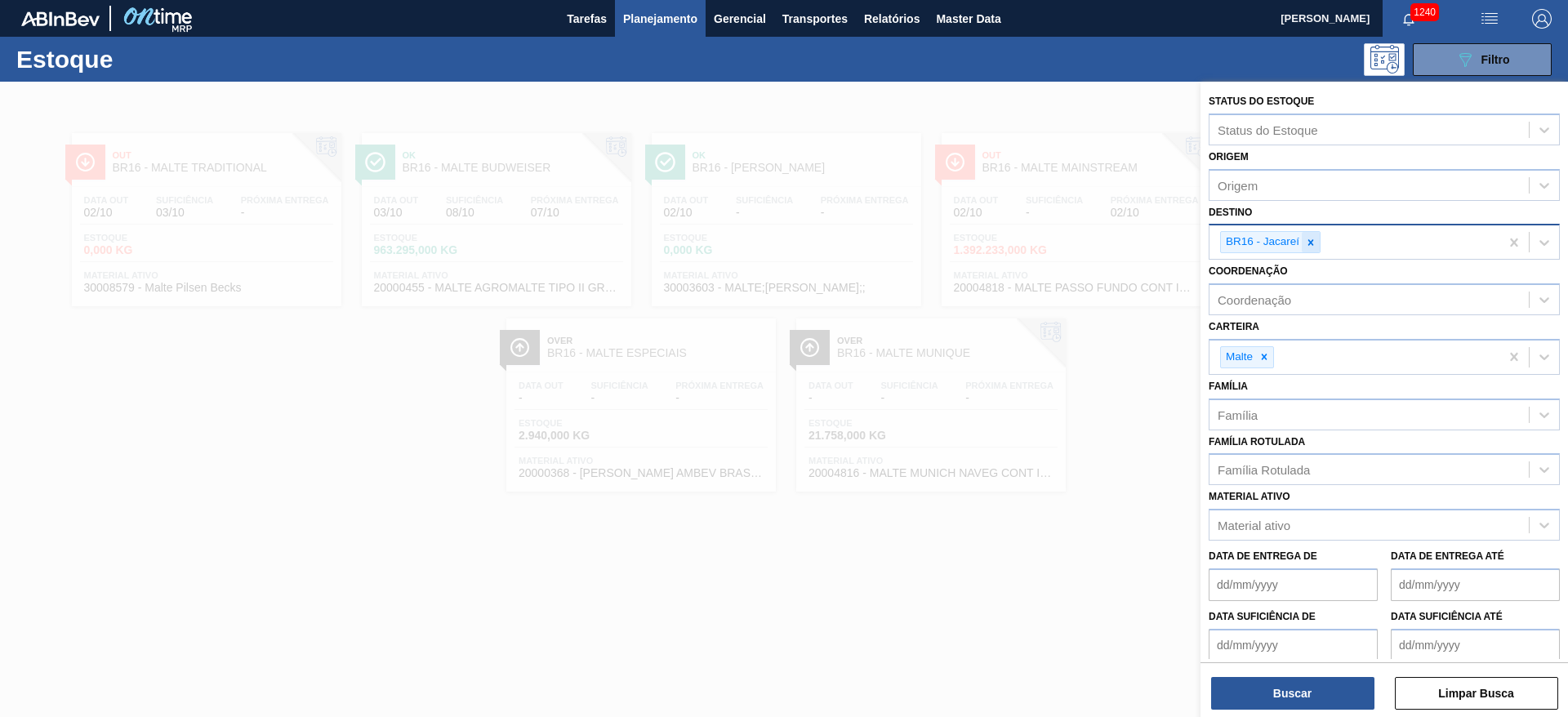
click at [1316, 240] on icon at bounding box center [1310, 242] width 11 height 11
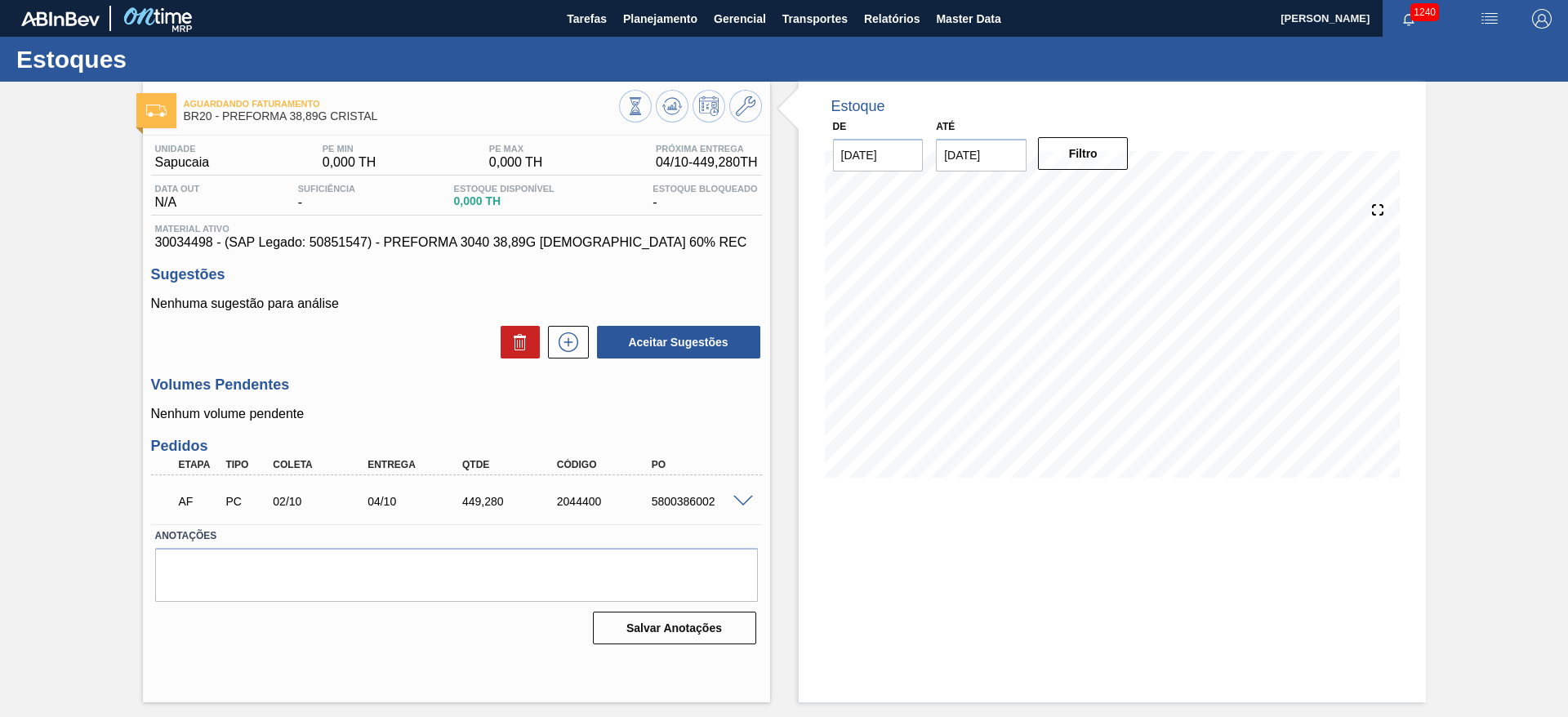
click at [691, 501] on div "5800386002" at bounding box center [700, 500] width 106 height 13
copy div "5800386002"
click at [754, 500] on div at bounding box center [746, 500] width 33 height 12
click at [751, 500] on span at bounding box center [743, 501] width 20 height 12
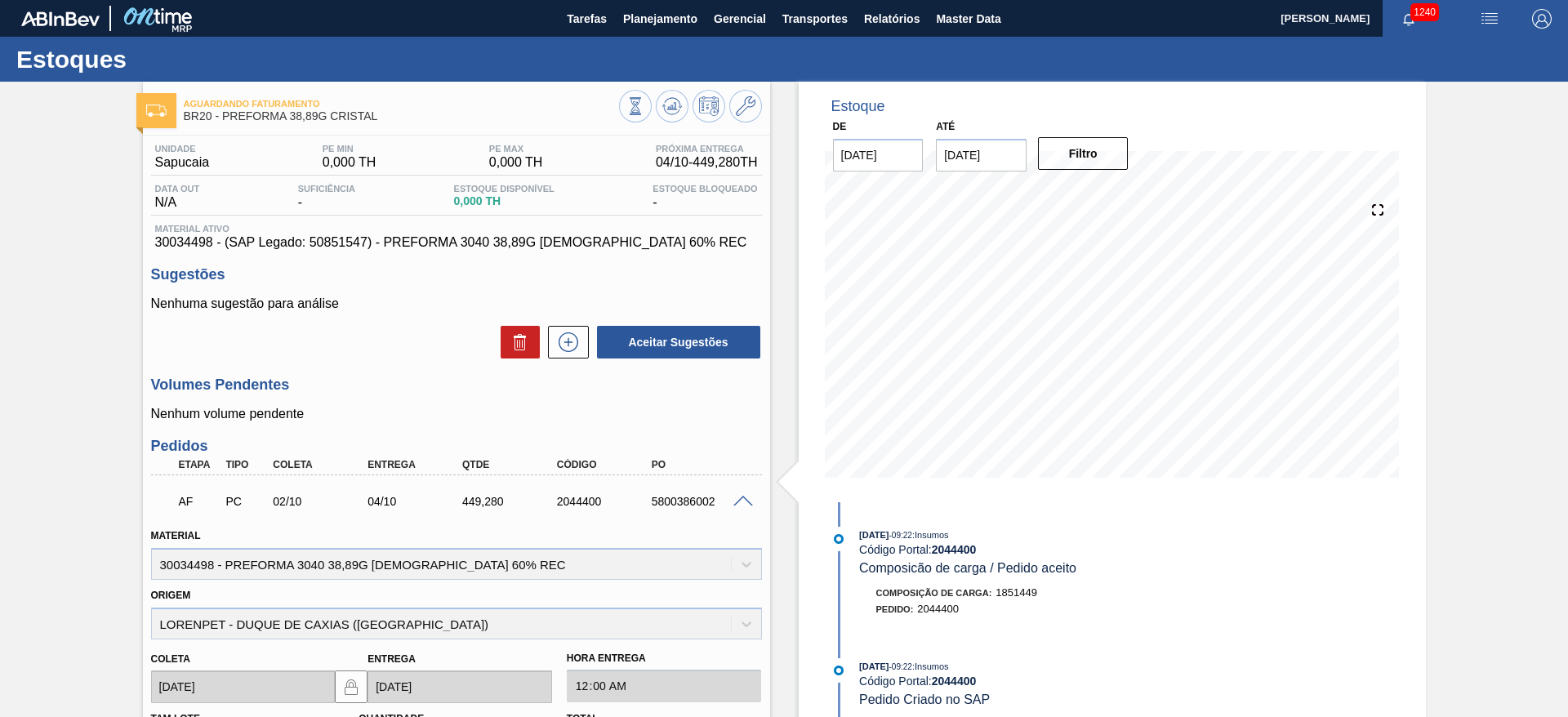
scroll to position [337, 0]
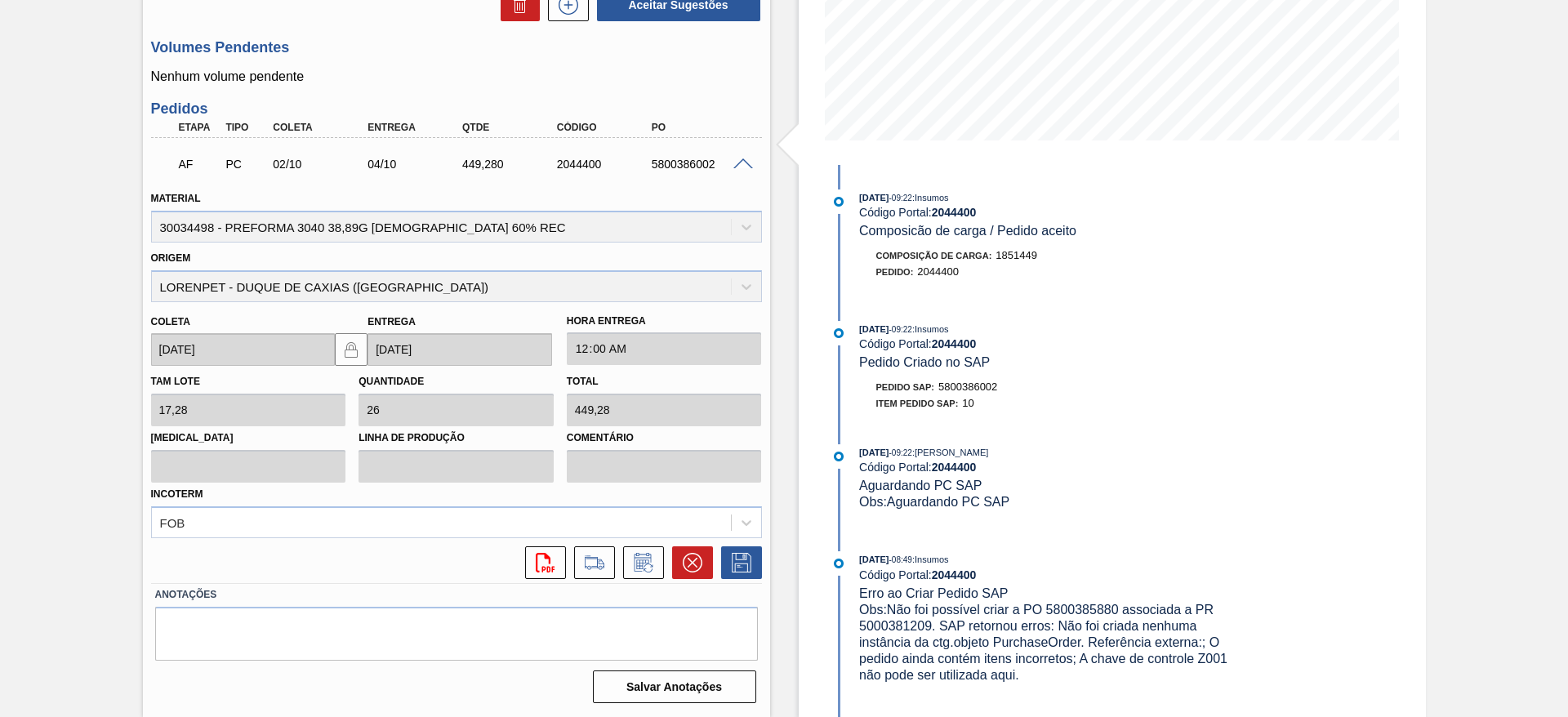
click at [740, 166] on span at bounding box center [743, 165] width 20 height 12
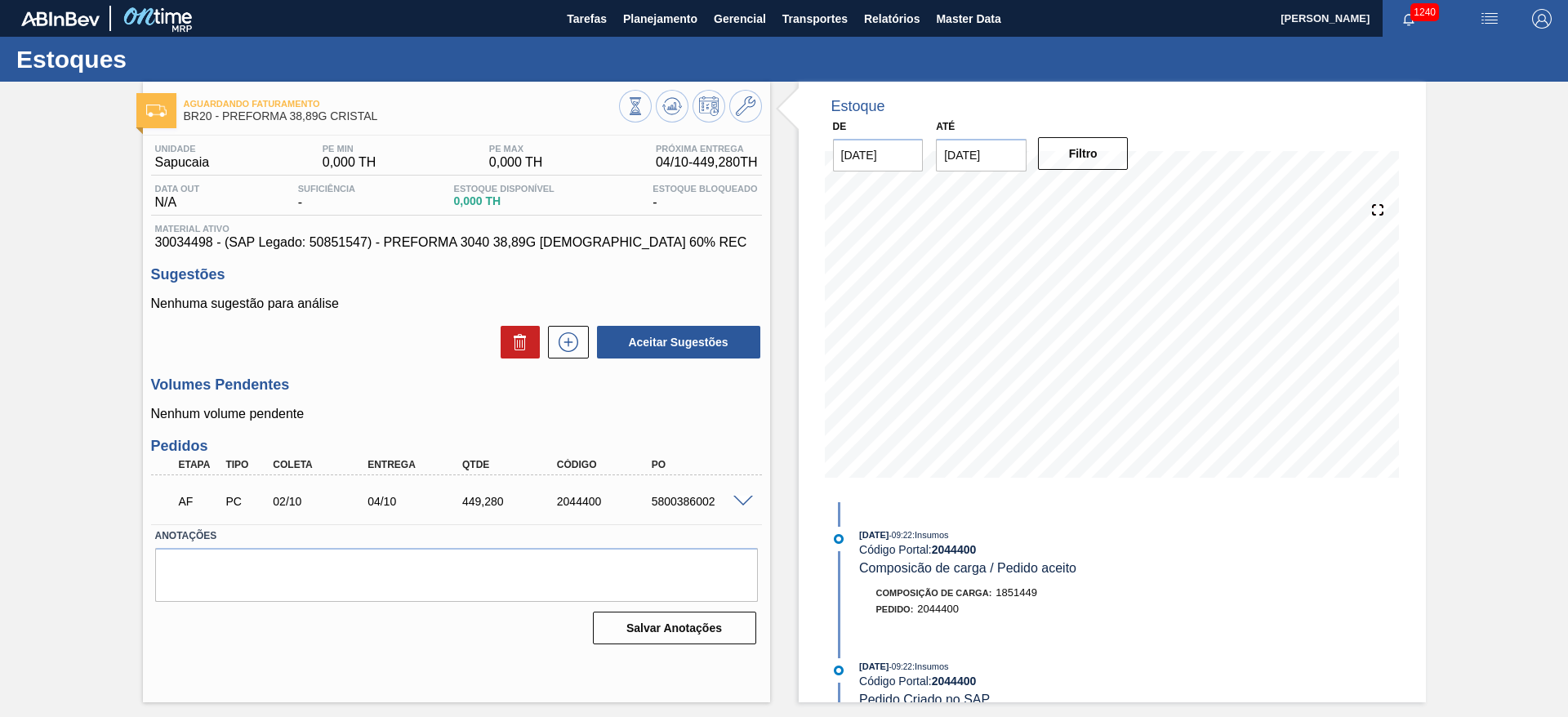
scroll to position [0, 0]
click at [660, 25] on span "Planejamento" at bounding box center [660, 18] width 74 height 20
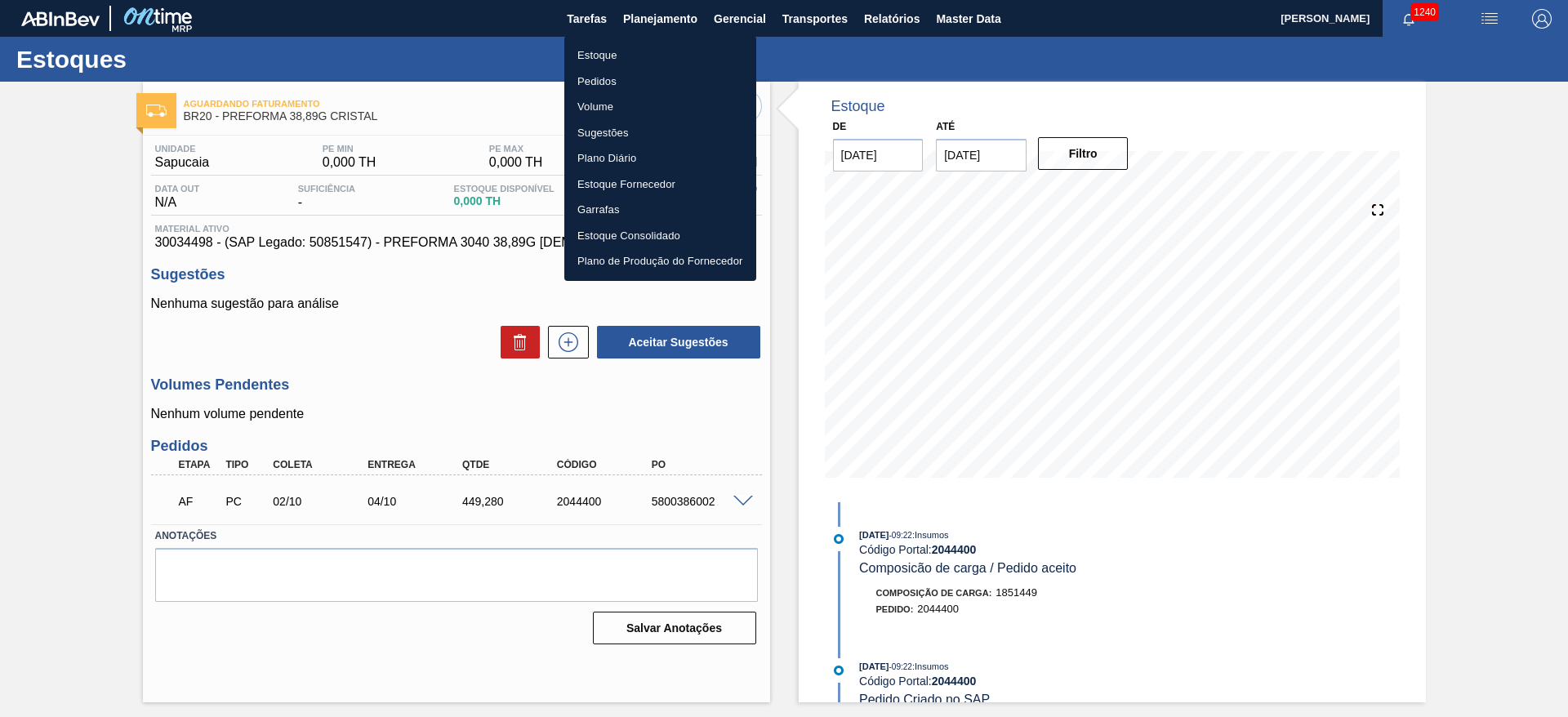
click at [598, 51] on li "Estoque" at bounding box center [660, 55] width 192 height 26
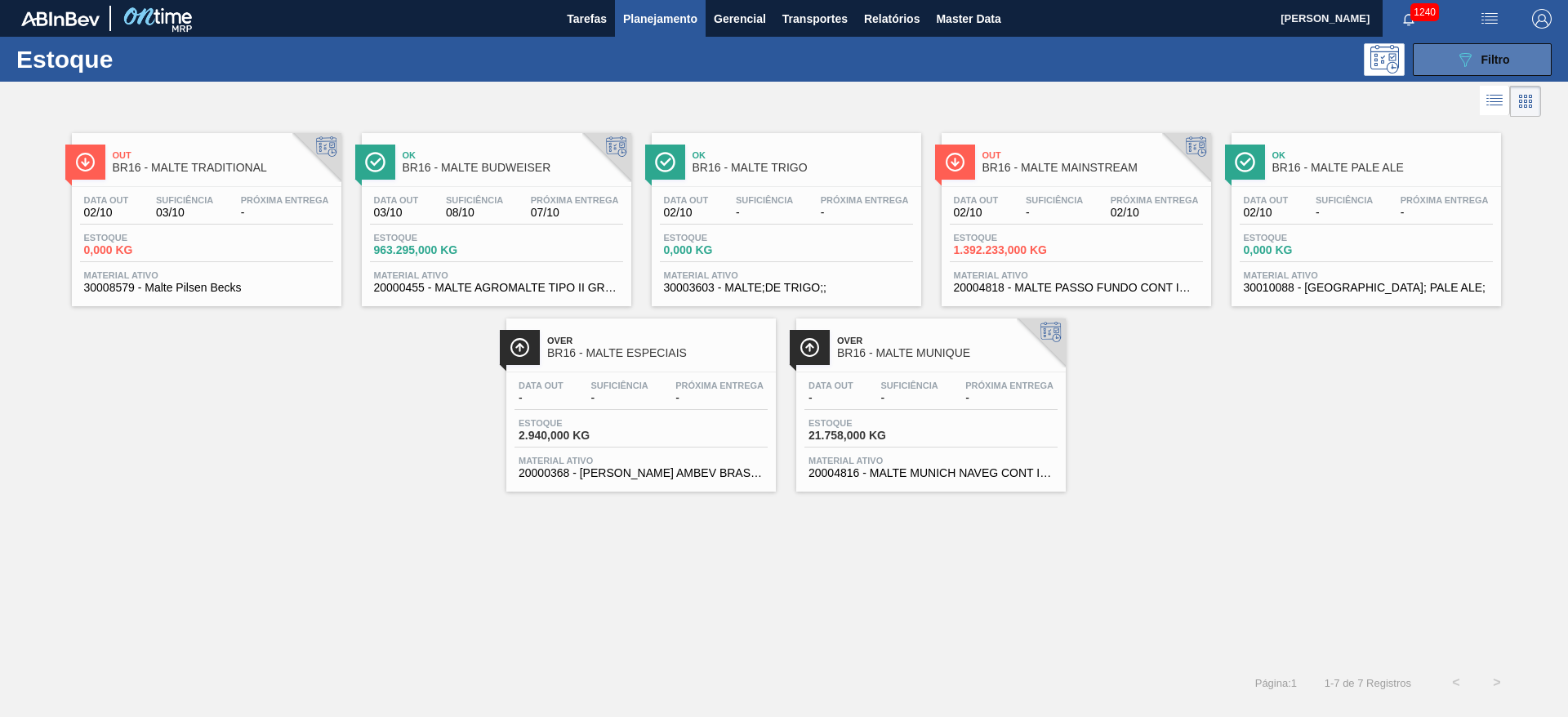
click at [1476, 55] on div "089F7B8B-B2A5-4AFE-B5C0-19BA573D28AC Filtro" at bounding box center [1482, 60] width 54 height 20
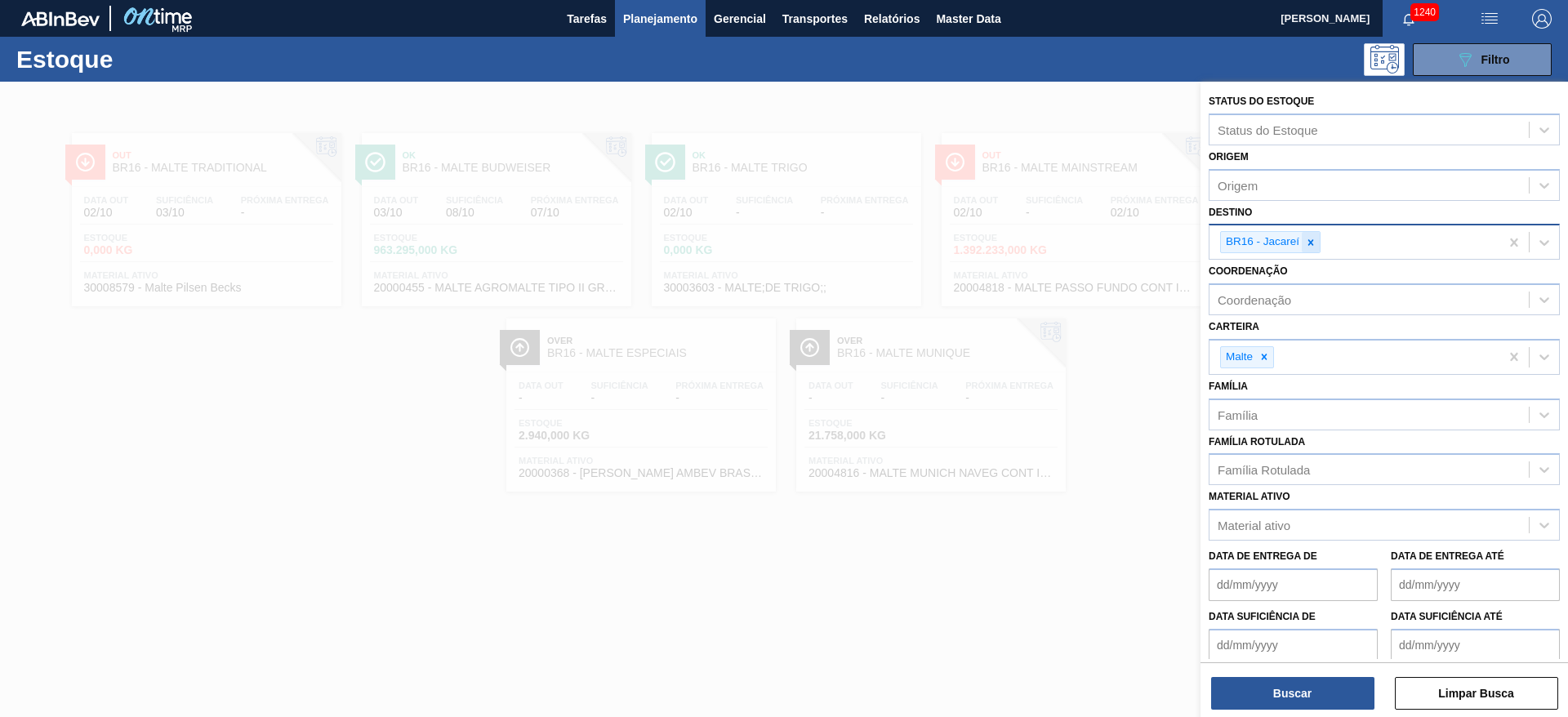
click at [1311, 239] on icon at bounding box center [1310, 242] width 11 height 11
type input "11"
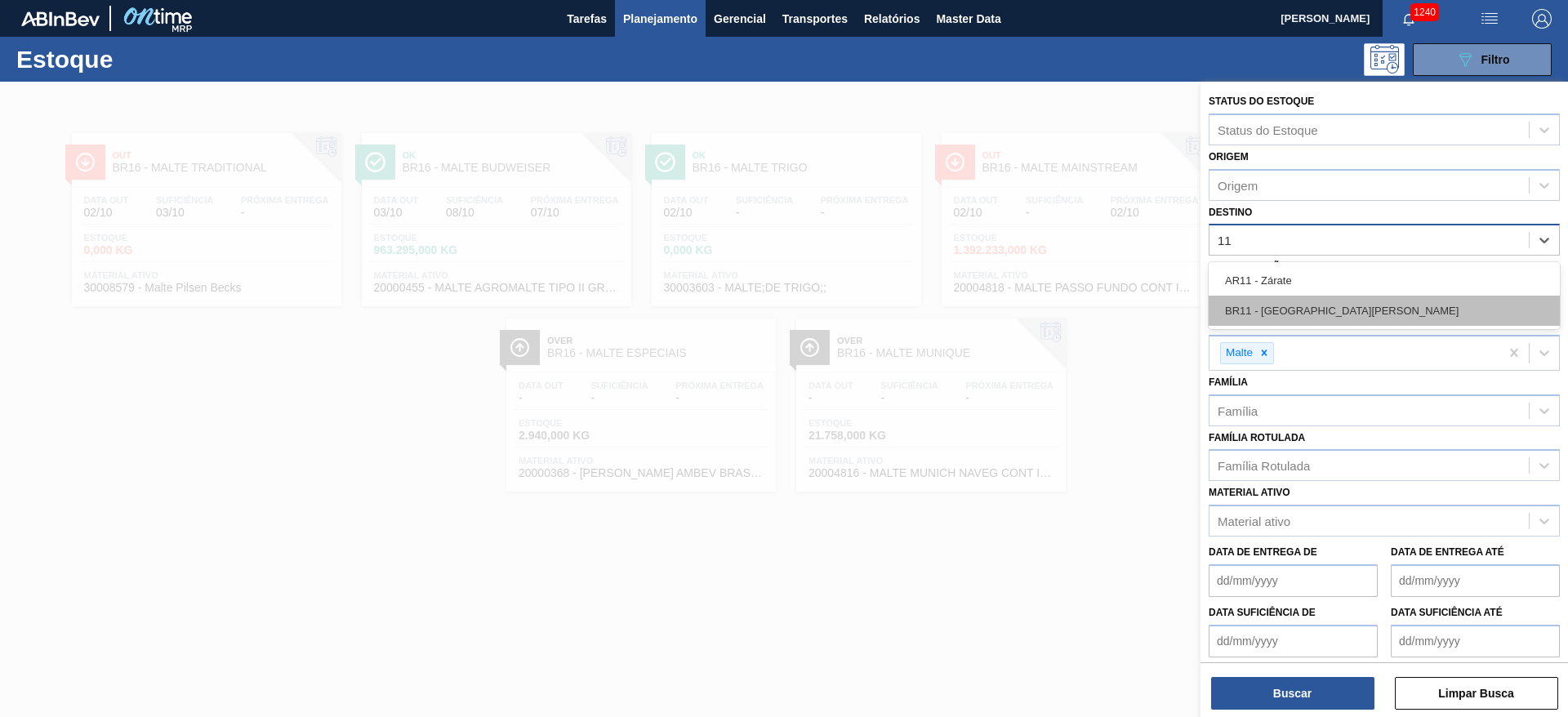
click at [1253, 309] on div "BR11 - São Luís" at bounding box center [1384, 311] width 351 height 30
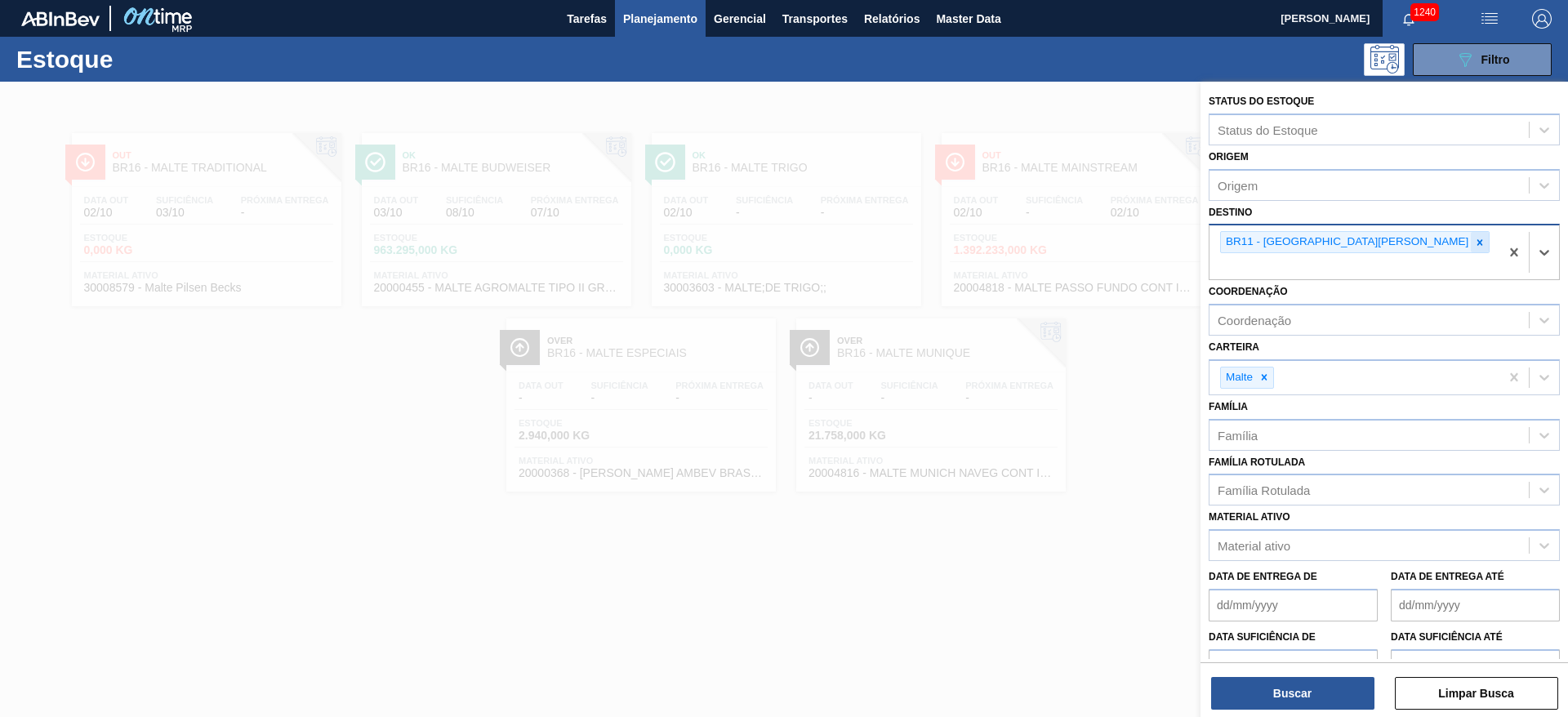
click at [1474, 245] on icon at bounding box center [1479, 242] width 11 height 11
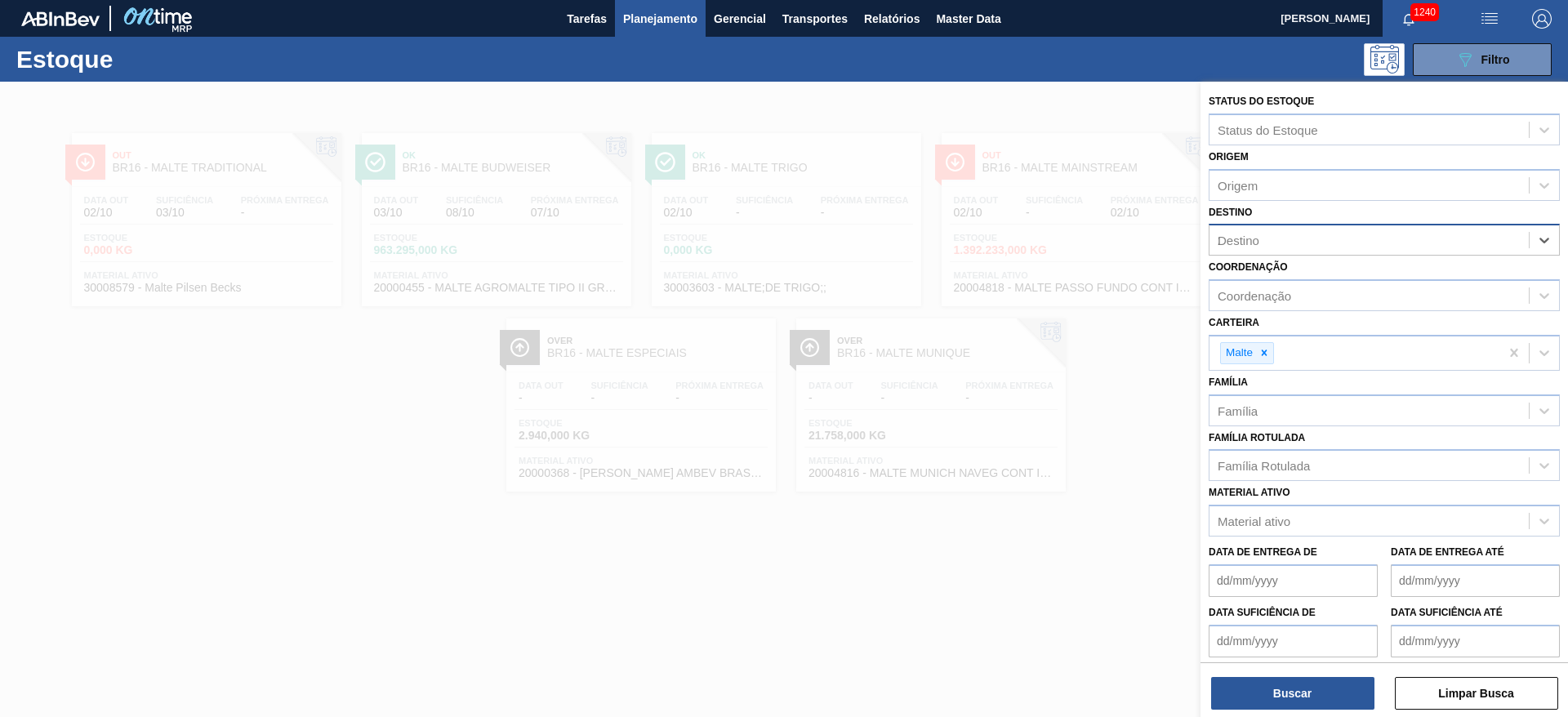
type input "26"
click at [1290, 278] on div "BR26 - [GEOGRAPHIC_DATA]" at bounding box center [1384, 280] width 351 height 30
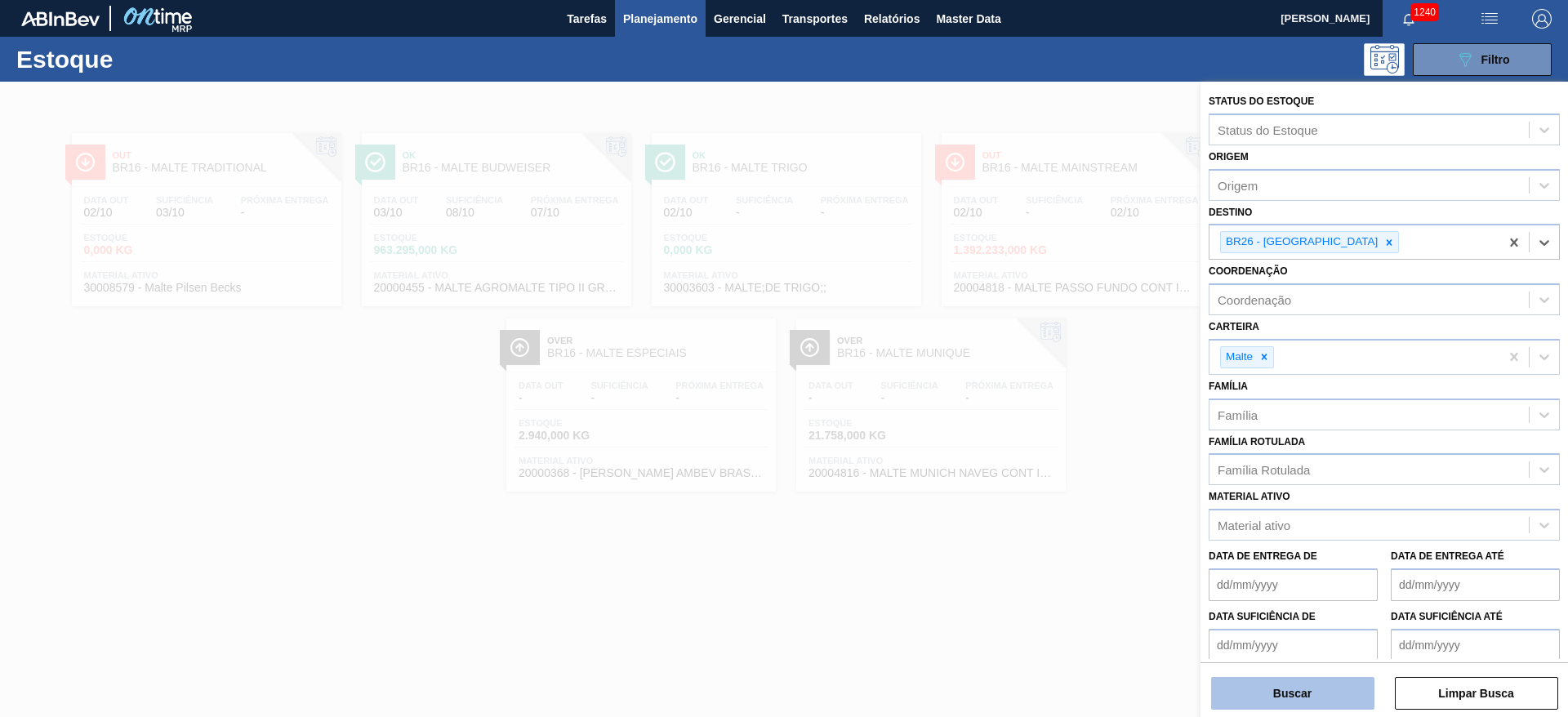
click at [1275, 698] on button "Buscar" at bounding box center [1292, 694] width 163 height 33
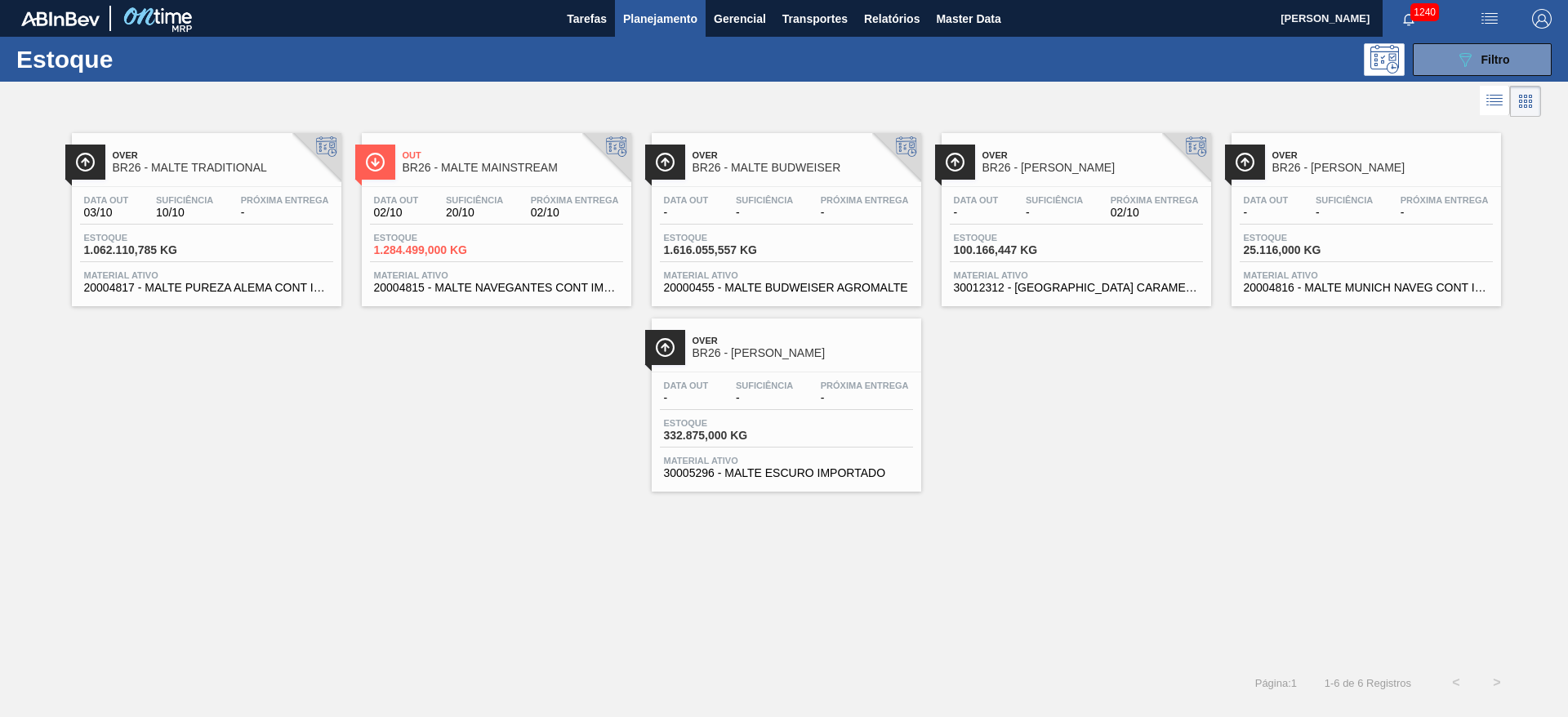
click at [467, 221] on div "Data out 02/10 Suficiência 20/10 Próxima Entrega 02/10" at bounding box center [496, 210] width 253 height 29
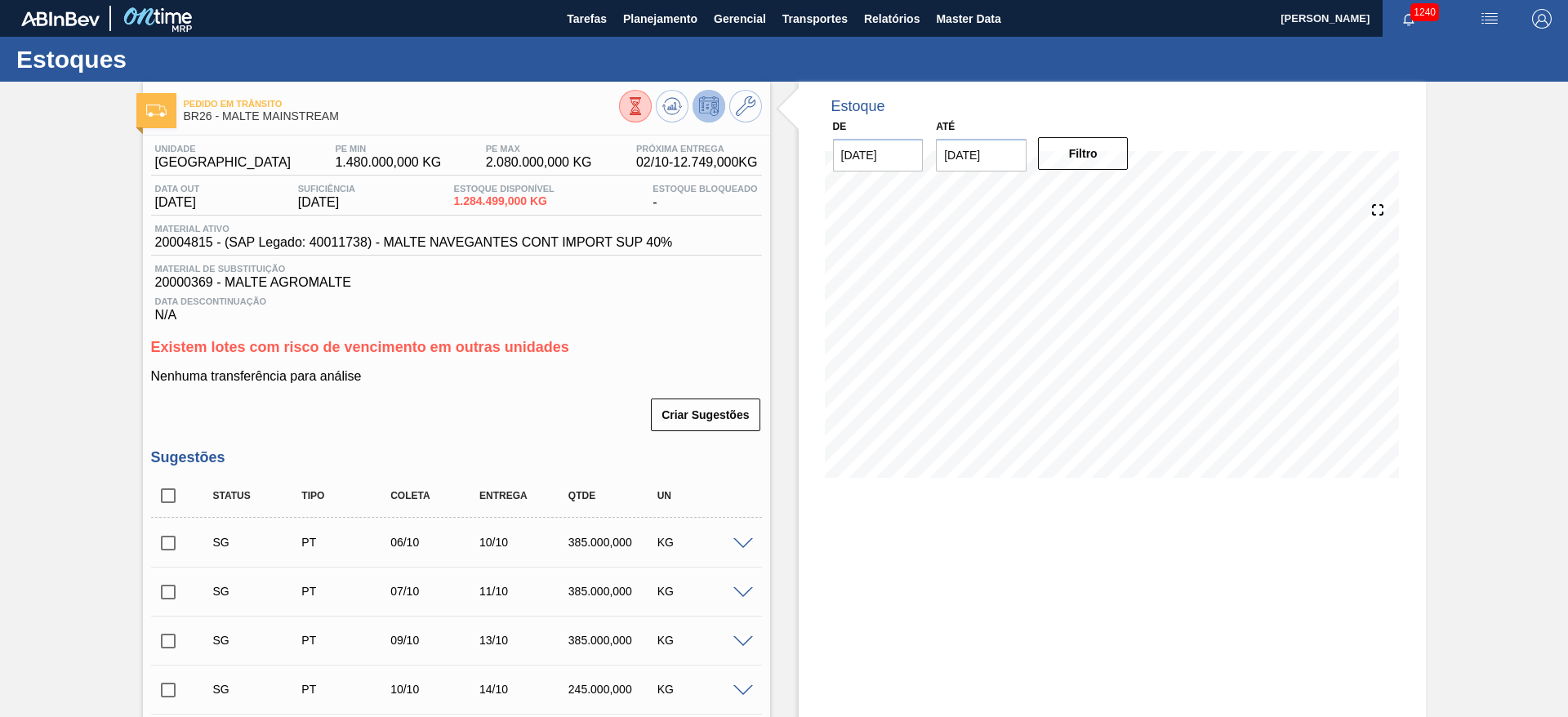
scroll to position [368, 0]
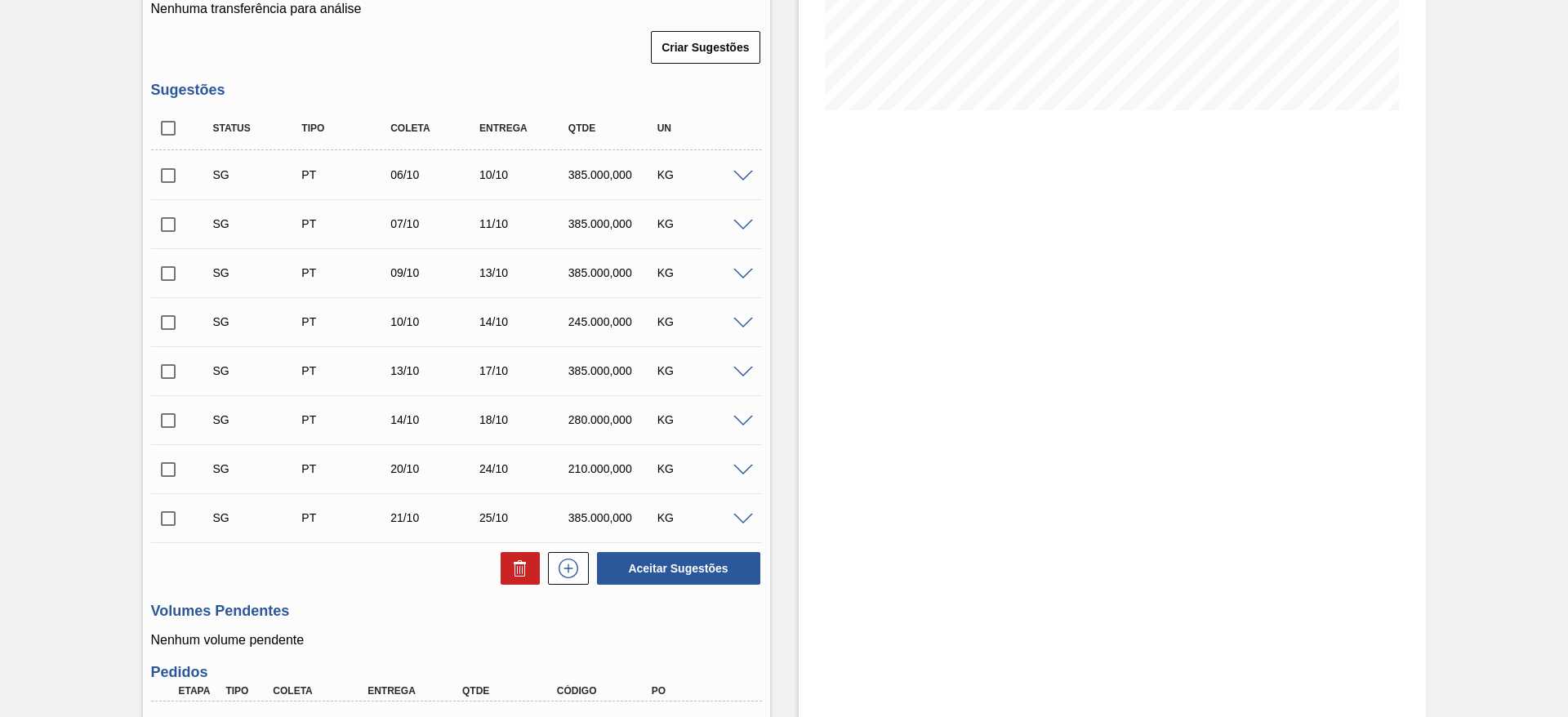
click at [736, 178] on span at bounding box center [743, 177] width 20 height 12
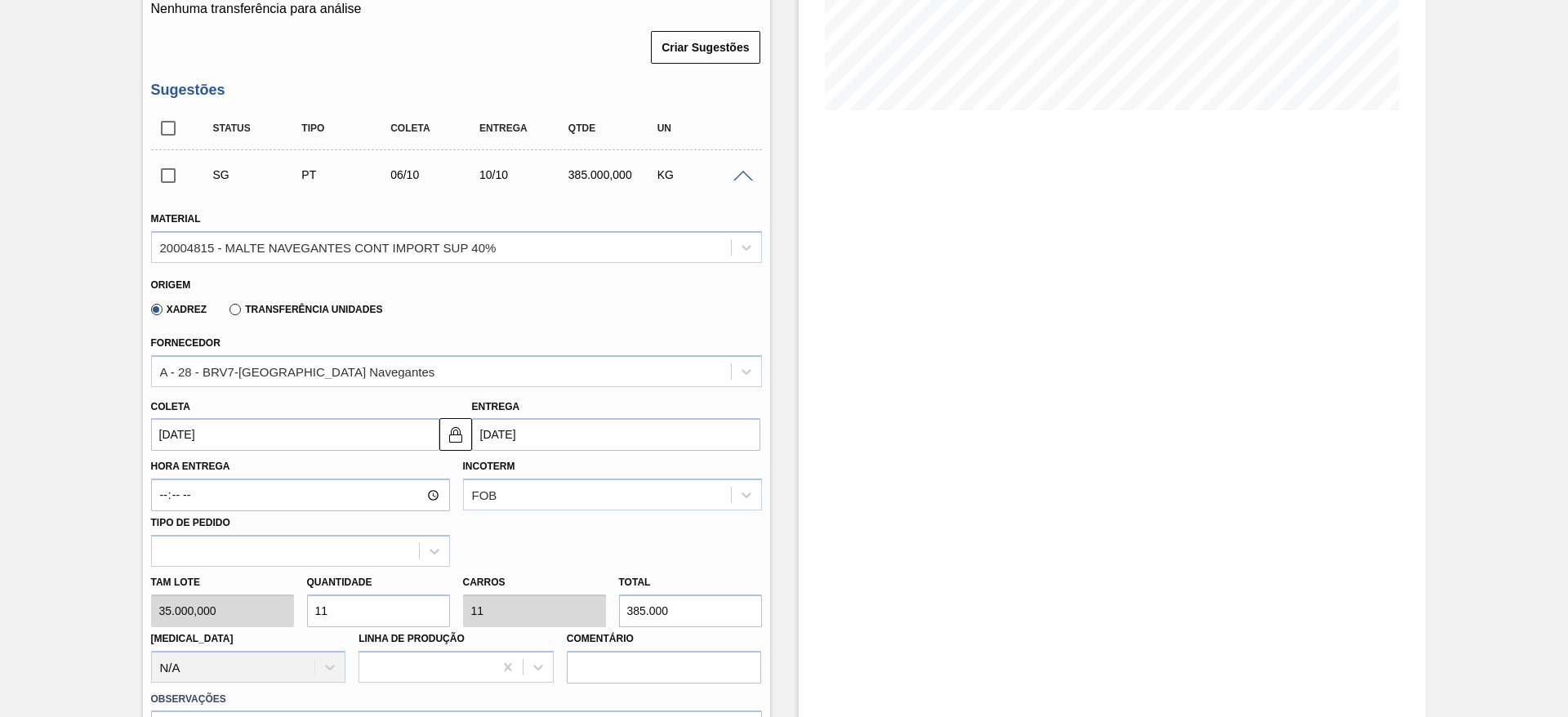
click at [226, 594] on div "Tam lote 35.000,000 Quantidade 11 Carros 11 Total 385.000 Doca N/A Linha de Pro…" at bounding box center [457, 625] width 624 height 116
type input "4"
type input "140.000"
type input "4"
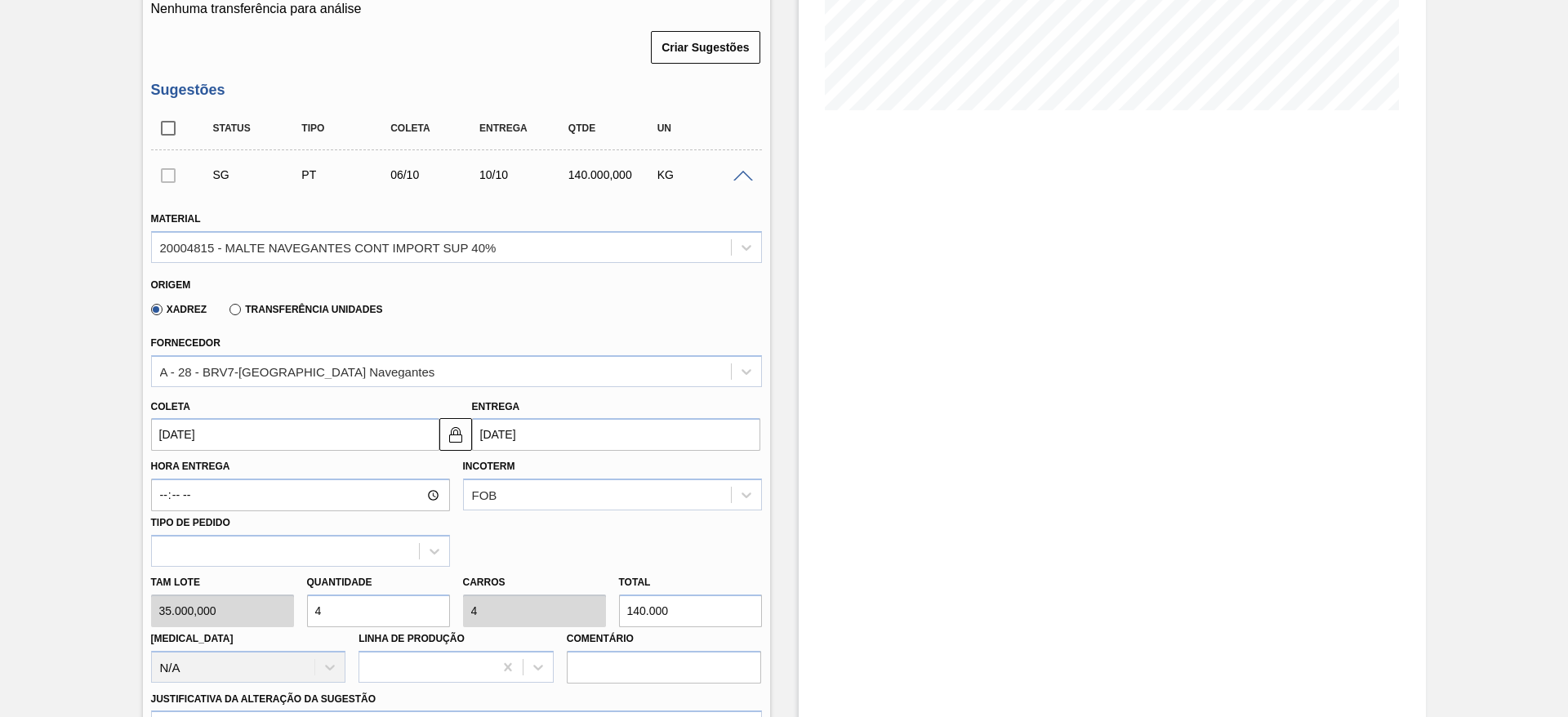
click at [164, 434] on input "[DATE]" at bounding box center [295, 435] width 288 height 33
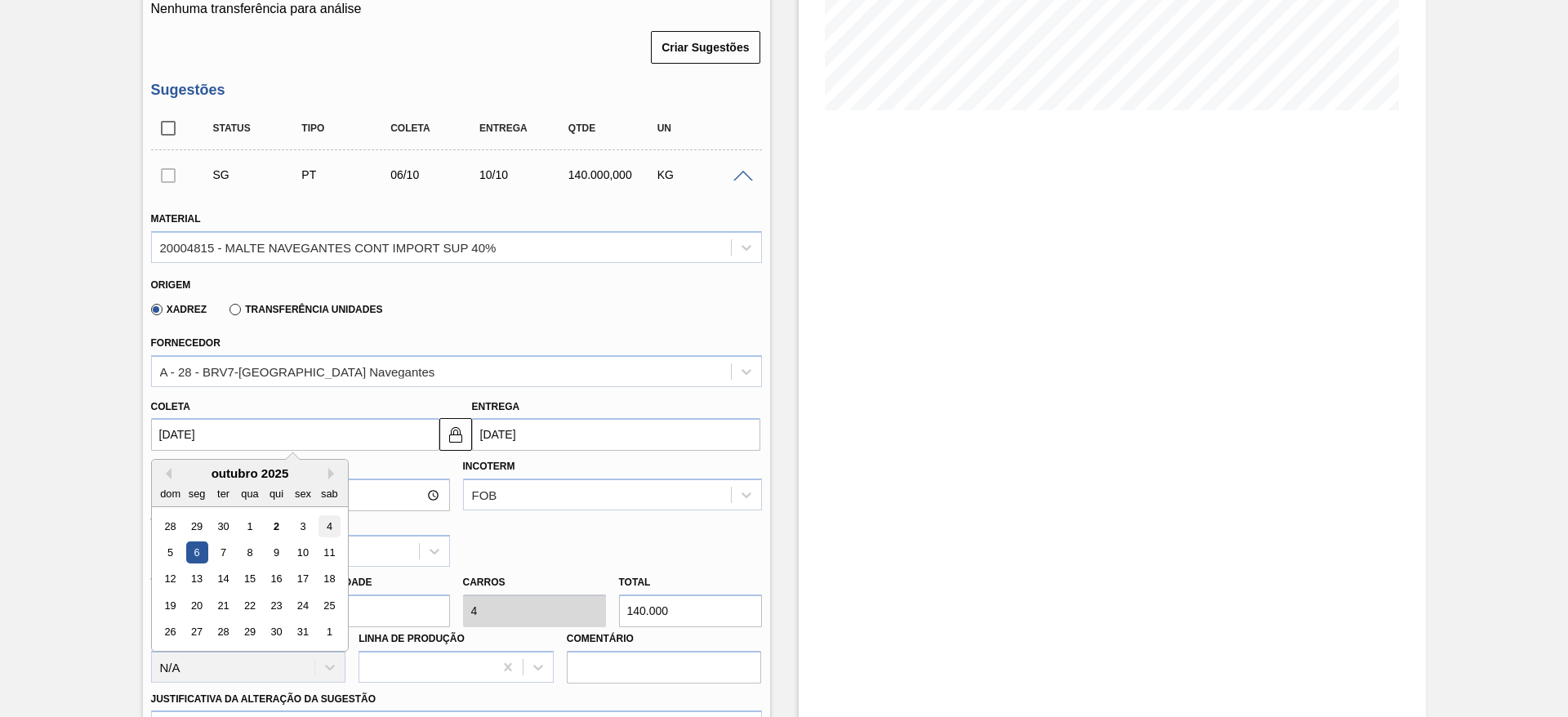
click at [328, 524] on div "4" at bounding box center [329, 526] width 22 height 22
type input "[DATE]"
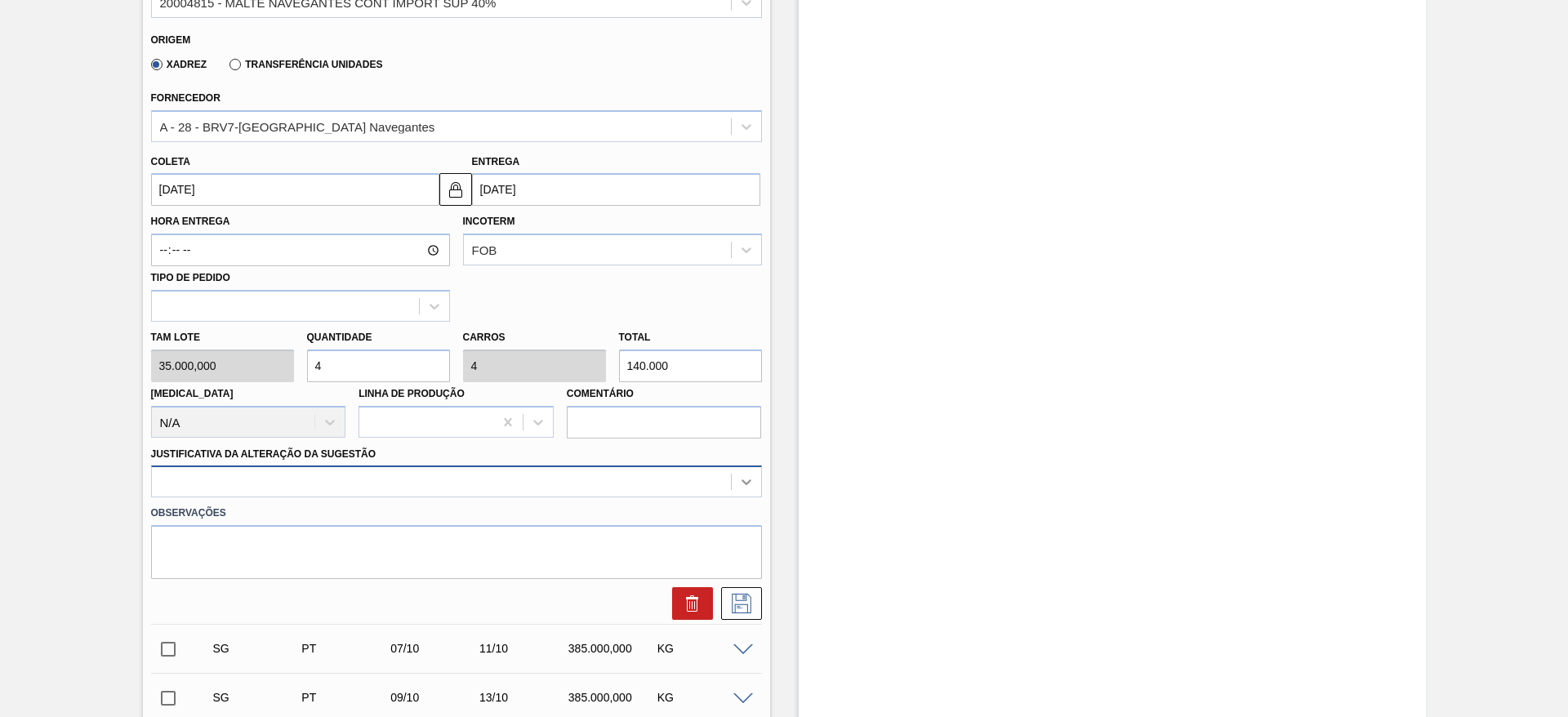
scroll to position [651, 0]
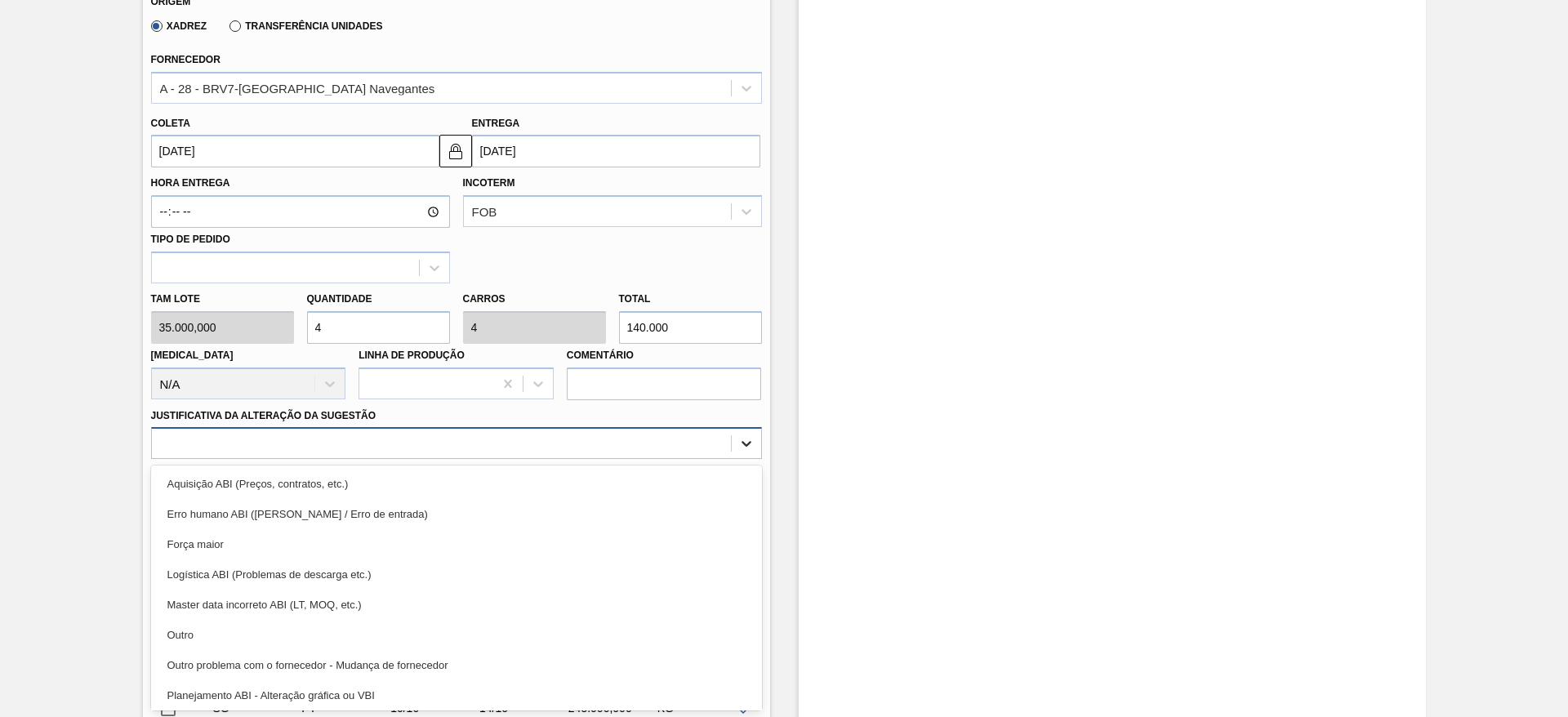
click at [752, 459] on div "option Aquisição ABI (Preços, contratos, etc.) focused, 1 of 18. 18 results ava…" at bounding box center [457, 443] width 611 height 32
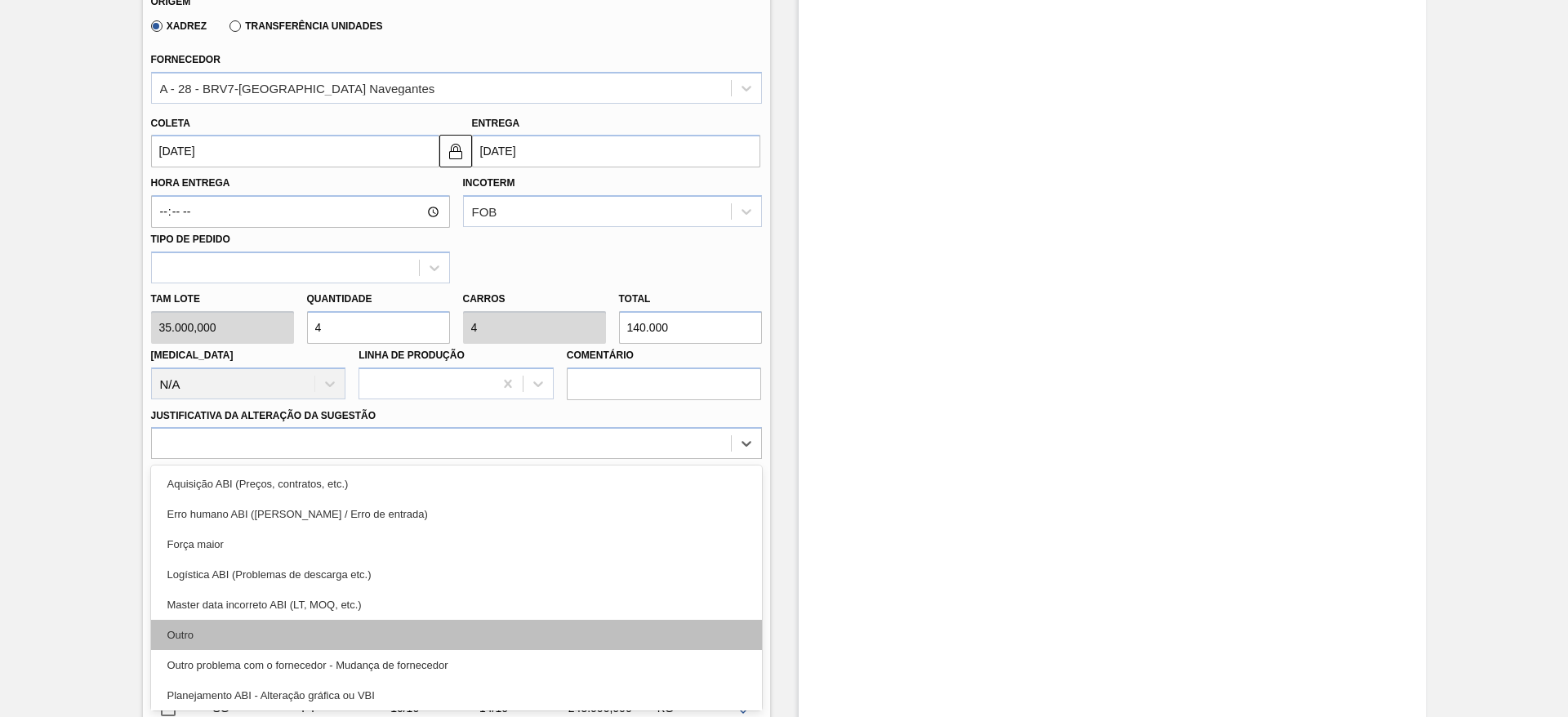
click at [216, 624] on div "Outro" at bounding box center [457, 634] width 611 height 30
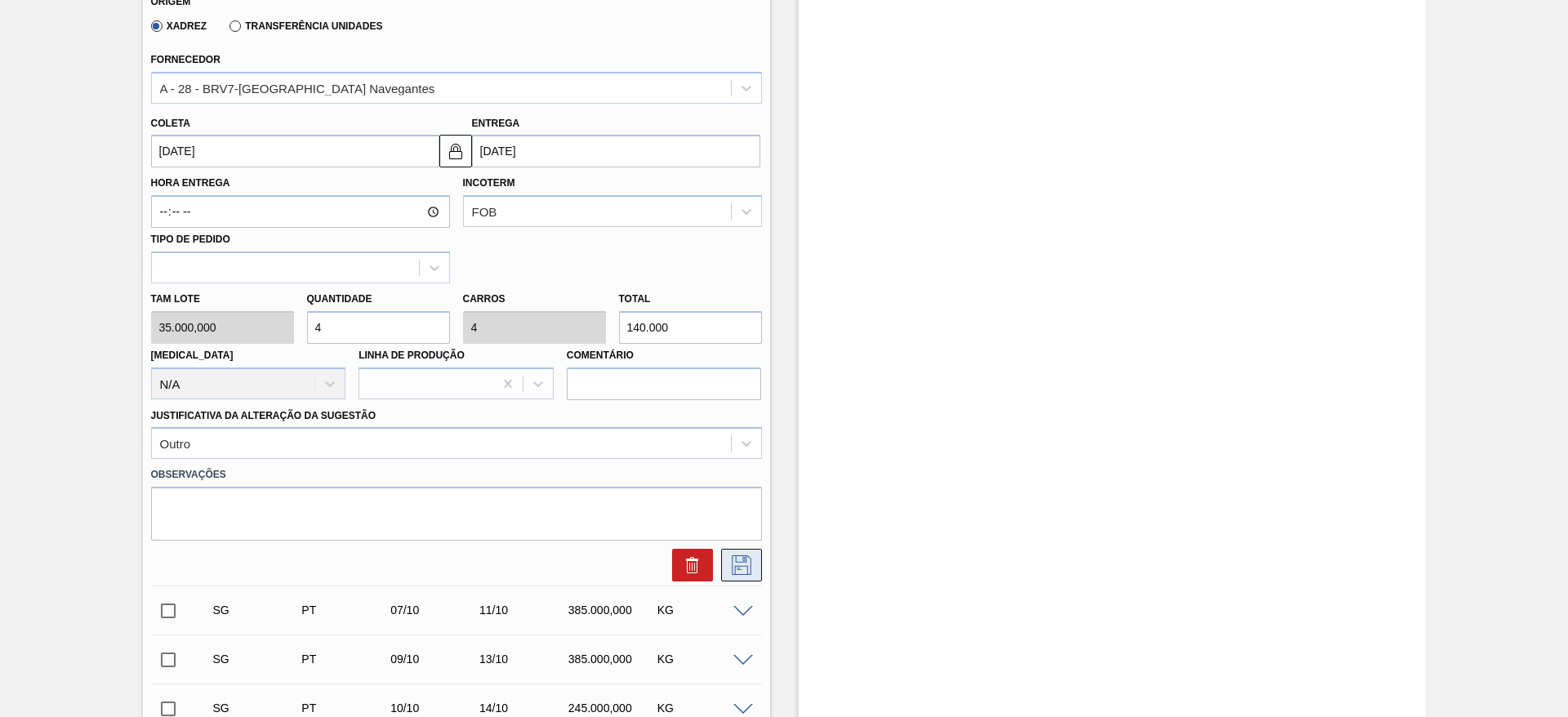
click at [749, 560] on icon at bounding box center [741, 565] width 20 height 20
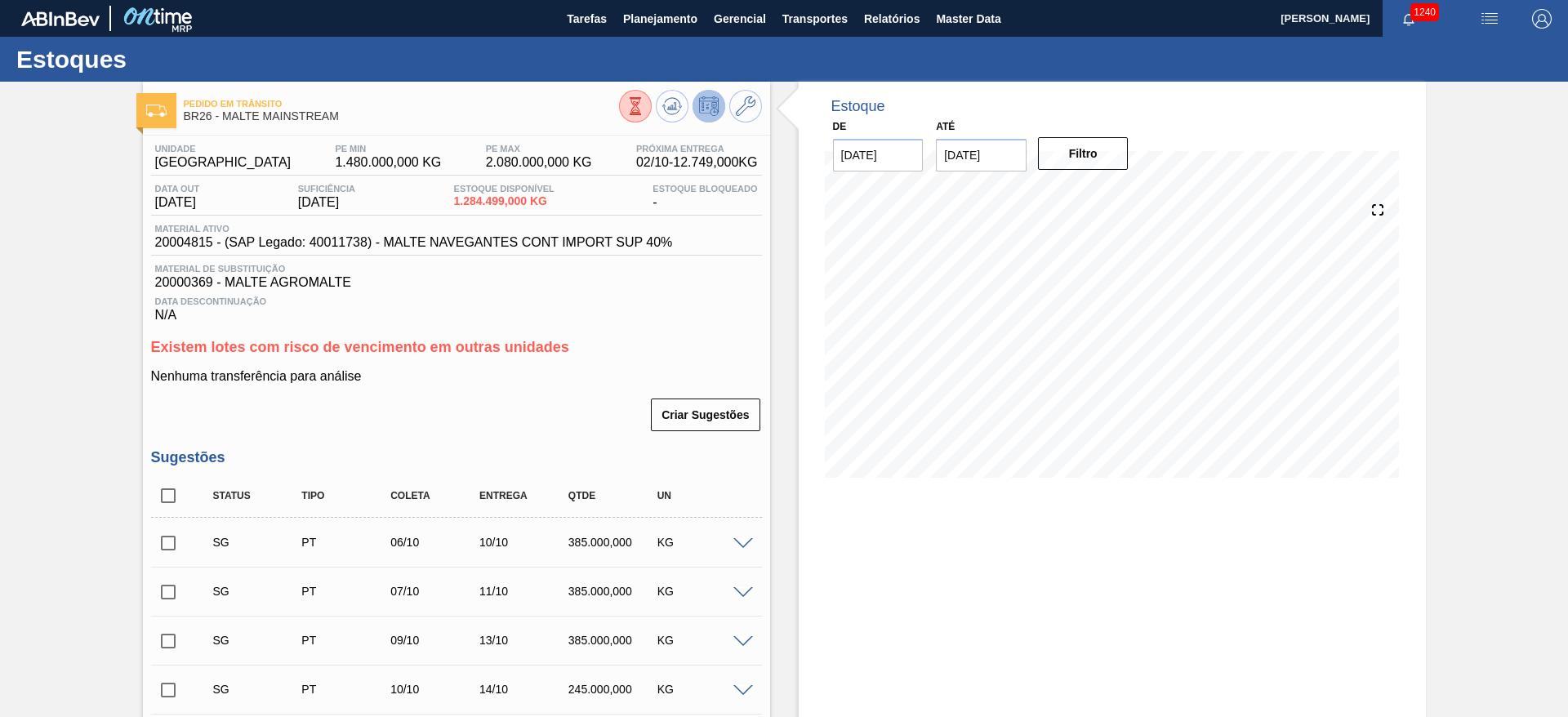
scroll to position [245, 0]
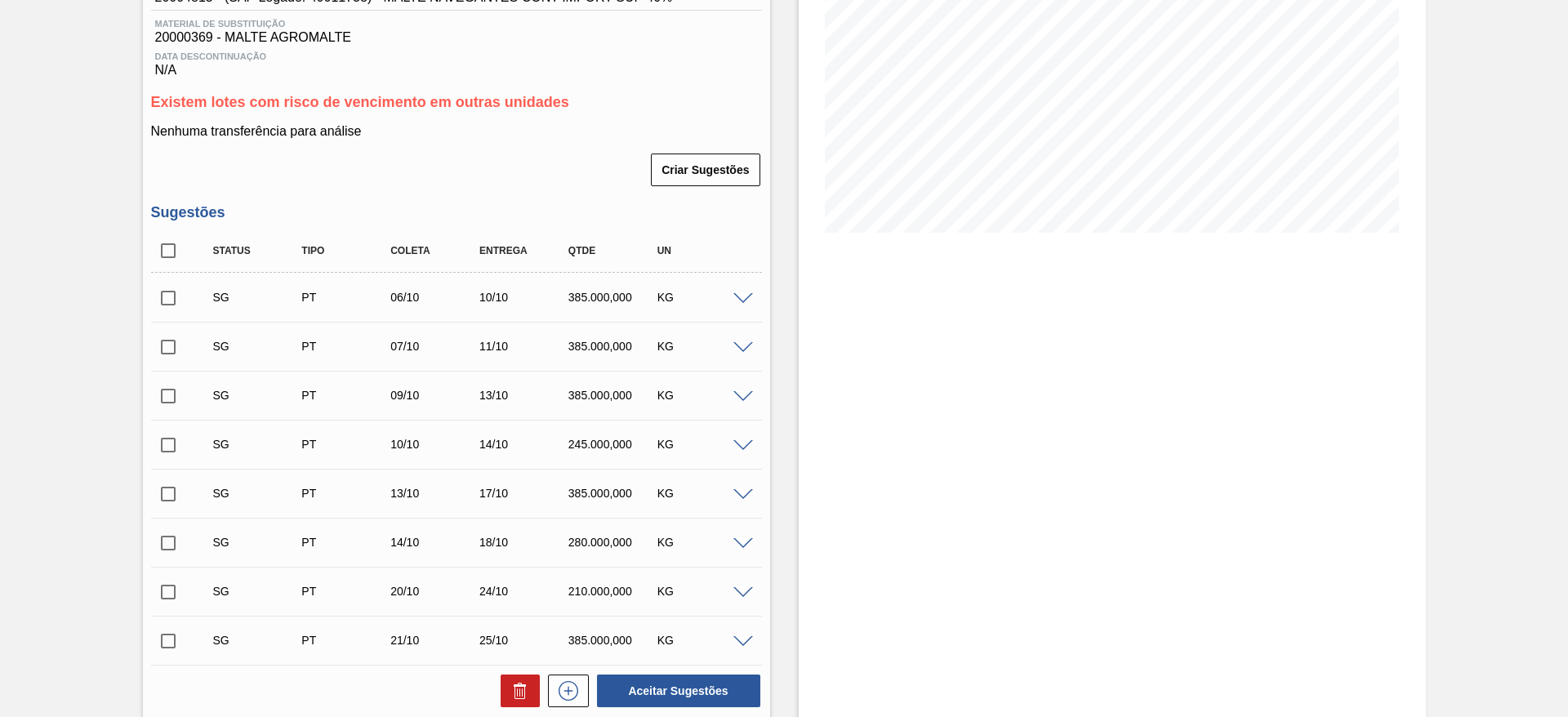
click at [745, 298] on span at bounding box center [743, 299] width 20 height 12
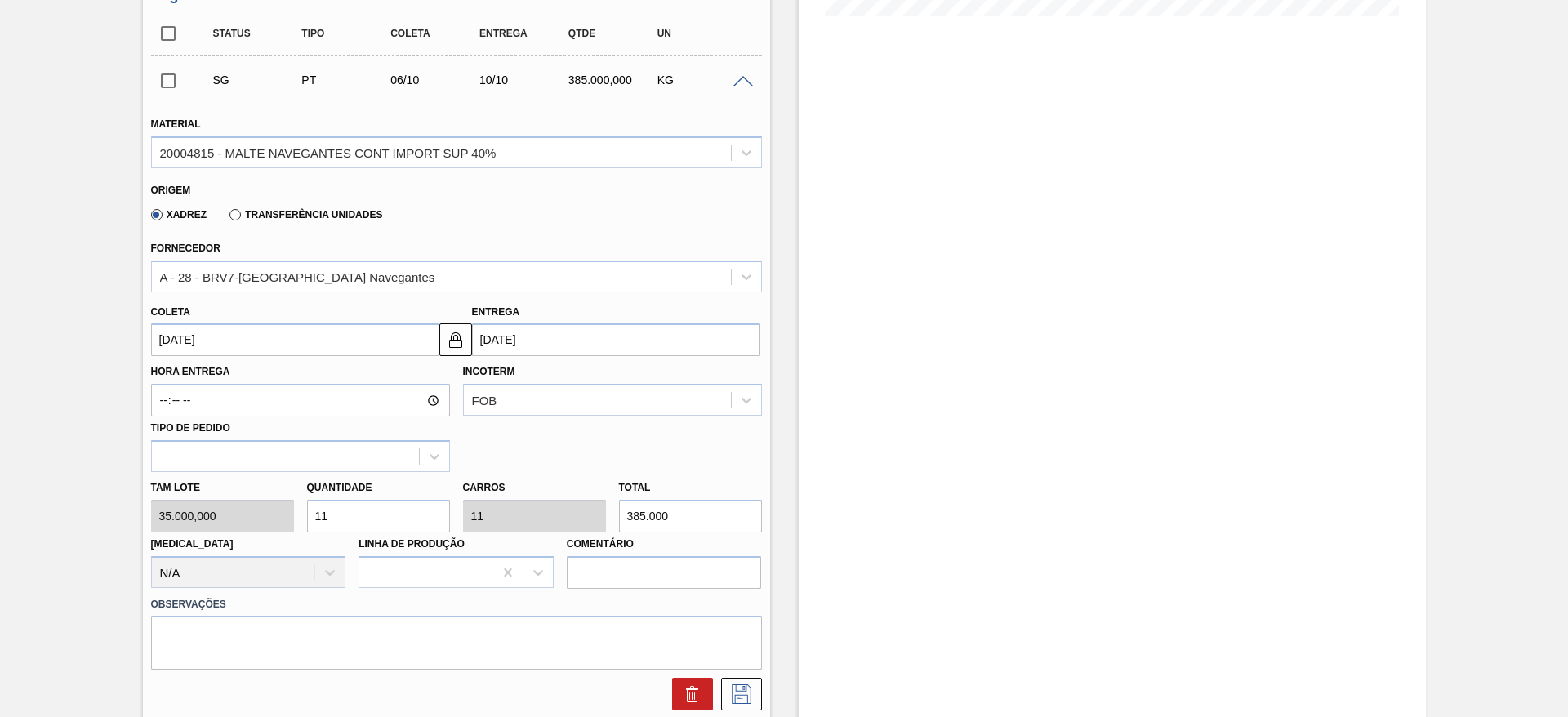
scroll to position [613, 0]
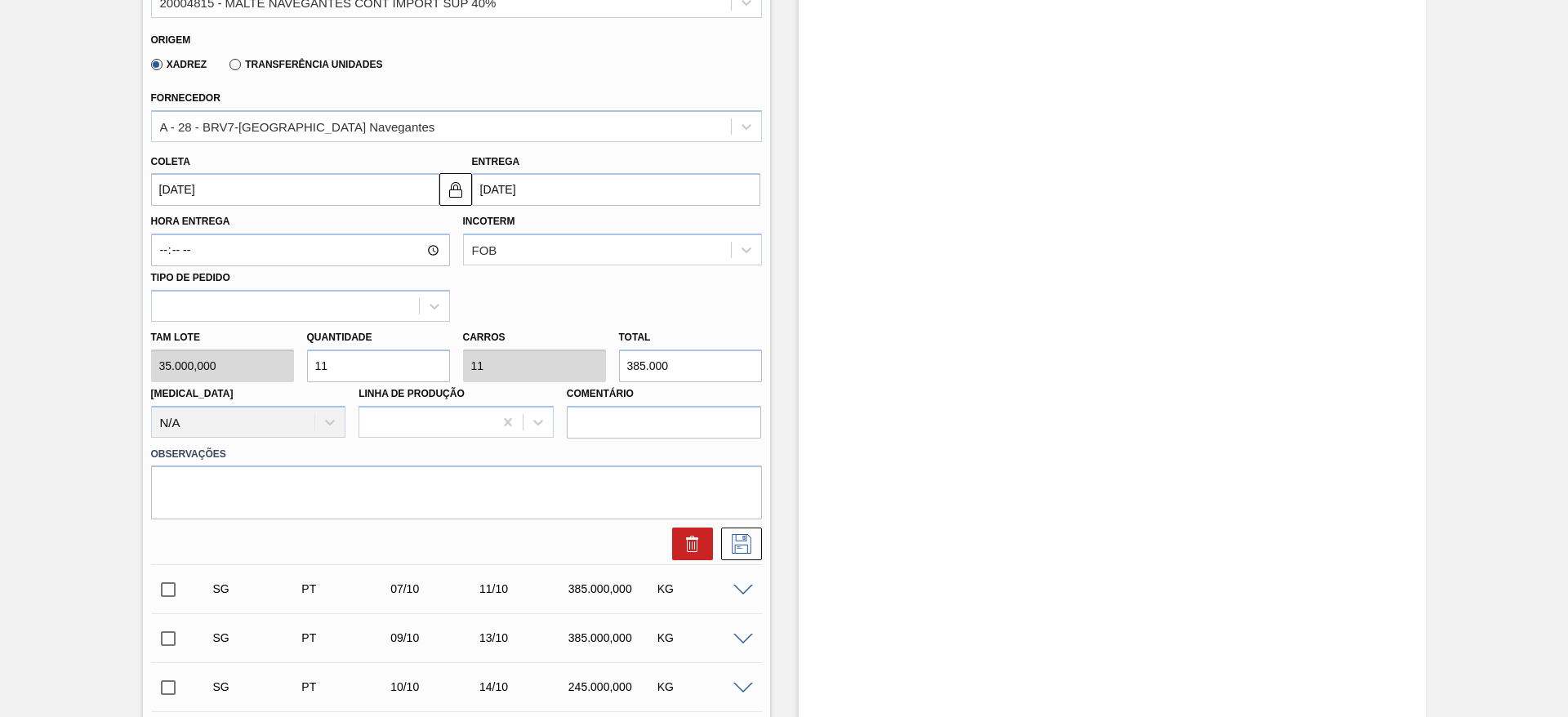
drag, startPoint x: 359, startPoint y: 362, endPoint x: 25, endPoint y: 295, distance: 340.7
type input "4"
type input "140.000"
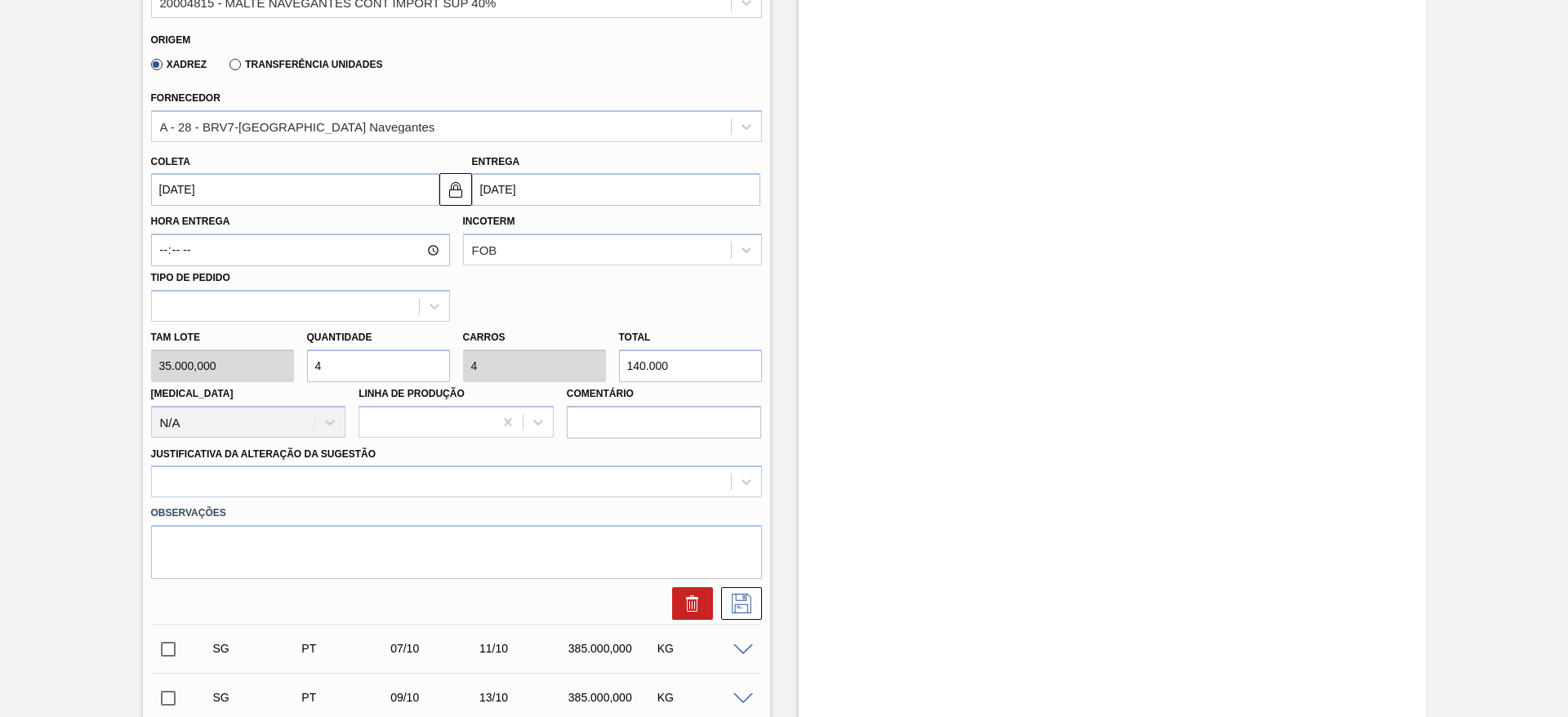
type input "4"
click at [160, 189] on input "[DATE]" at bounding box center [295, 190] width 288 height 33
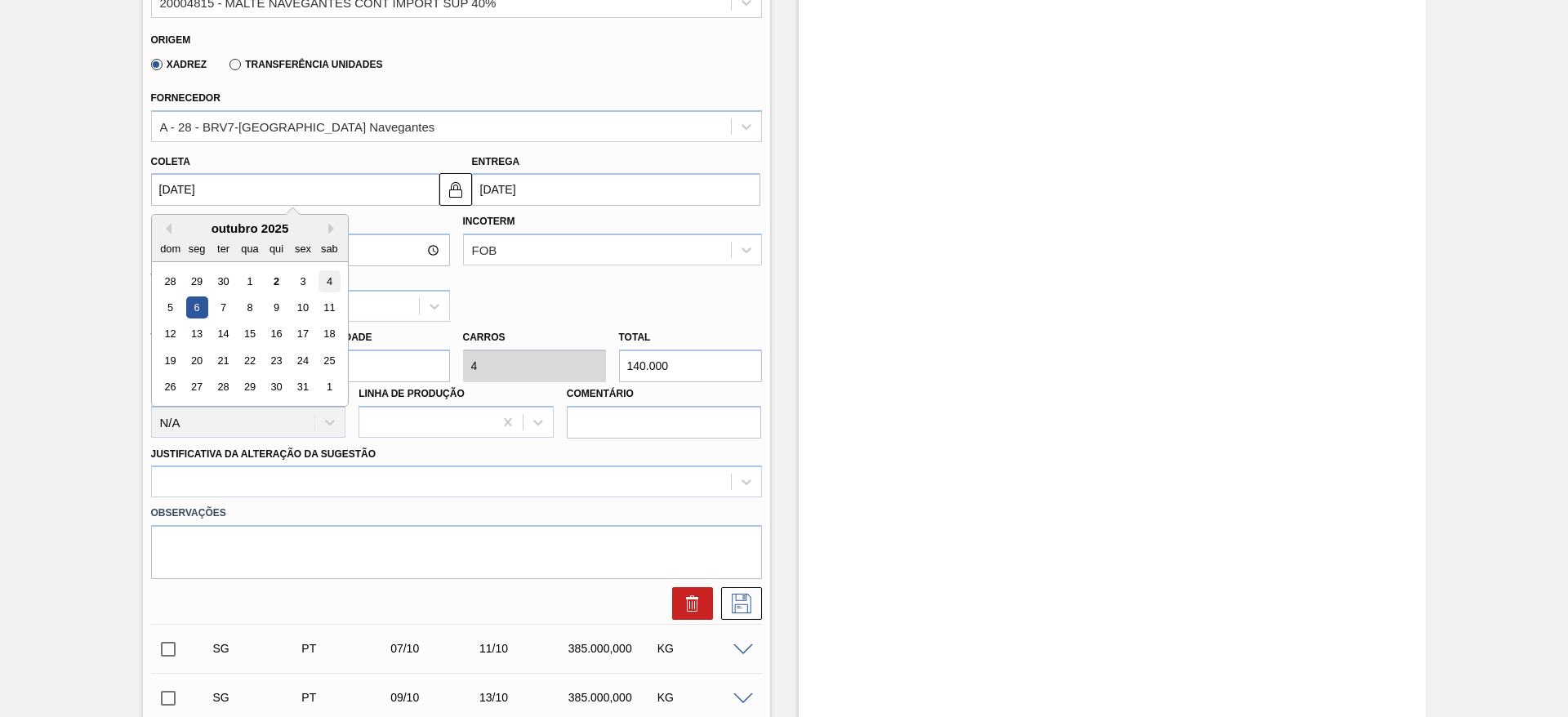
click at [335, 274] on div "4" at bounding box center [329, 281] width 22 height 22
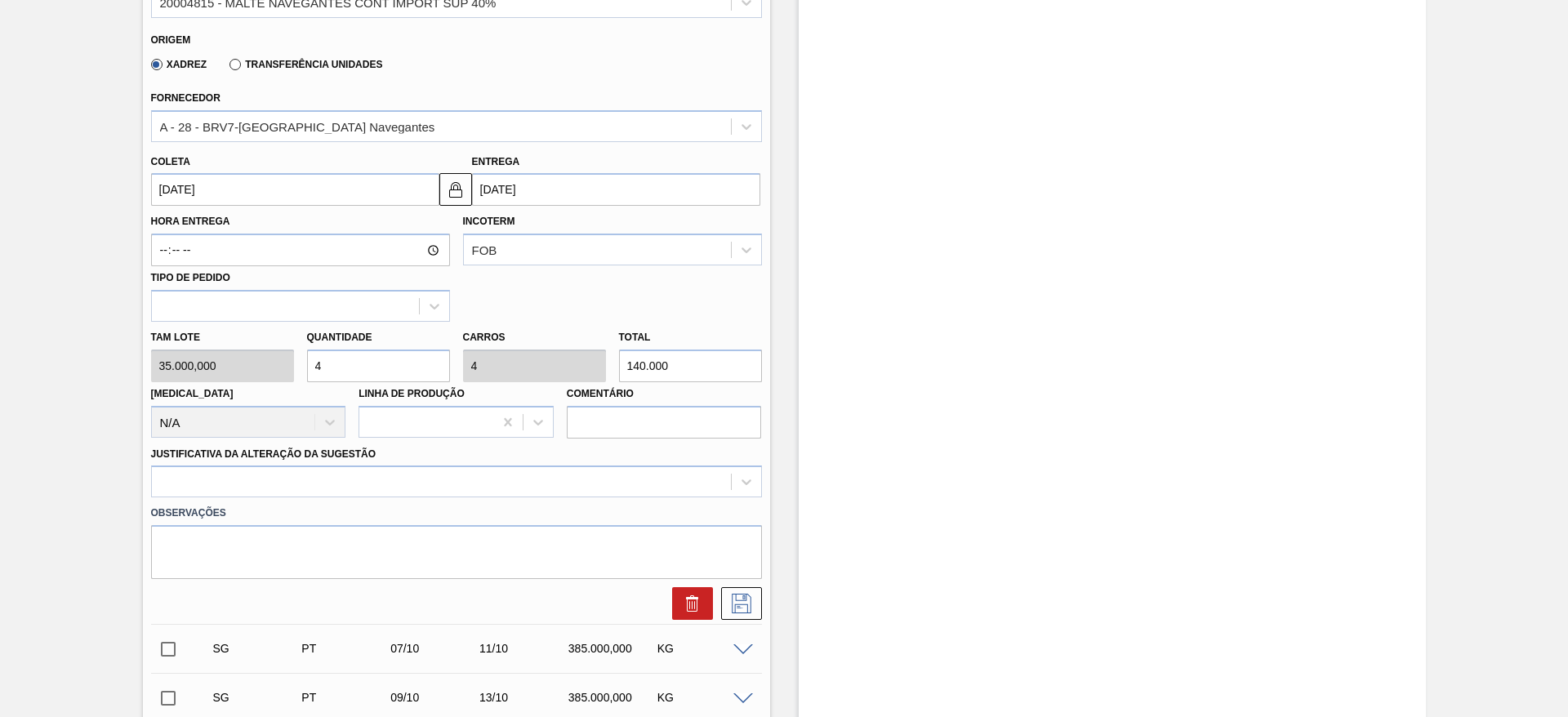
type input "[DATE]"
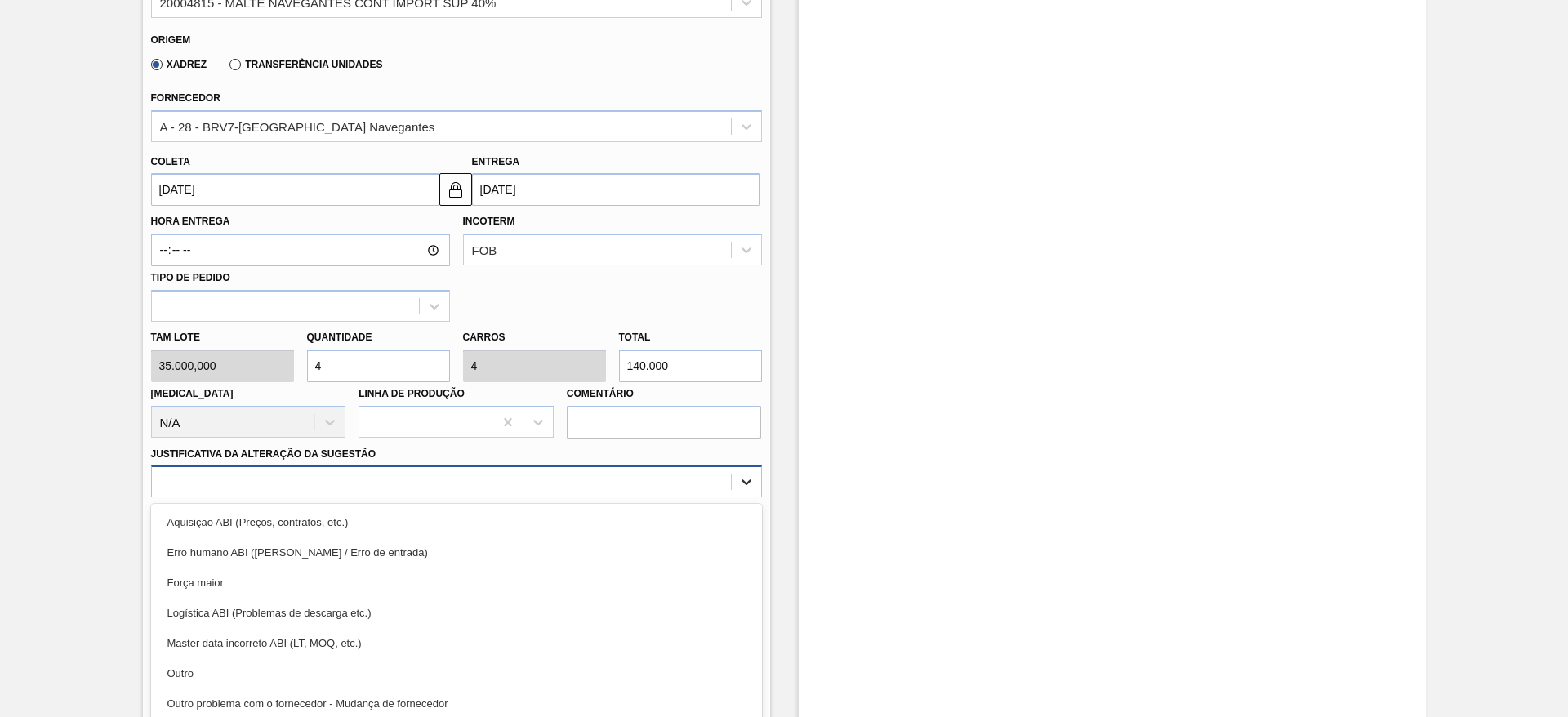
scroll to position [651, 0]
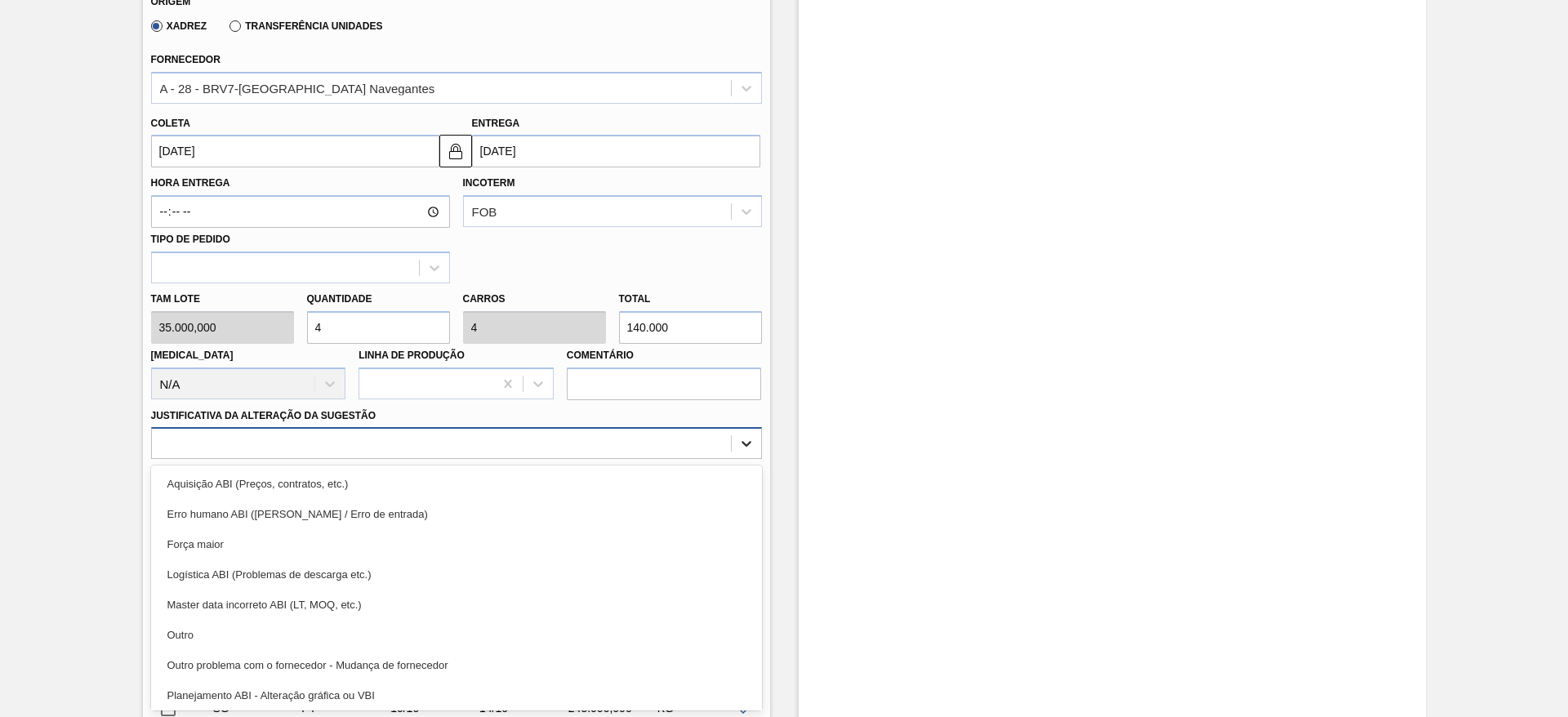
click at [751, 459] on div "option Aquisição ABI (Preços, contratos, etc.) focused, 1 of 18. 18 results ava…" at bounding box center [457, 443] width 611 height 32
drag, startPoint x: 289, startPoint y: 628, endPoint x: 367, endPoint y: 628, distance: 78.0
click at [289, 628] on div "Outro" at bounding box center [457, 634] width 611 height 30
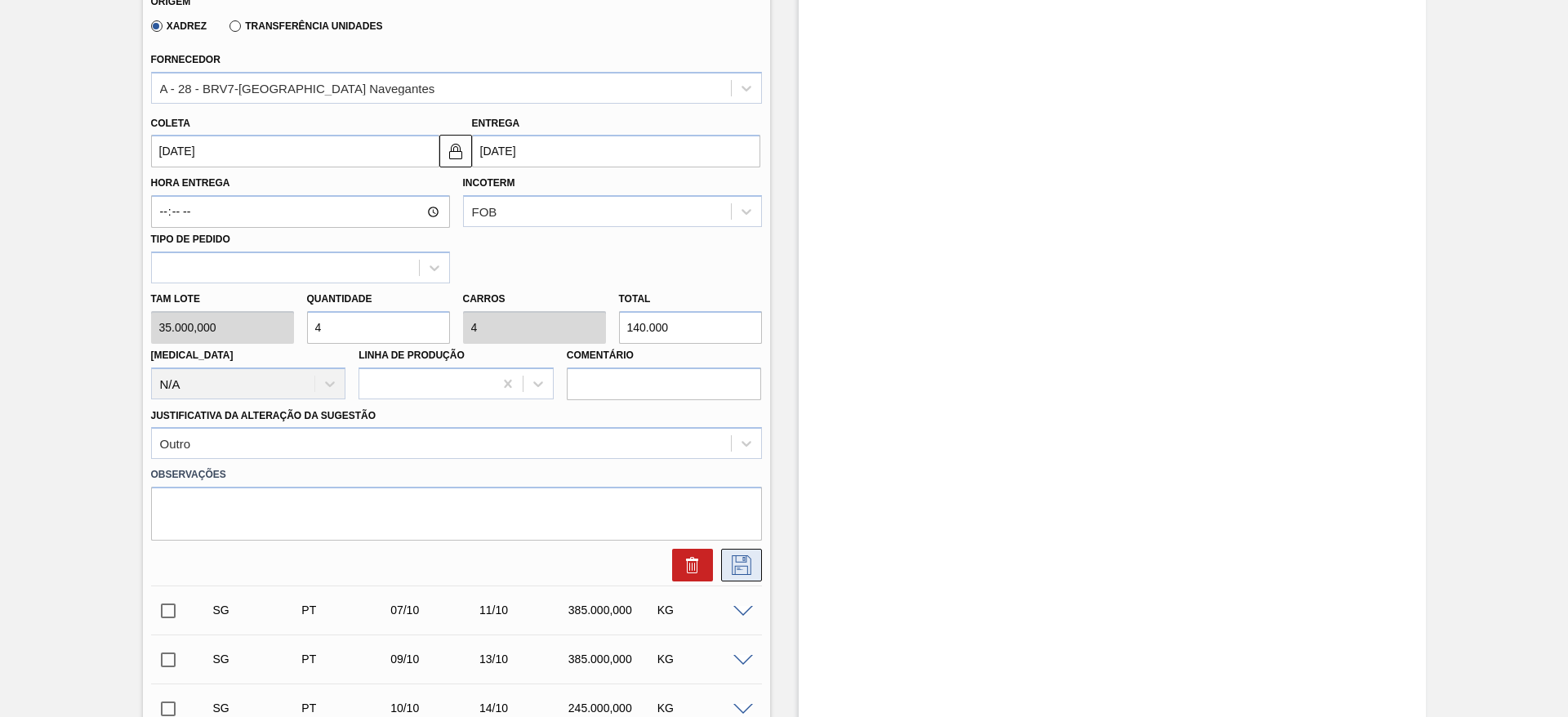
click at [744, 562] on icon at bounding box center [741, 565] width 20 height 20
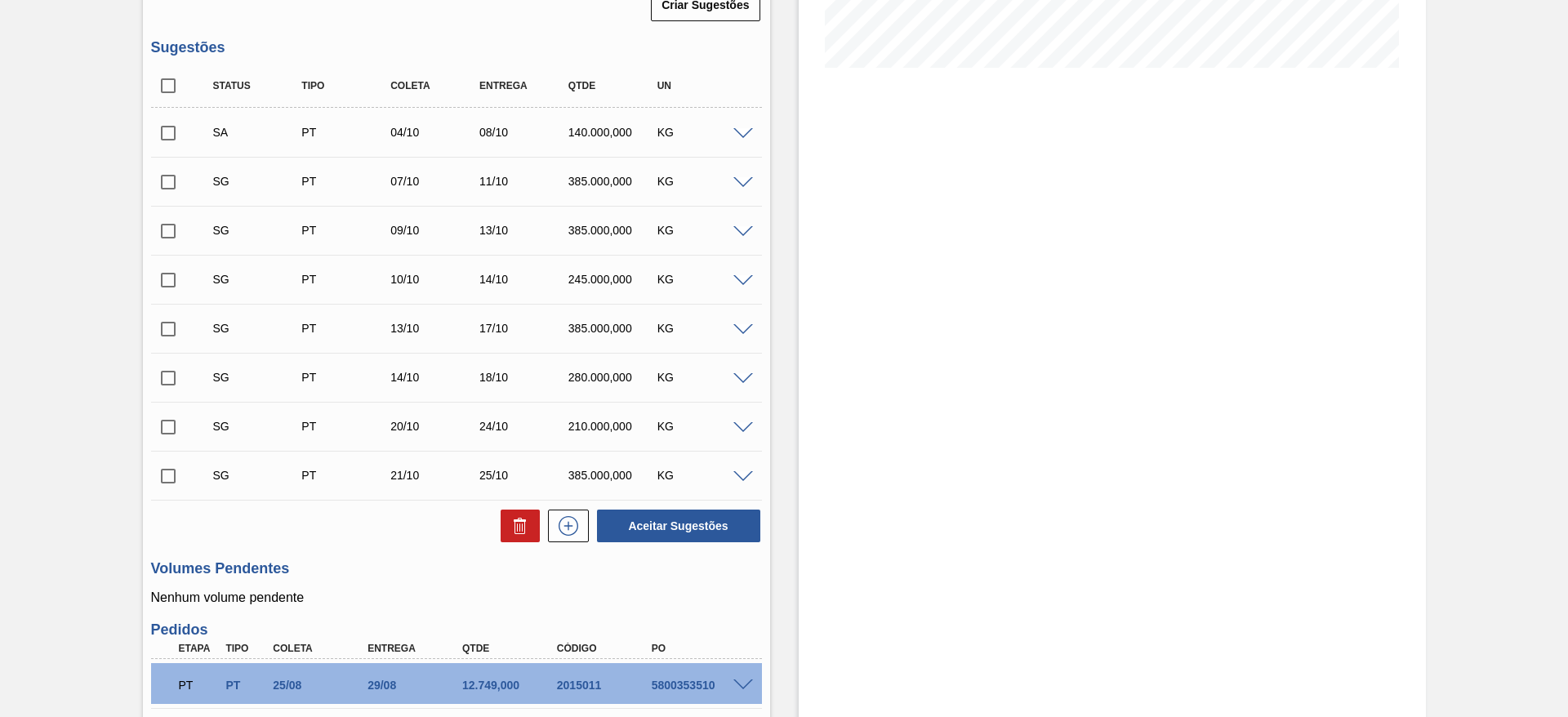
scroll to position [406, 0]
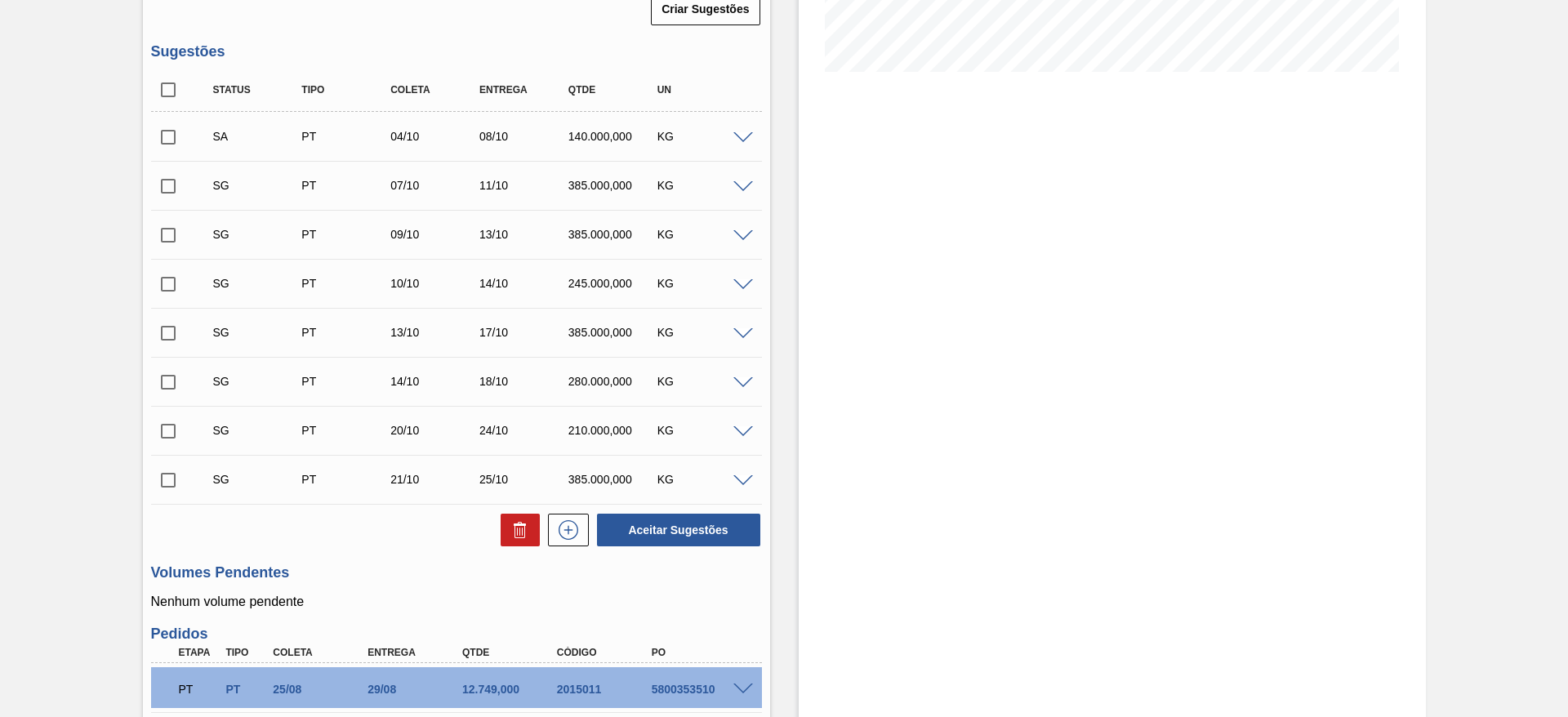
click at [163, 133] on input "checkbox" at bounding box center [168, 137] width 35 height 35
click at [655, 524] on button "Aceitar Sugestões" at bounding box center [678, 530] width 163 height 33
checkbox input "false"
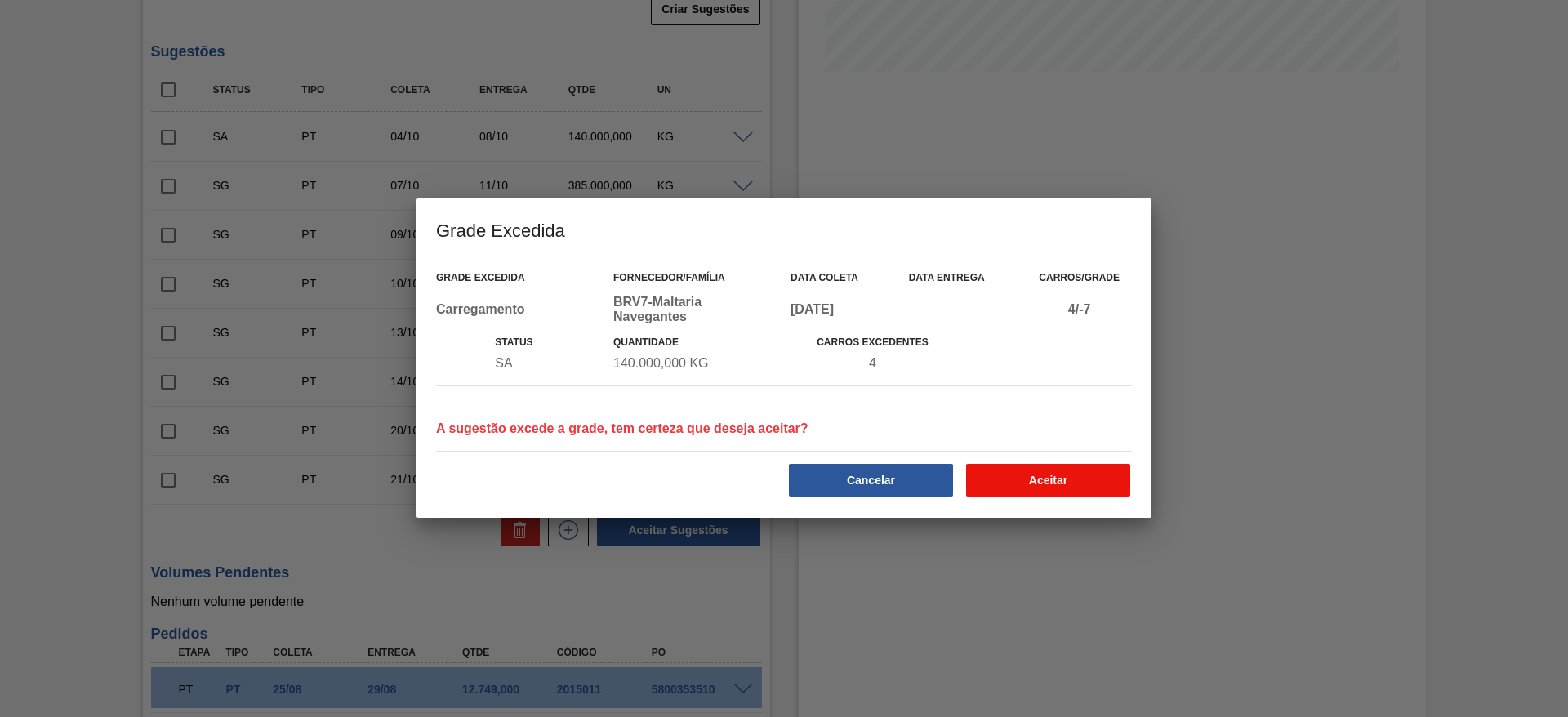
click at [1078, 479] on button "Aceitar" at bounding box center [1048, 481] width 164 height 33
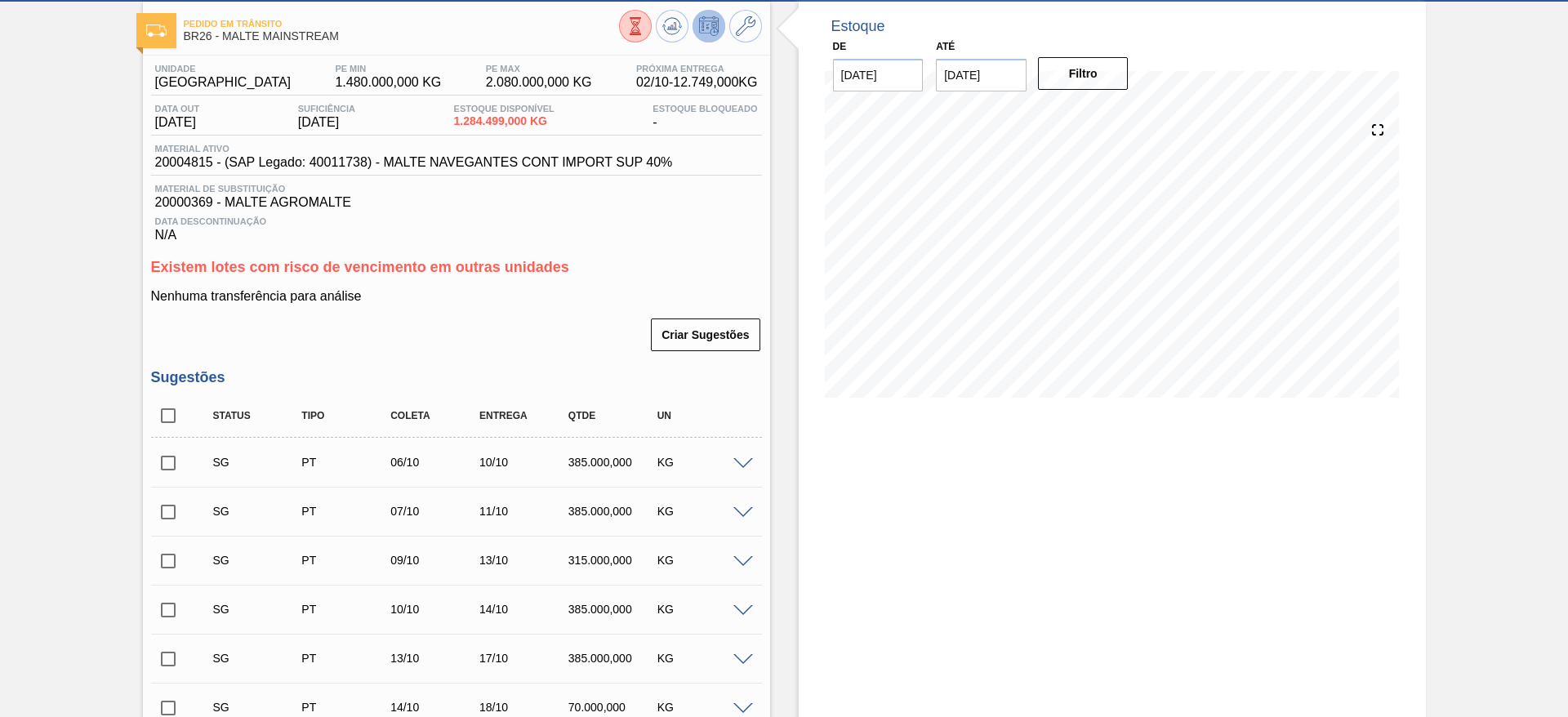
scroll to position [0, 0]
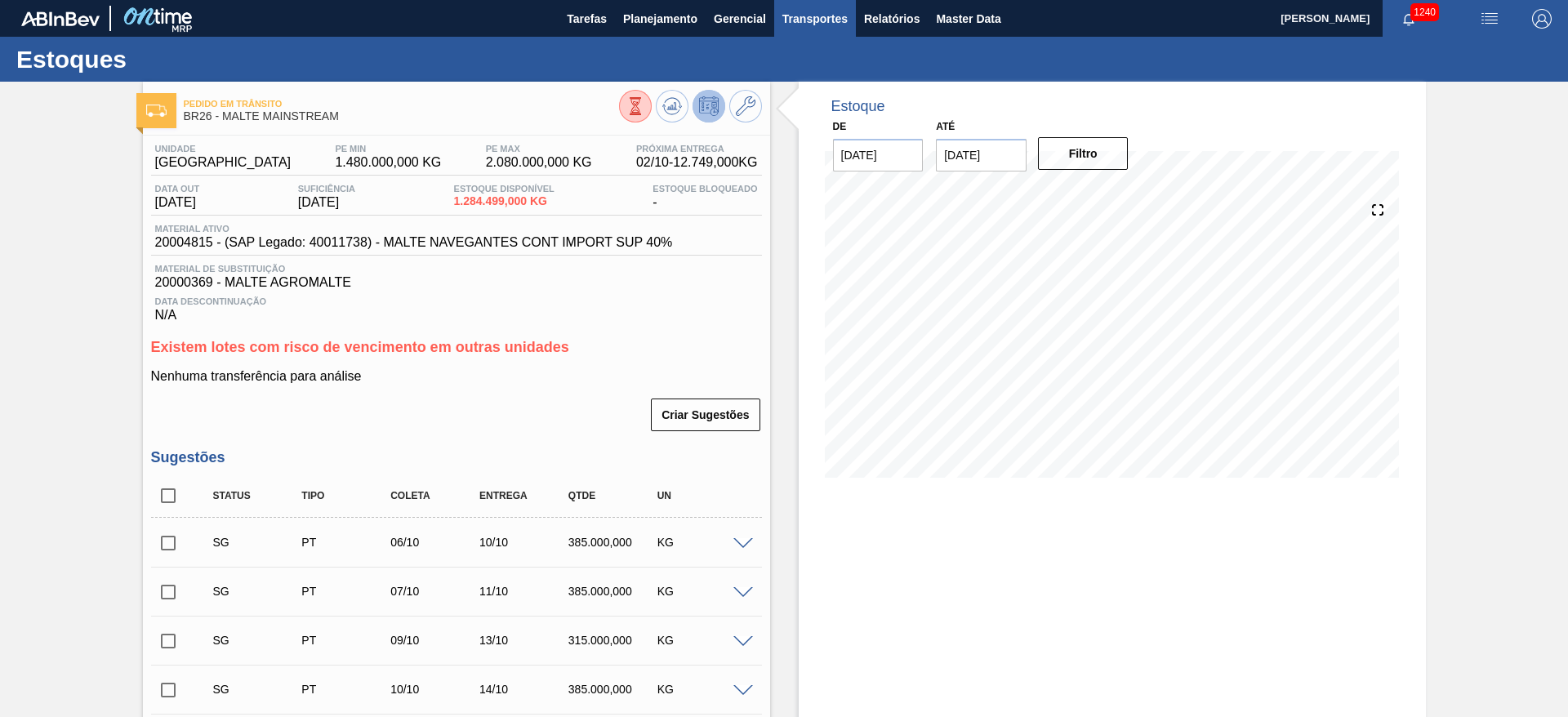
click at [804, 22] on span "Transportes" at bounding box center [815, 18] width 66 height 20
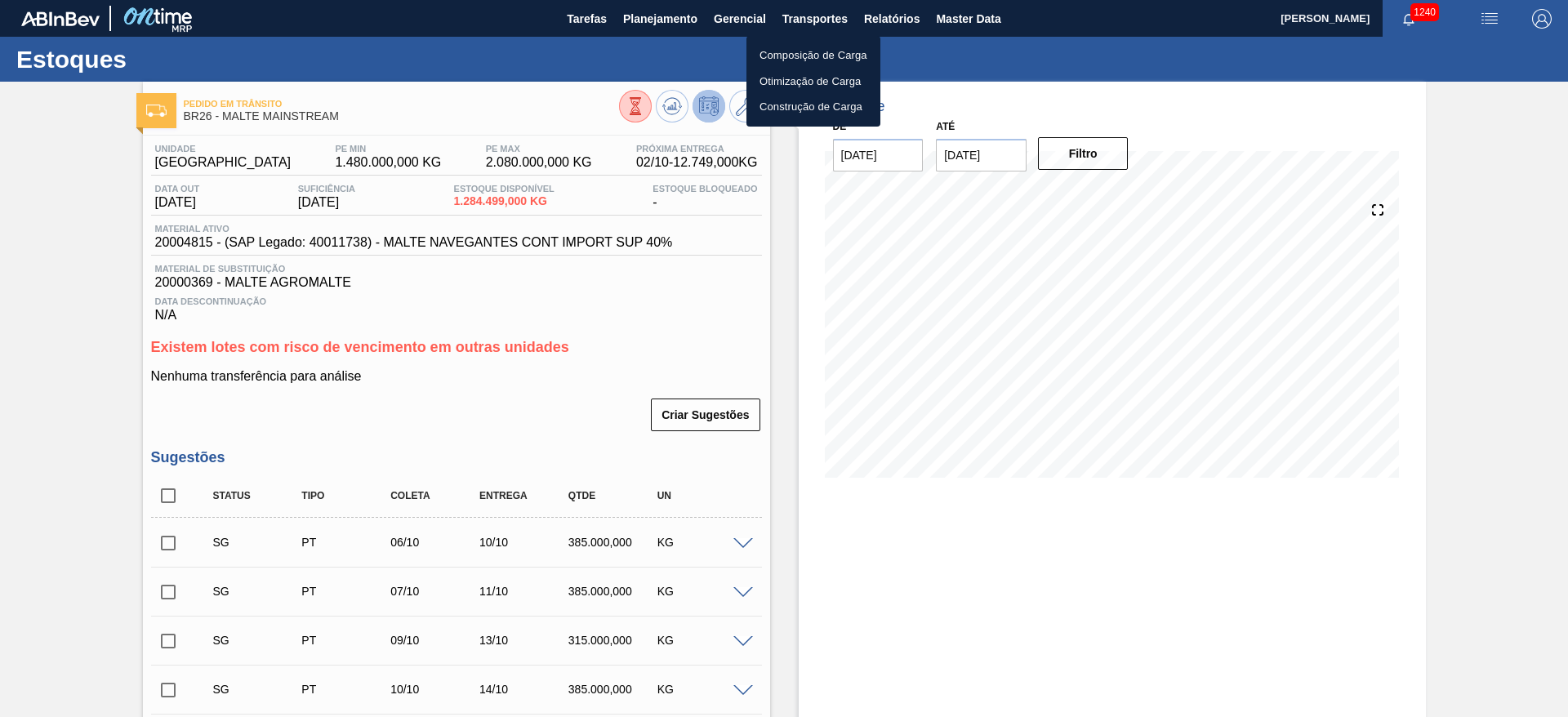
click at [777, 84] on li "Otimização de Carga" at bounding box center [813, 81] width 134 height 26
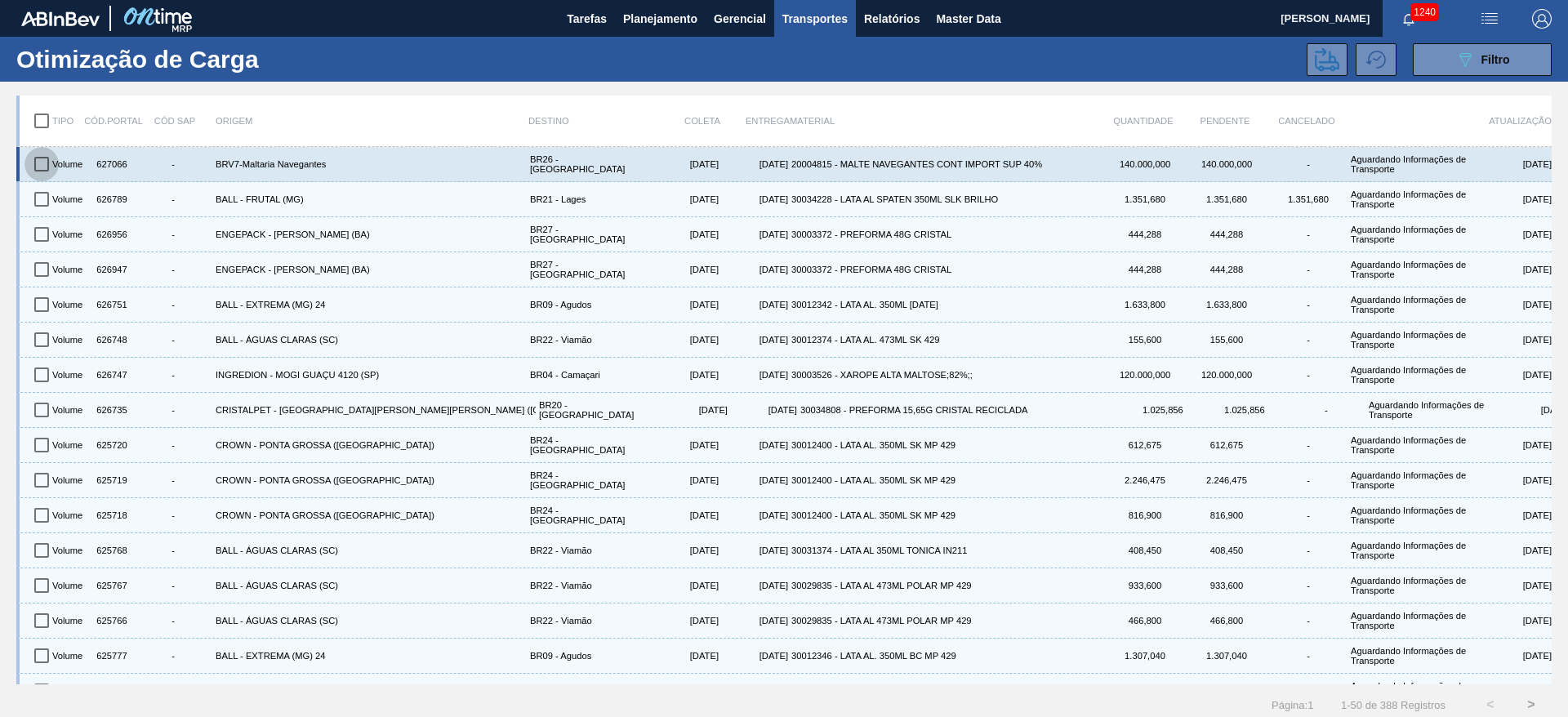
click at [46, 165] on input "checkbox" at bounding box center [41, 164] width 35 height 35
checkbox input "true"
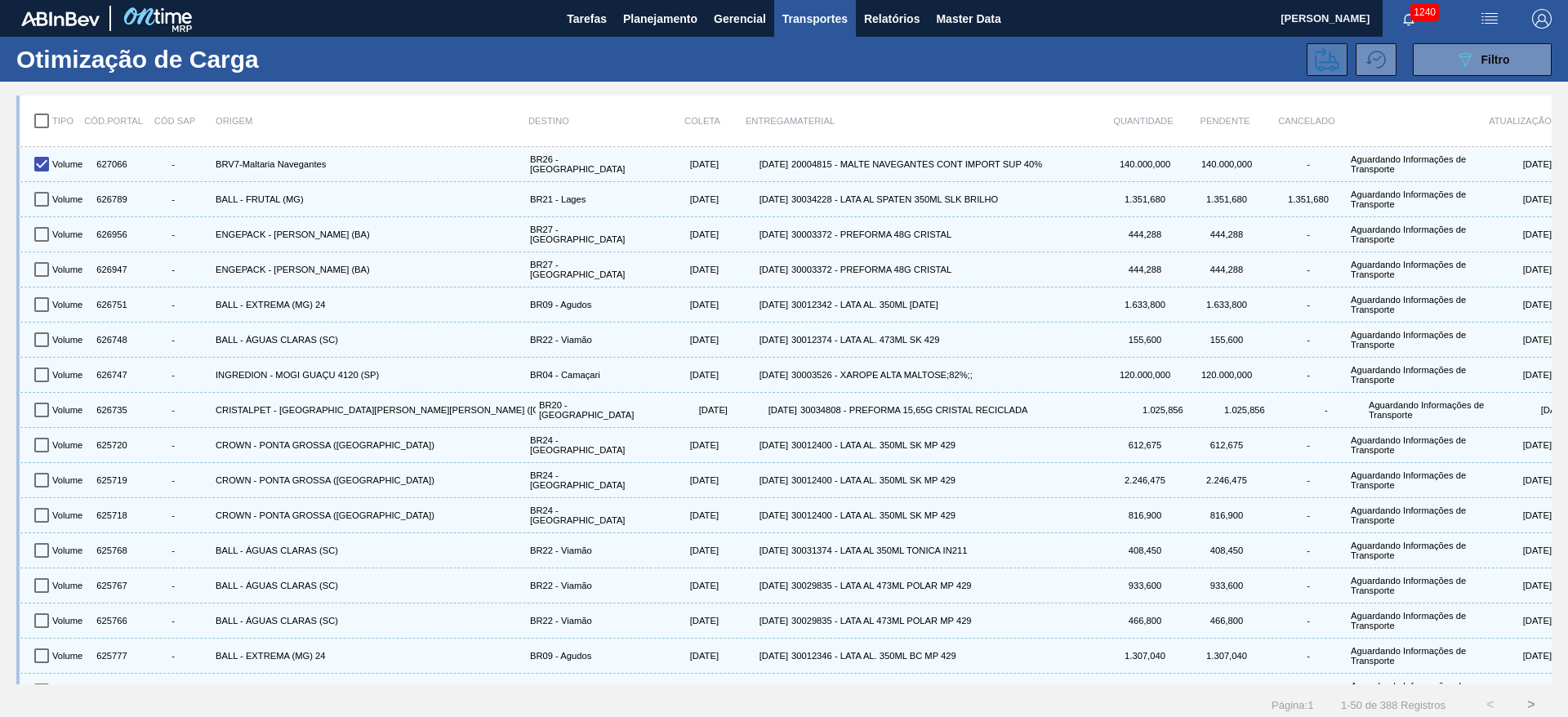
click at [1323, 69] on icon at bounding box center [1327, 60] width 24 height 24
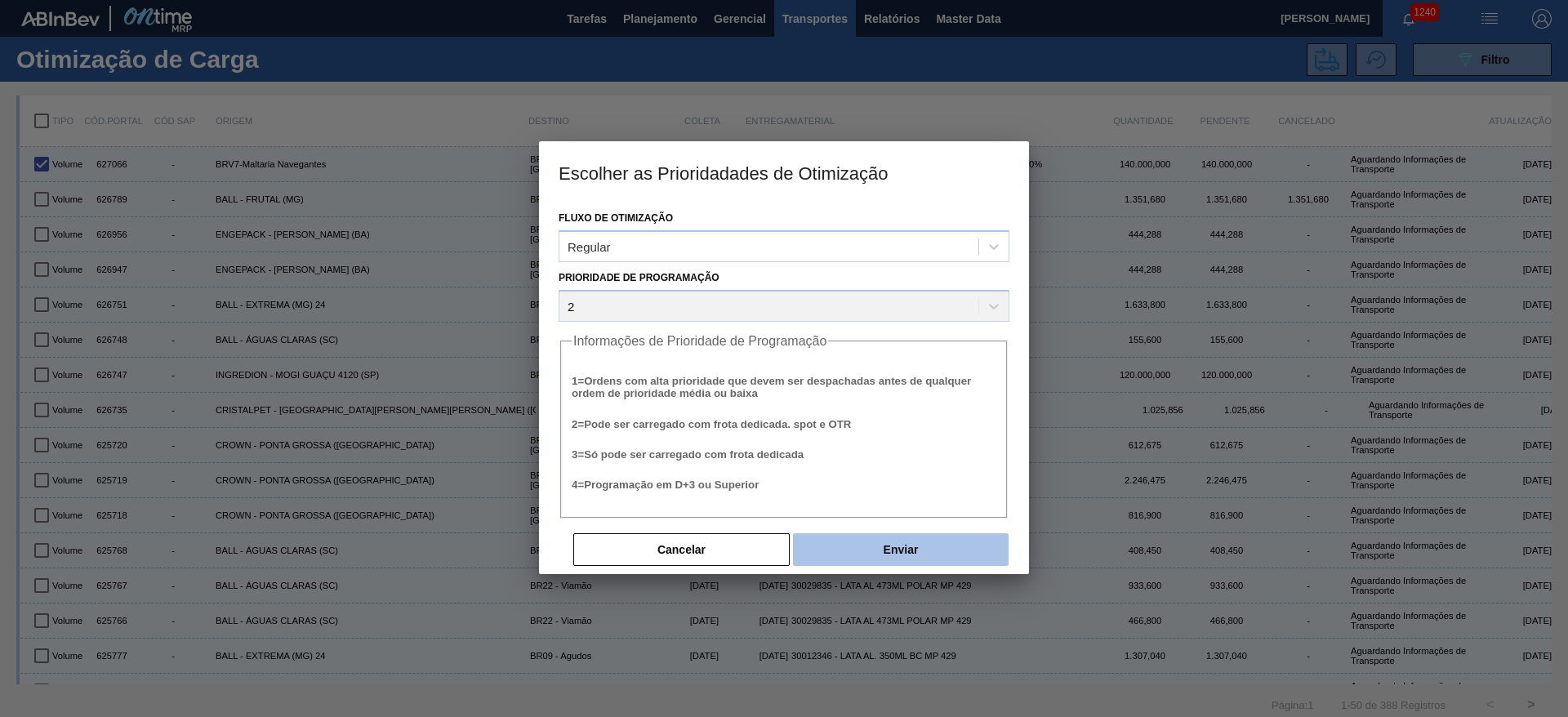
click at [918, 558] on button "Enviar" at bounding box center [901, 550] width 216 height 33
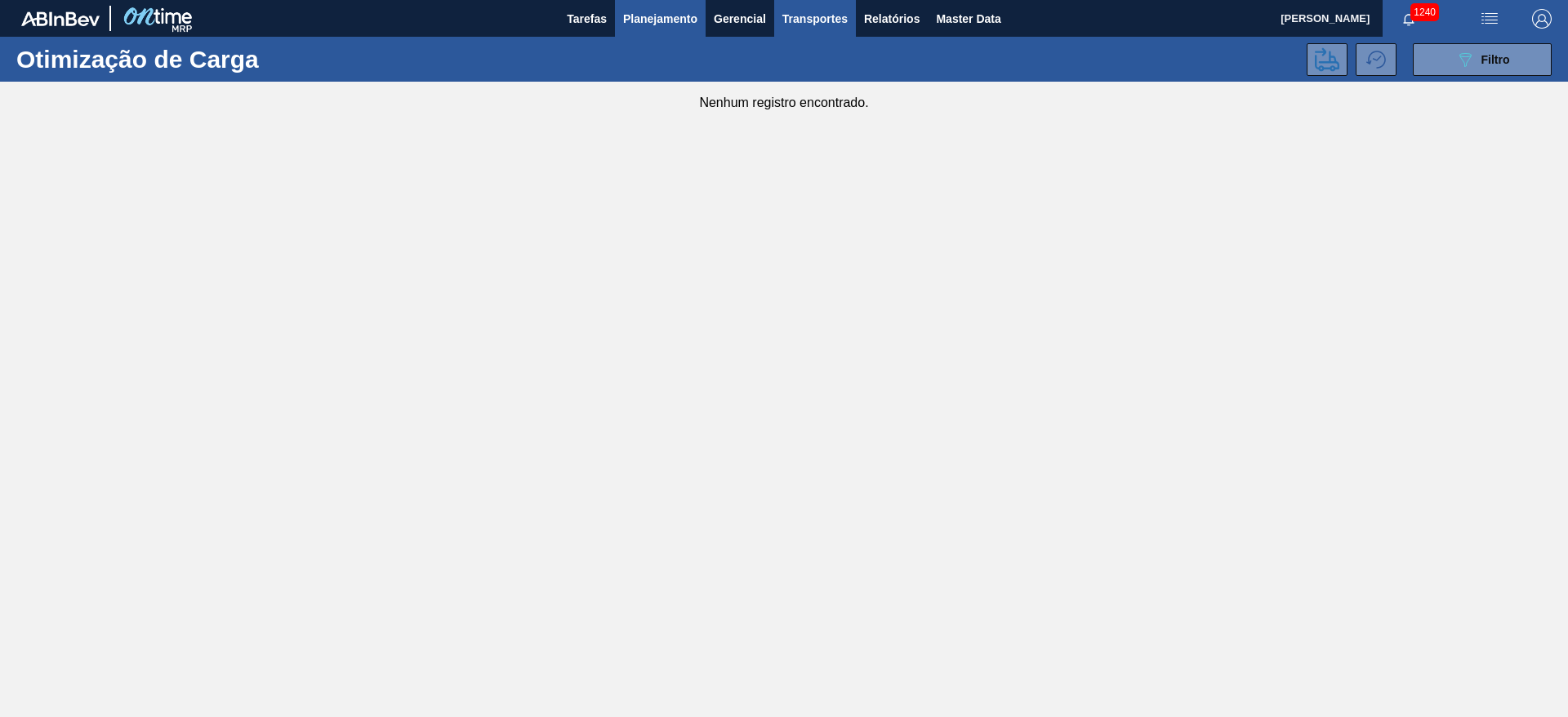
click at [662, 17] on span "Planejamento" at bounding box center [660, 18] width 74 height 20
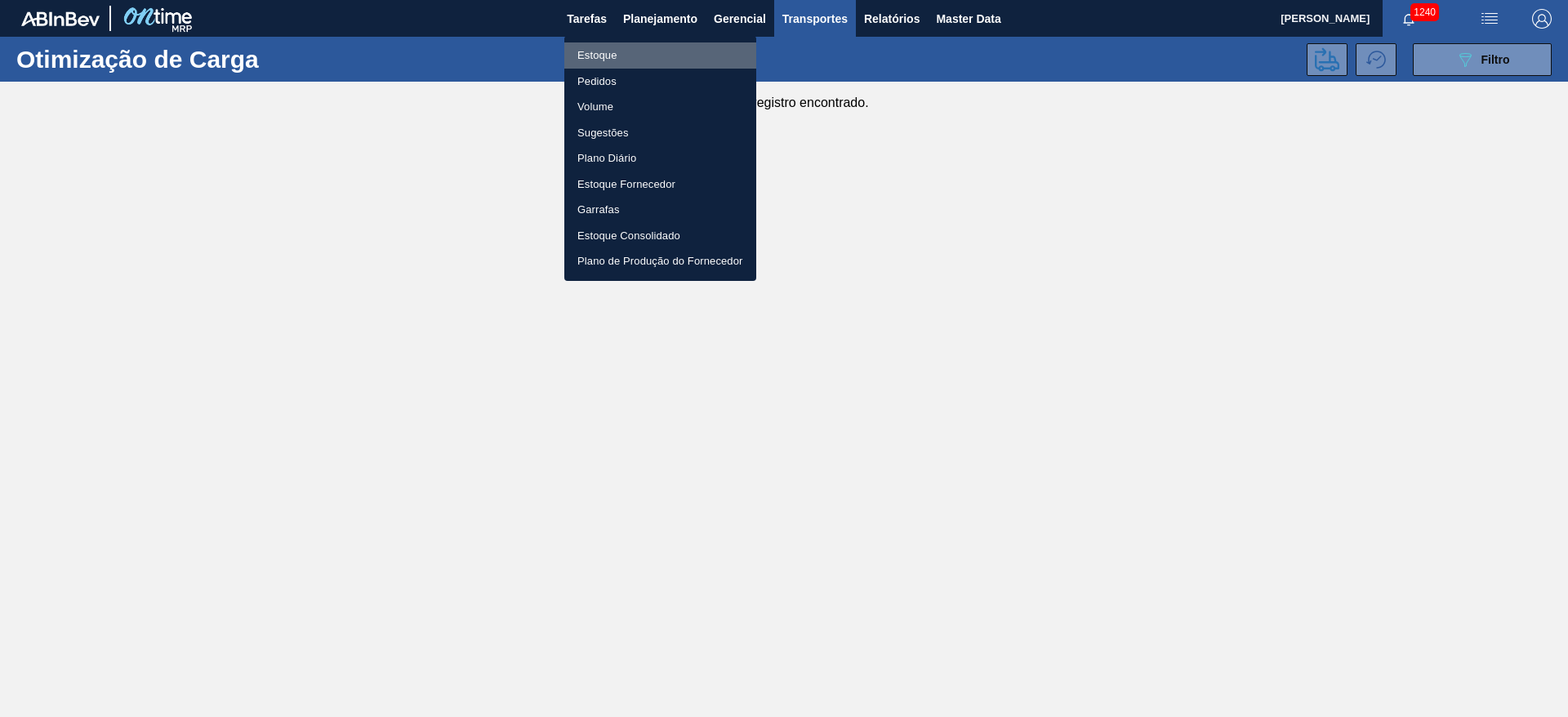
click at [603, 53] on li "Estoque" at bounding box center [660, 55] width 192 height 26
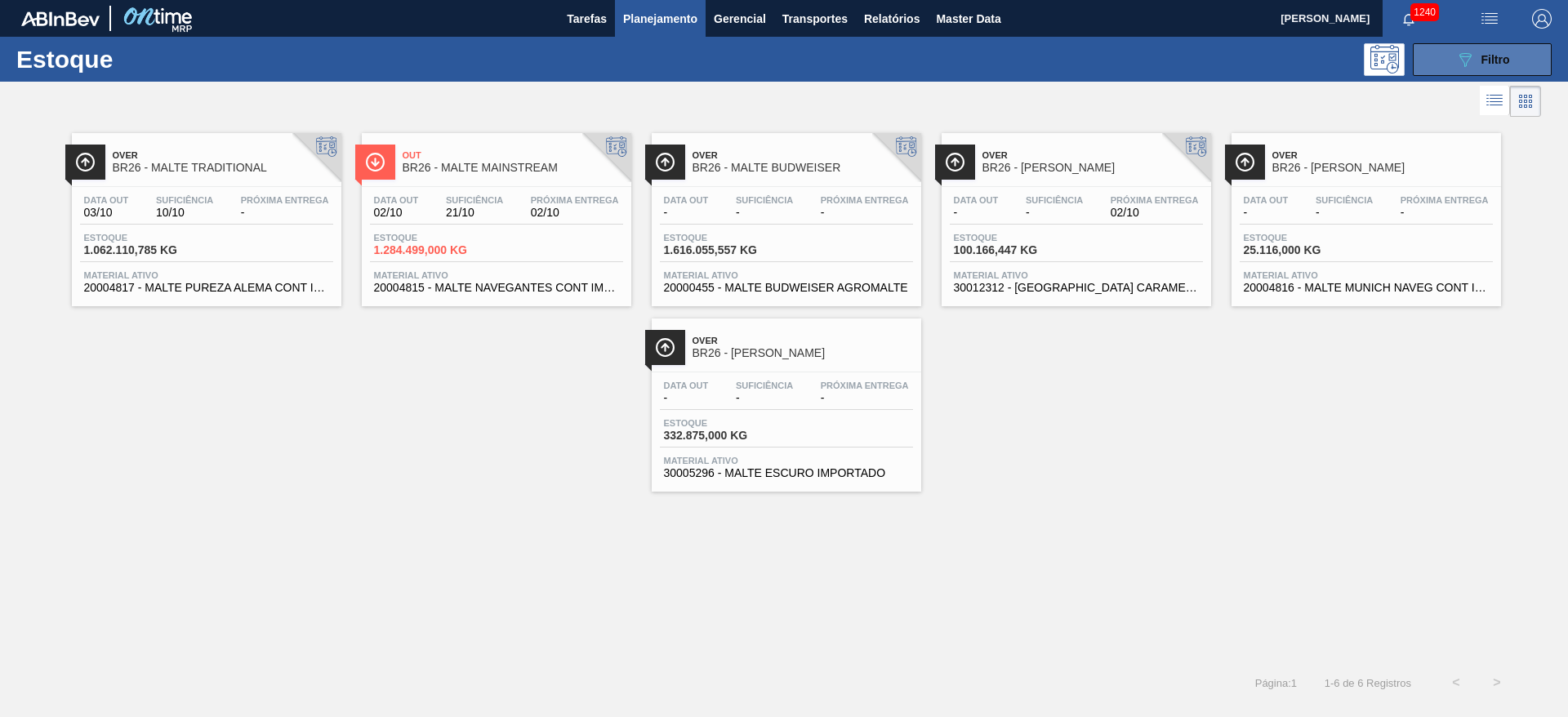
click at [1470, 47] on button "089F7B8B-B2A5-4AFE-B5C0-19BA573D28AC Filtro" at bounding box center [1482, 60] width 139 height 33
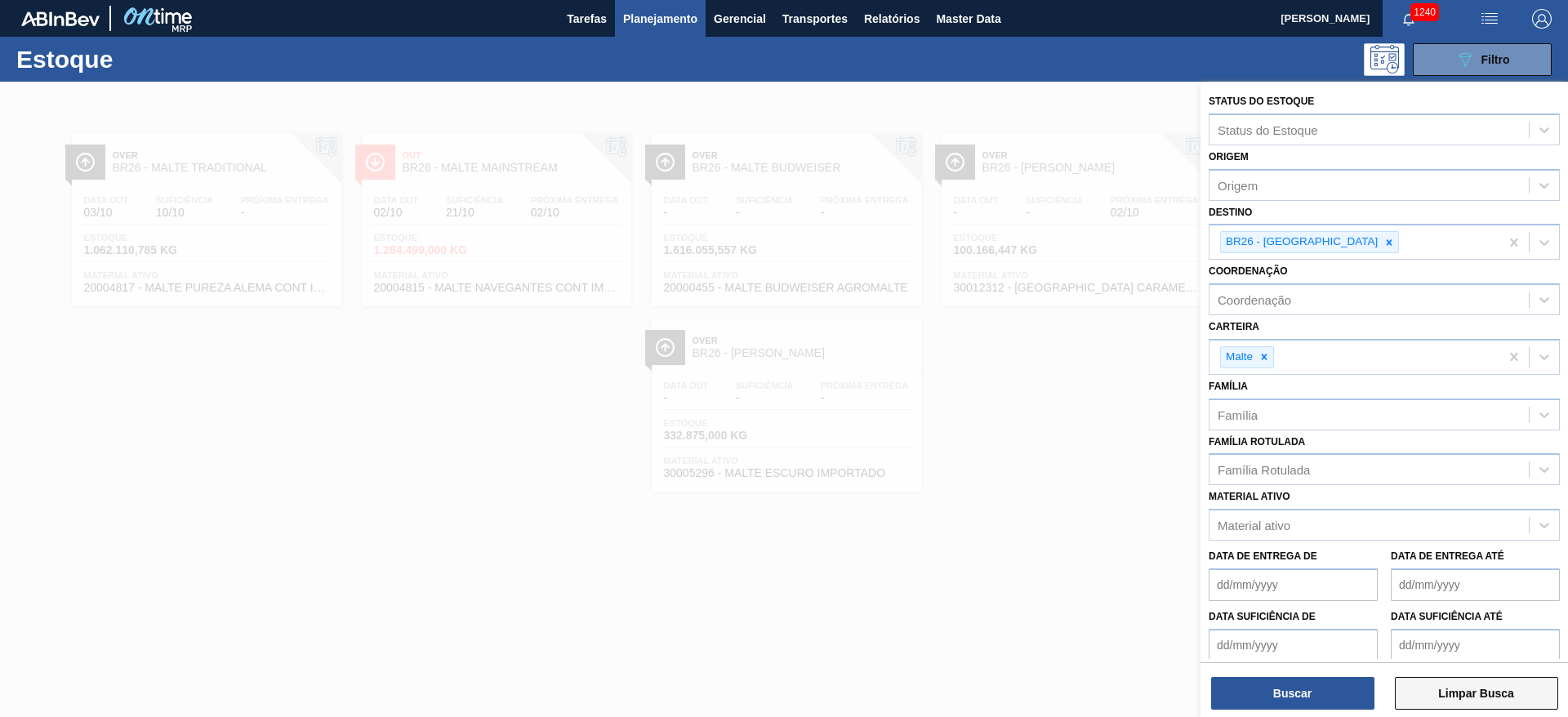
click at [1447, 697] on button "Limpar Busca" at bounding box center [1476, 694] width 163 height 33
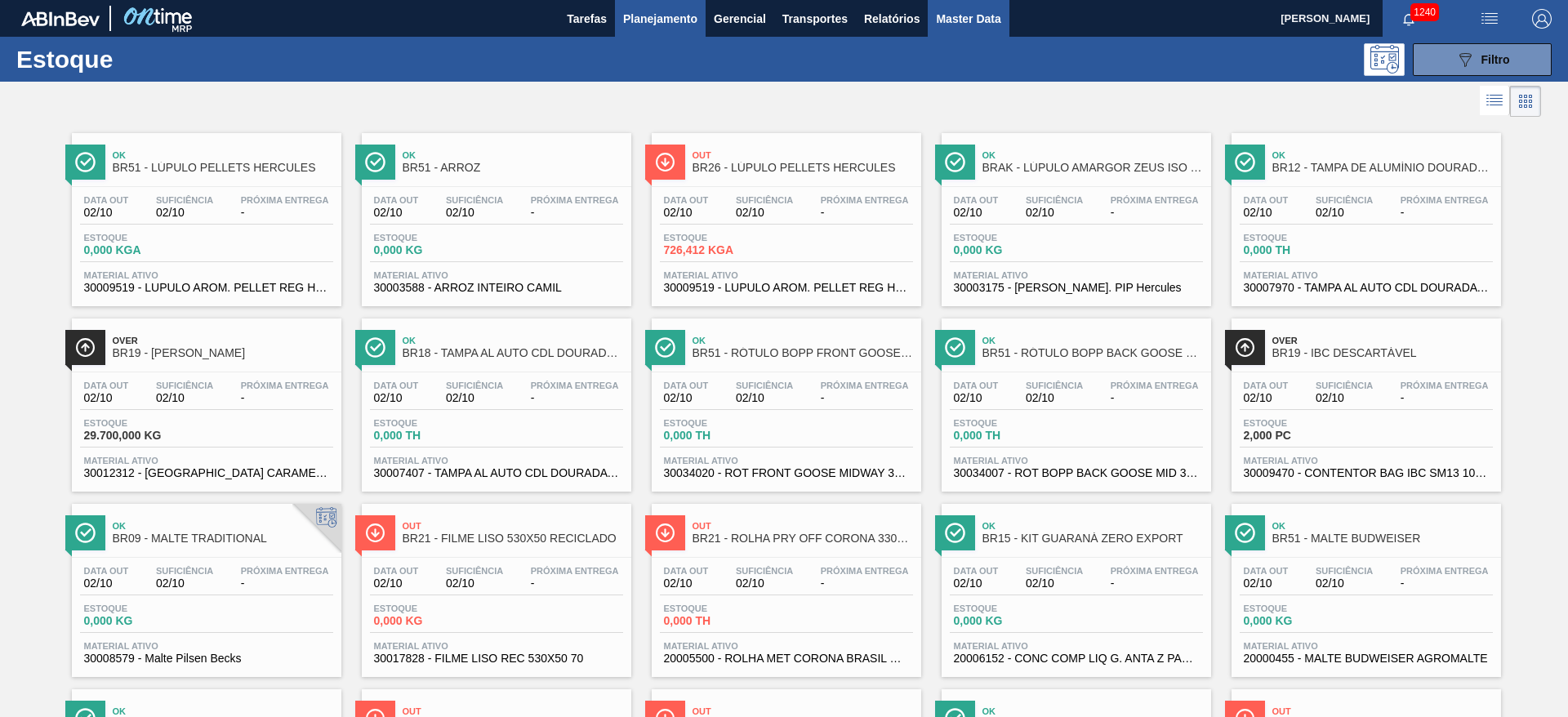
click at [968, 18] on span "Master Data" at bounding box center [968, 18] width 65 height 20
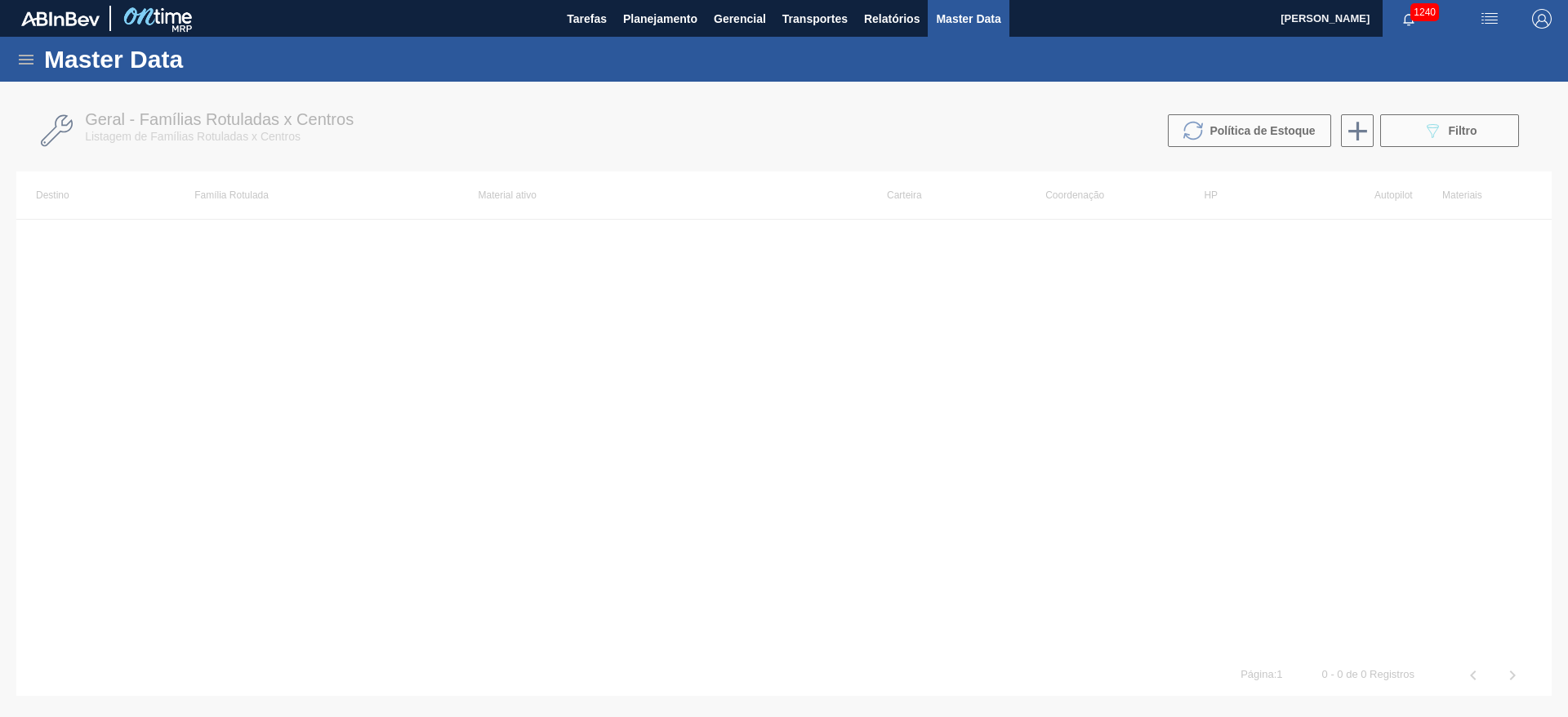
click at [29, 61] on icon at bounding box center [26, 60] width 20 height 20
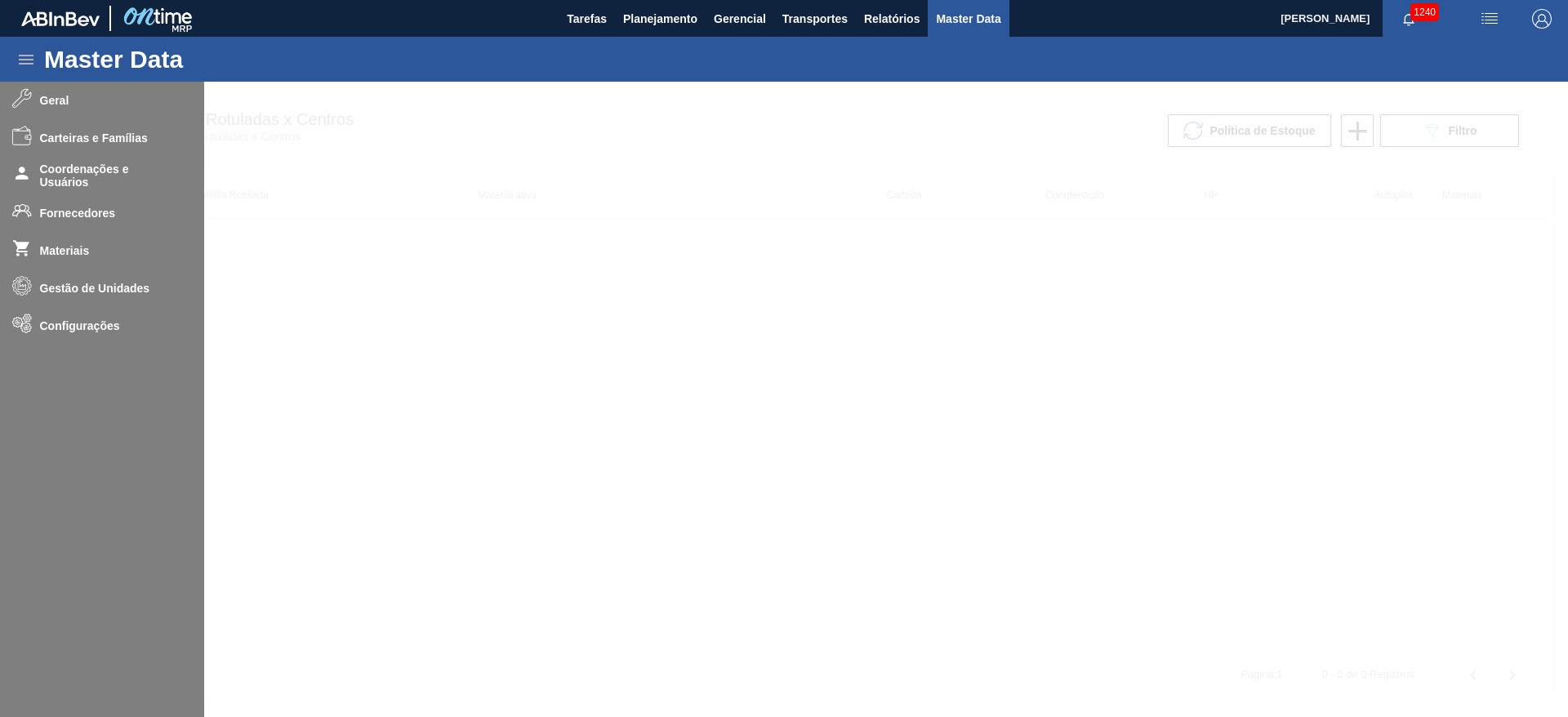
click at [75, 211] on div at bounding box center [784, 399] width 1568 height 635
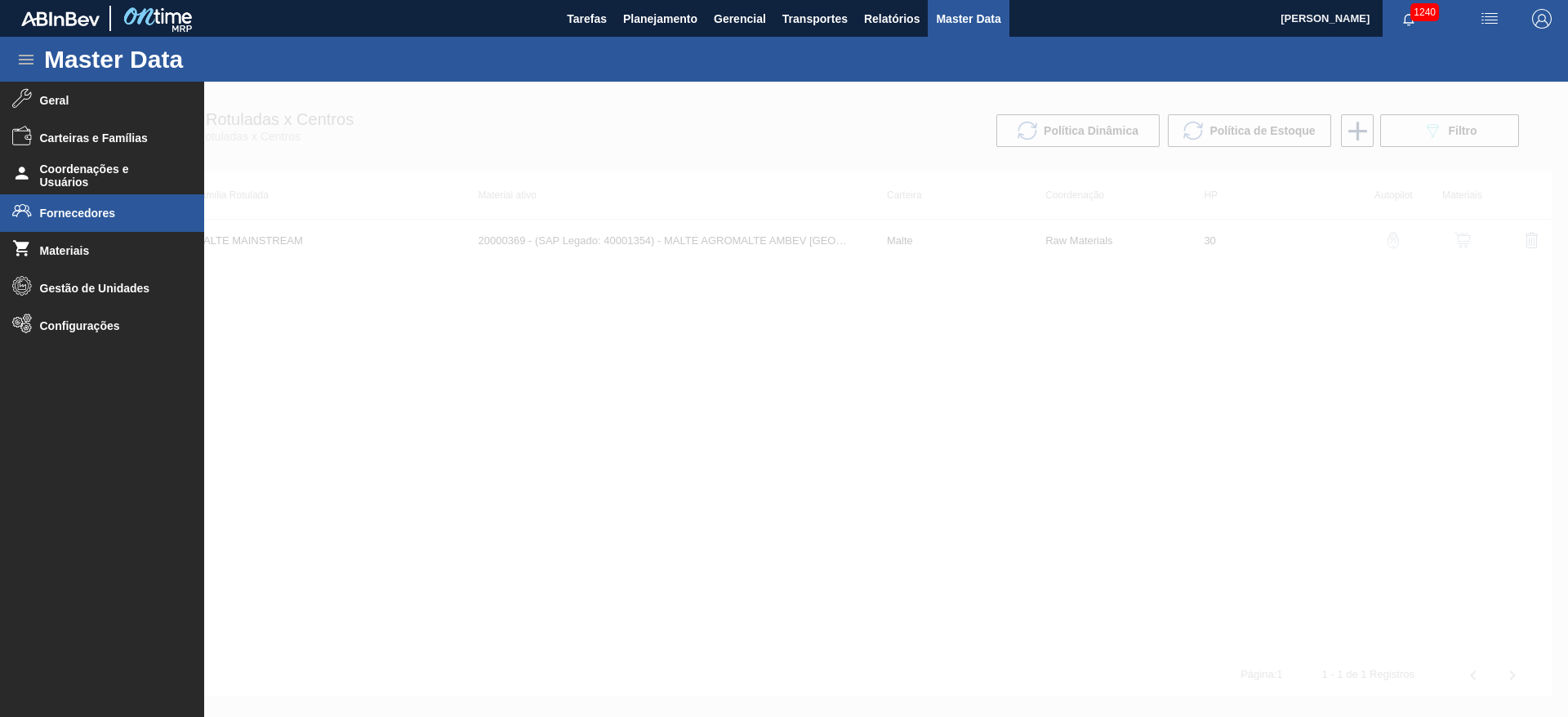
click at [64, 208] on span "Fornecedores" at bounding box center [107, 212] width 135 height 13
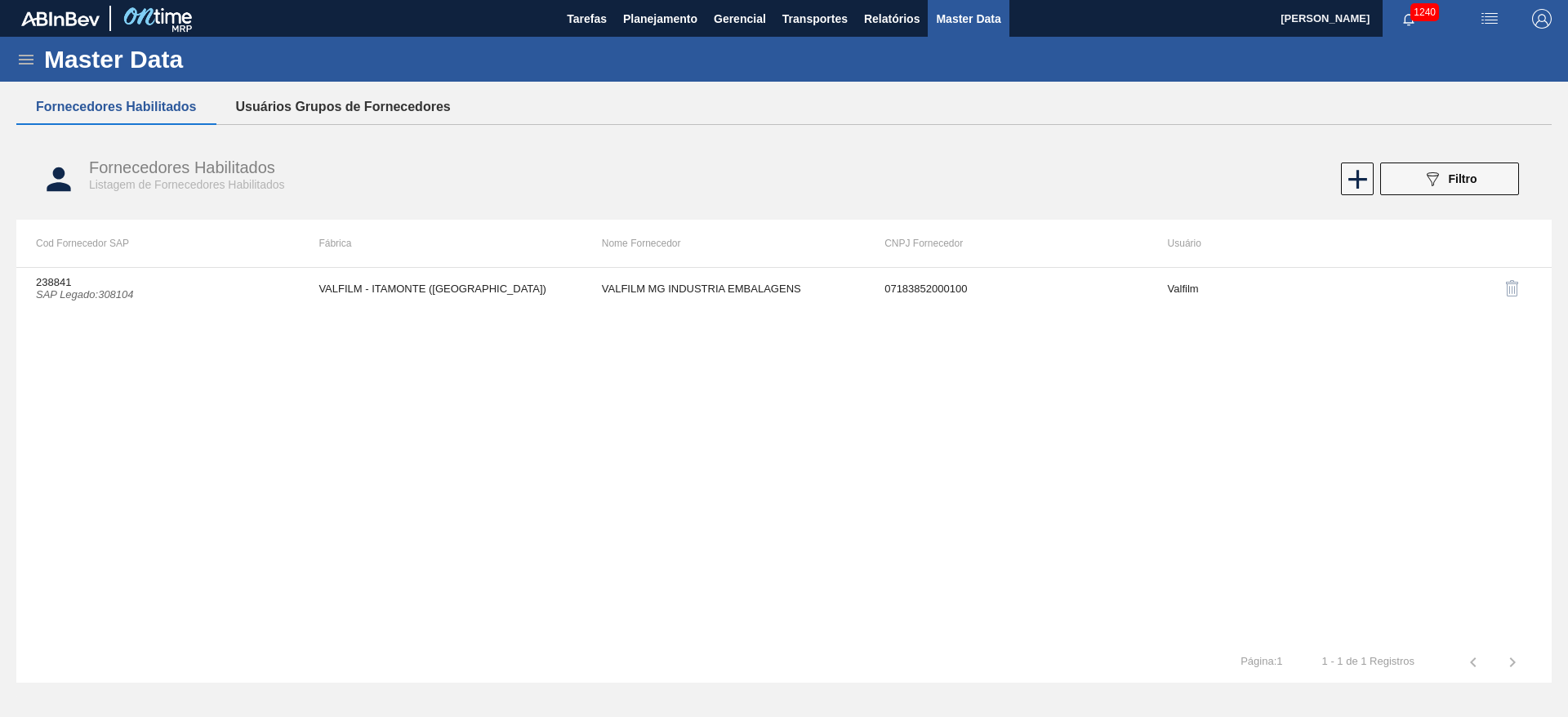
click at [324, 110] on button "Usuários Grupos de Fornecedores" at bounding box center [343, 107] width 254 height 35
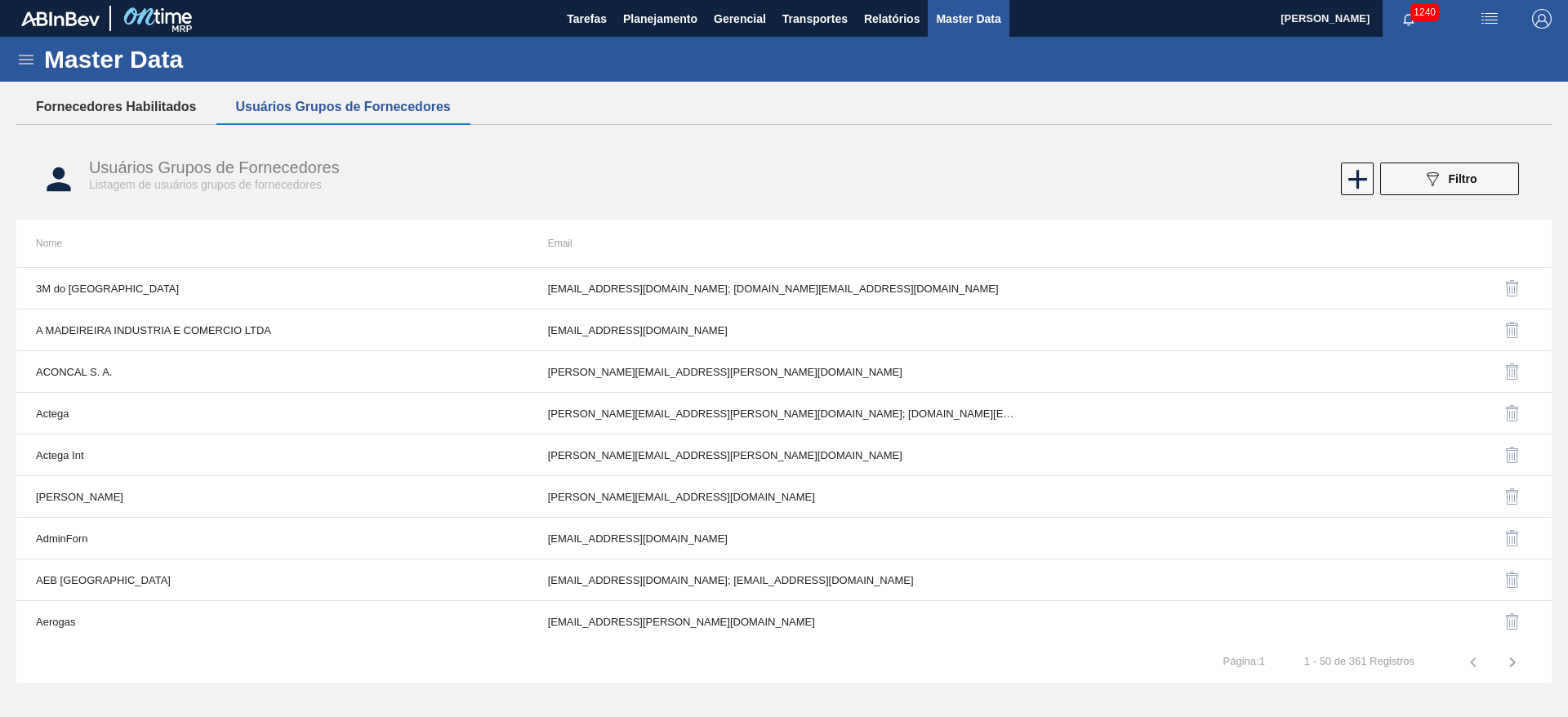
click at [88, 110] on button "Fornecedores Habilitados" at bounding box center [116, 107] width 200 height 35
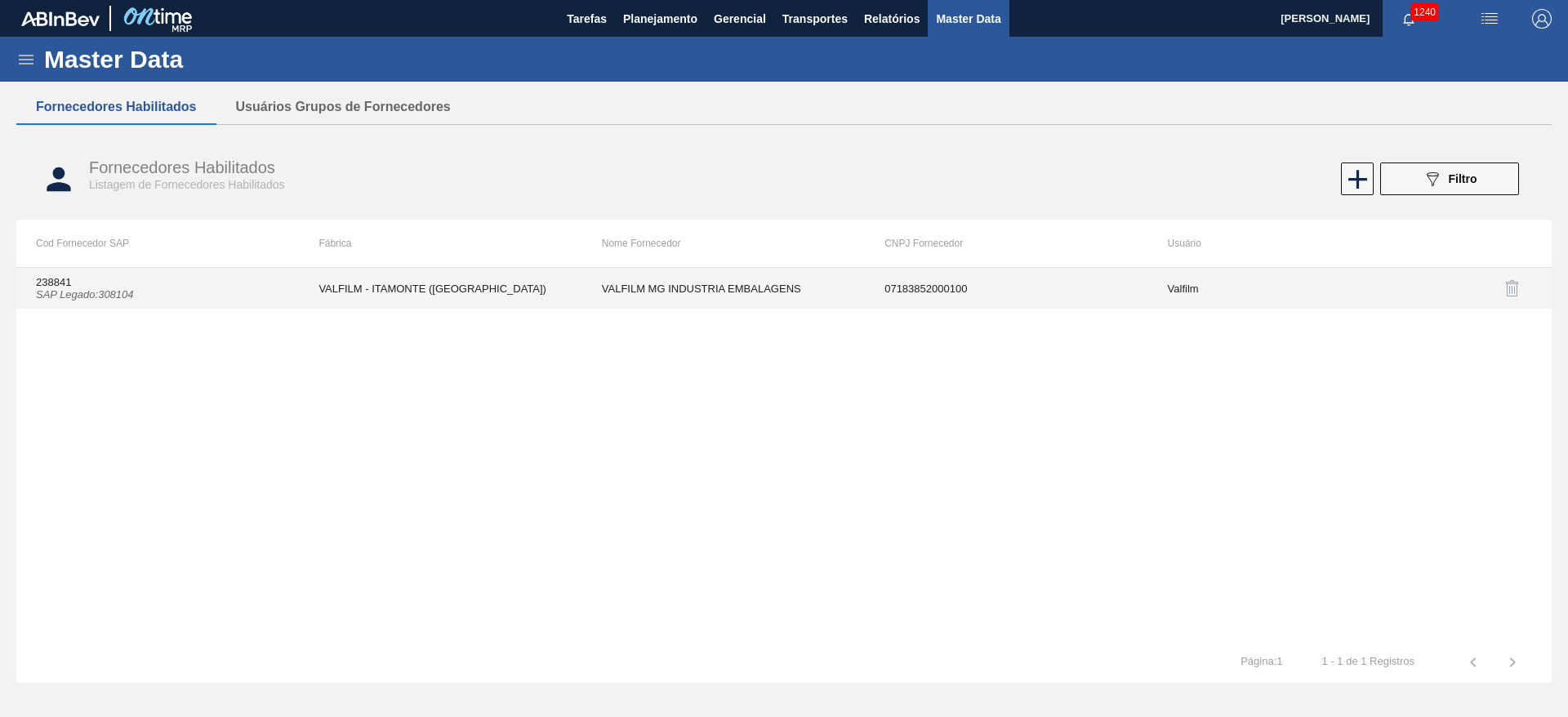
click at [732, 289] on td "VALFILM MG INDUSTRIA EMBALAGENS" at bounding box center [723, 287] width 282 height 41
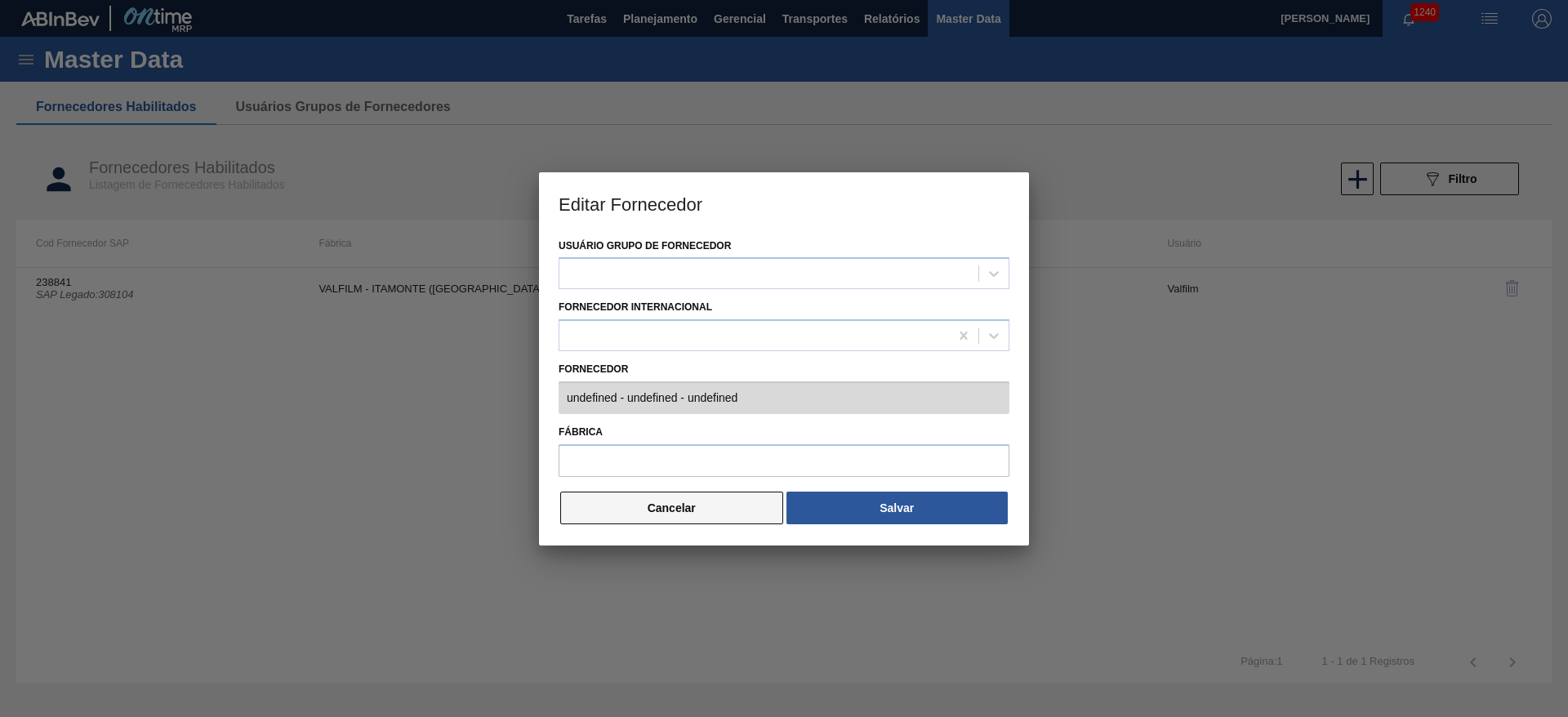
click at [668, 503] on button "Cancelar" at bounding box center [671, 508] width 223 height 33
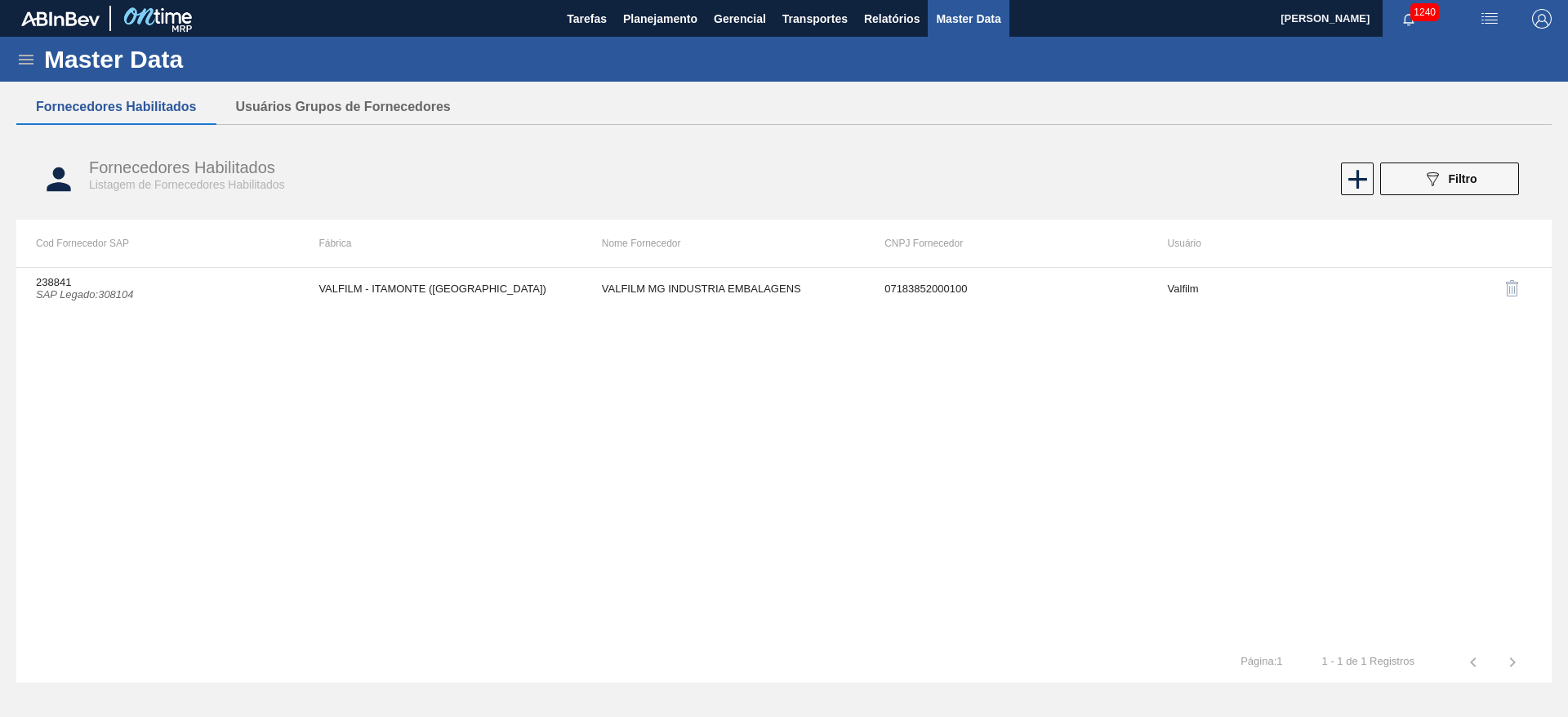
click at [28, 57] on icon at bounding box center [26, 60] width 20 height 20
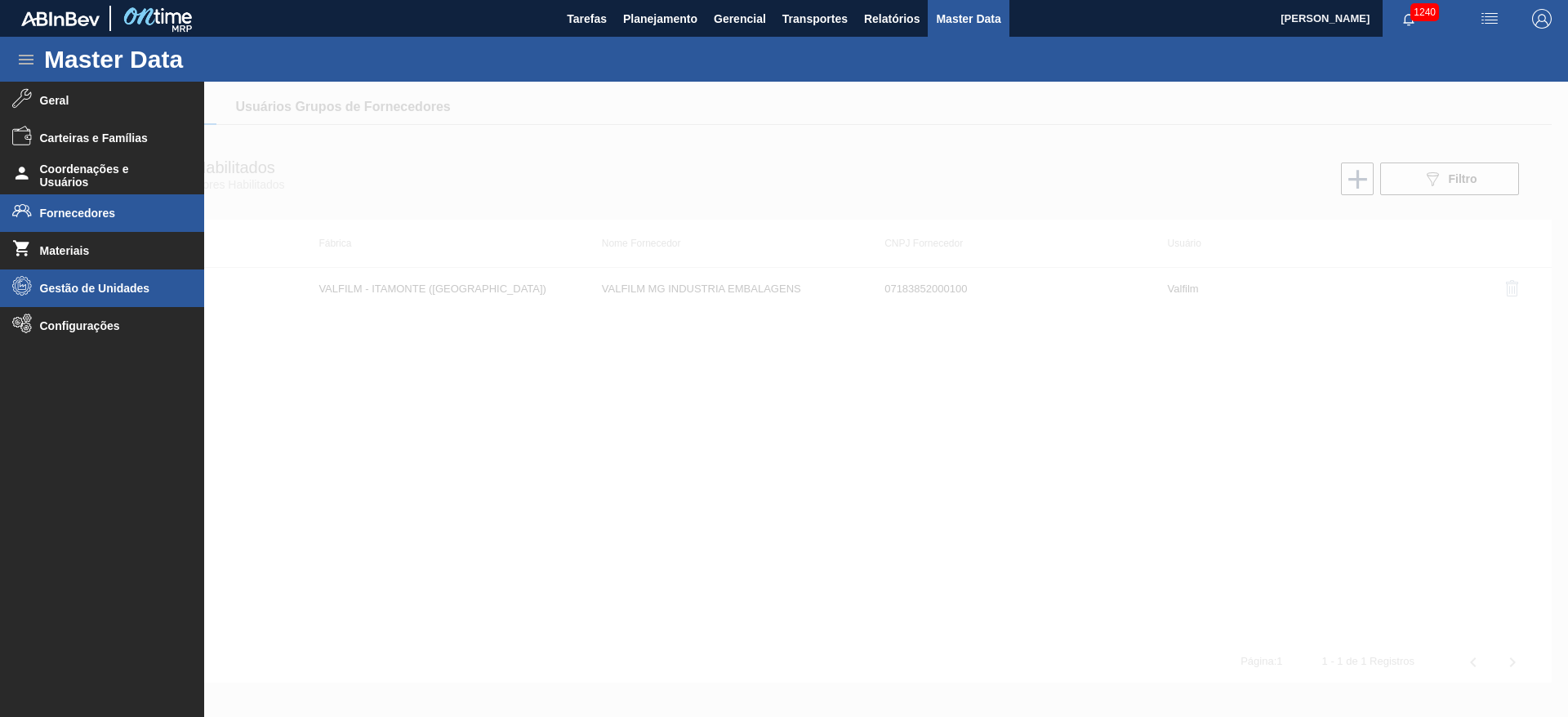
click at [75, 292] on span "Gestão de Unidades" at bounding box center [107, 287] width 135 height 13
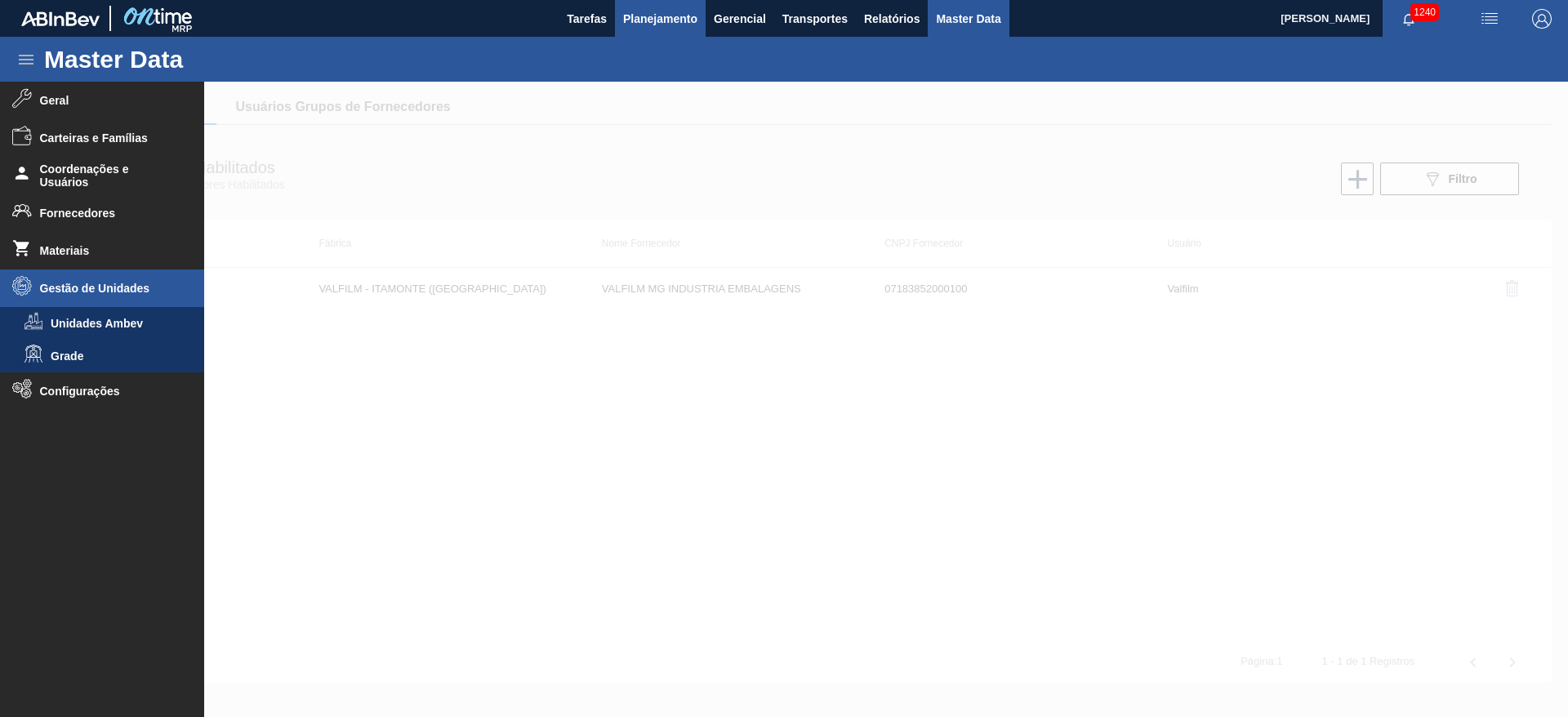
click at [649, 22] on span "Planejamento" at bounding box center [660, 18] width 74 height 20
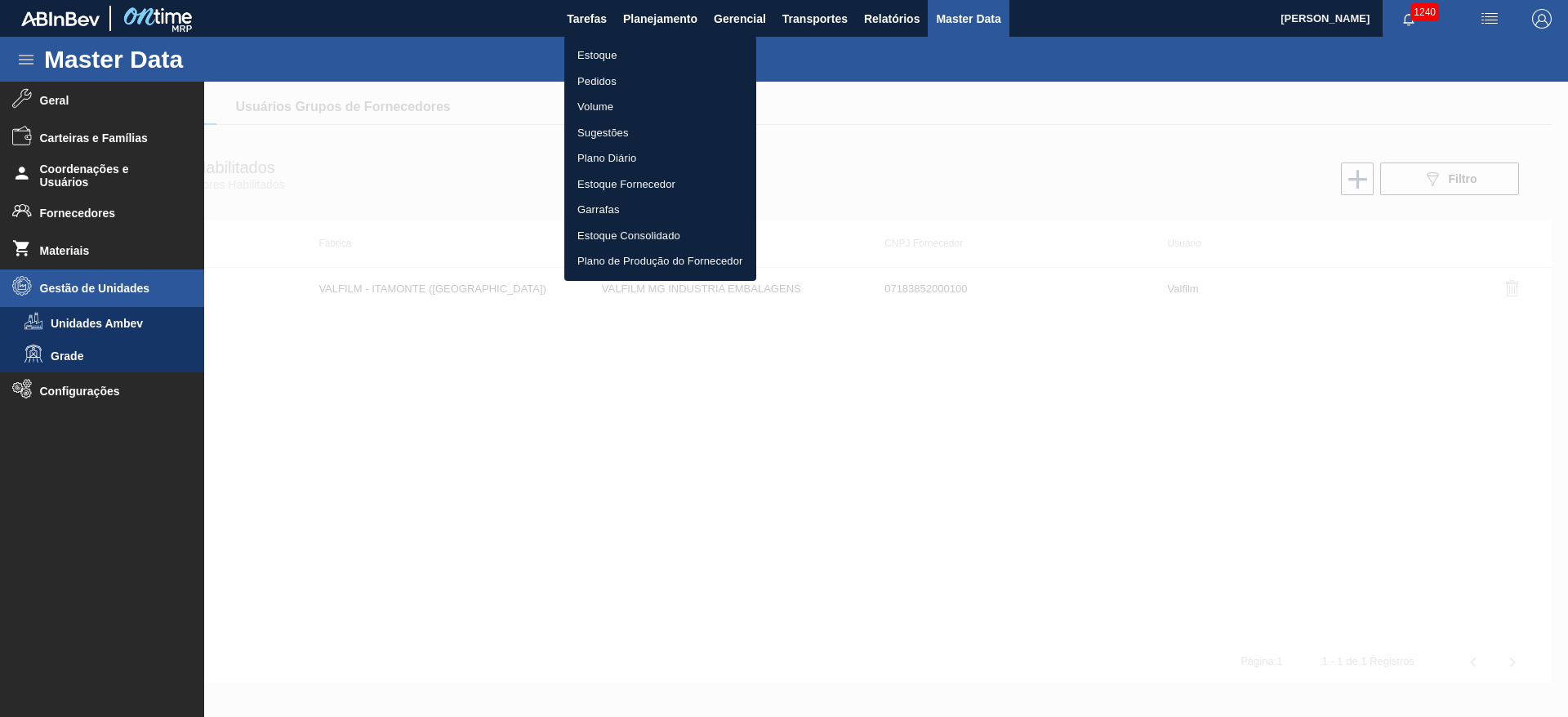
click at [58, 507] on div at bounding box center [784, 358] width 1568 height 717
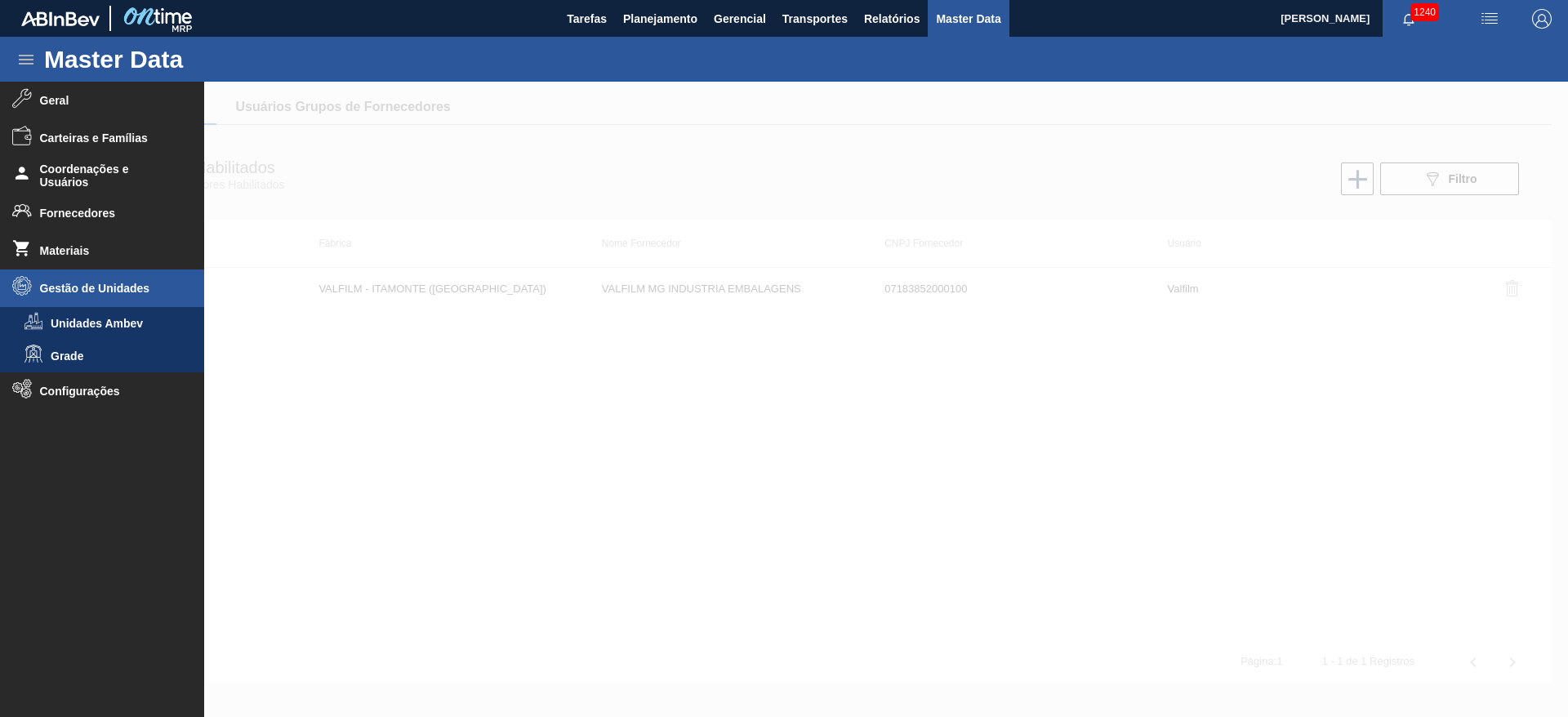
click at [76, 525] on ul "Geral Carteiras e Famílias Coordenações e Usuários Fornecedores Materiais Gestã…" at bounding box center [102, 393] width 205 height 621
click at [656, 21] on span "Planejamento" at bounding box center [660, 18] width 74 height 20
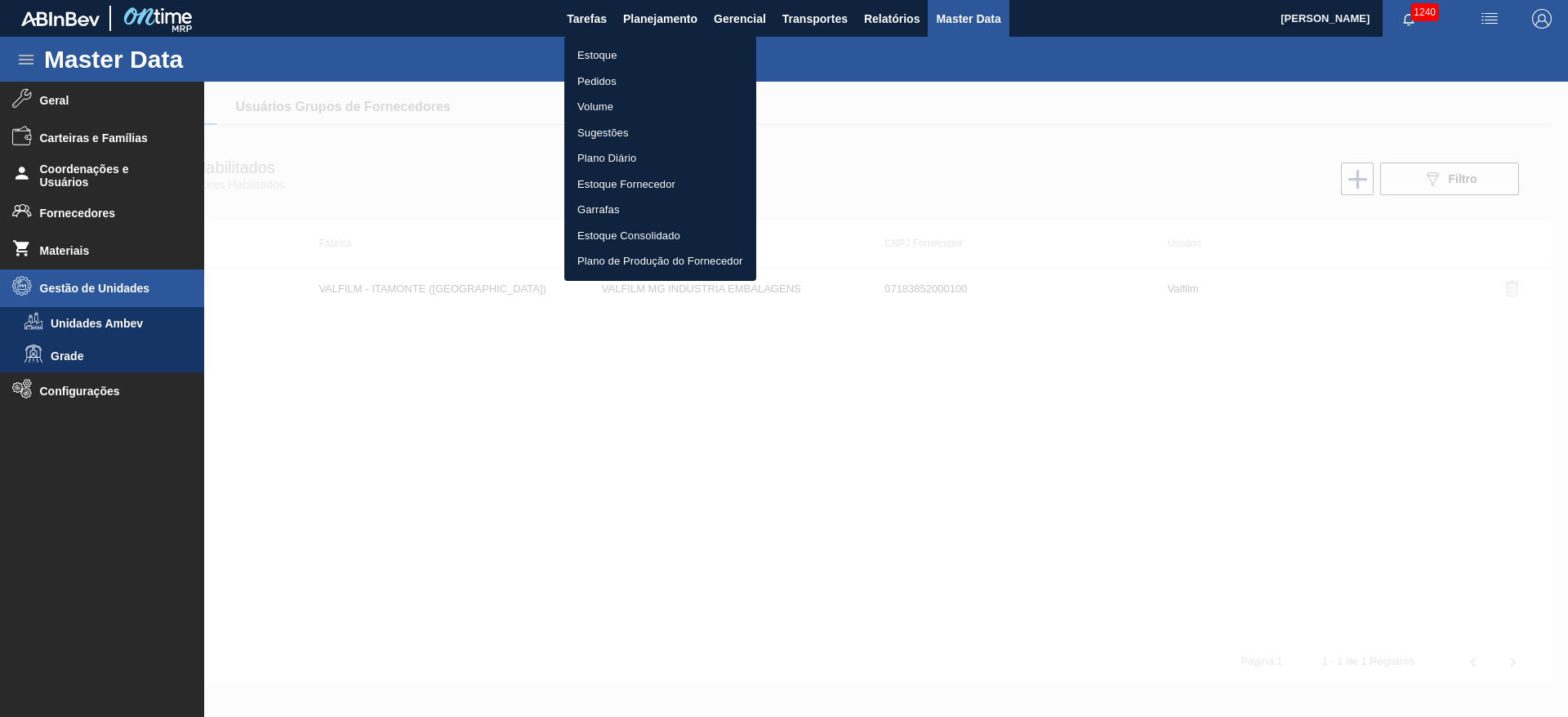
click at [601, 53] on li "Estoque" at bounding box center [660, 55] width 192 height 26
